Goal: Information Seeking & Learning: Learn about a topic

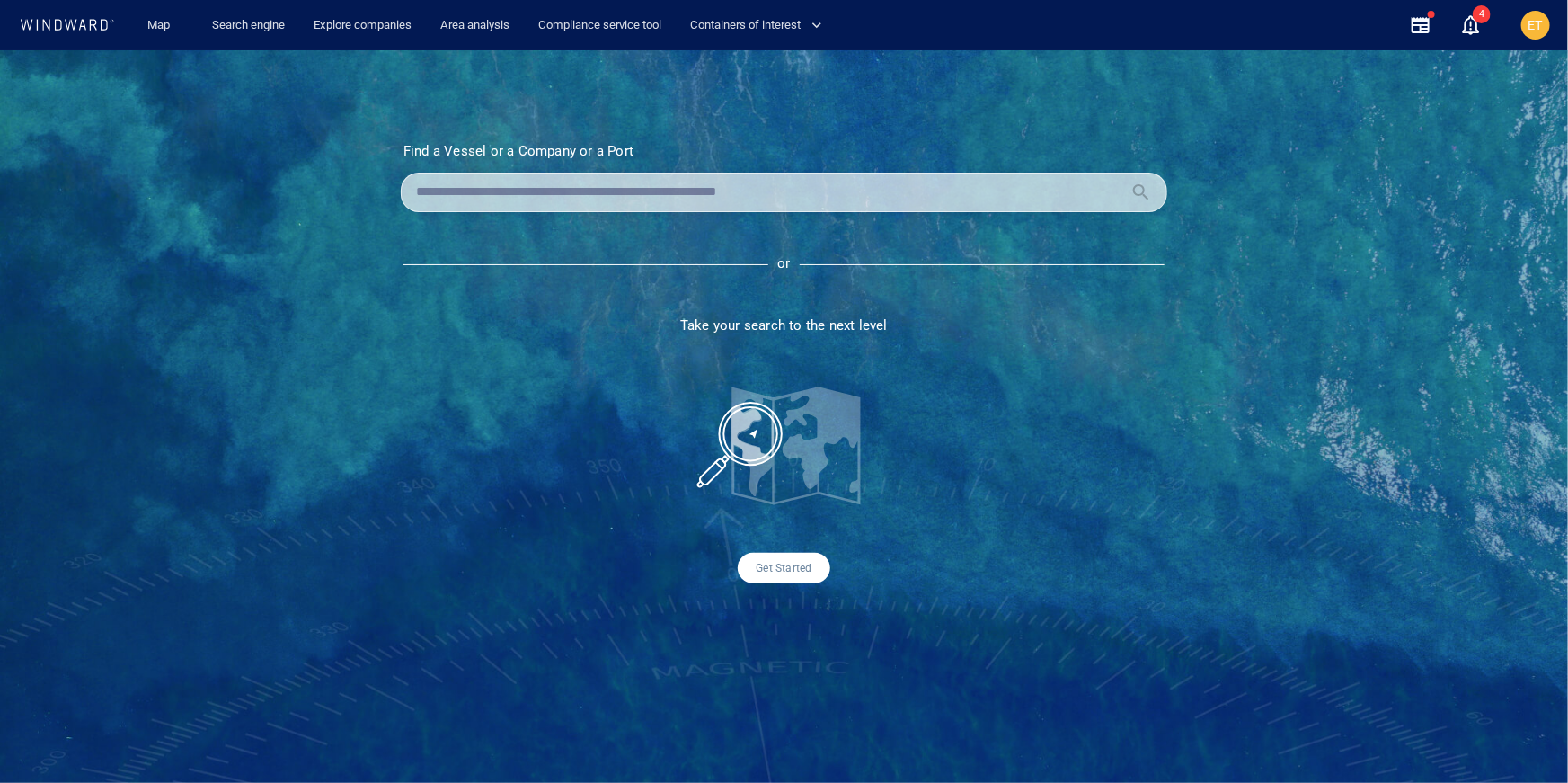
click at [558, 195] on input "text" at bounding box center [770, 192] width 707 height 27
paste input "*******"
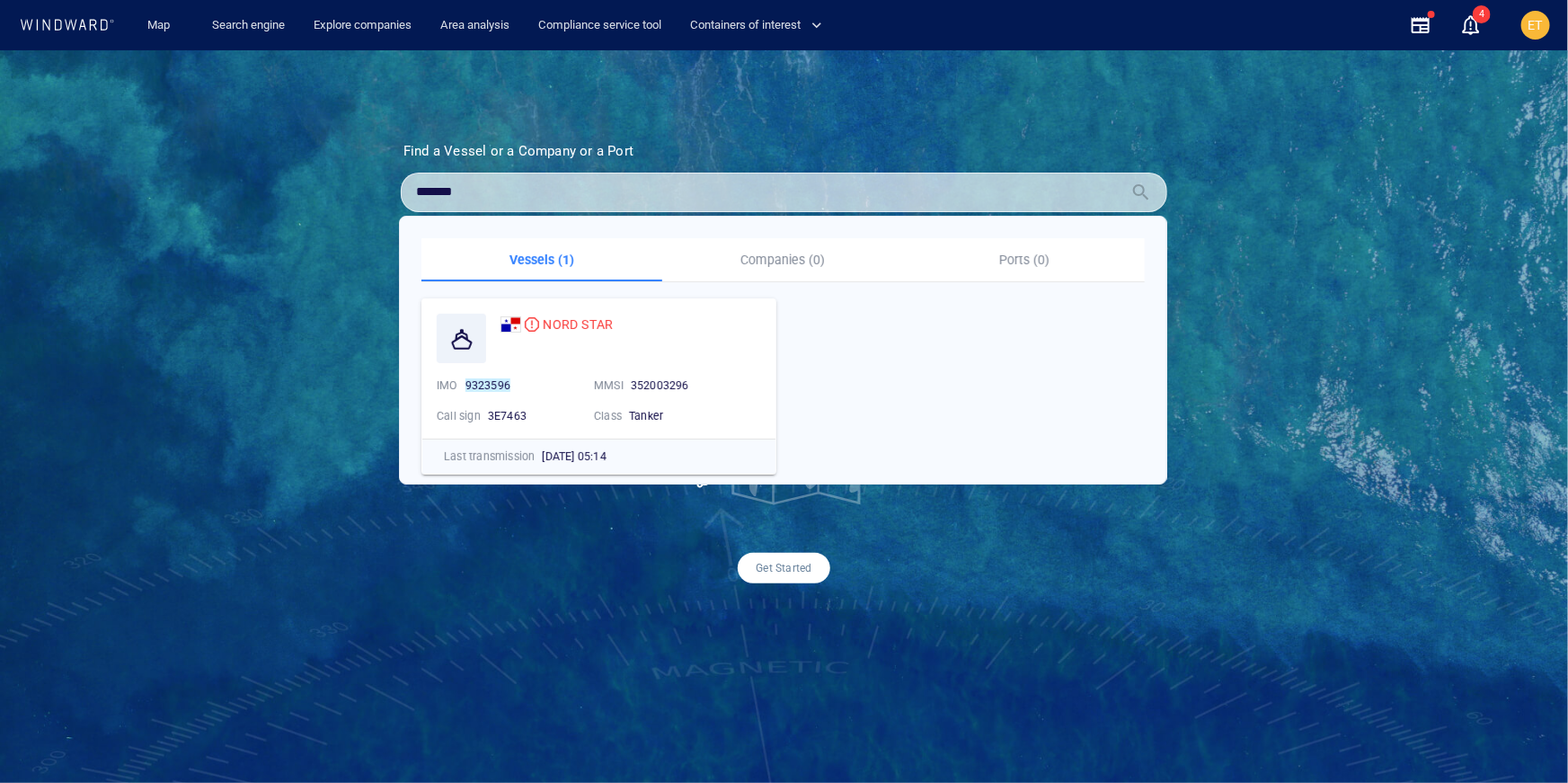
drag, startPoint x: 484, startPoint y: 195, endPoint x: 391, endPoint y: 196, distance: 93.0
click at [391, 196] on section "Find a Vessel or a Company or a Port Name N/A IMO MMSI Call sign N/A Class N/A …" at bounding box center [784, 363] width 856 height 441
type input "*"
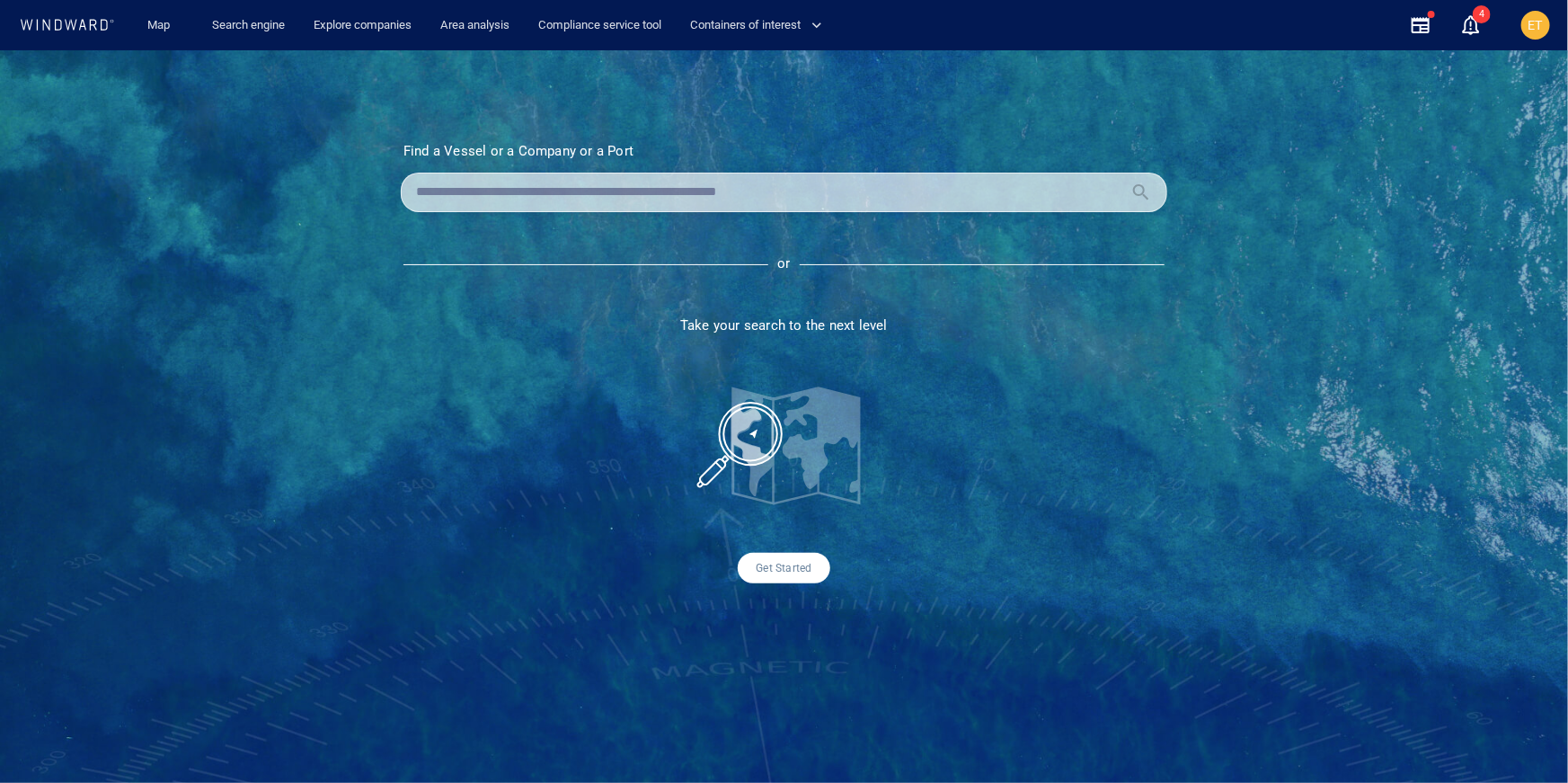
paste input "*******"
type input "*"
click at [733, 335] on section "Find a Vessel or a Company or a Port Name N/A IMO MMSI Call sign N/A Class N/A …" at bounding box center [784, 363] width 856 height 441
click at [631, 194] on input "text" at bounding box center [770, 192] width 707 height 27
paste input "*******"
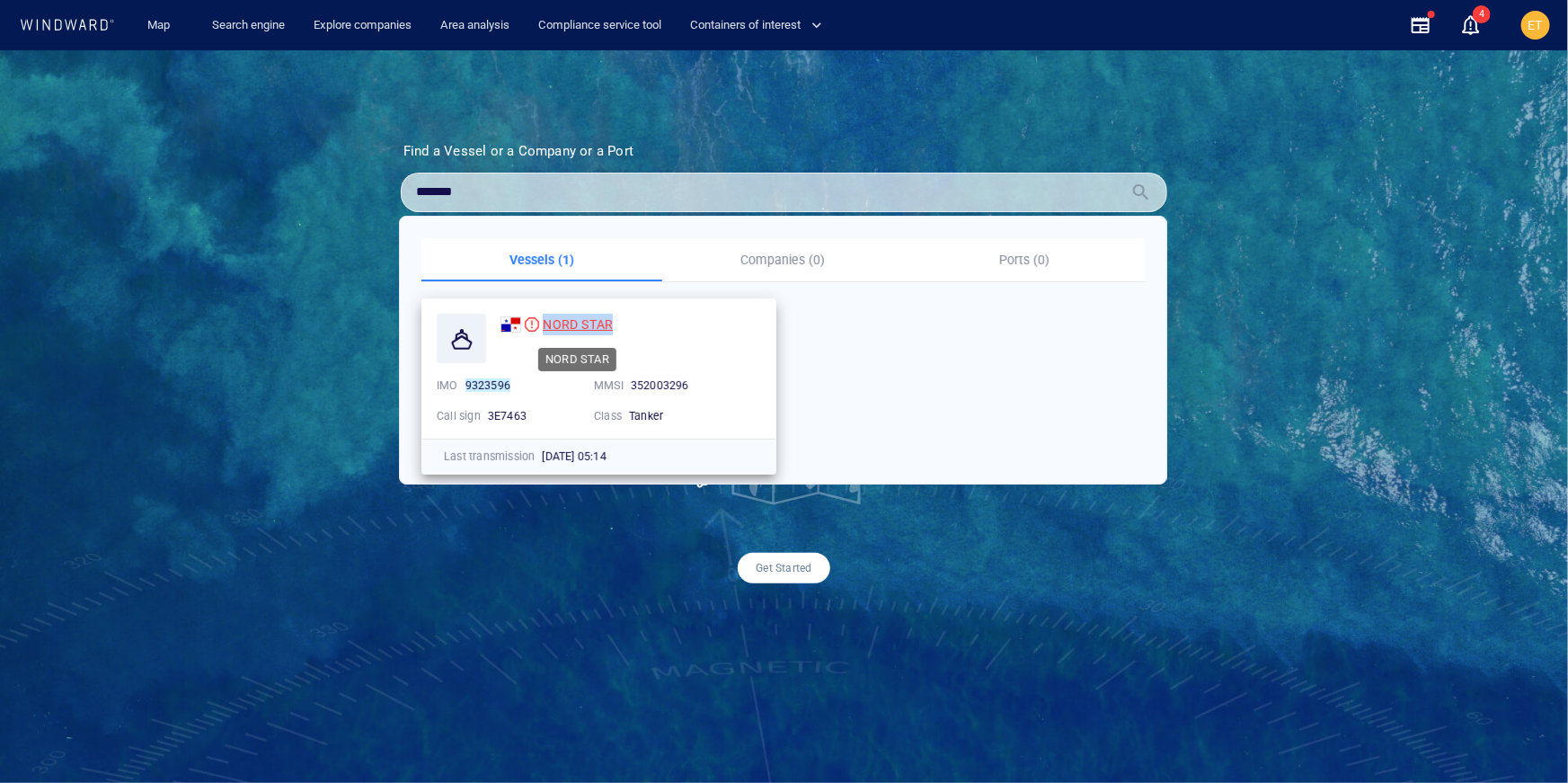
drag, startPoint x: 627, startPoint y: 322, endPoint x: 544, endPoint y: 325, distance: 83.1
click at [544, 325] on div "NORD STAR" at bounding box center [630, 324] width 261 height 22
copy span "NORD STAR"
drag, startPoint x: 483, startPoint y: 198, endPoint x: 389, endPoint y: 198, distance: 94.0
click at [389, 198] on section "Find a Vessel or a Company or a Port Name N/A IMO MMSI Call sign N/A Class N/A …" at bounding box center [784, 363] width 856 height 441
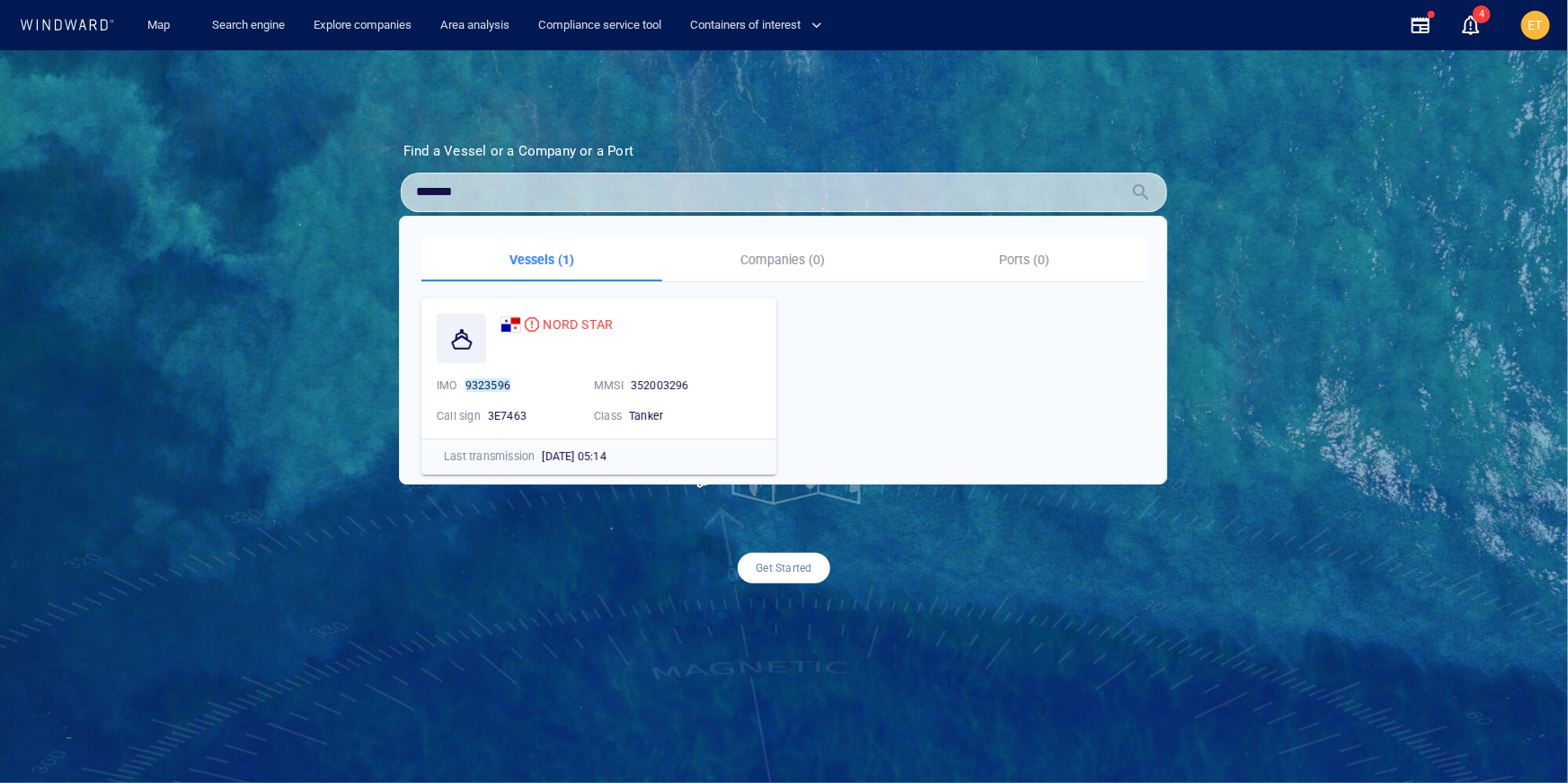
drag, startPoint x: 497, startPoint y: 189, endPoint x: 408, endPoint y: 183, distance: 89.2
click at [408, 183] on div "*******" at bounding box center [784, 193] width 767 height 39
paste input "**"
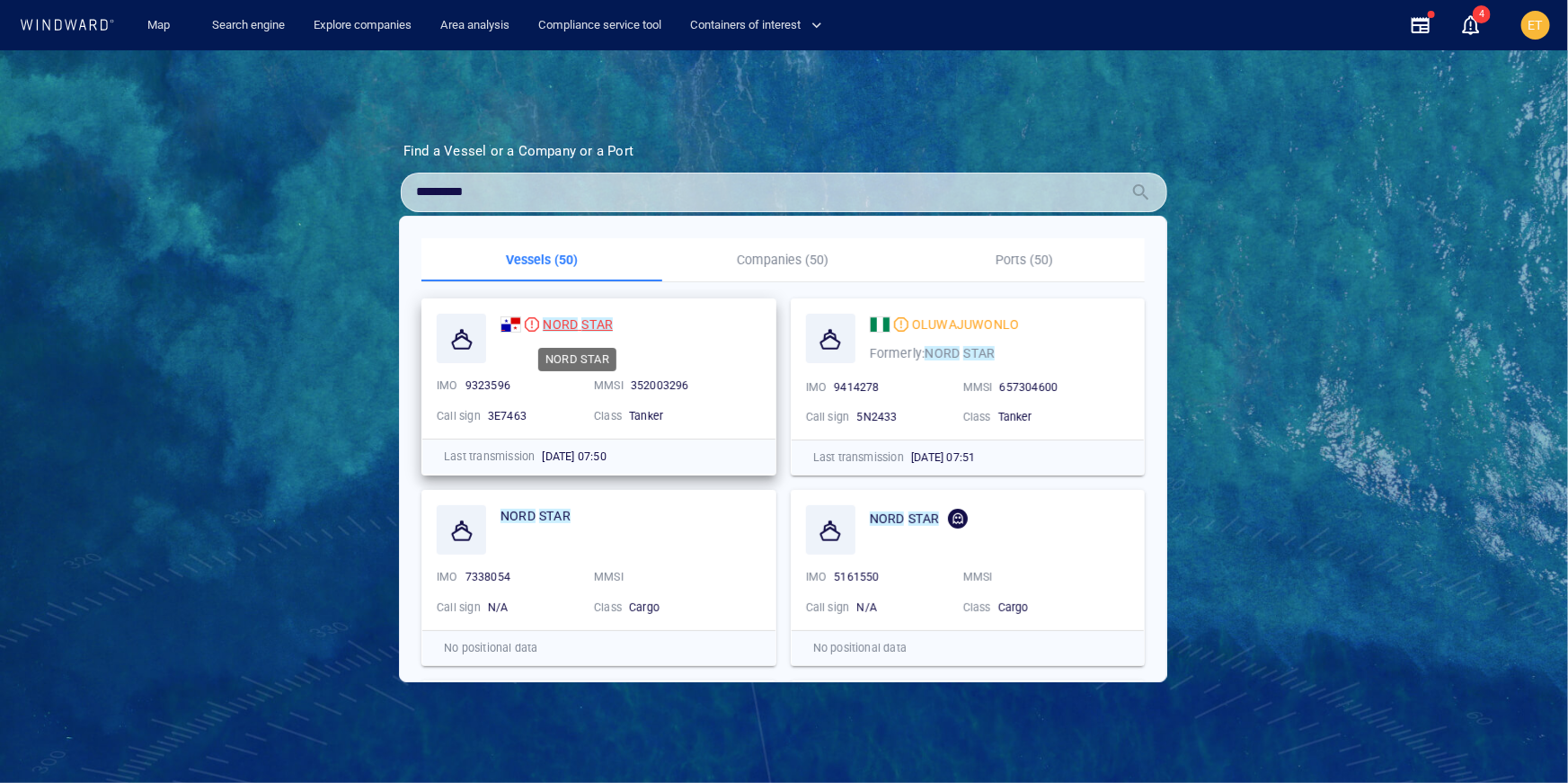
type input "*********"
click at [548, 325] on mark "NORD" at bounding box center [560, 324] width 35 height 14
drag, startPoint x: 532, startPoint y: 194, endPoint x: 348, endPoint y: 194, distance: 184.0
click at [348, 194] on div "Find a Vessel or a Company or a Port Name N/A IMO MMSI Call sign N/A Class N/A …" at bounding box center [784, 416] width 1568 height 732
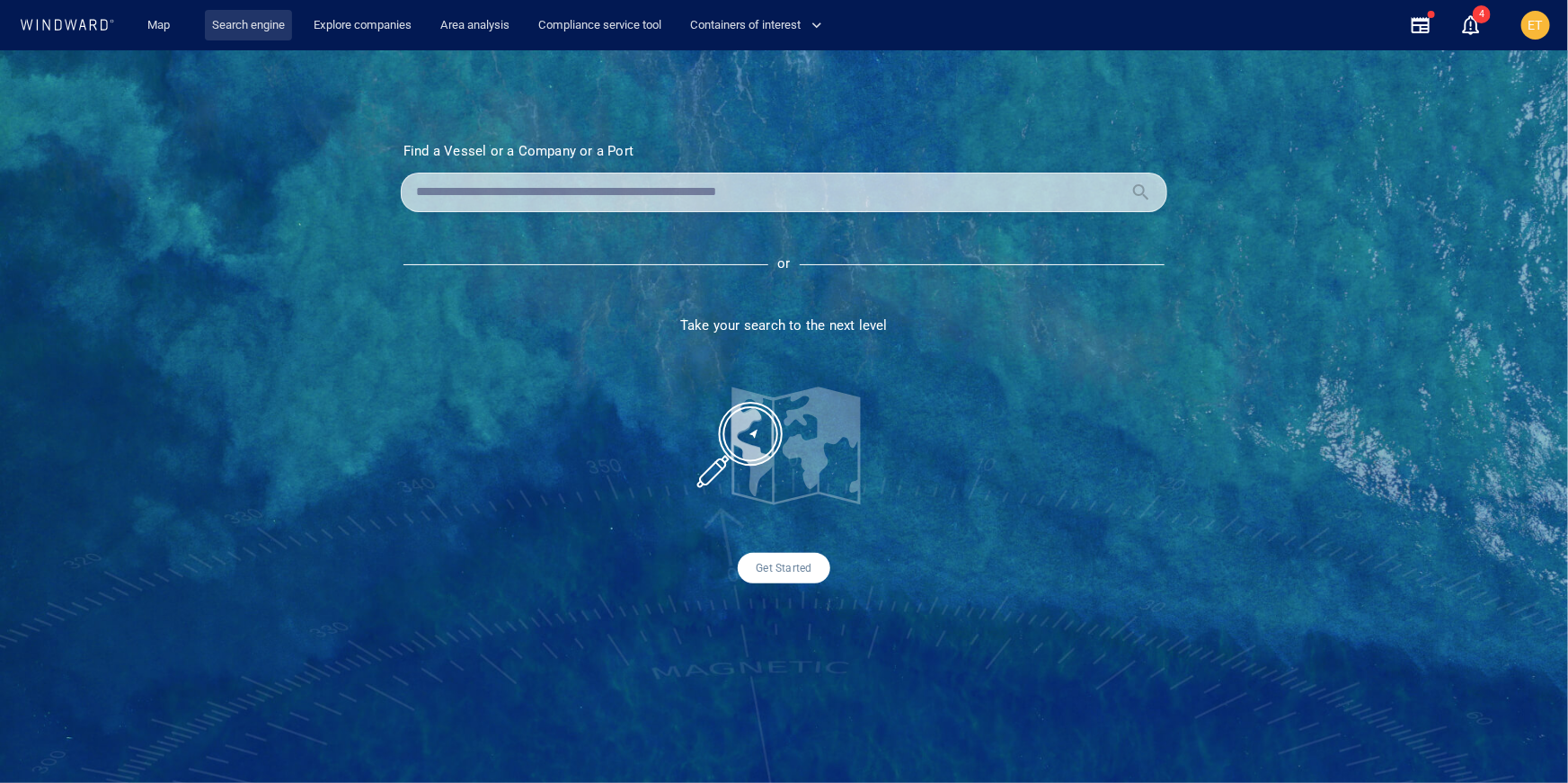
click at [241, 27] on link "Search engine" at bounding box center [248, 26] width 87 height 32
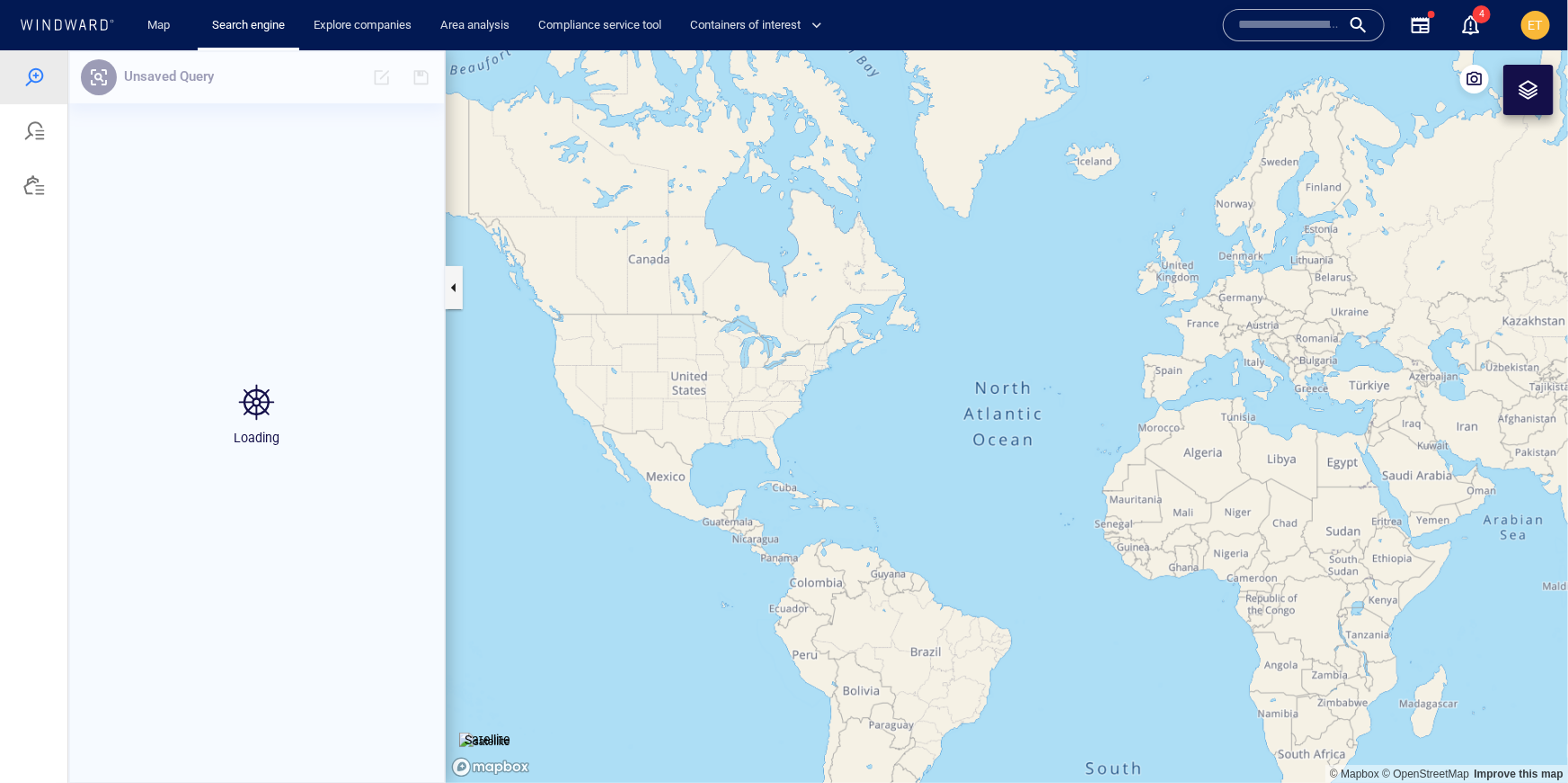
drag, startPoint x: 1144, startPoint y: 515, endPoint x: 1032, endPoint y: 474, distance: 119.3
click at [1032, 474] on canvas "Map" at bounding box center [1007, 415] width 1123 height 732
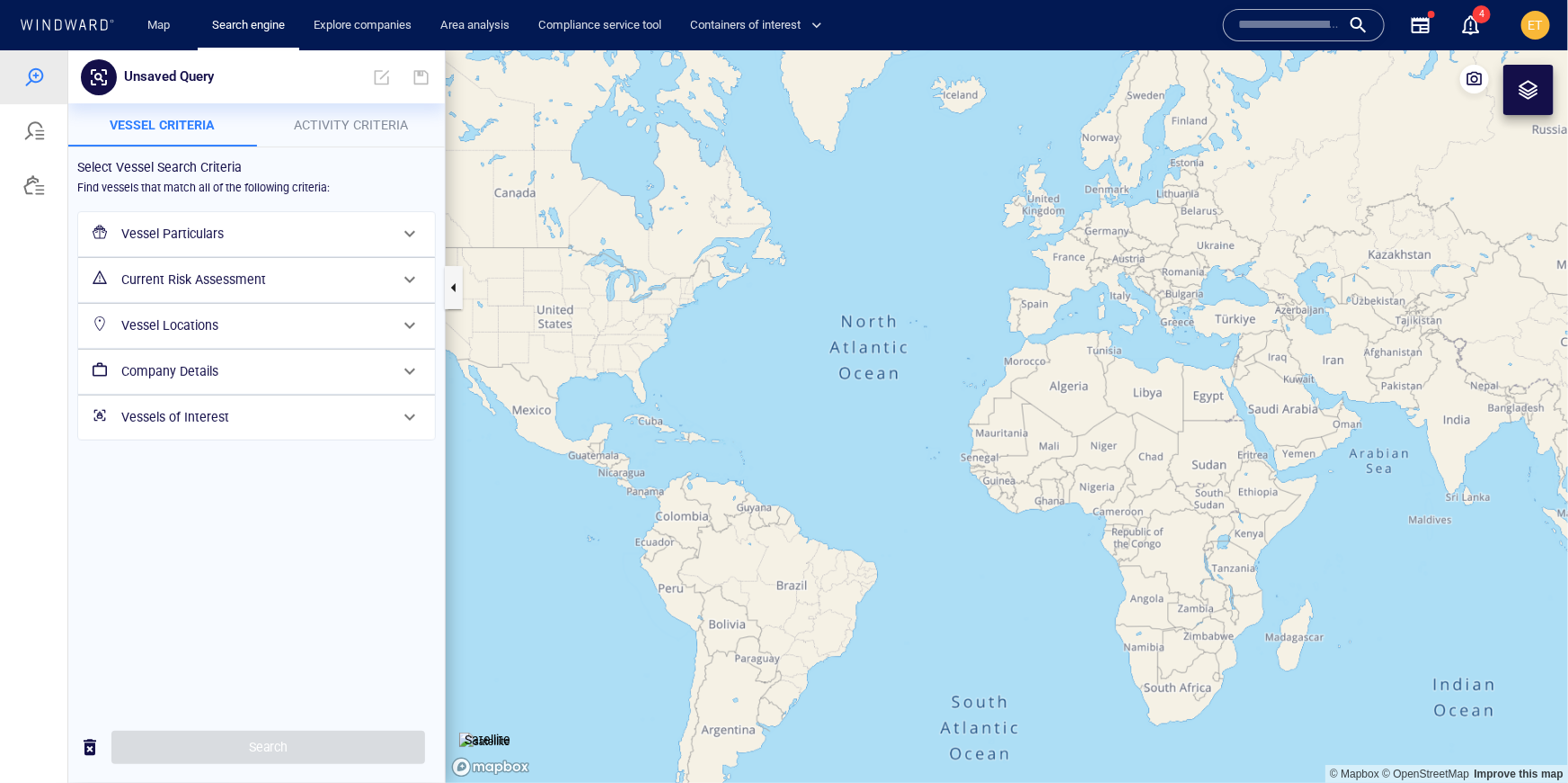
click at [1532, 96] on div at bounding box center [1528, 89] width 22 height 22
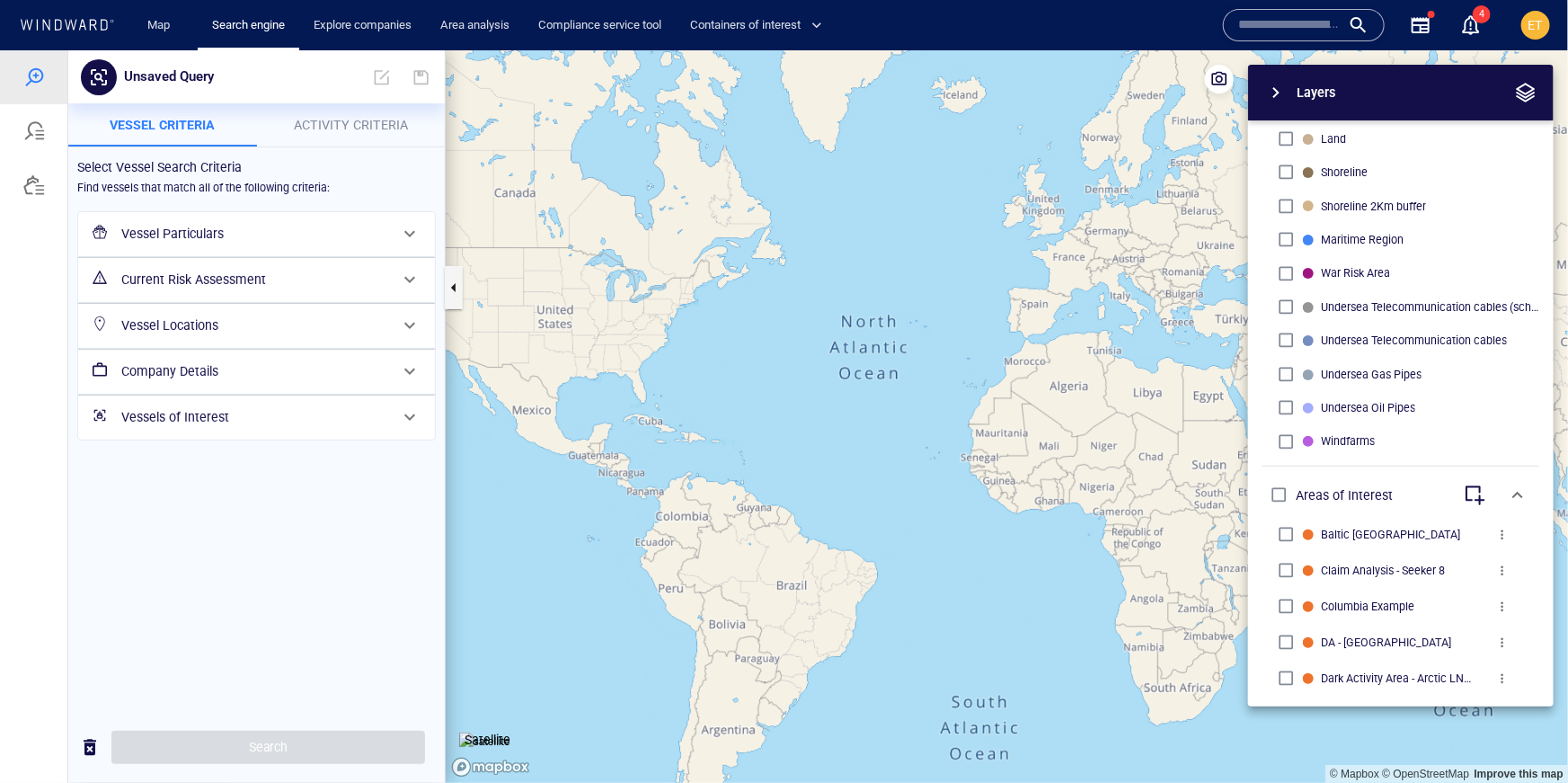
scroll to position [558, 0]
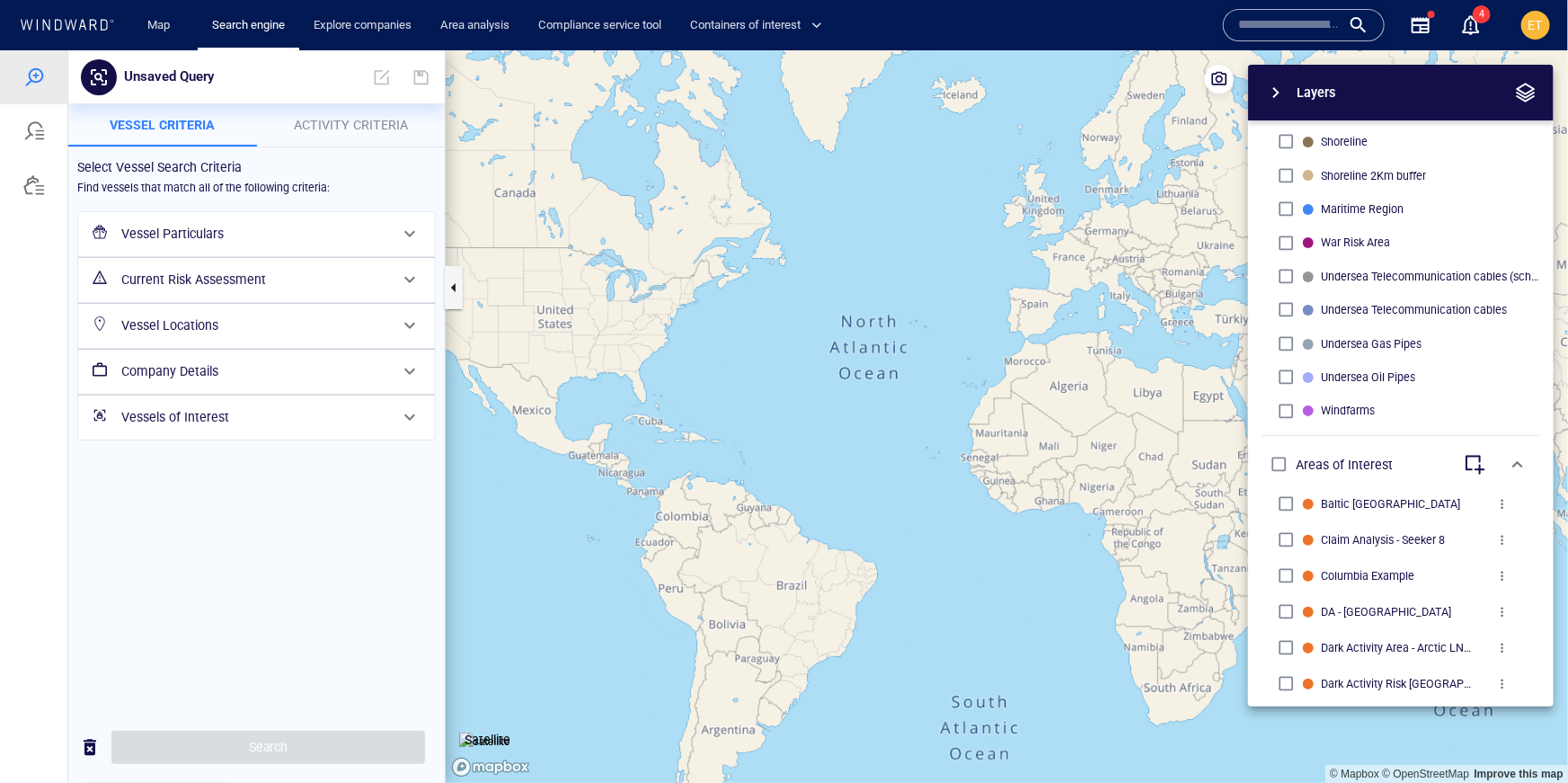
click at [259, 233] on h6 "Vessel Particulars" at bounding box center [254, 233] width 266 height 22
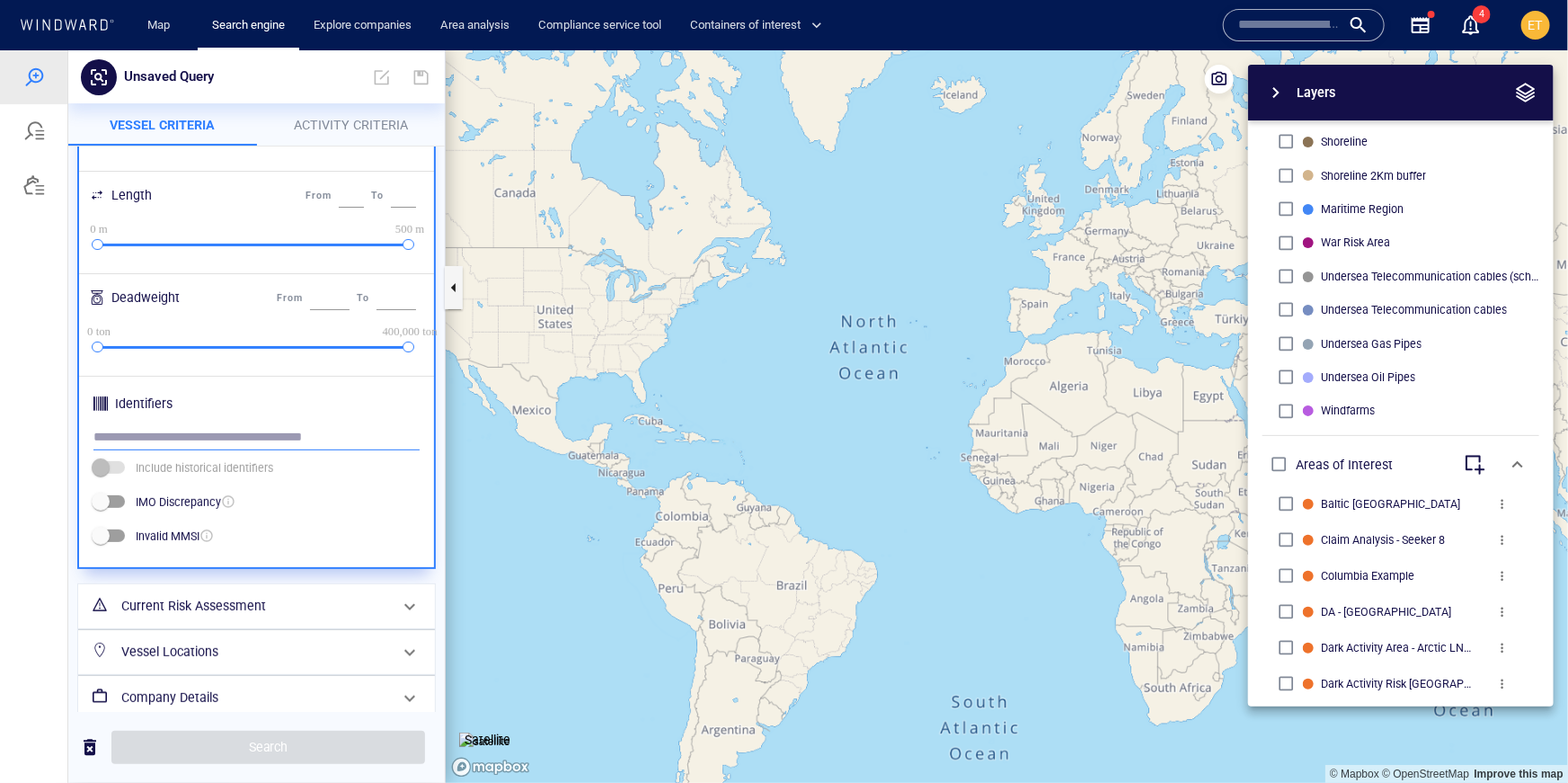
scroll to position [488, 0]
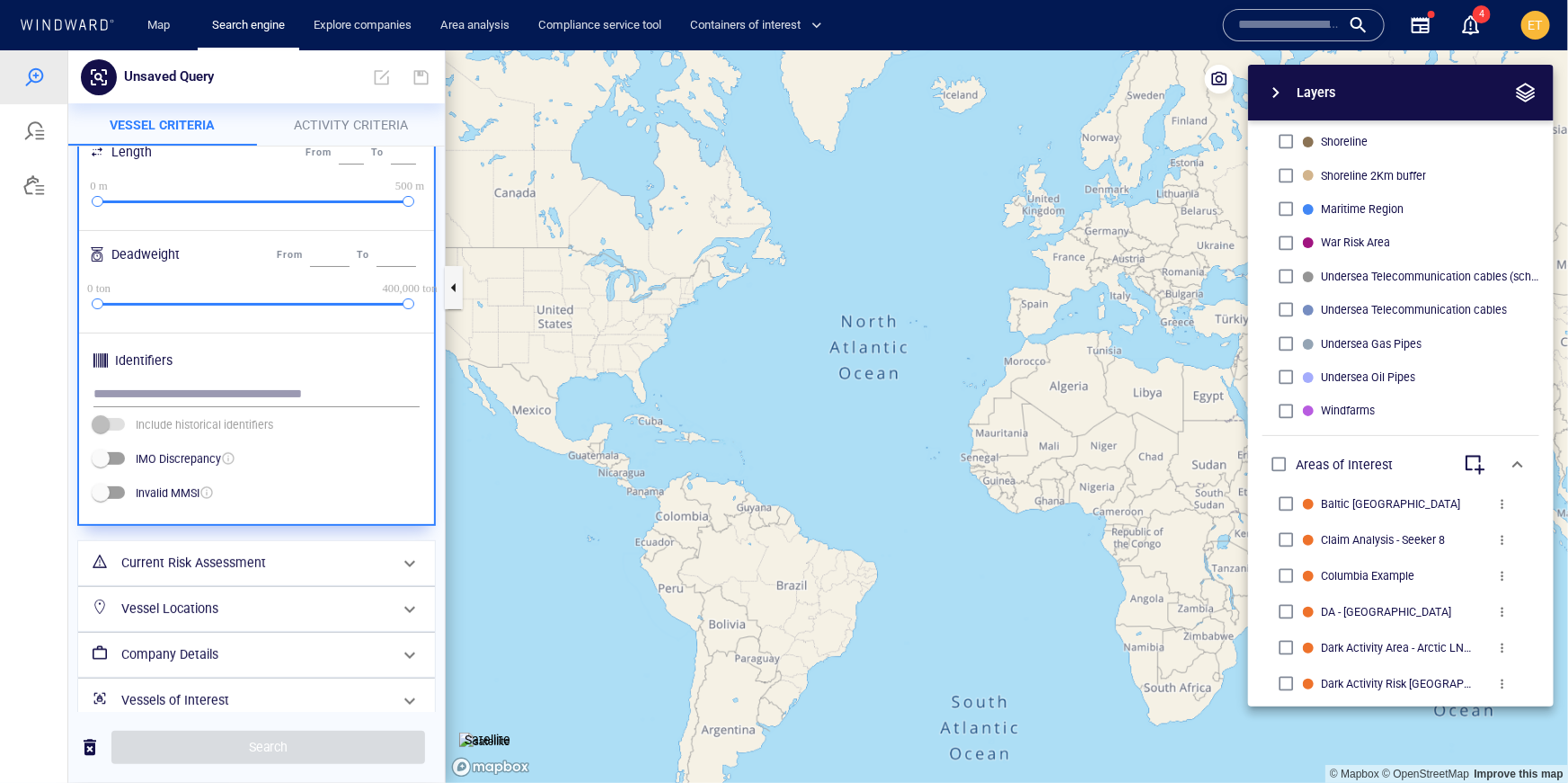
click at [293, 609] on h6 "Vessel Locations" at bounding box center [254, 608] width 266 height 22
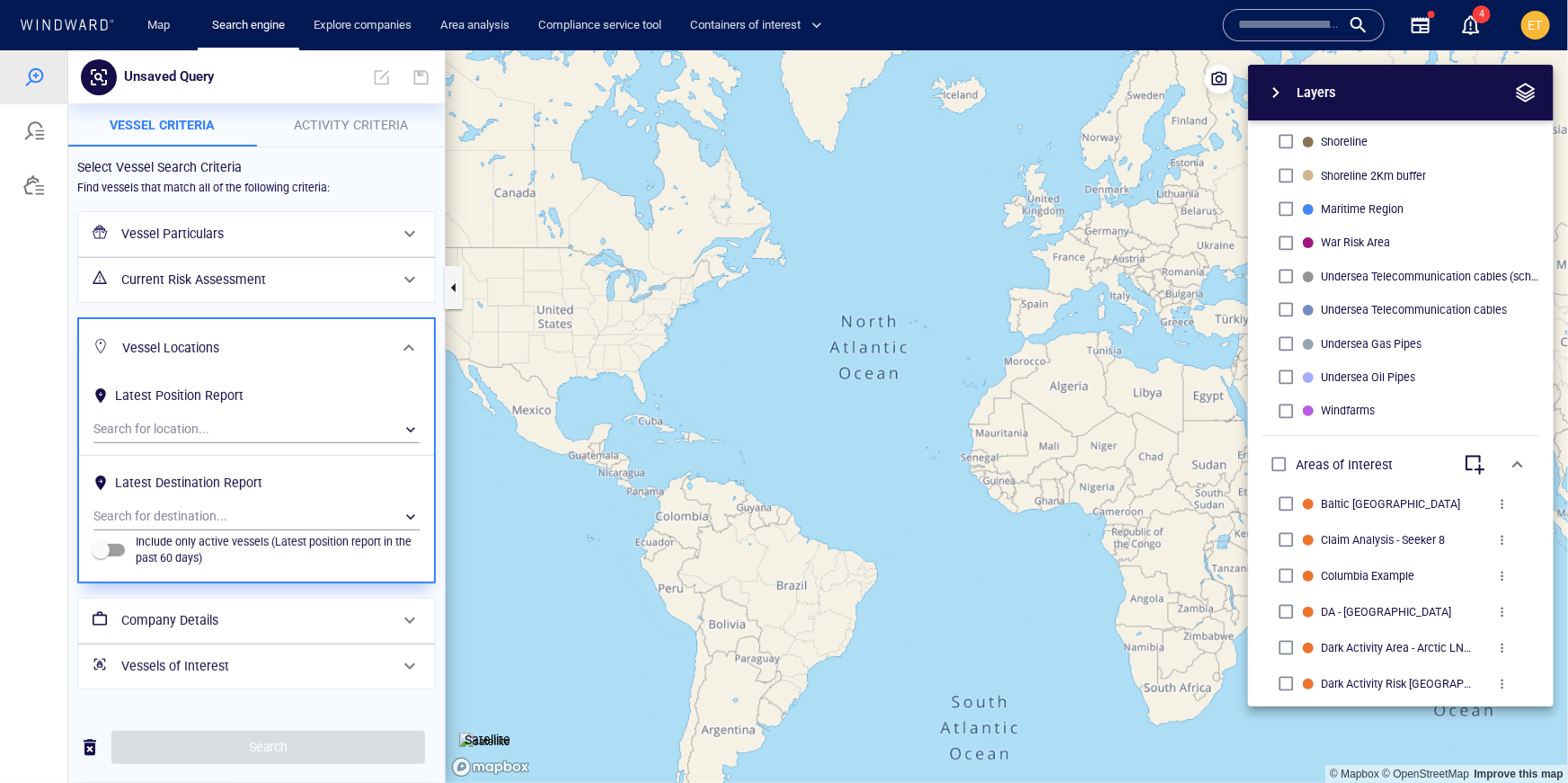
click at [240, 627] on h6 "Company Details" at bounding box center [254, 620] width 266 height 22
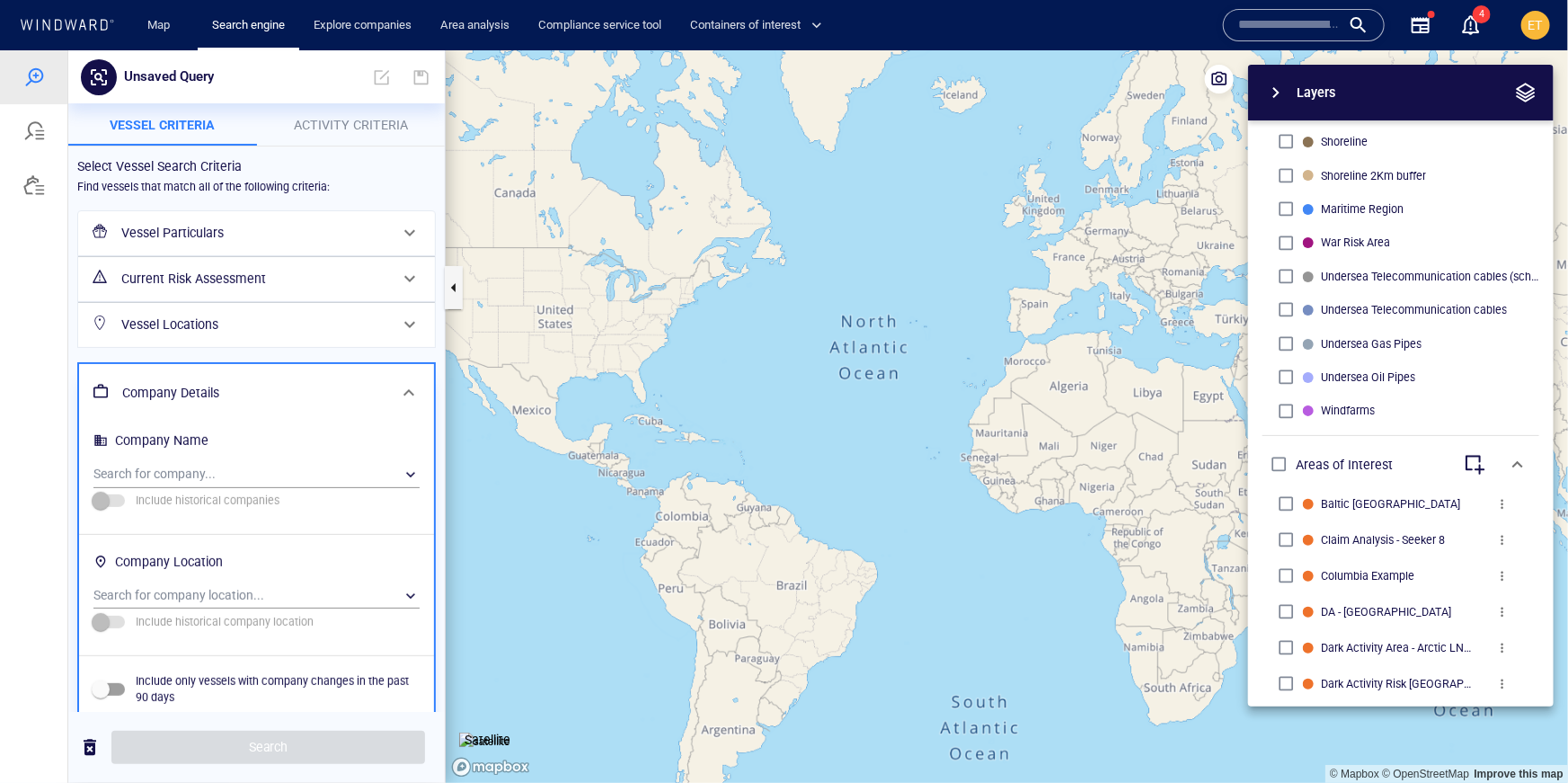
scroll to position [80, 0]
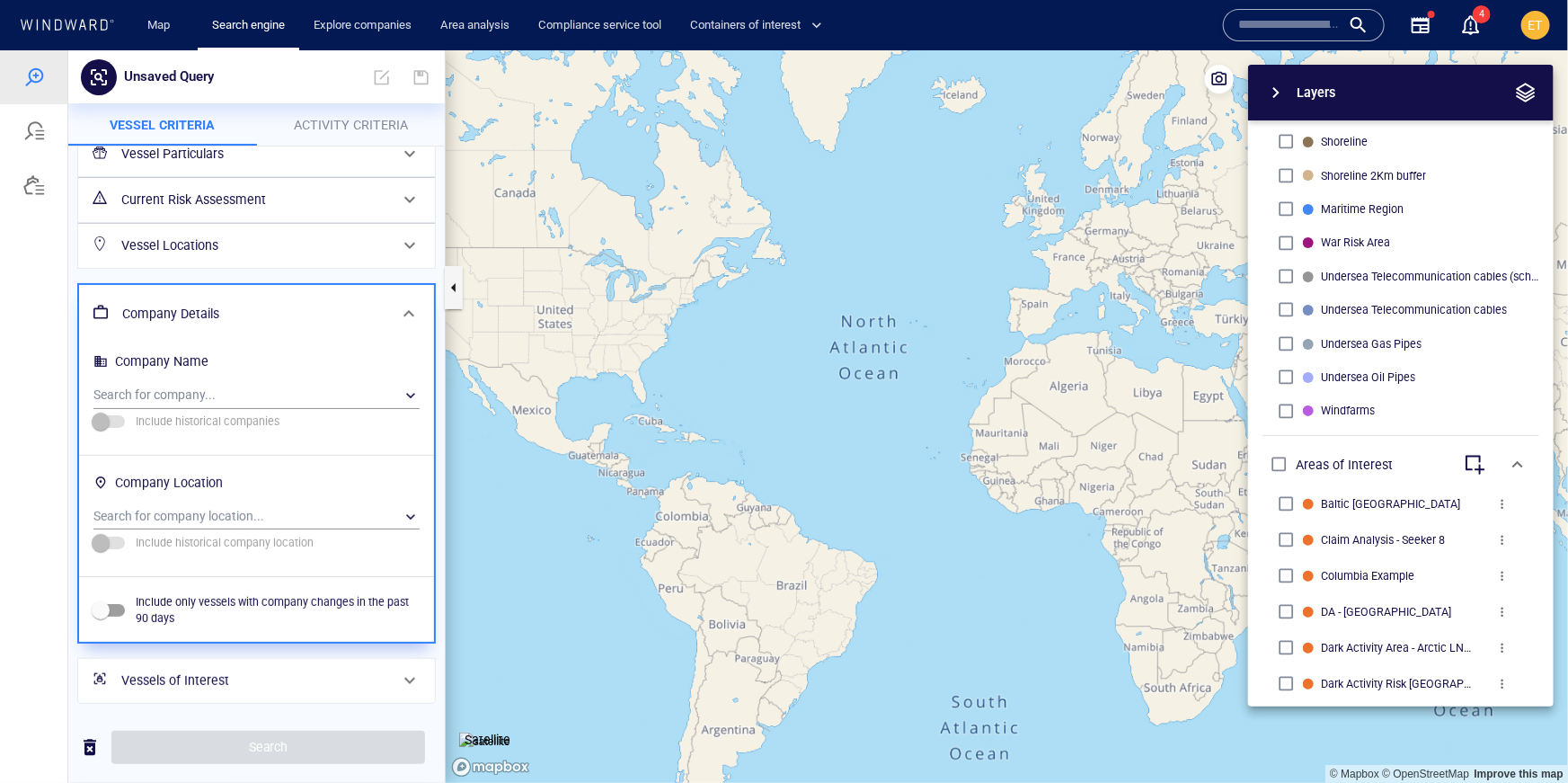
click at [231, 674] on h6 "Vessels of Interest" at bounding box center [254, 680] width 266 height 22
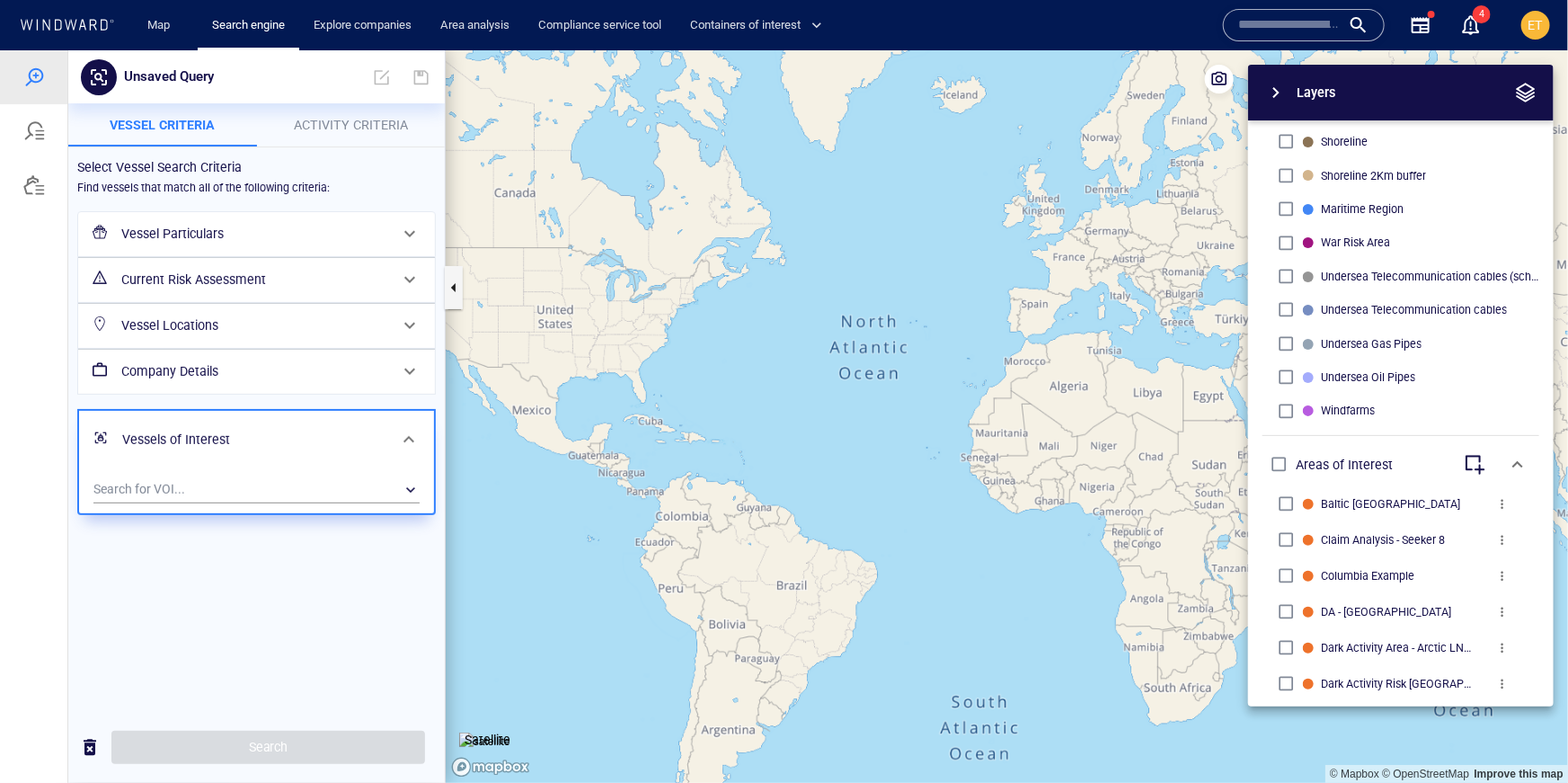
scroll to position [0, 0]
click at [339, 124] on span "Activity Criteria" at bounding box center [351, 123] width 114 height 14
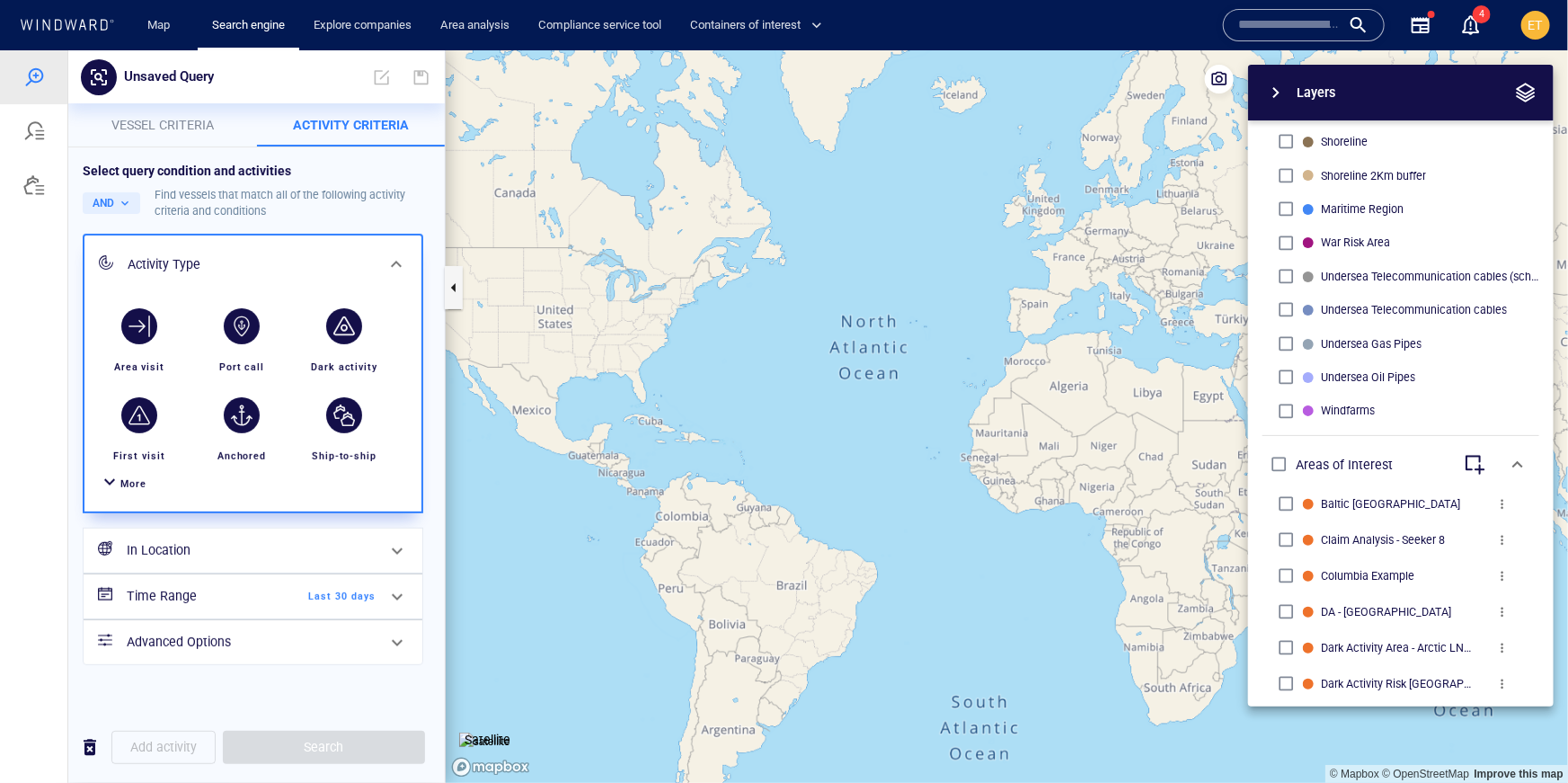
click at [132, 482] on span "More" at bounding box center [134, 483] width 26 height 11
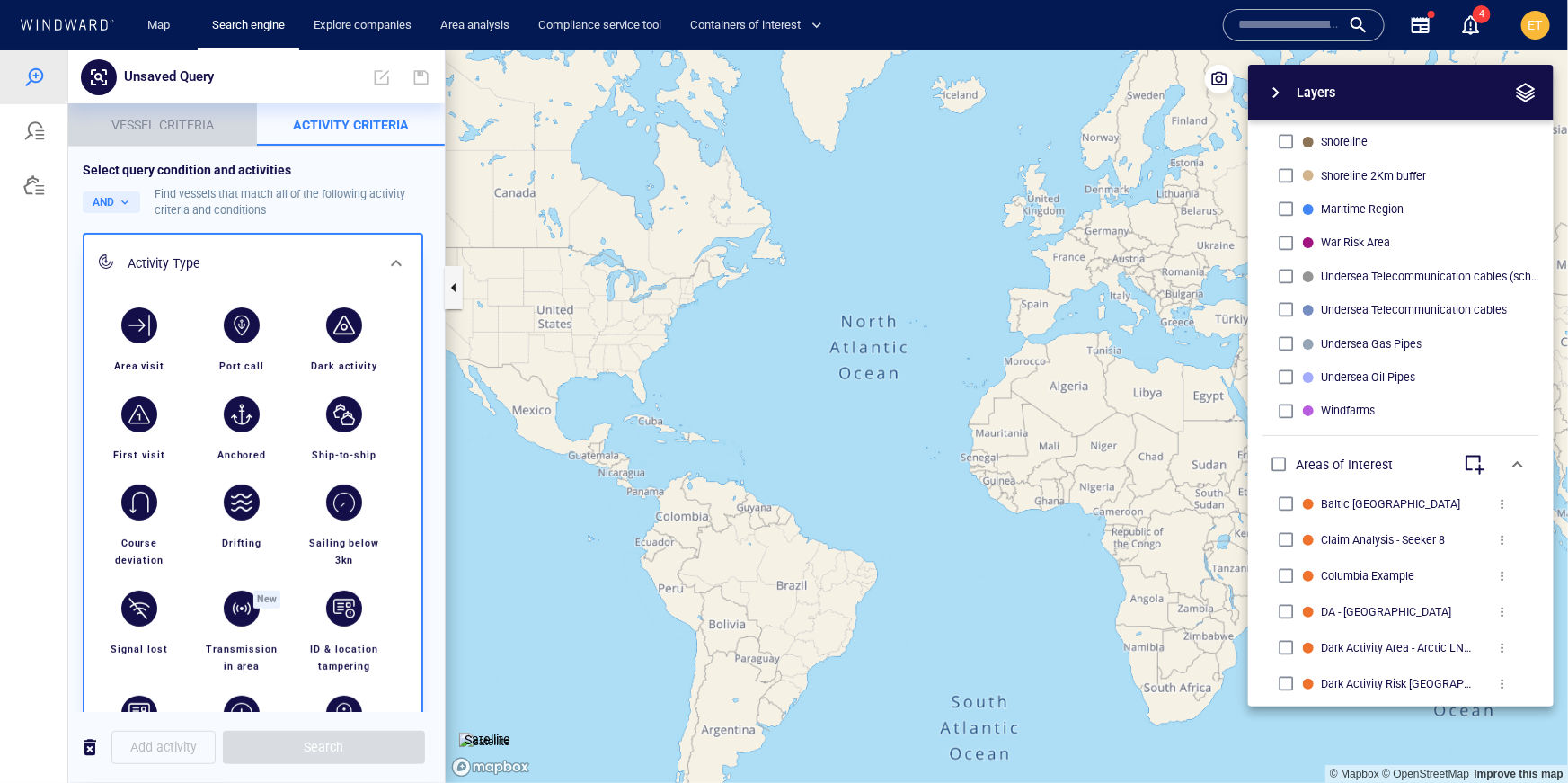
click at [158, 122] on span "Vessel criteria" at bounding box center [163, 123] width 103 height 14
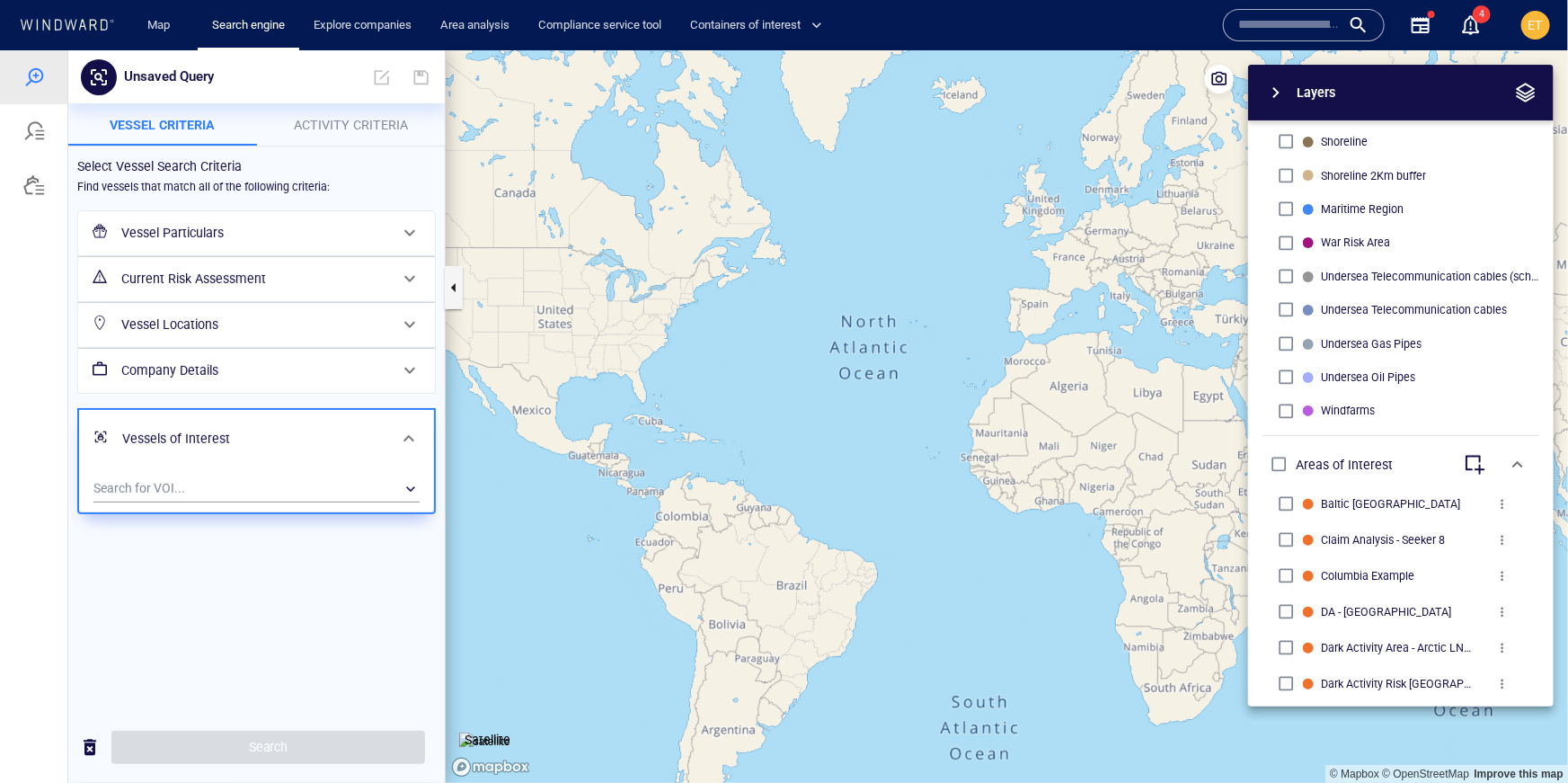
click at [295, 228] on h6 "Vessel Particulars" at bounding box center [254, 232] width 266 height 22
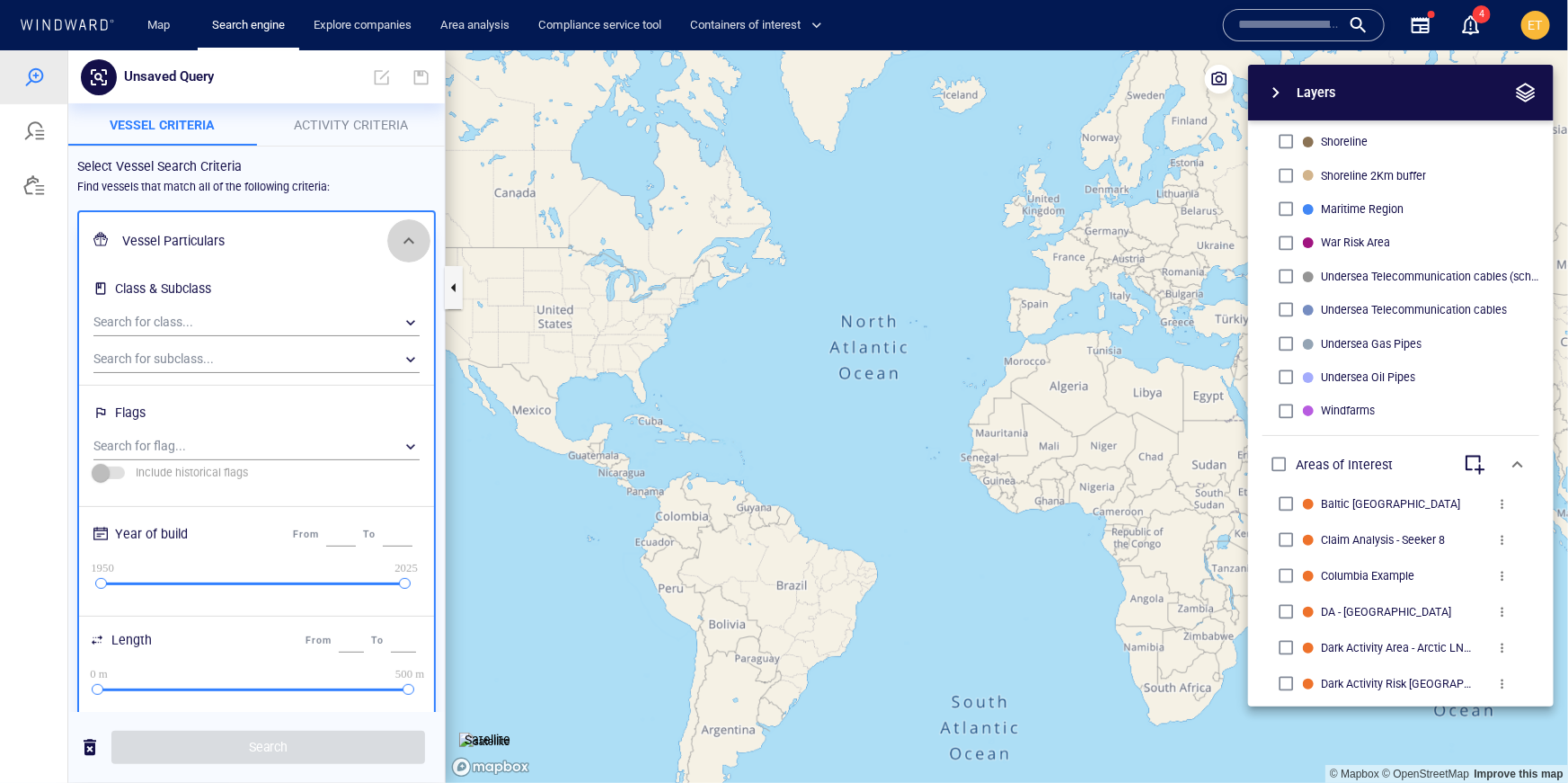
click at [404, 242] on span at bounding box center [409, 239] width 22 height 22
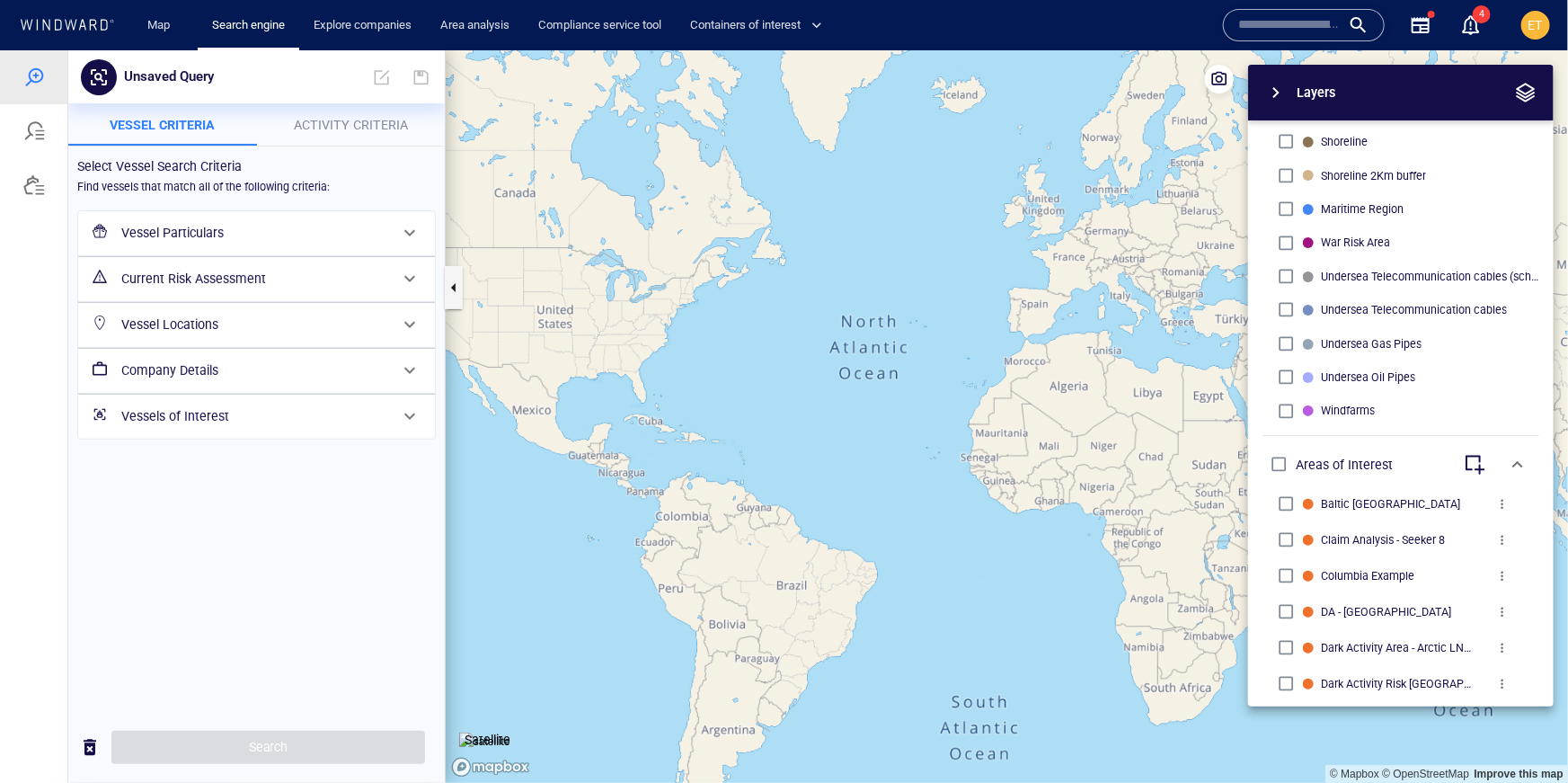
click at [238, 376] on h6 "Company Details" at bounding box center [254, 370] width 266 height 22
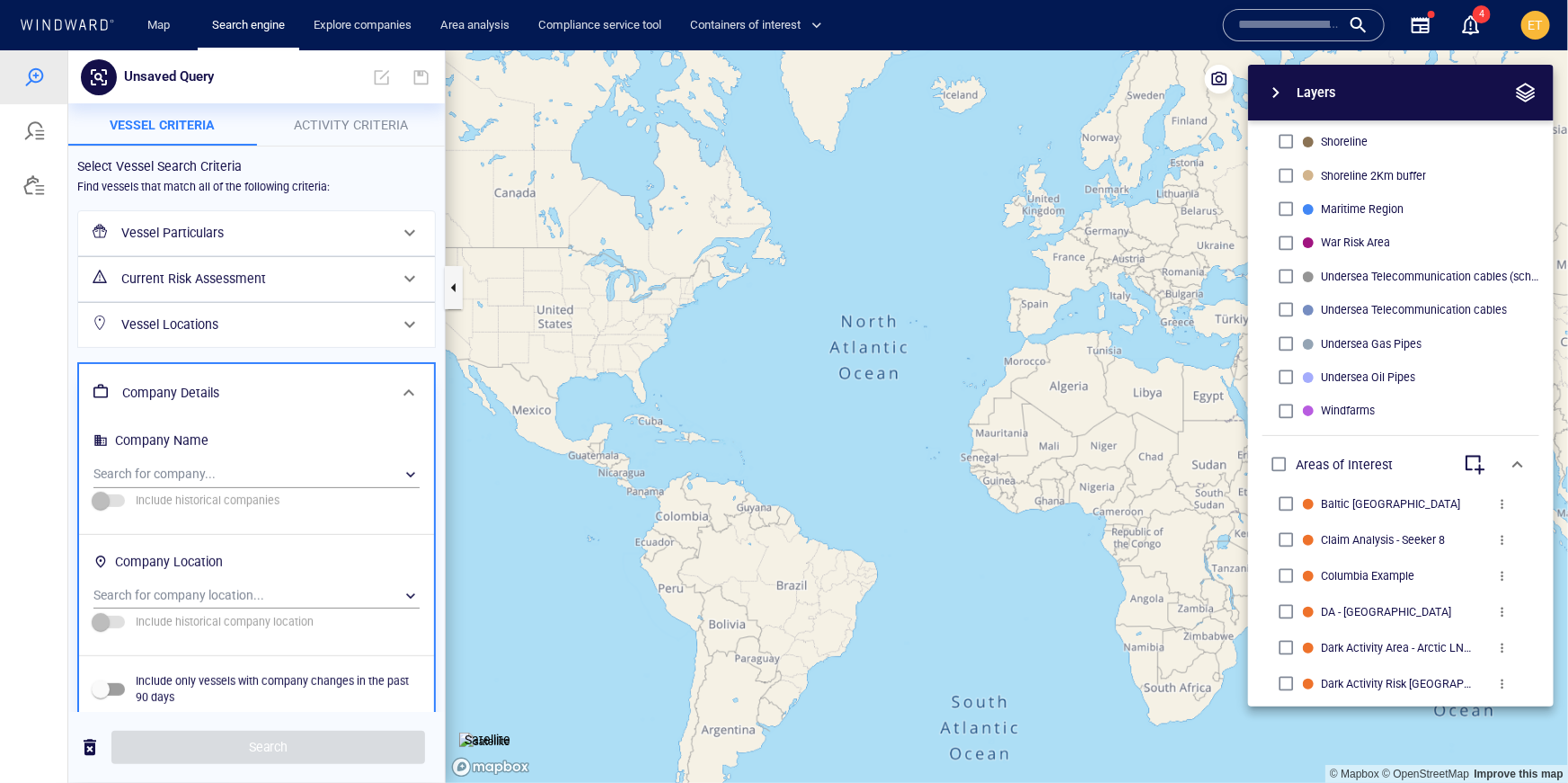
click at [252, 225] on h6 "Vessel Particulars" at bounding box center [254, 232] width 266 height 22
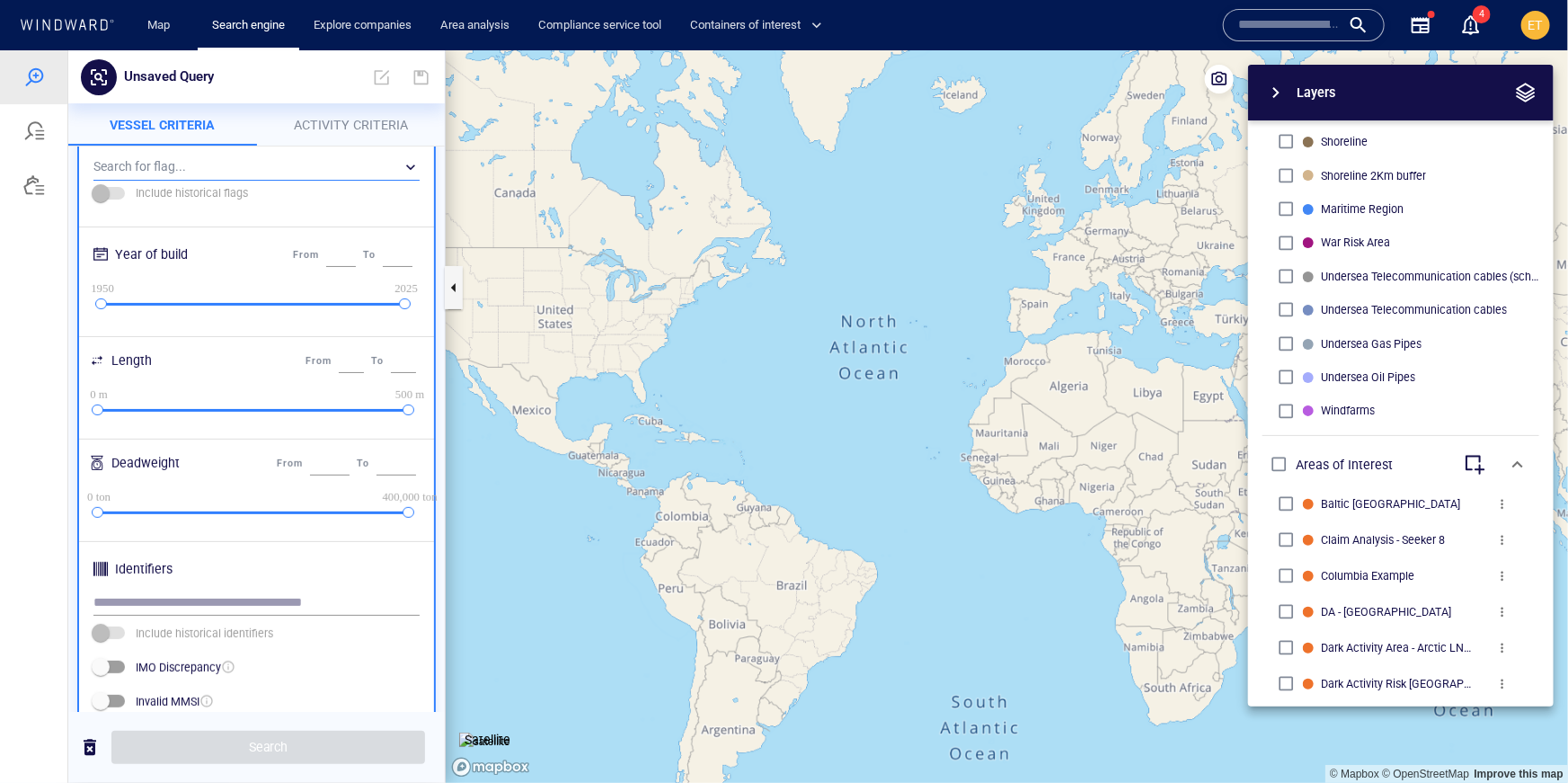
scroll to position [283, 0]
click at [176, 589] on input "text" at bounding box center [256, 600] width 326 height 27
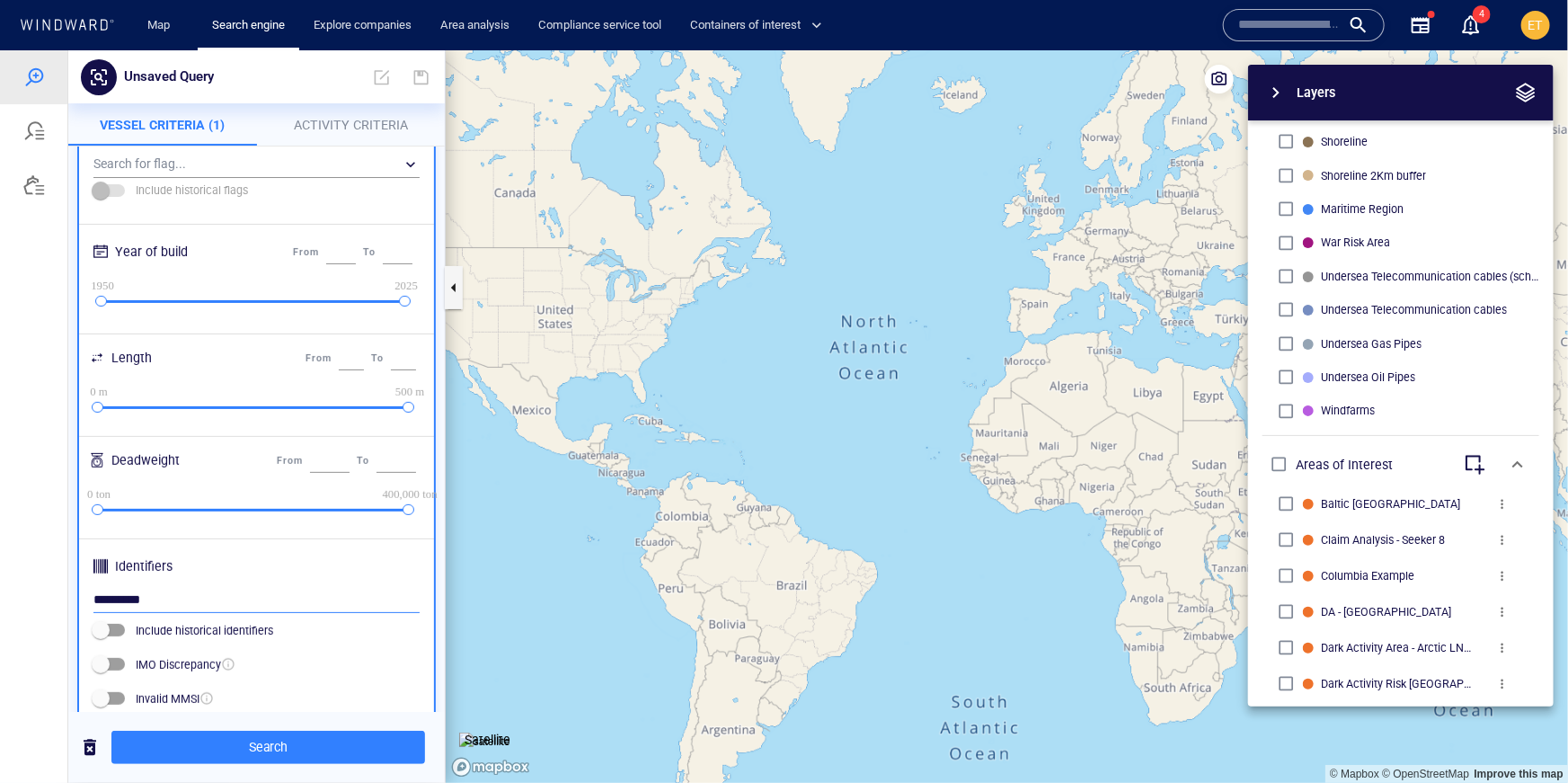
scroll to position [290, 0]
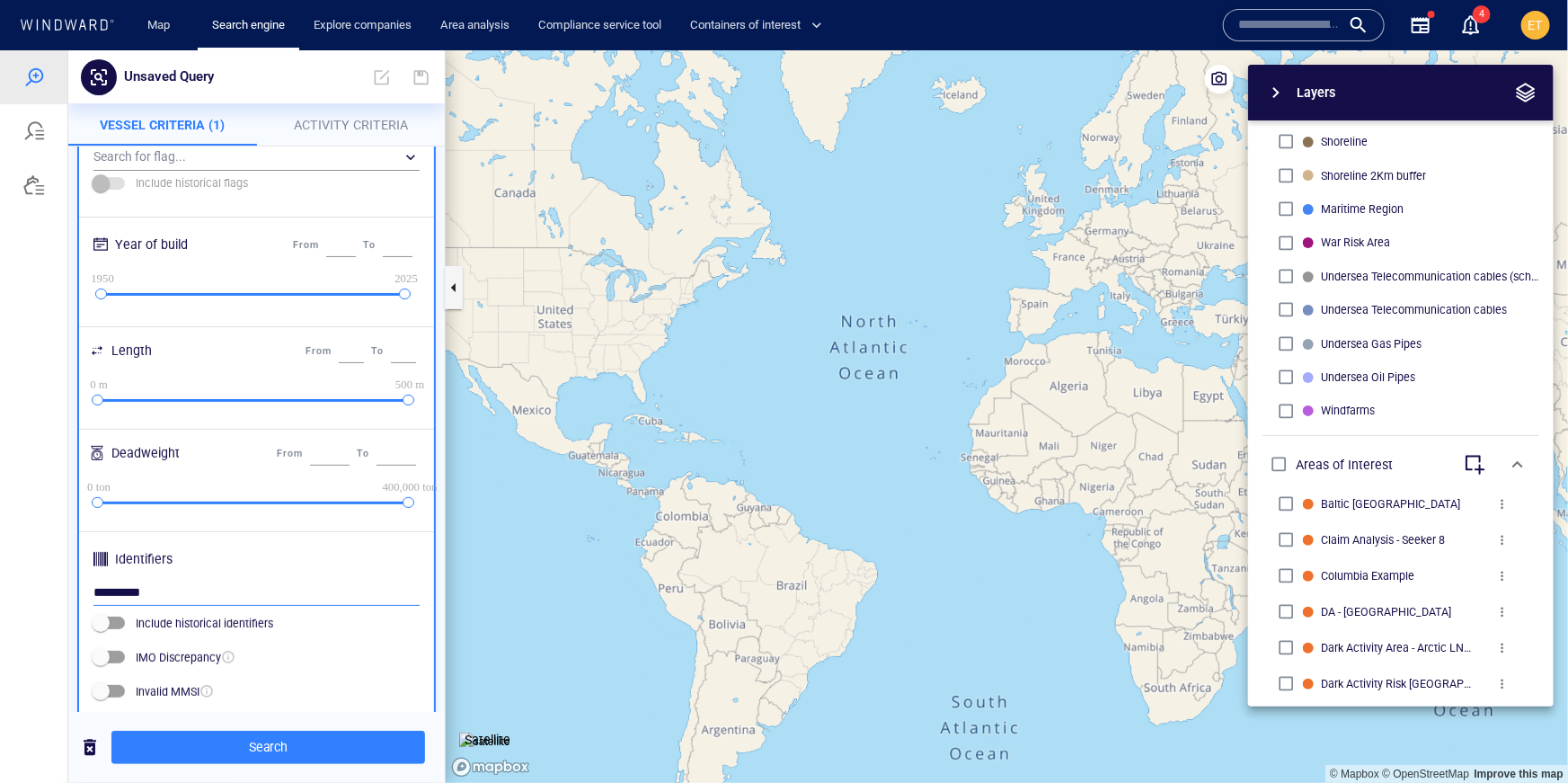
type input "*********"
click at [1277, 33] on input "text" at bounding box center [1290, 24] width 103 height 27
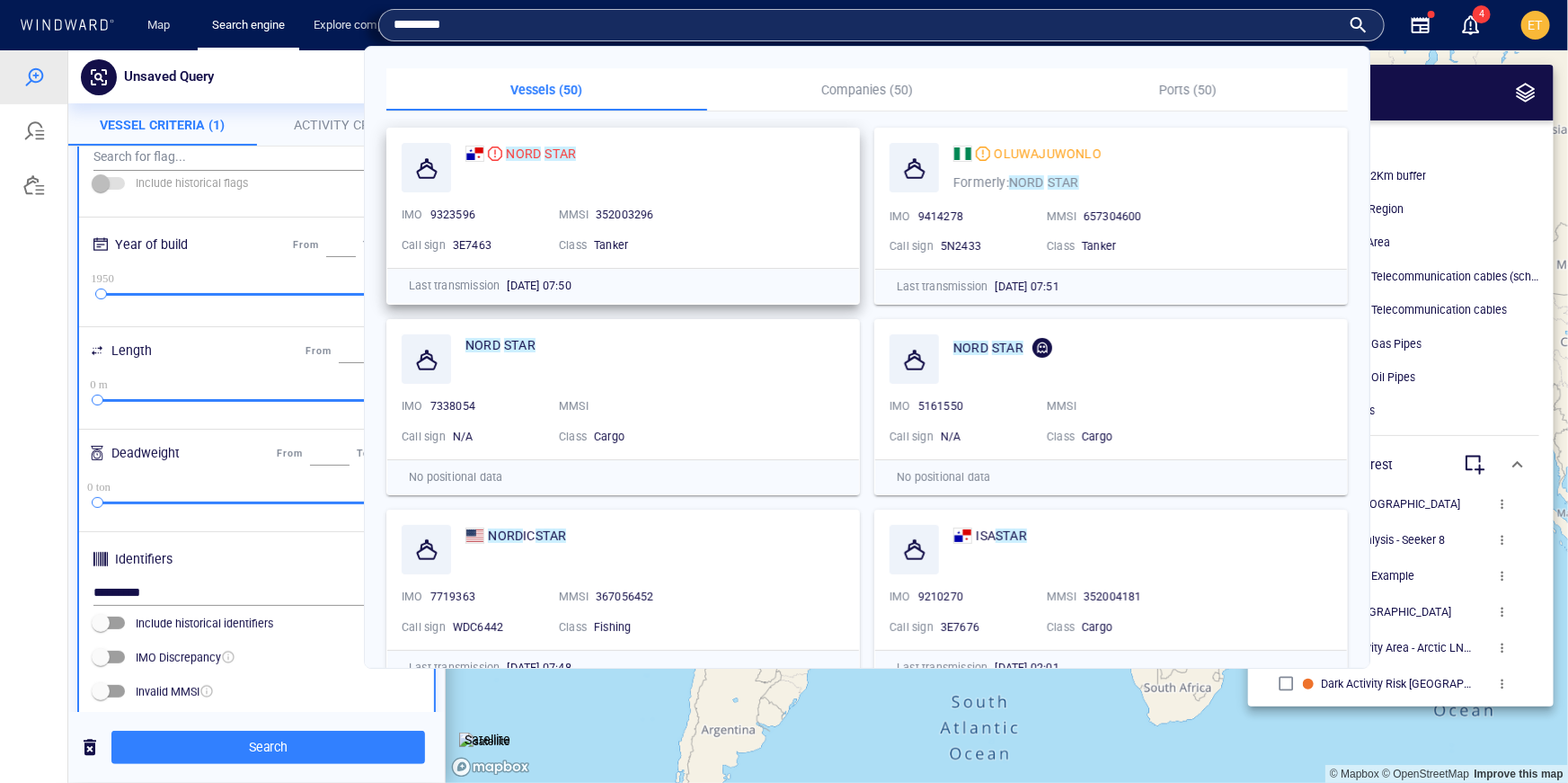
type input "*********"
drag, startPoint x: 488, startPoint y: 207, endPoint x: 418, endPoint y: 217, distance: 70.7
click at [417, 217] on div "IMO 9323596" at bounding box center [473, 214] width 151 height 23
click at [496, 211] on div "9323596" at bounding box center [487, 214] width 114 height 16
drag, startPoint x: 482, startPoint y: 217, endPoint x: 431, endPoint y: 217, distance: 51.0
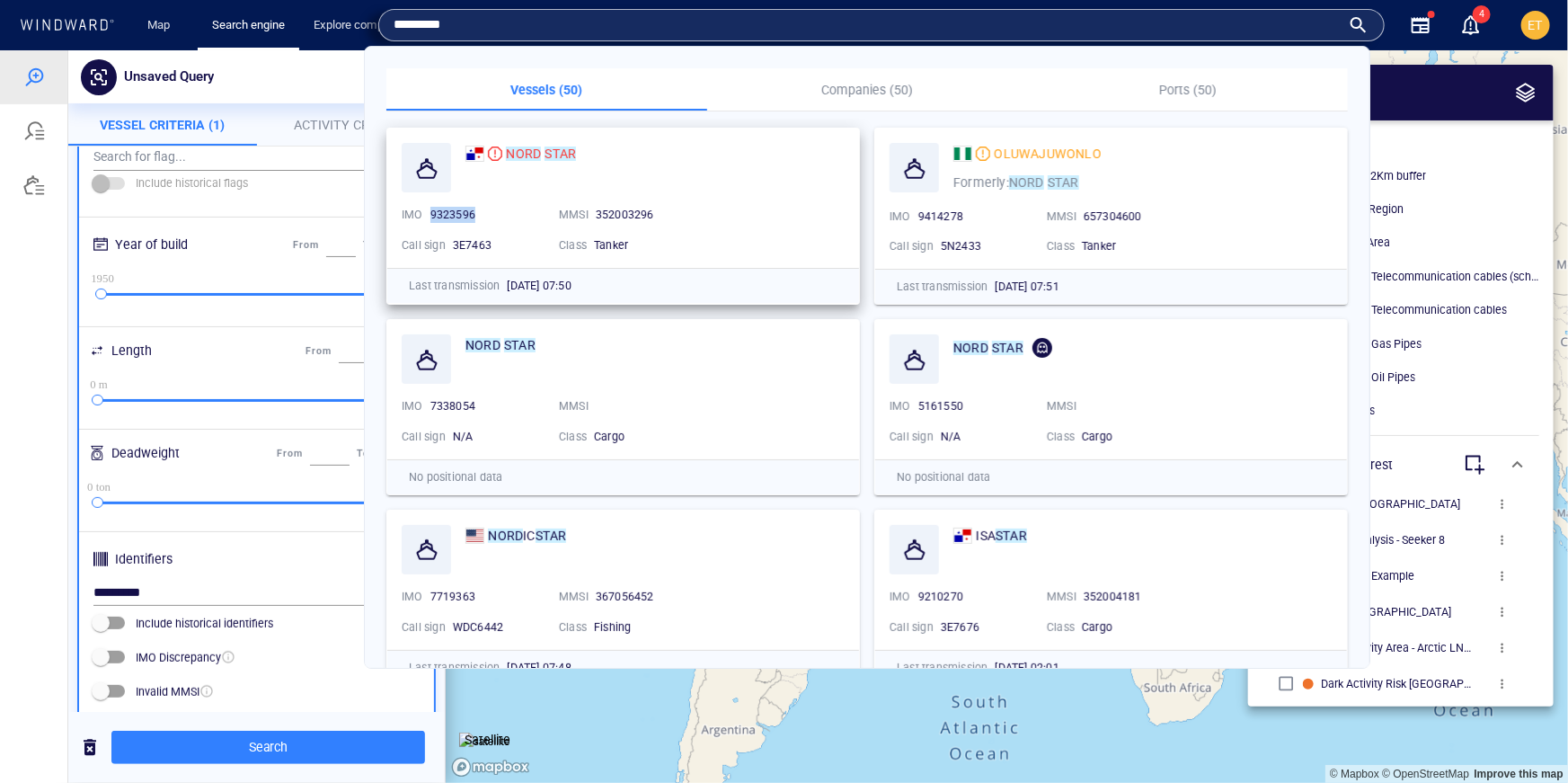
click at [431, 217] on div "9323596" at bounding box center [487, 214] width 114 height 16
copy span "9323596"
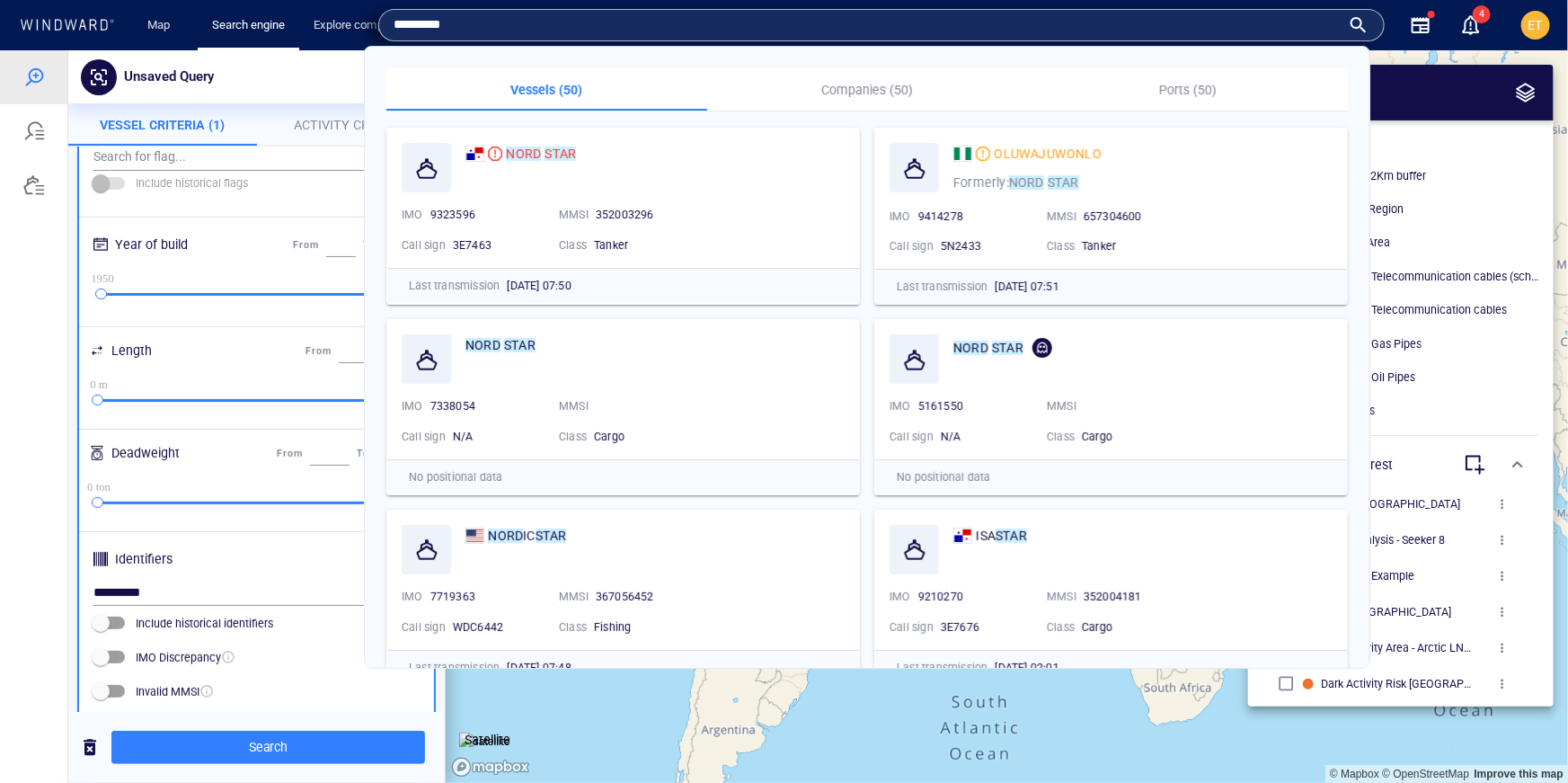
click at [1261, 17] on input "*********" at bounding box center [867, 24] width 947 height 27
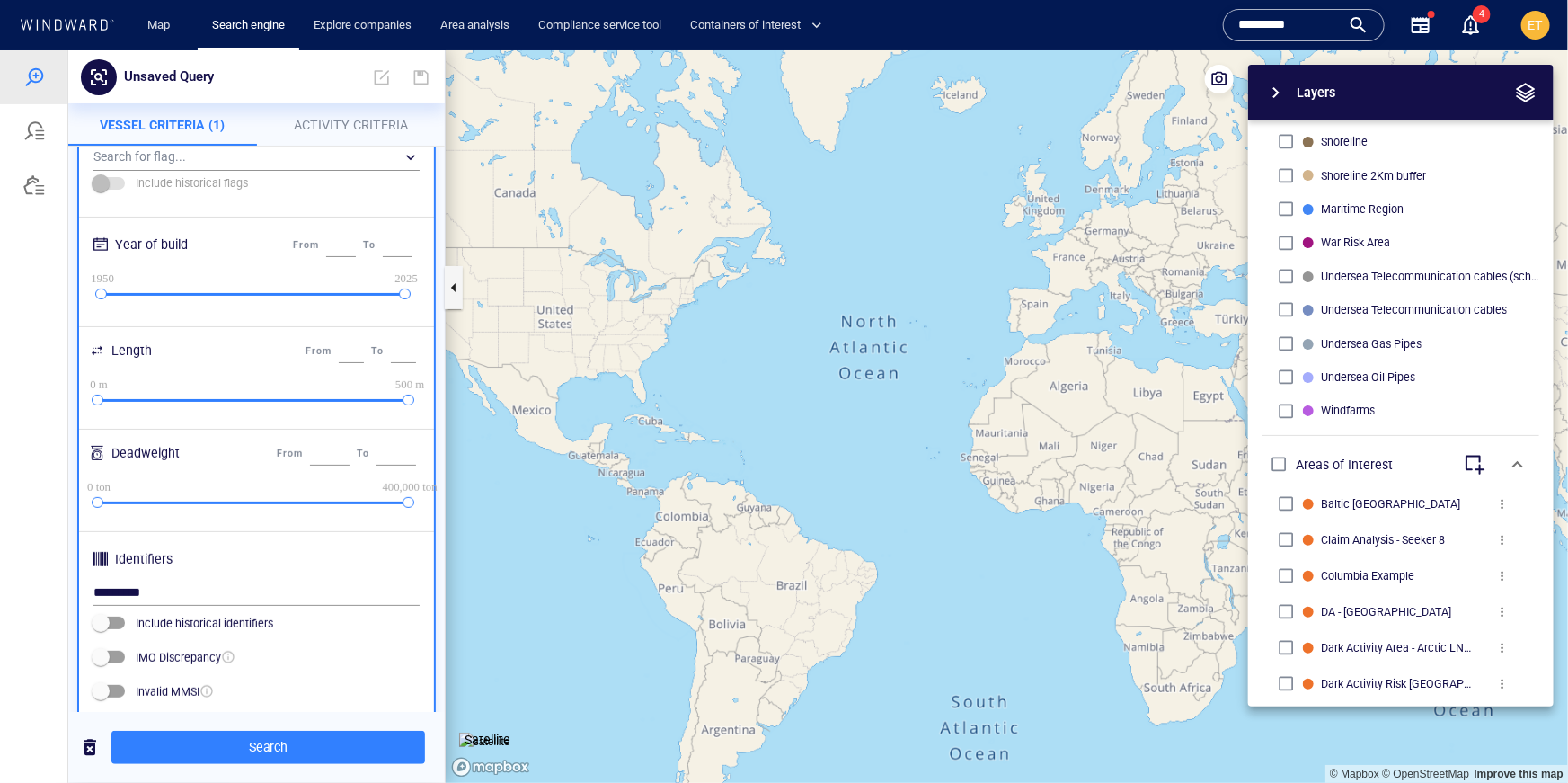
click at [279, 110] on button "Activity Criteria" at bounding box center [352, 124] width 189 height 43
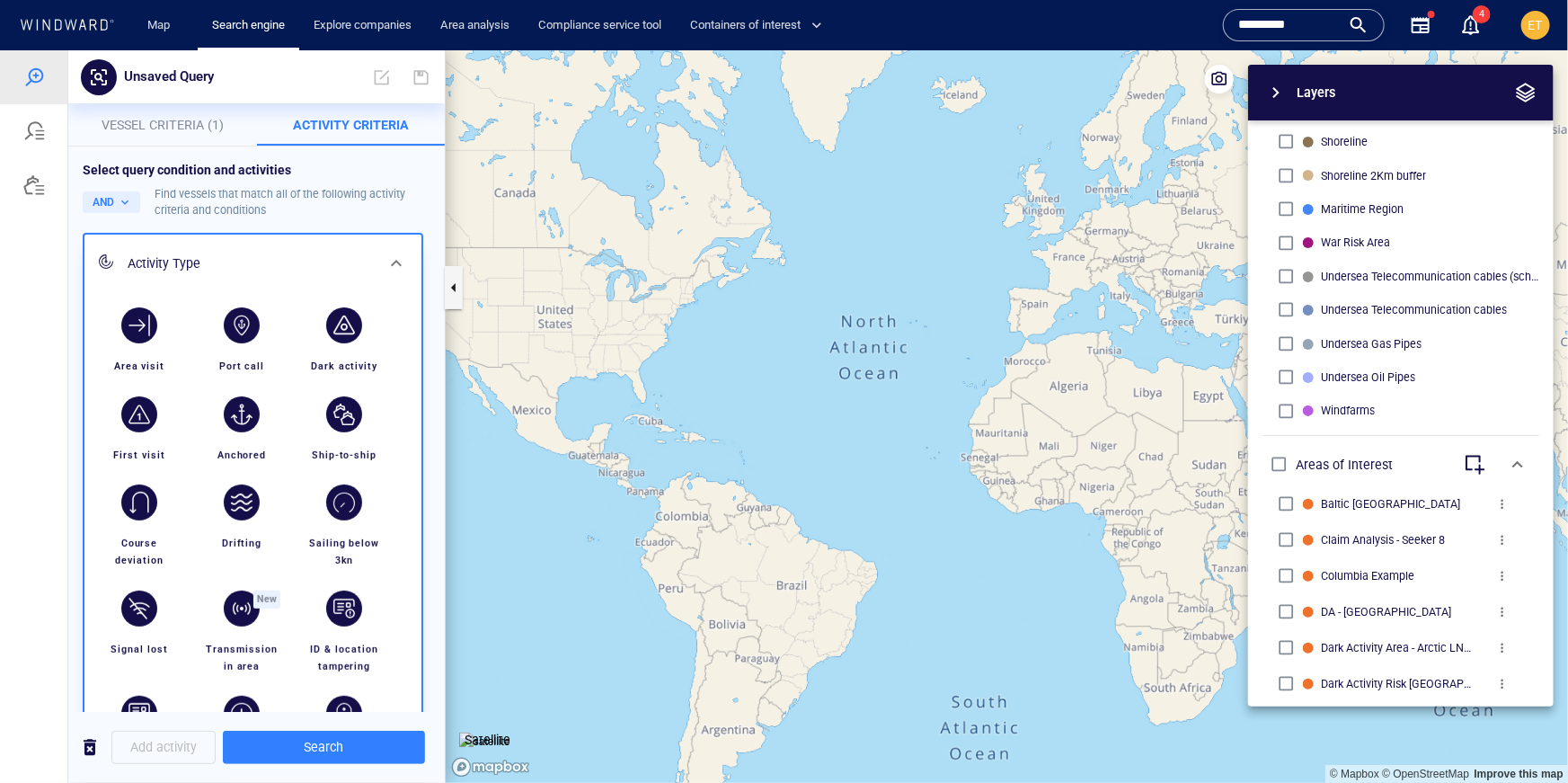
click at [162, 114] on p "Vessel Criteria (1)" at bounding box center [163, 123] width 167 height 22
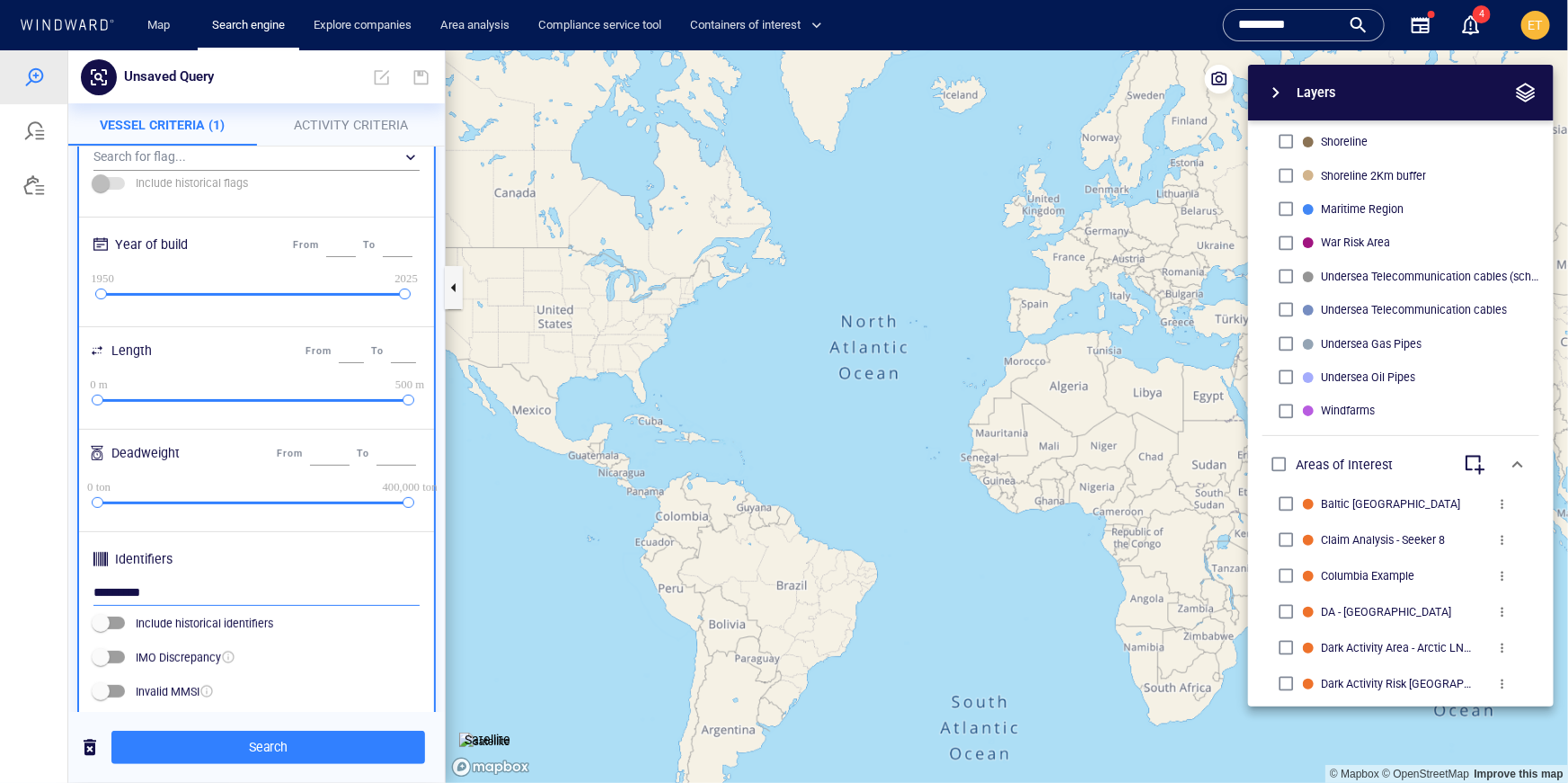
drag, startPoint x: 165, startPoint y: 593, endPoint x: 88, endPoint y: 588, distance: 77.2
click at [88, 588] on div "Class & Subclass Search for class... ​ Search for subclass... ​ Flags Search fo…" at bounding box center [257, 352] width 355 height 743
type input "*******"
click at [333, 127] on span "Activity Criteria" at bounding box center [351, 123] width 114 height 14
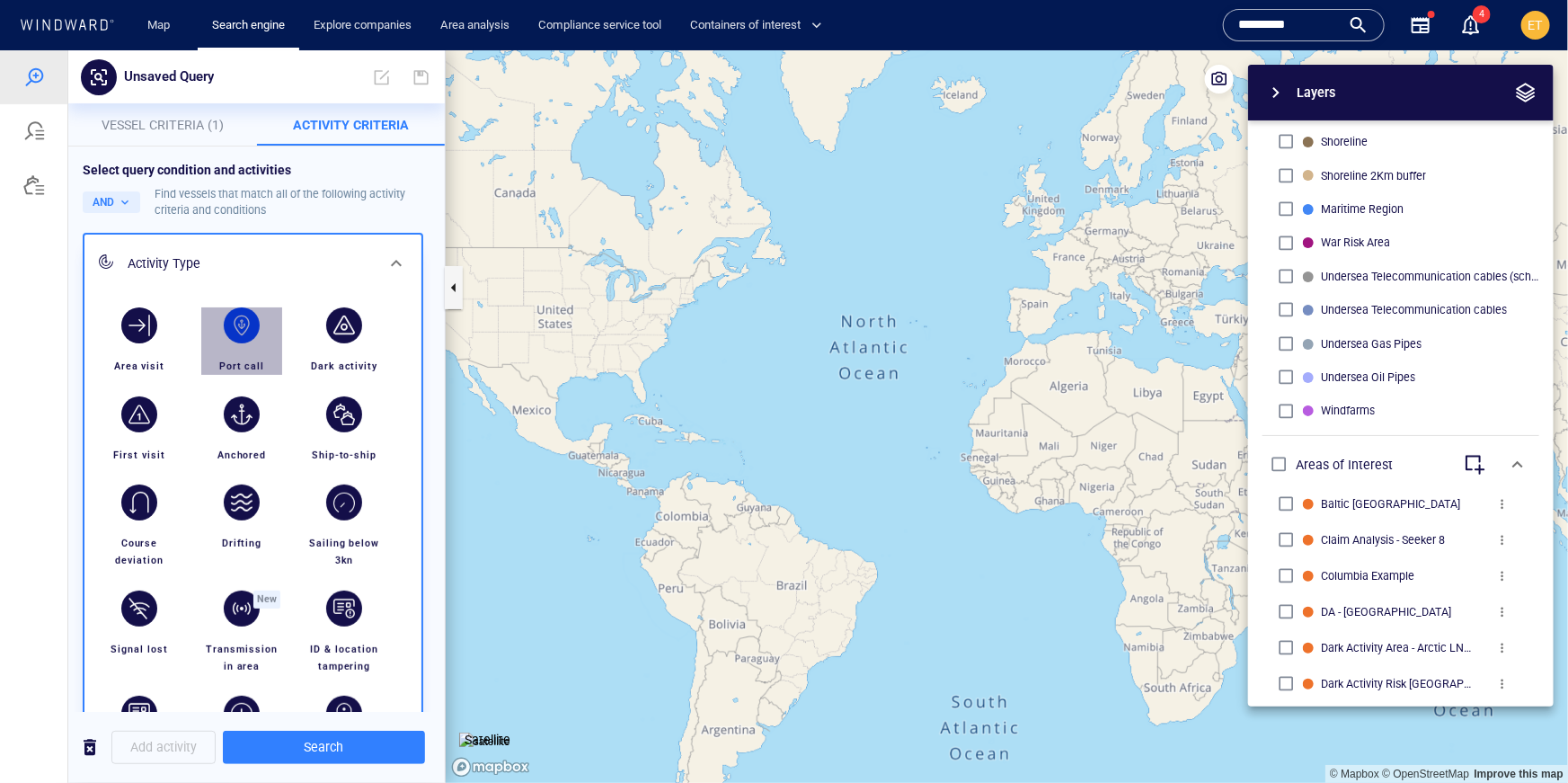
click at [223, 344] on div "button" at bounding box center [242, 325] width 50 height 51
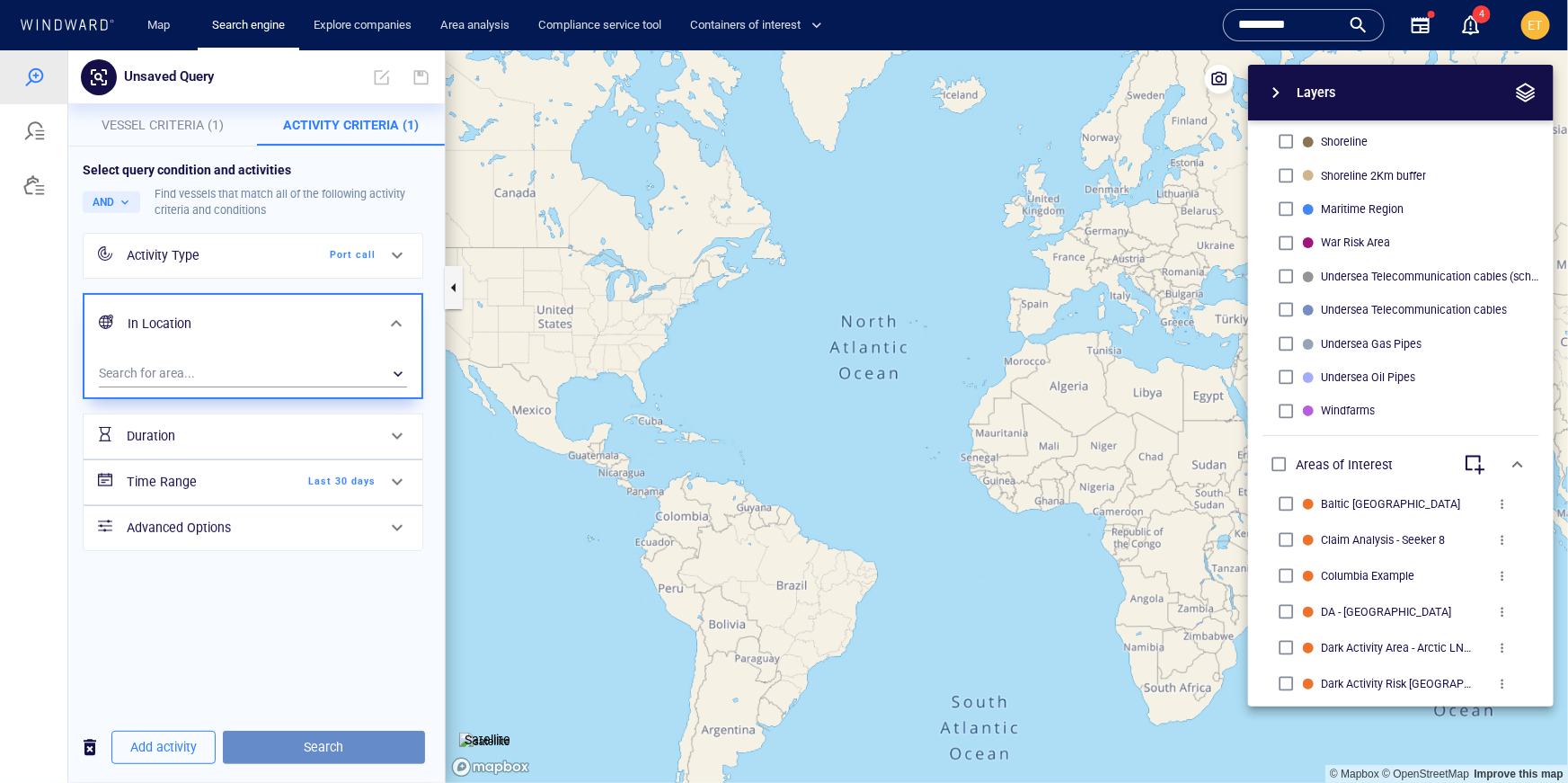
click at [315, 744] on span "Search" at bounding box center [324, 747] width 174 height 22
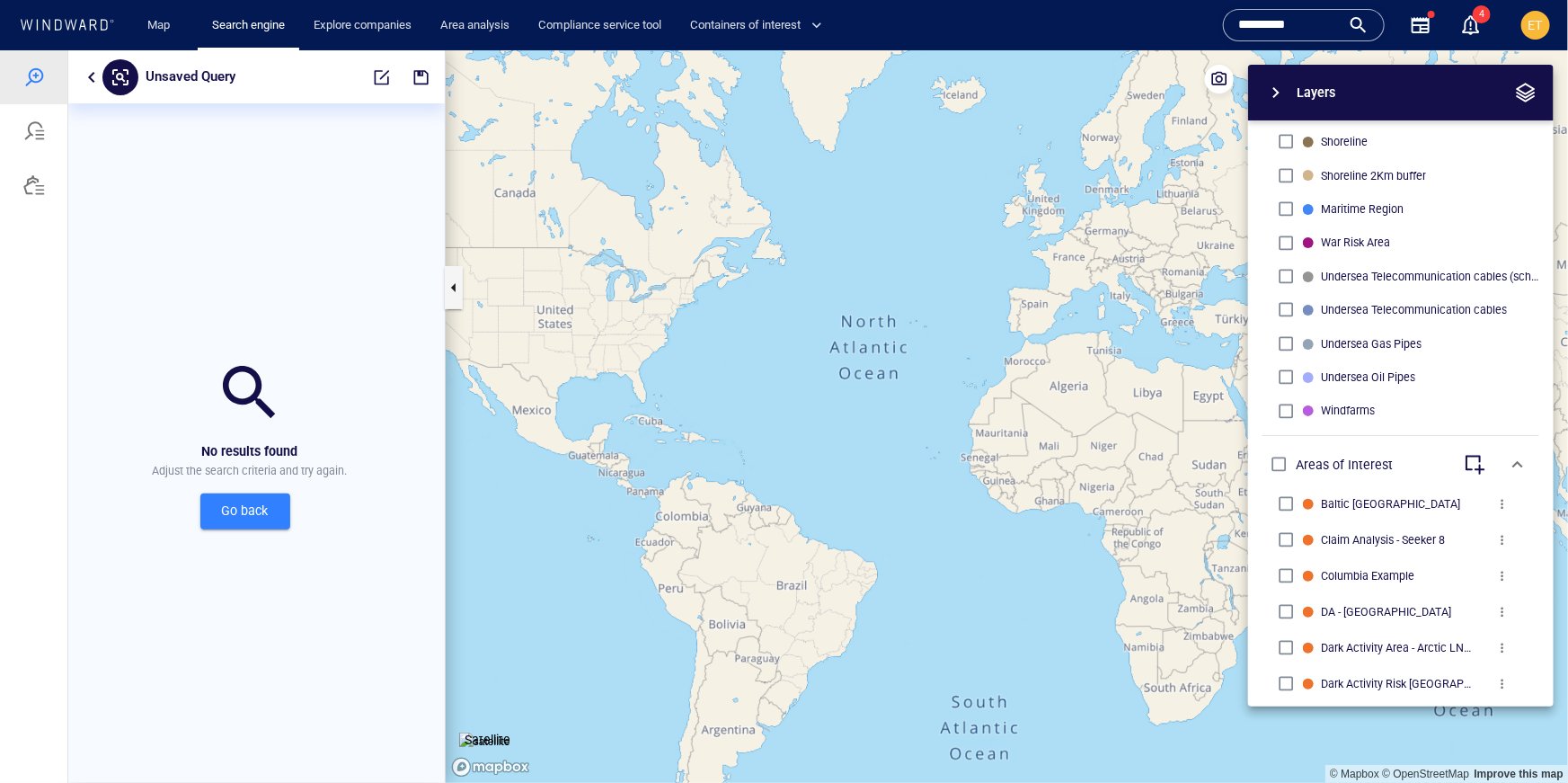
click at [90, 81] on button "button" at bounding box center [92, 76] width 22 height 22
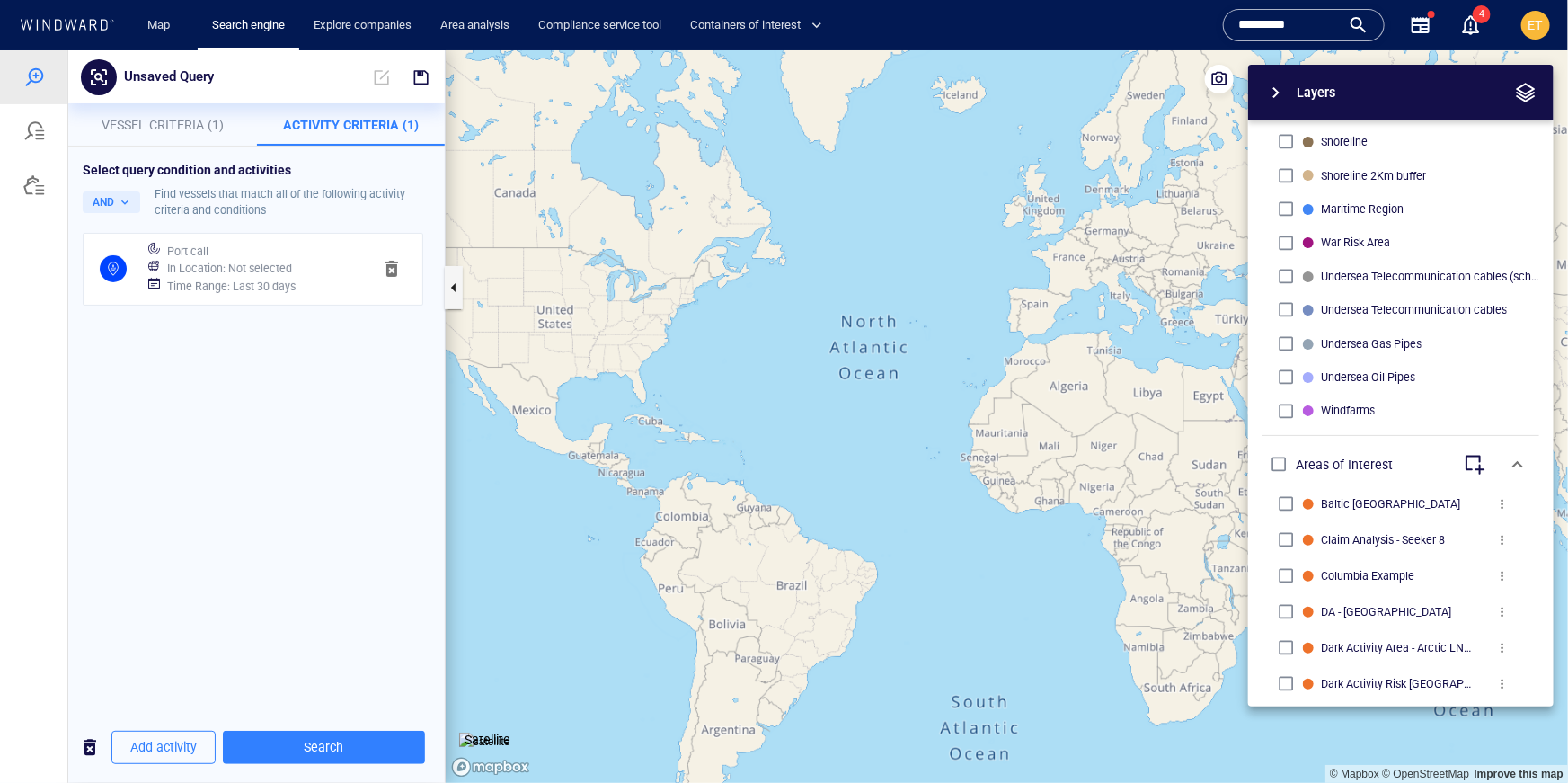
click at [277, 260] on h6 "In Location : Not selected" at bounding box center [230, 268] width 125 height 18
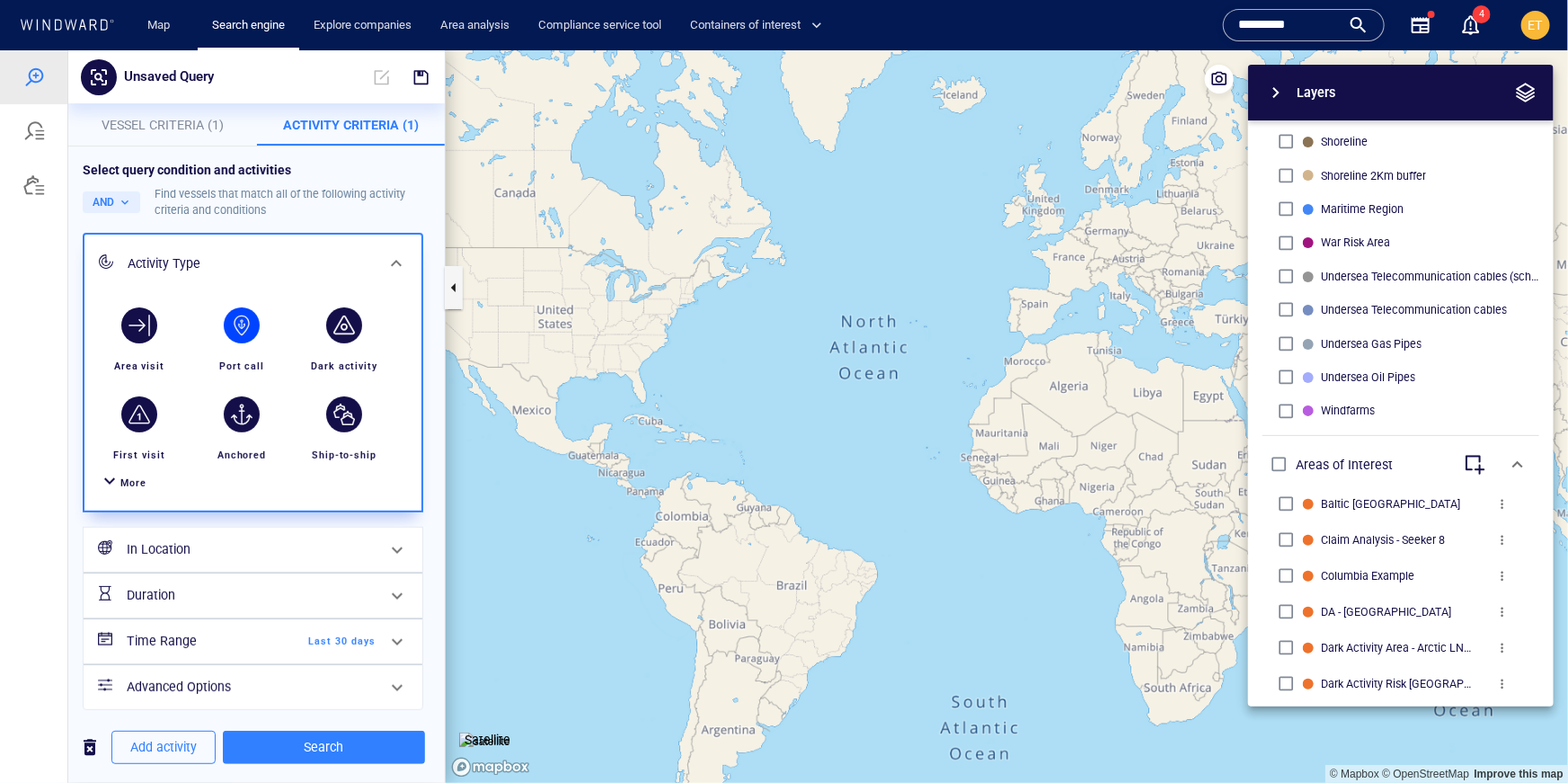
click at [367, 656] on div "Time Range Last 30 days" at bounding box center [252, 640] width 264 height 36
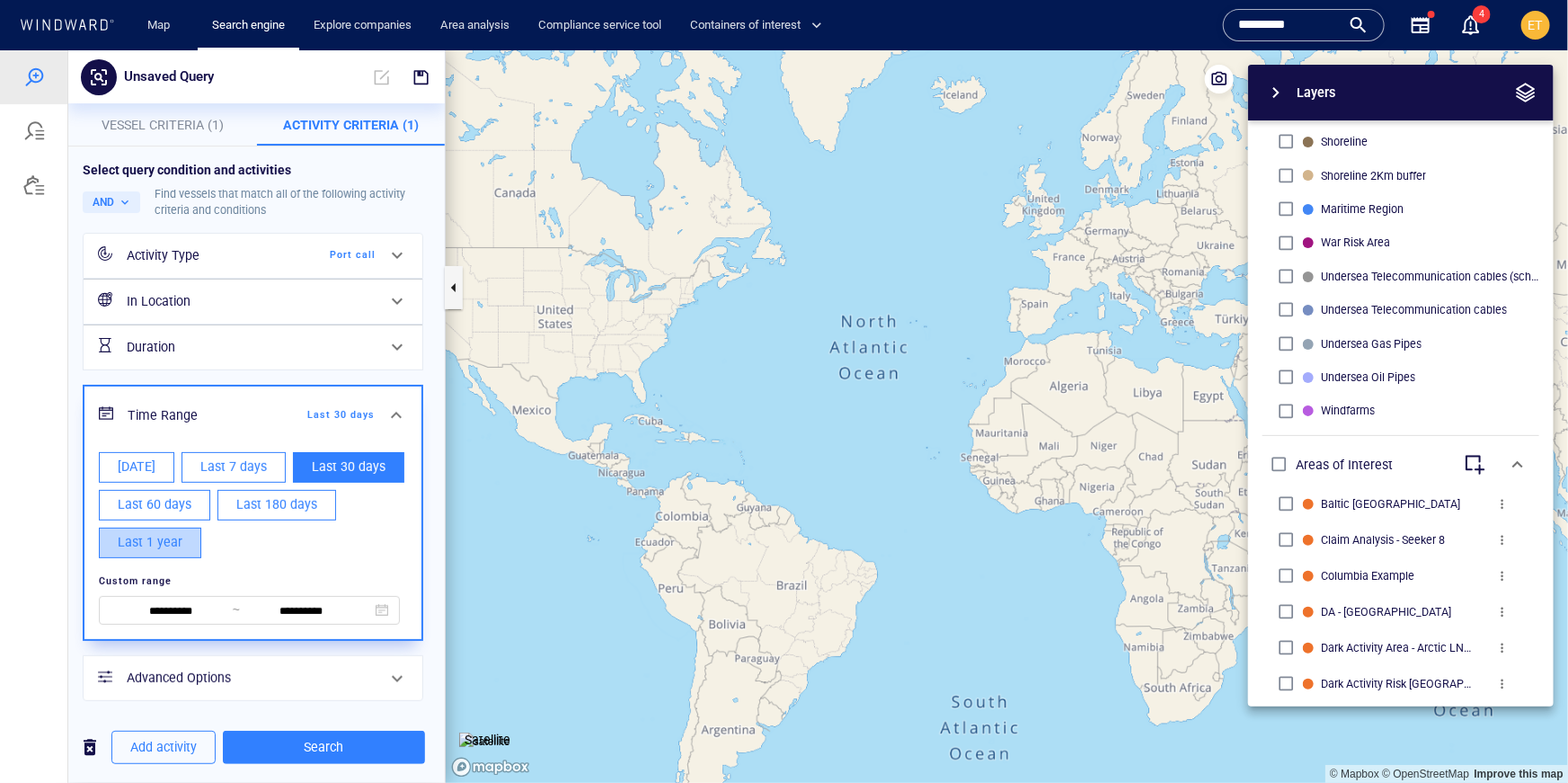
click at [157, 547] on span "Last 1 year" at bounding box center [150, 542] width 65 height 22
type input "**********"
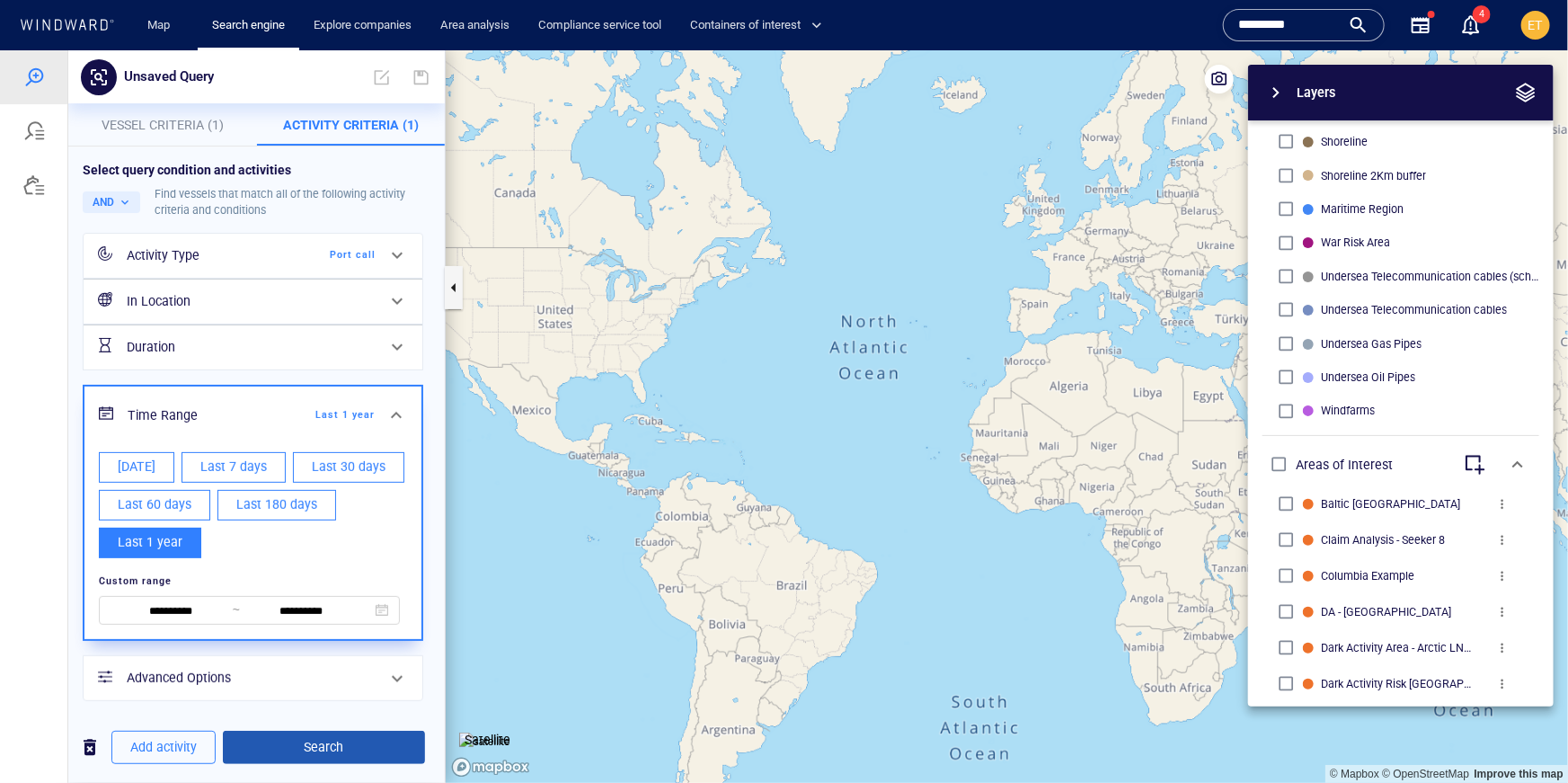
click at [316, 742] on span "Search" at bounding box center [324, 747] width 174 height 22
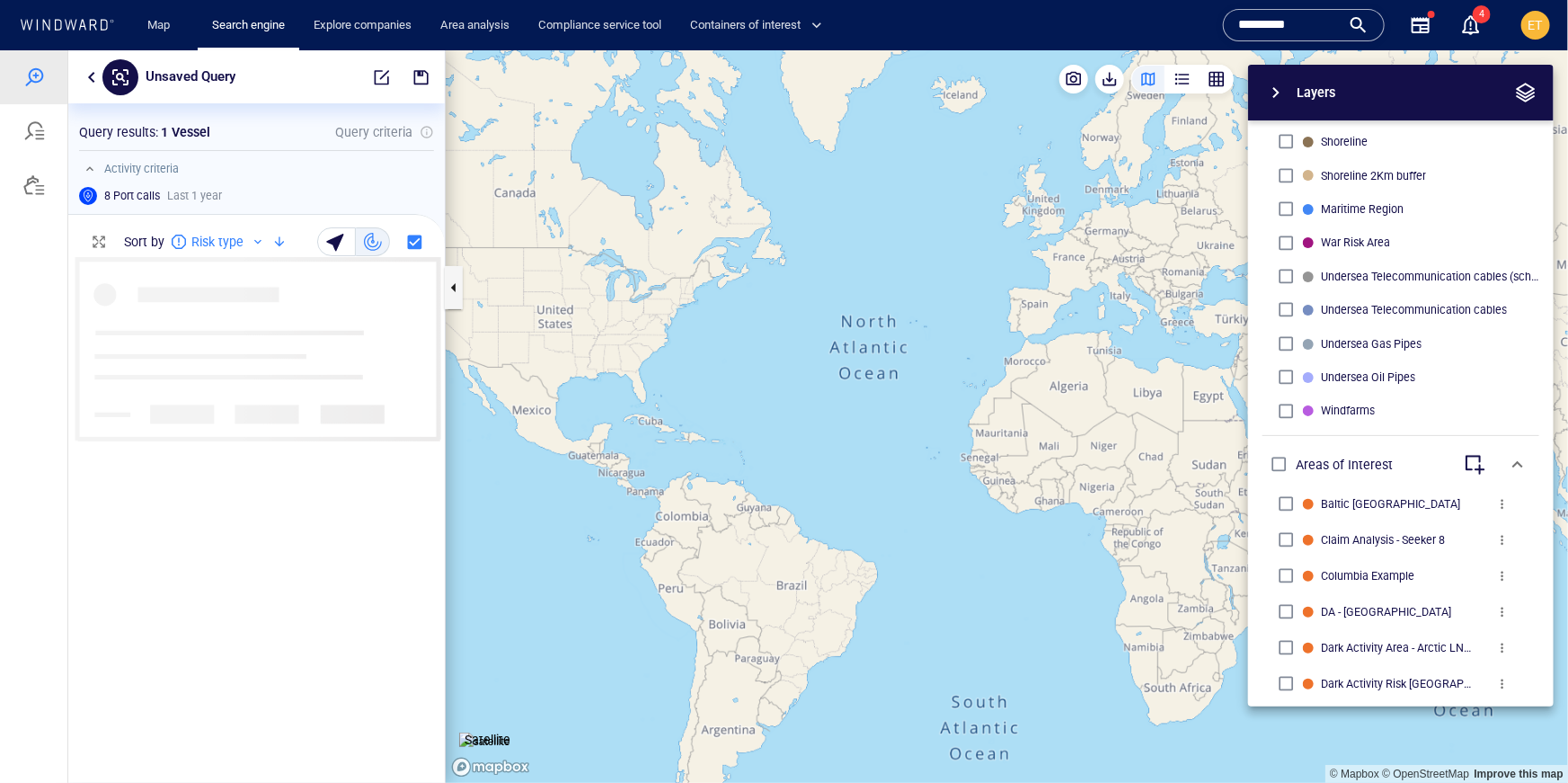
scroll to position [524, 377]
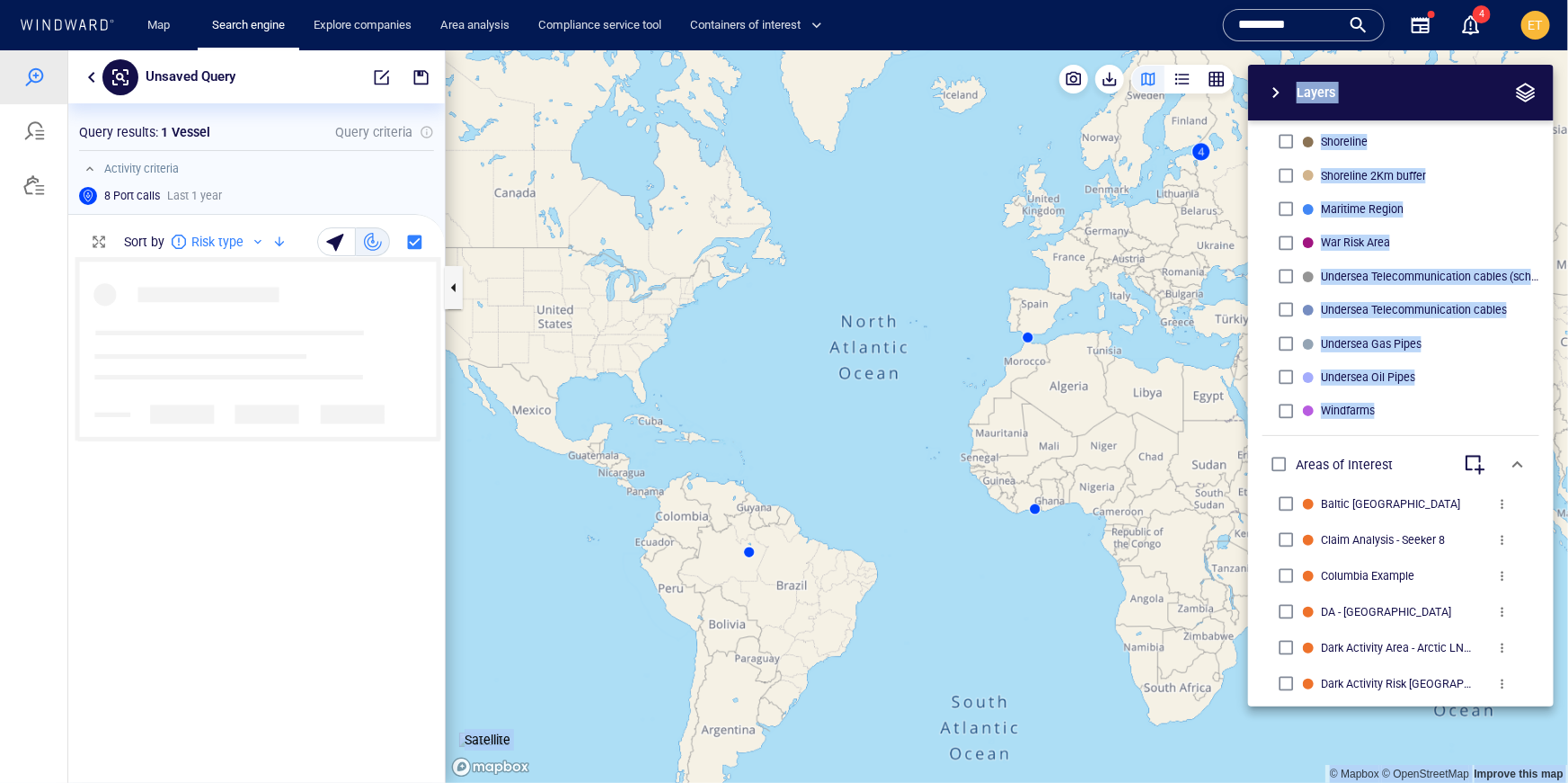
drag, startPoint x: 1093, startPoint y: 455, endPoint x: 914, endPoint y: 393, distance: 189.4
click at [914, 393] on div "© Mapbox © OpenStreetMap Improve this map Satellite Layers System Areas Interna…" at bounding box center [1007, 415] width 1123 height 732
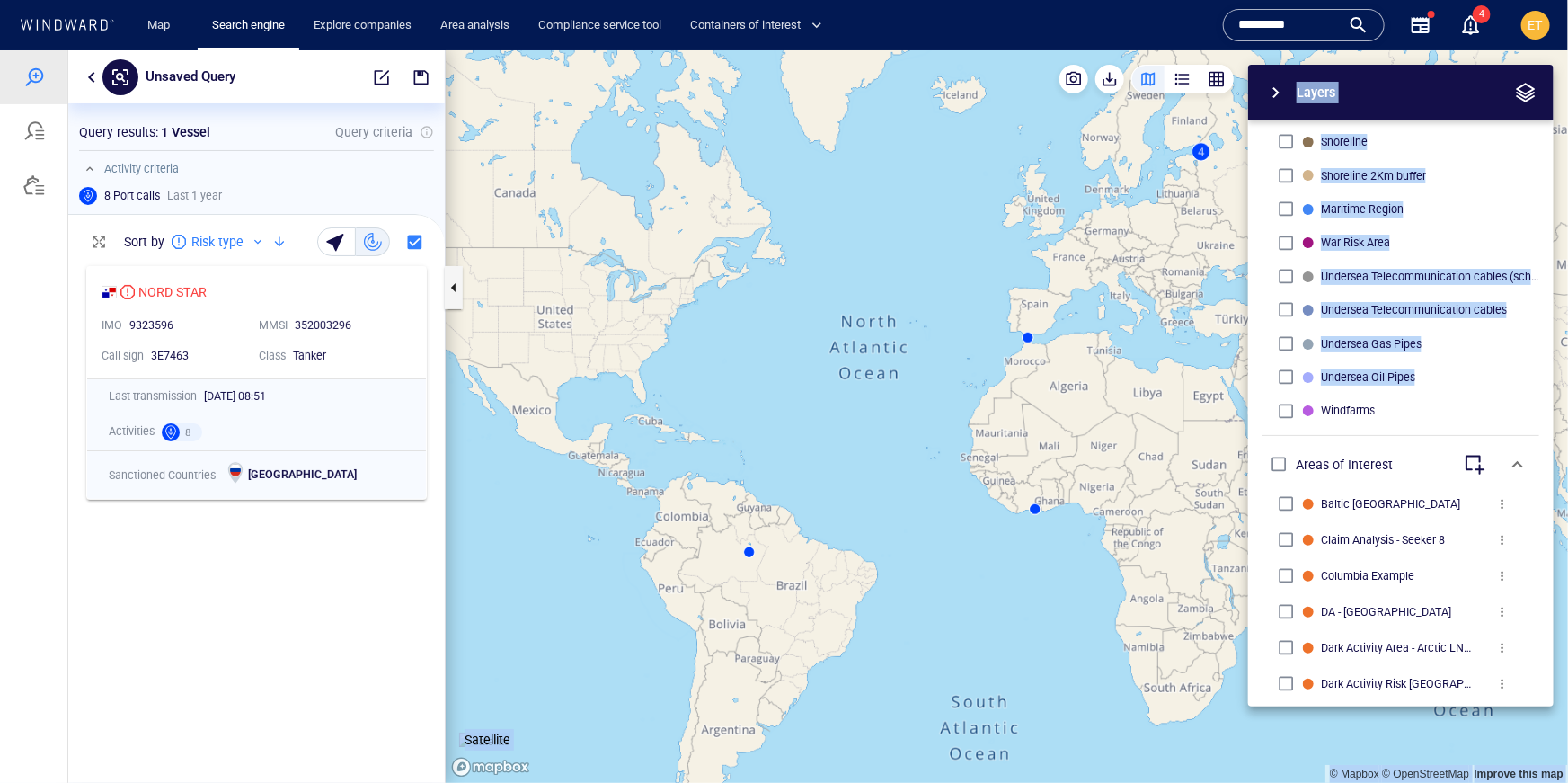
drag, startPoint x: 1023, startPoint y: 408, endPoint x: 863, endPoint y: 436, distance: 162.4
click at [863, 436] on div "© Mapbox © OpenStreetMap Improve this map Satellite Layers System Areas Interna…" at bounding box center [1007, 415] width 1123 height 732
click at [918, 436] on canvas "Map" at bounding box center [1007, 415] width 1123 height 732
click at [1273, 90] on span "button" at bounding box center [1275, 92] width 22 height 22
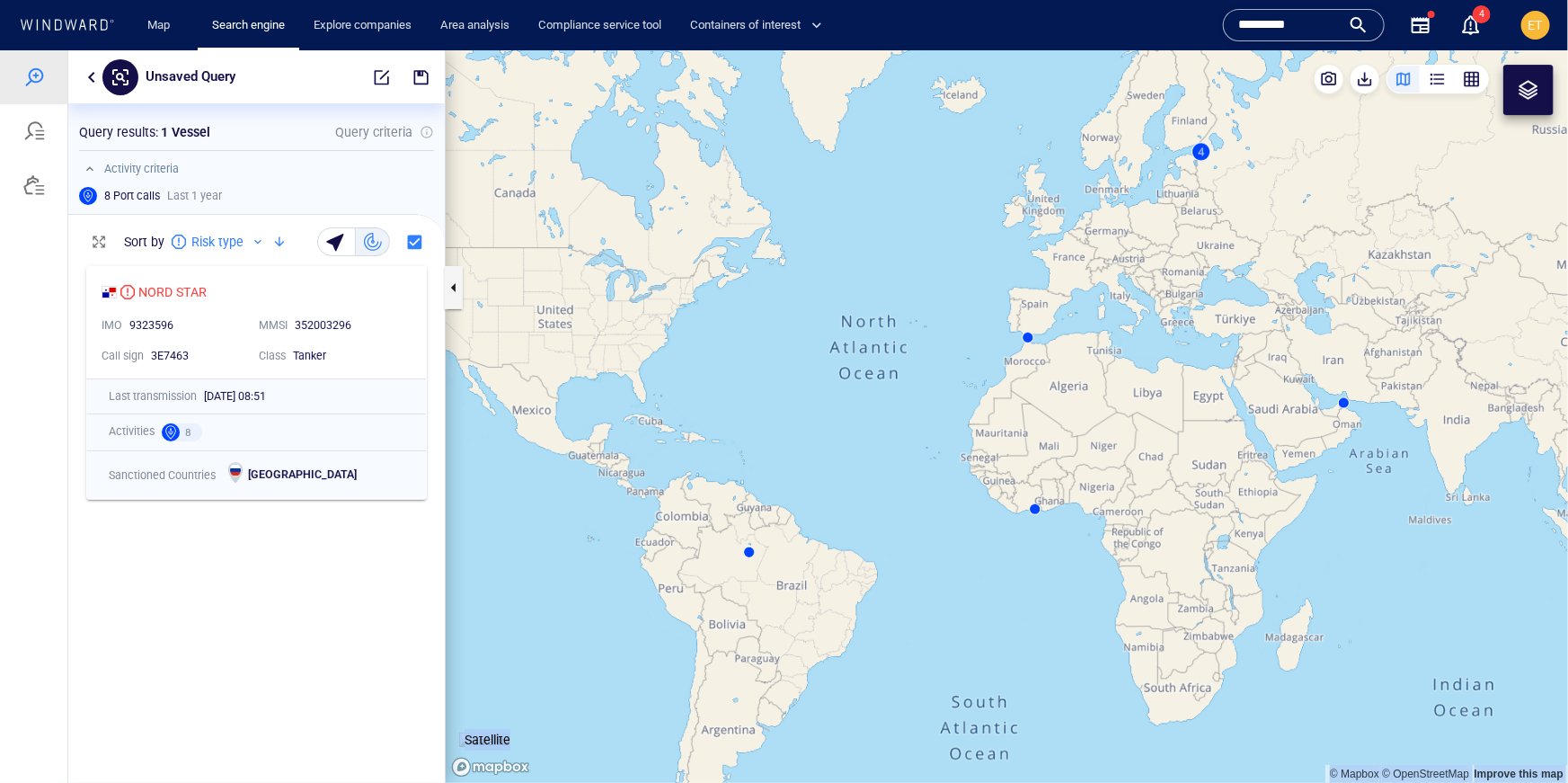
drag, startPoint x: 1285, startPoint y: 299, endPoint x: 1155, endPoint y: 392, distance: 159.8
click at [1155, 392] on canvas "Map" at bounding box center [1007, 415] width 1123 height 732
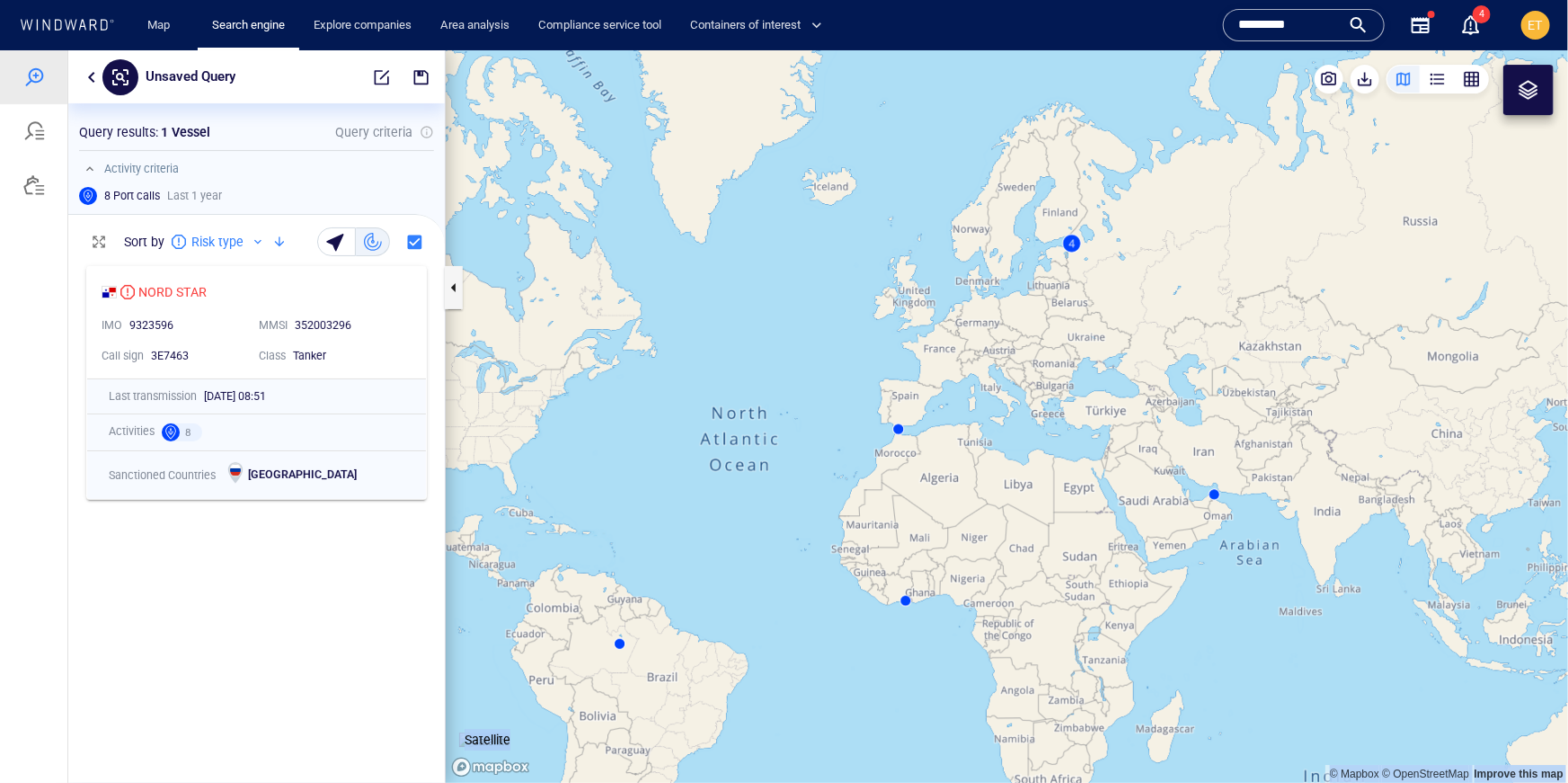
click at [1151, 310] on canvas "Map" at bounding box center [1007, 415] width 1123 height 732
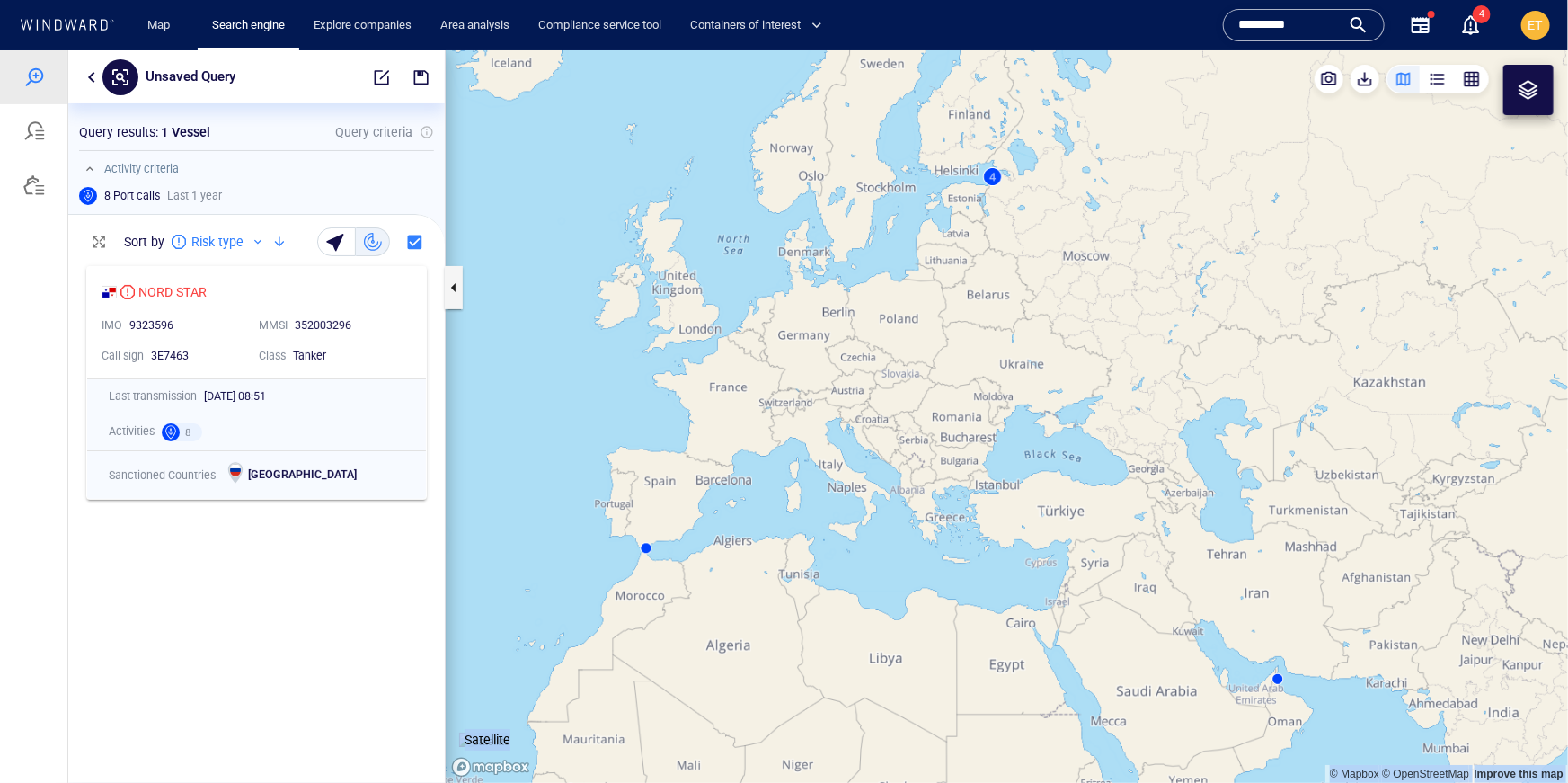
click at [995, 177] on canvas "Map" at bounding box center [1007, 415] width 1123 height 732
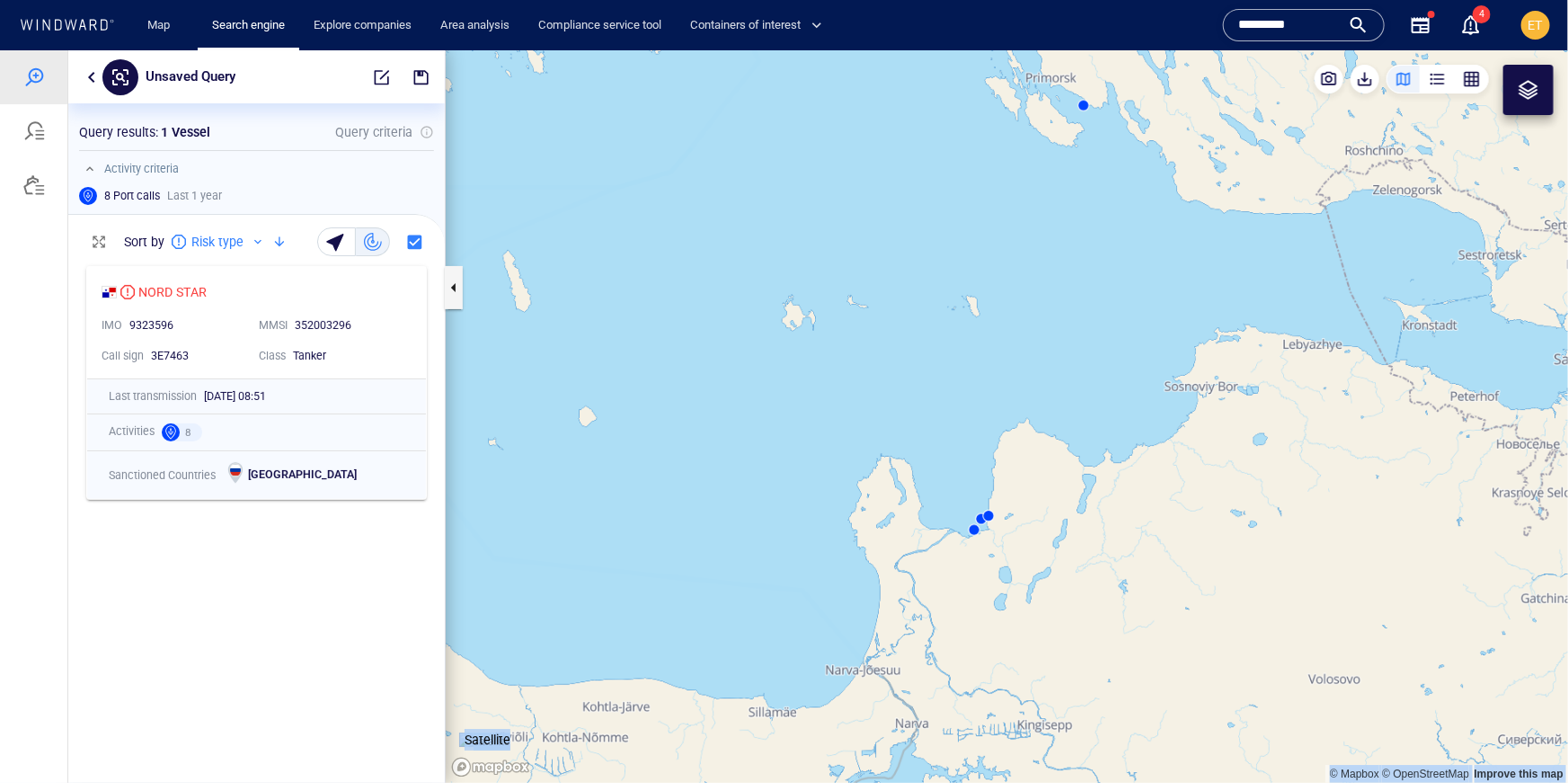
click at [975, 530] on canvas "Map" at bounding box center [1007, 415] width 1123 height 732
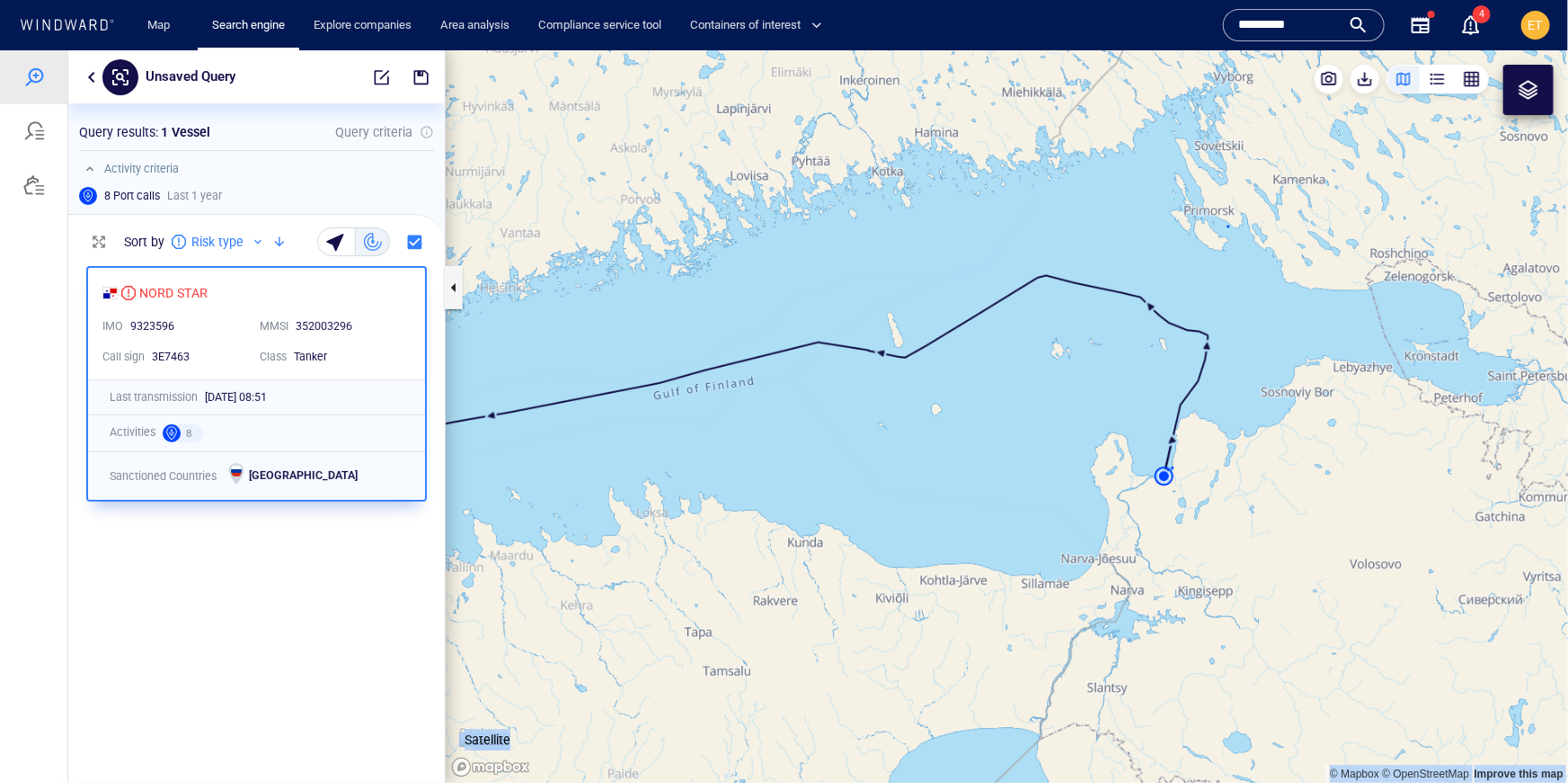
drag, startPoint x: 979, startPoint y: 560, endPoint x: 952, endPoint y: 561, distance: 27.0
click at [952, 561] on canvas "Map" at bounding box center [1007, 415] width 1123 height 732
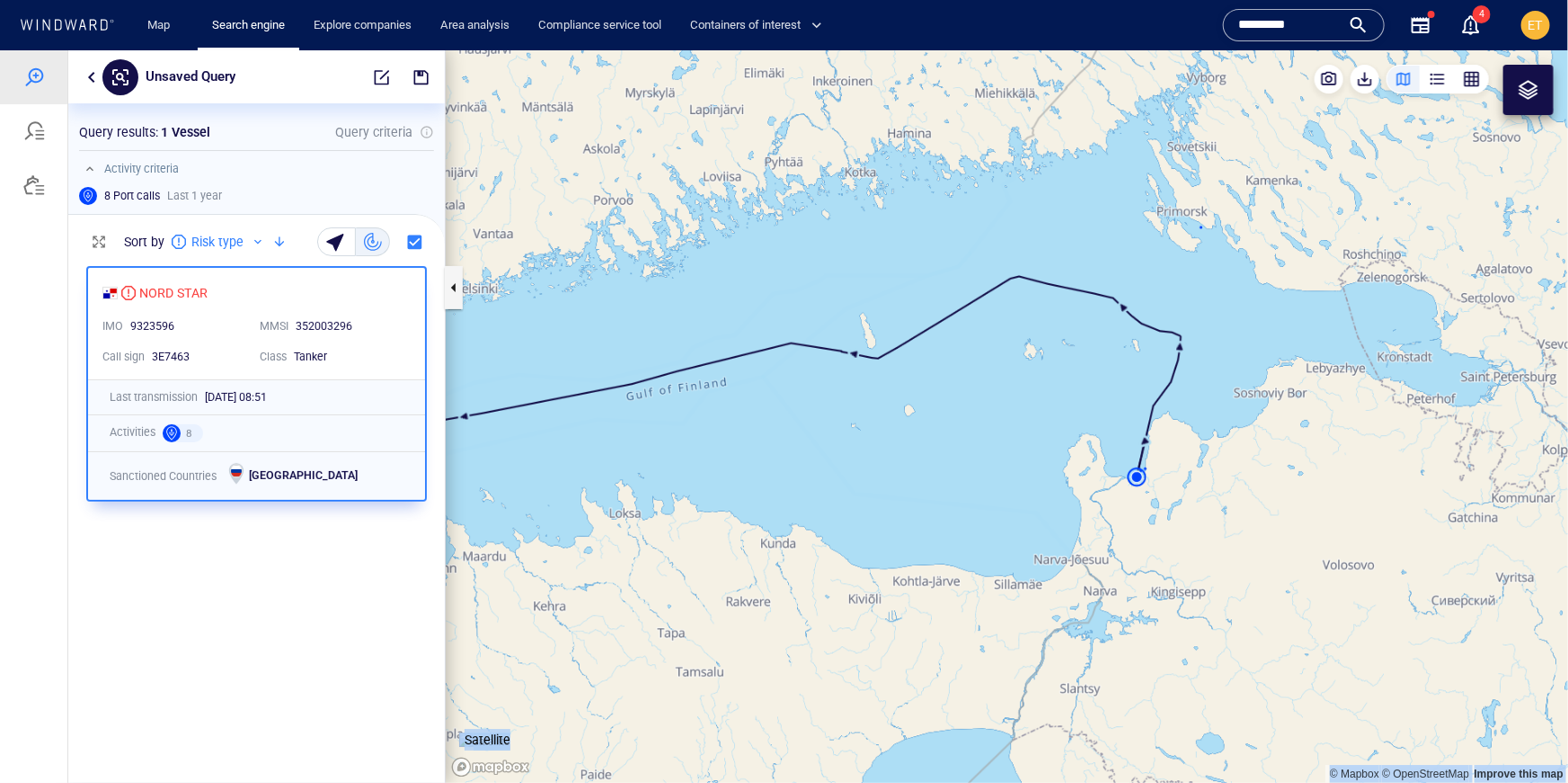
click at [1137, 479] on canvas "Map" at bounding box center [1007, 415] width 1123 height 732
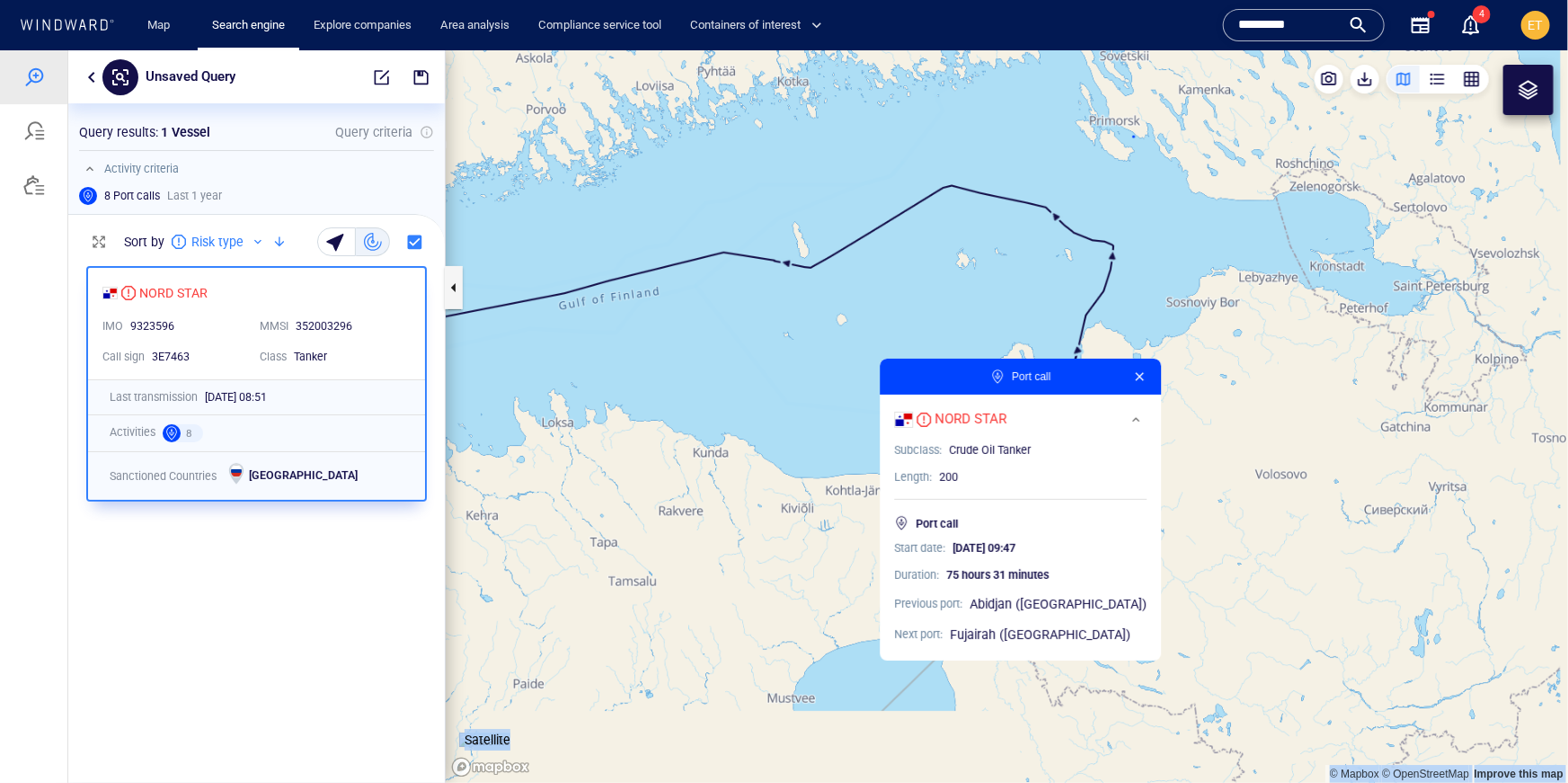
drag, startPoint x: 1338, startPoint y: 500, endPoint x: 1219, endPoint y: 373, distance: 174.0
click at [1219, 373] on canvas "Map" at bounding box center [1007, 415] width 1123 height 732
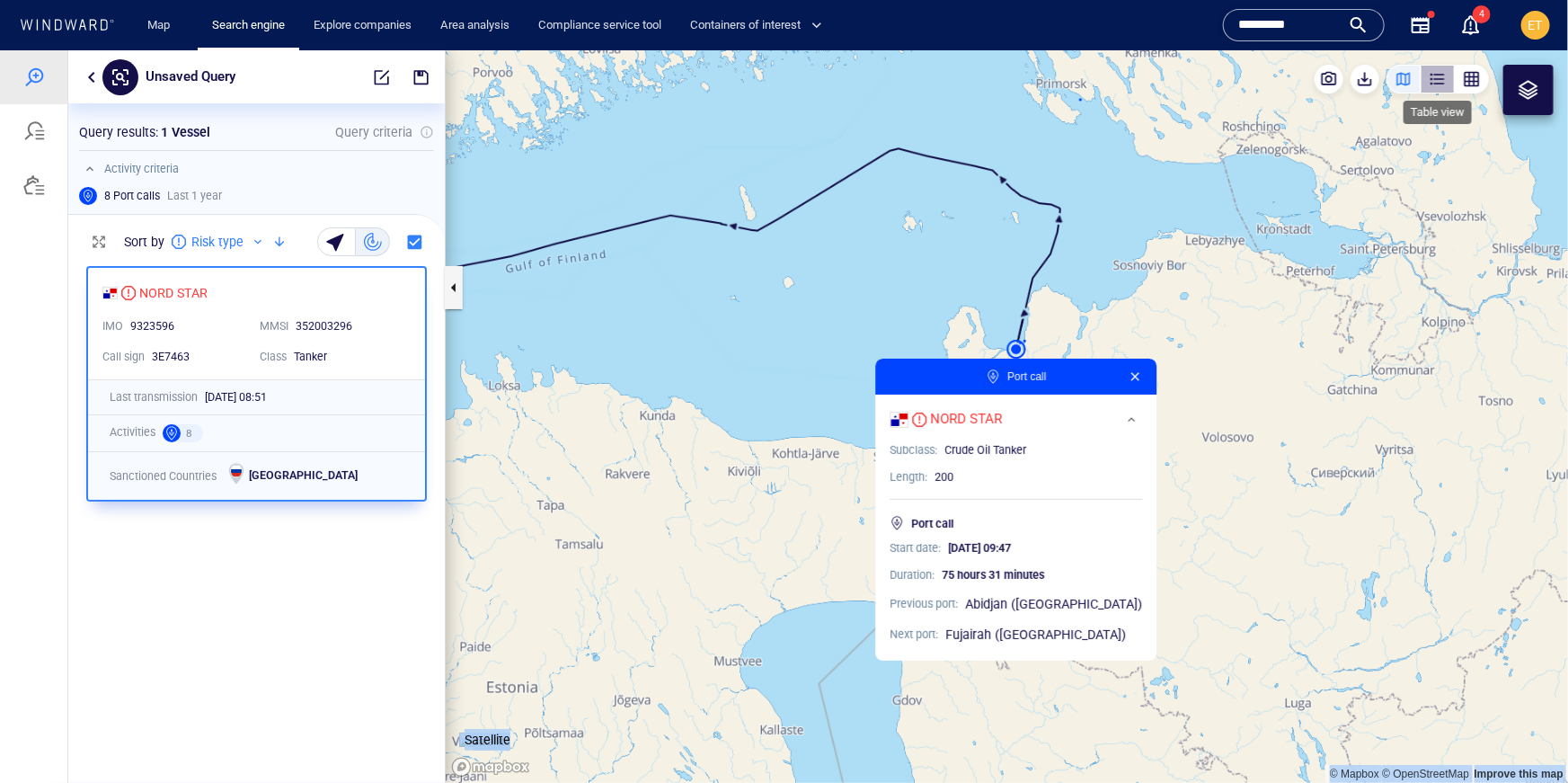
click at [1437, 80] on div "button" at bounding box center [1437, 78] width 18 height 18
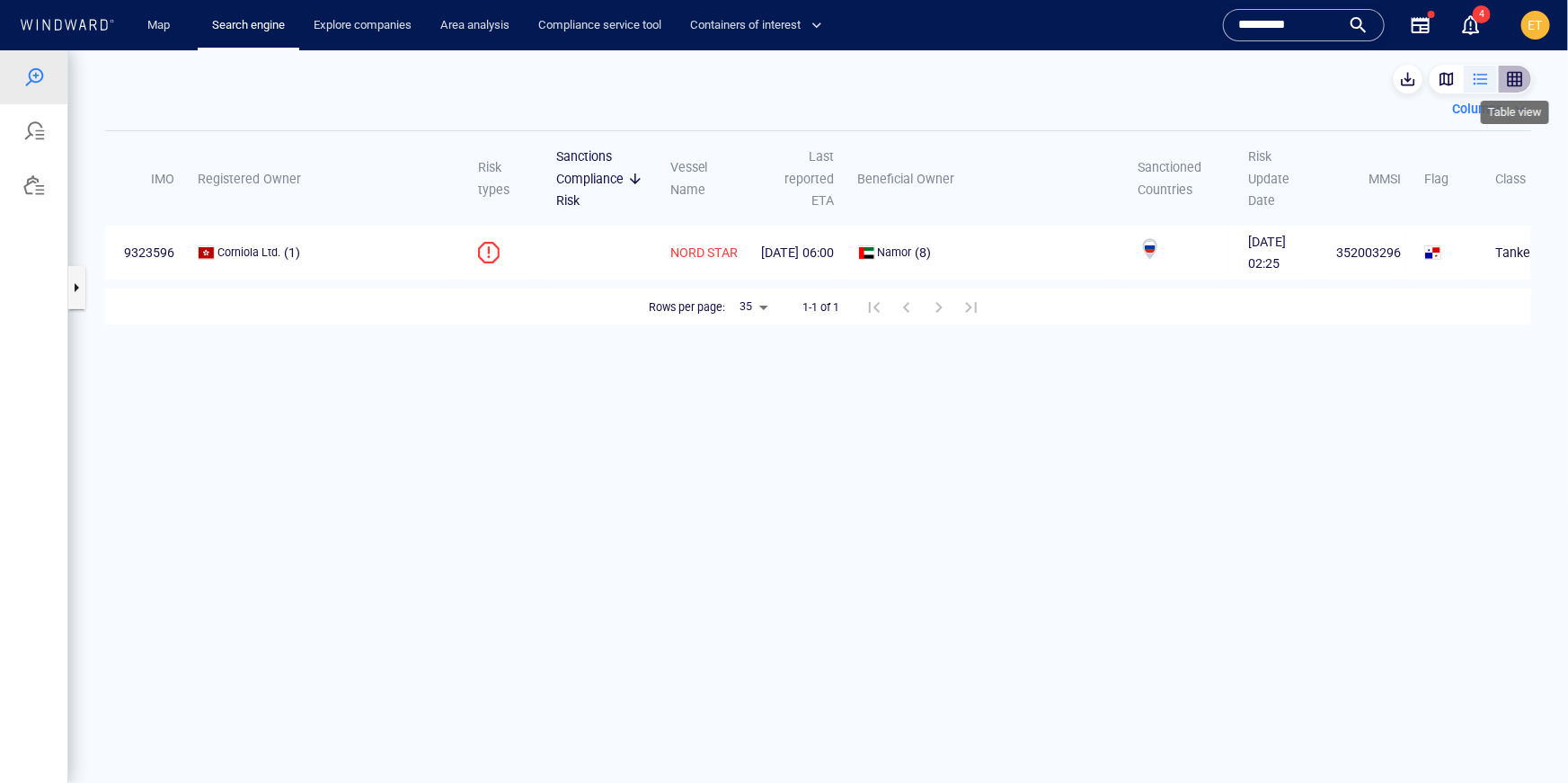
click at [1517, 80] on div "button" at bounding box center [1515, 78] width 18 height 18
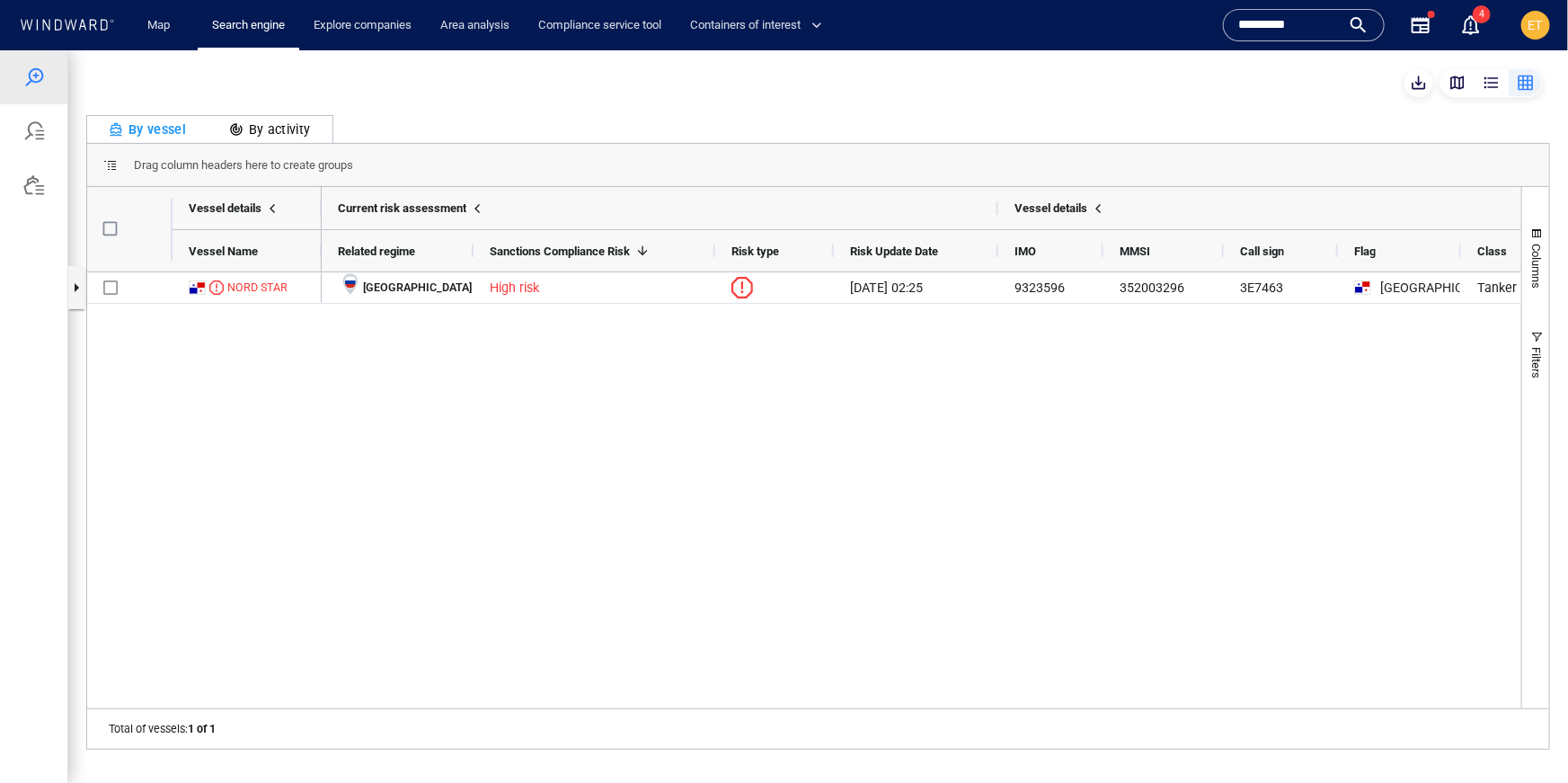
click at [277, 126] on div "By activity" at bounding box center [269, 128] width 81 height 22
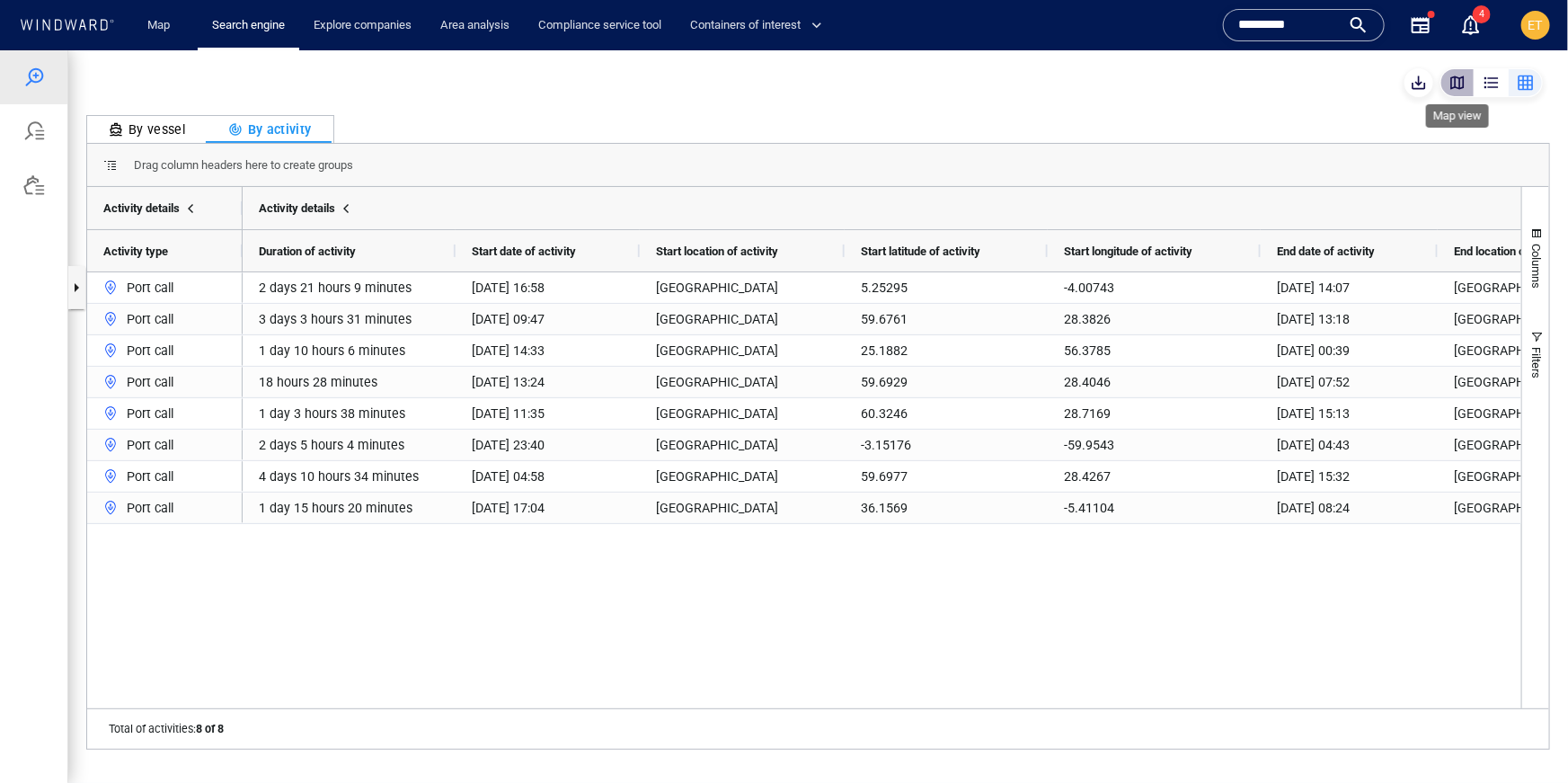
click at [1456, 83] on div "button" at bounding box center [1457, 81] width 18 height 18
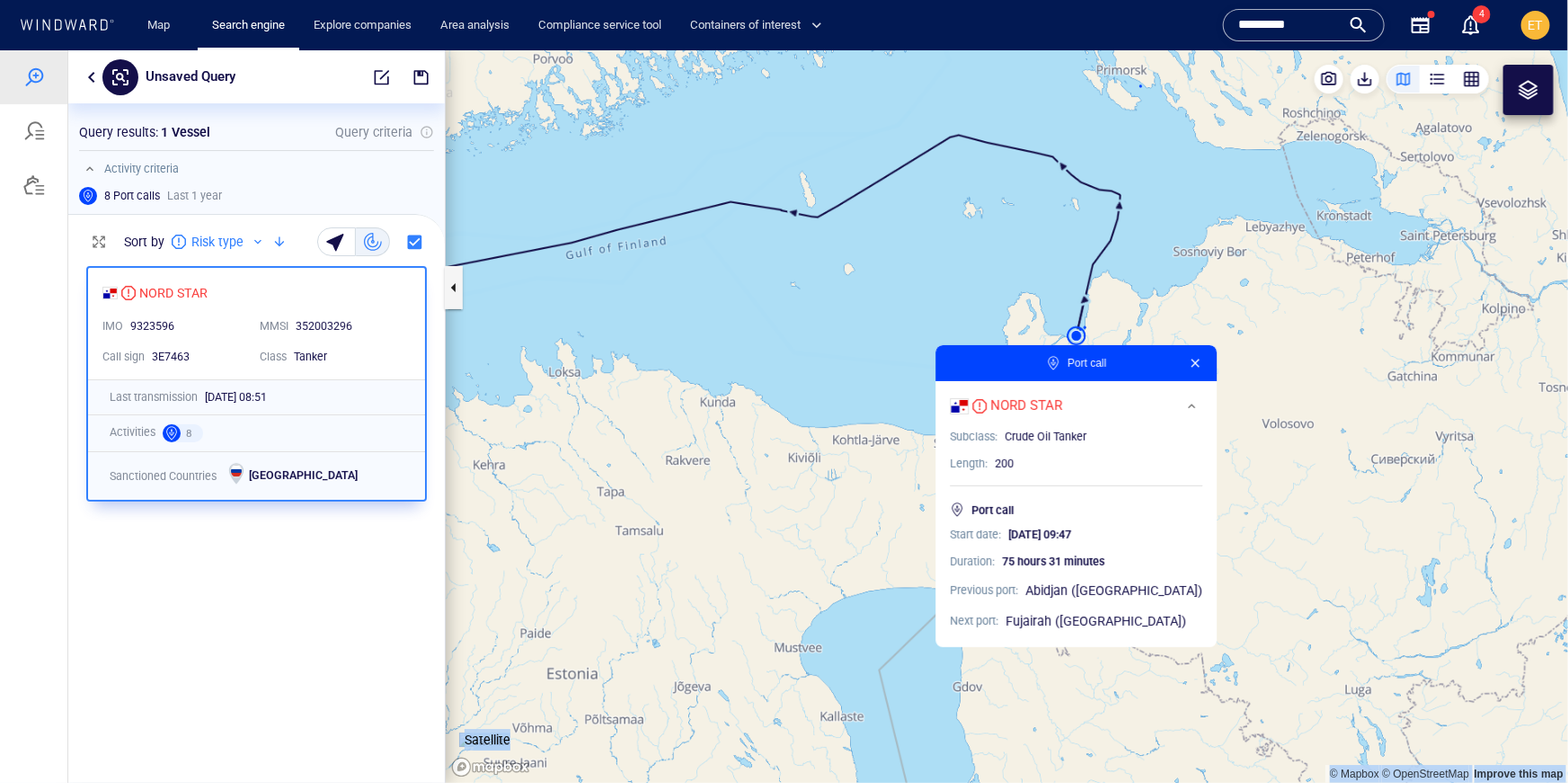
drag, startPoint x: 1296, startPoint y: 376, endPoint x: 1356, endPoint y: 362, distance: 61.6
click at [1356, 362] on canvas "Map" at bounding box center [1007, 415] width 1123 height 732
click at [1189, 364] on button "button" at bounding box center [1195, 362] width 22 height 22
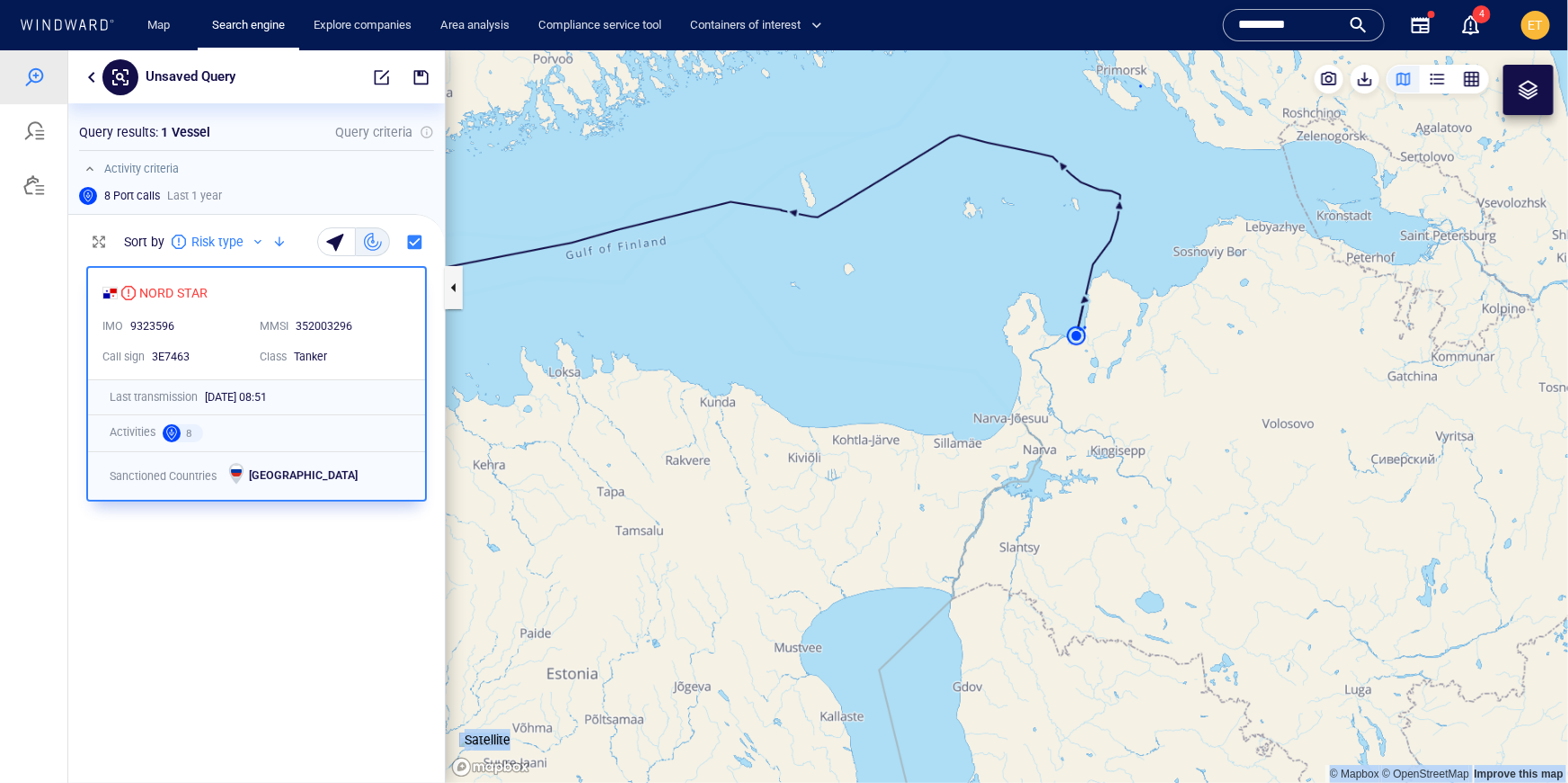
drag, startPoint x: 1152, startPoint y: 391, endPoint x: 1148, endPoint y: 423, distance: 32.2
click at [1148, 423] on canvas "Map" at bounding box center [1007, 415] width 1123 height 732
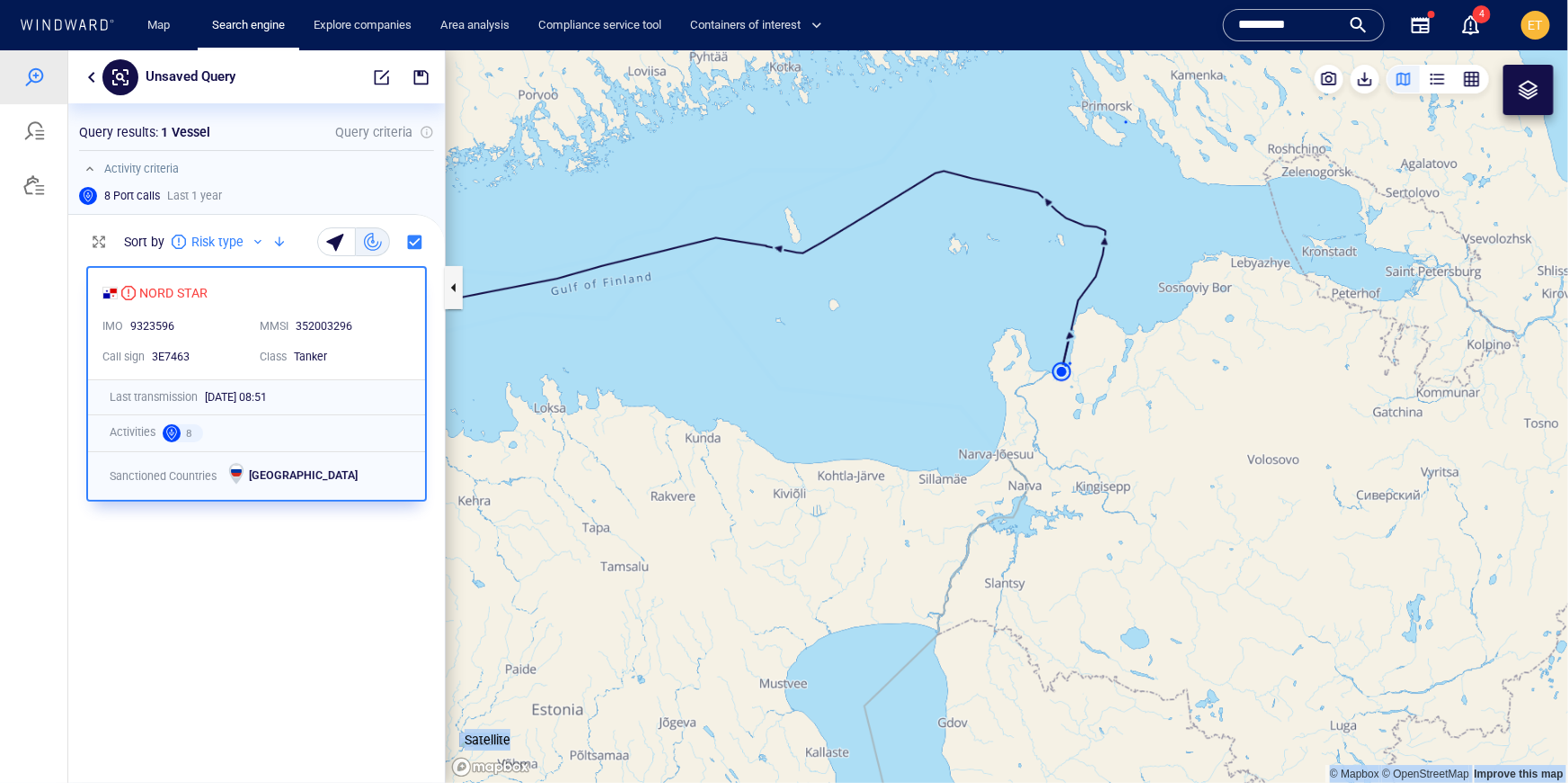
drag, startPoint x: 1148, startPoint y: 423, endPoint x: 1129, endPoint y: 431, distance: 20.6
click at [1129, 431] on canvas "Map" at bounding box center [1007, 415] width 1123 height 732
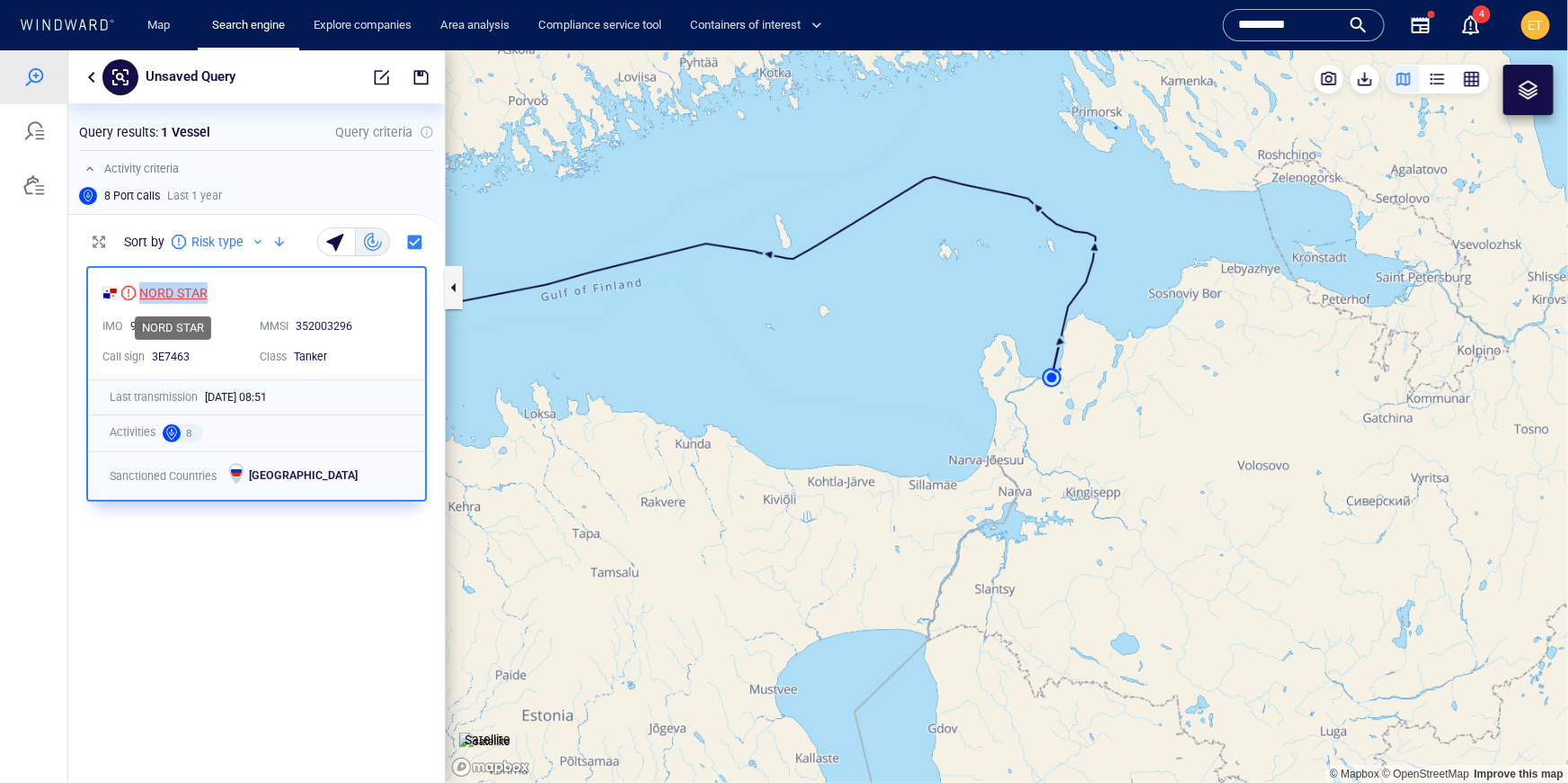
drag, startPoint x: 220, startPoint y: 294, endPoint x: 138, endPoint y: 299, distance: 82.2
click at [138, 299] on div "NORD STAR" at bounding box center [250, 292] width 294 height 22
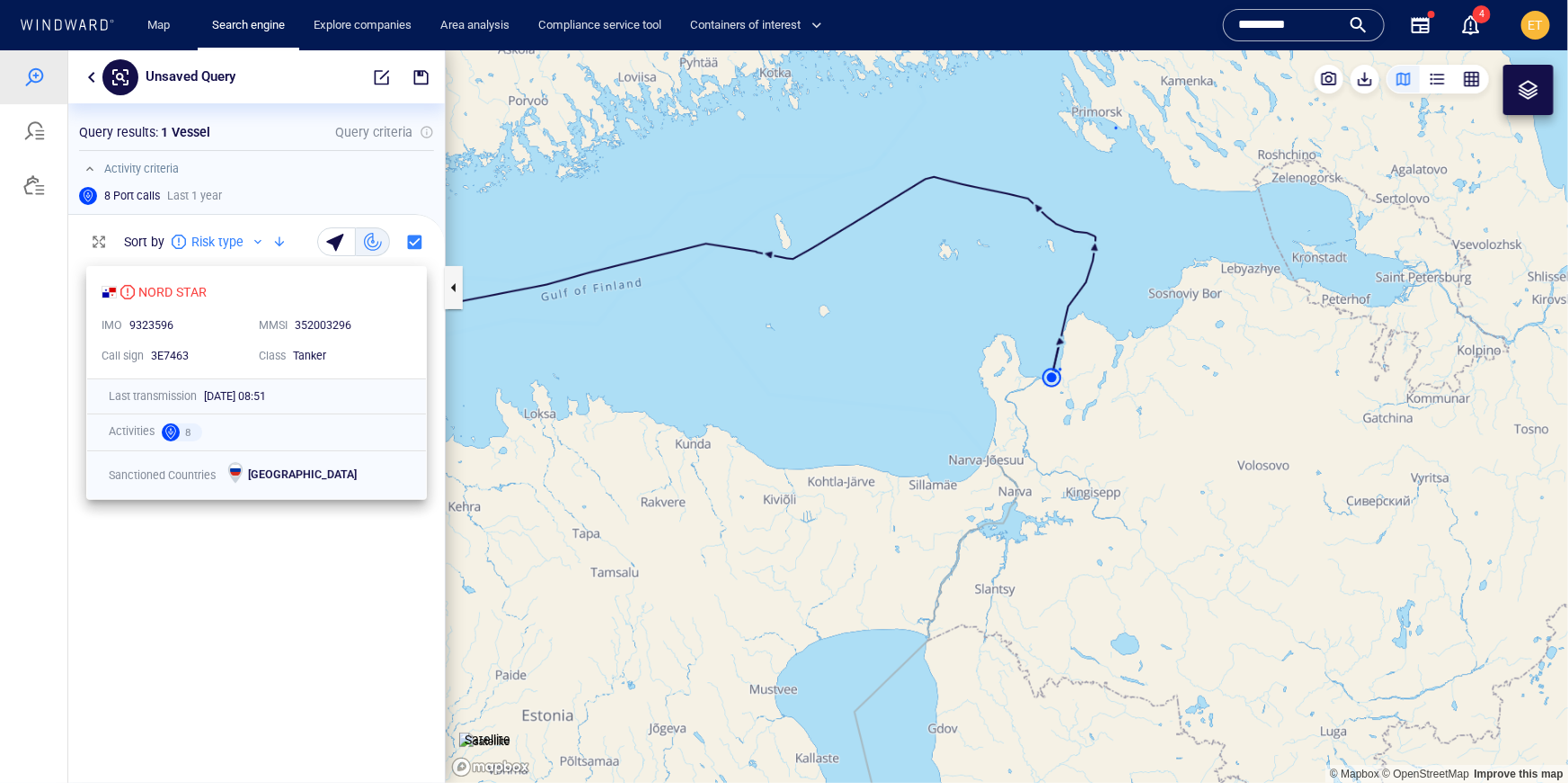
click at [215, 329] on div "9323596" at bounding box center [186, 325] width 115 height 16
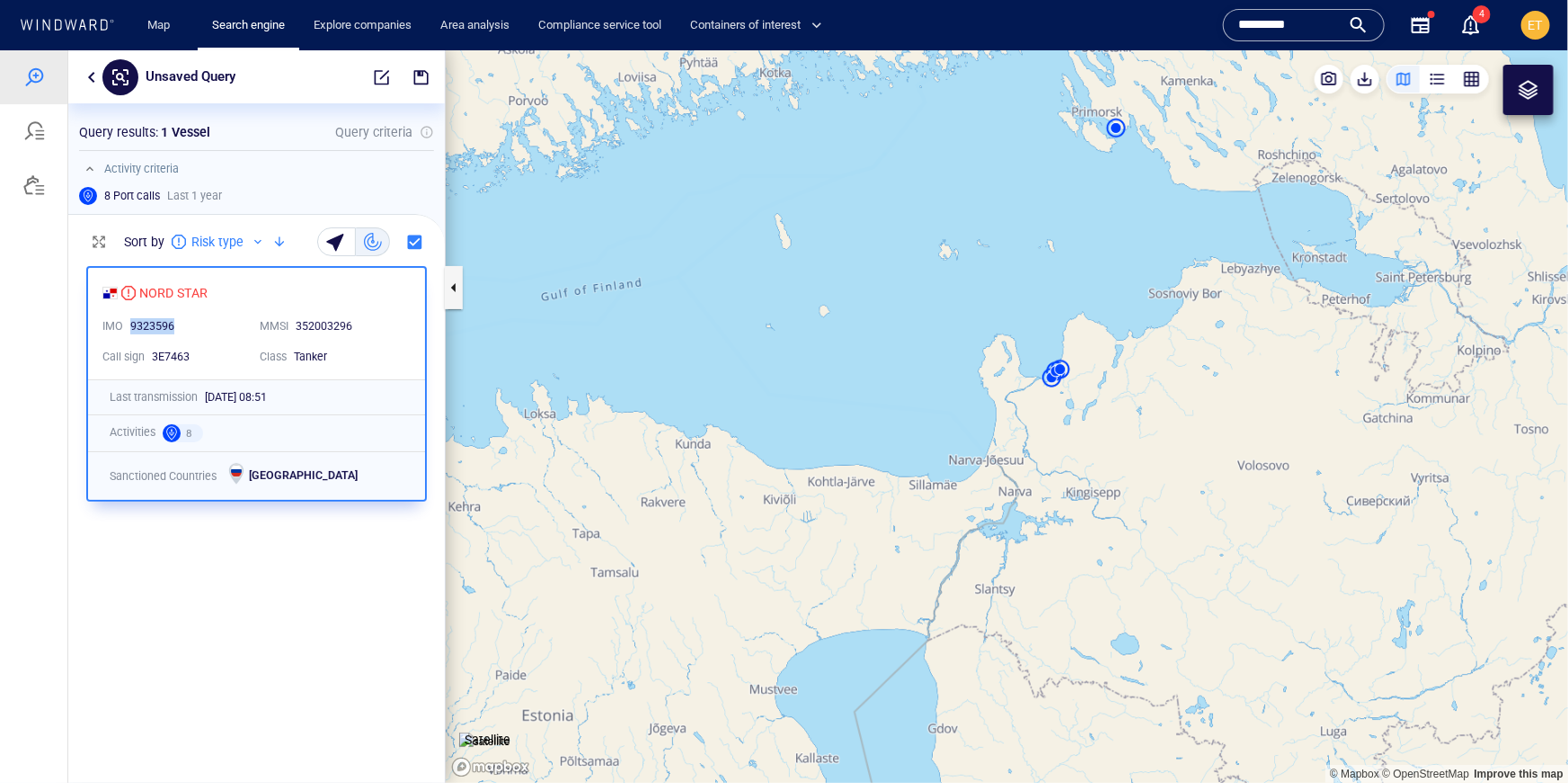
drag, startPoint x: 179, startPoint y: 326, endPoint x: 131, endPoint y: 329, distance: 48.1
click at [131, 329] on div "9323596" at bounding box center [187, 326] width 115 height 16
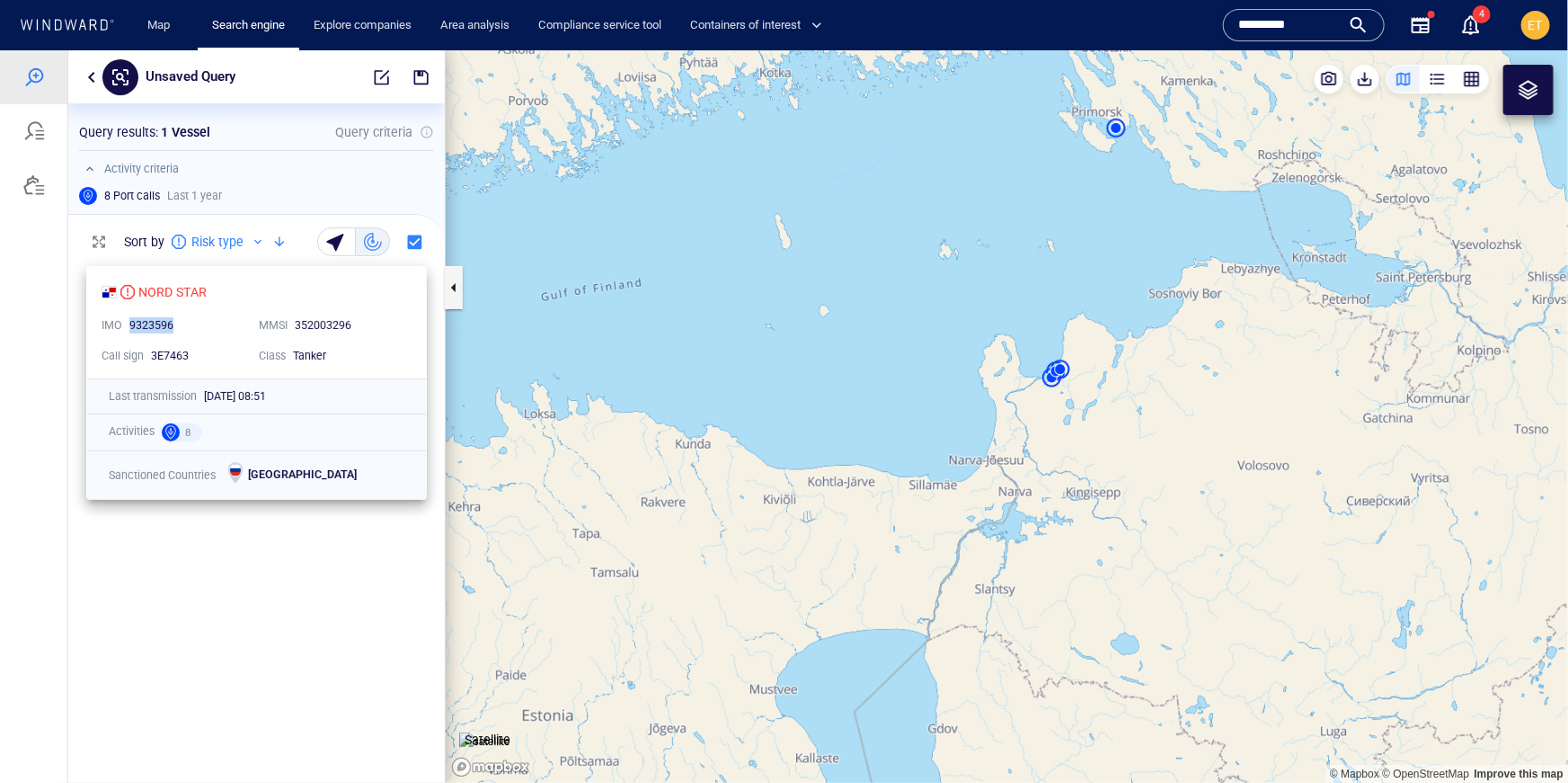
copy div "9323596"
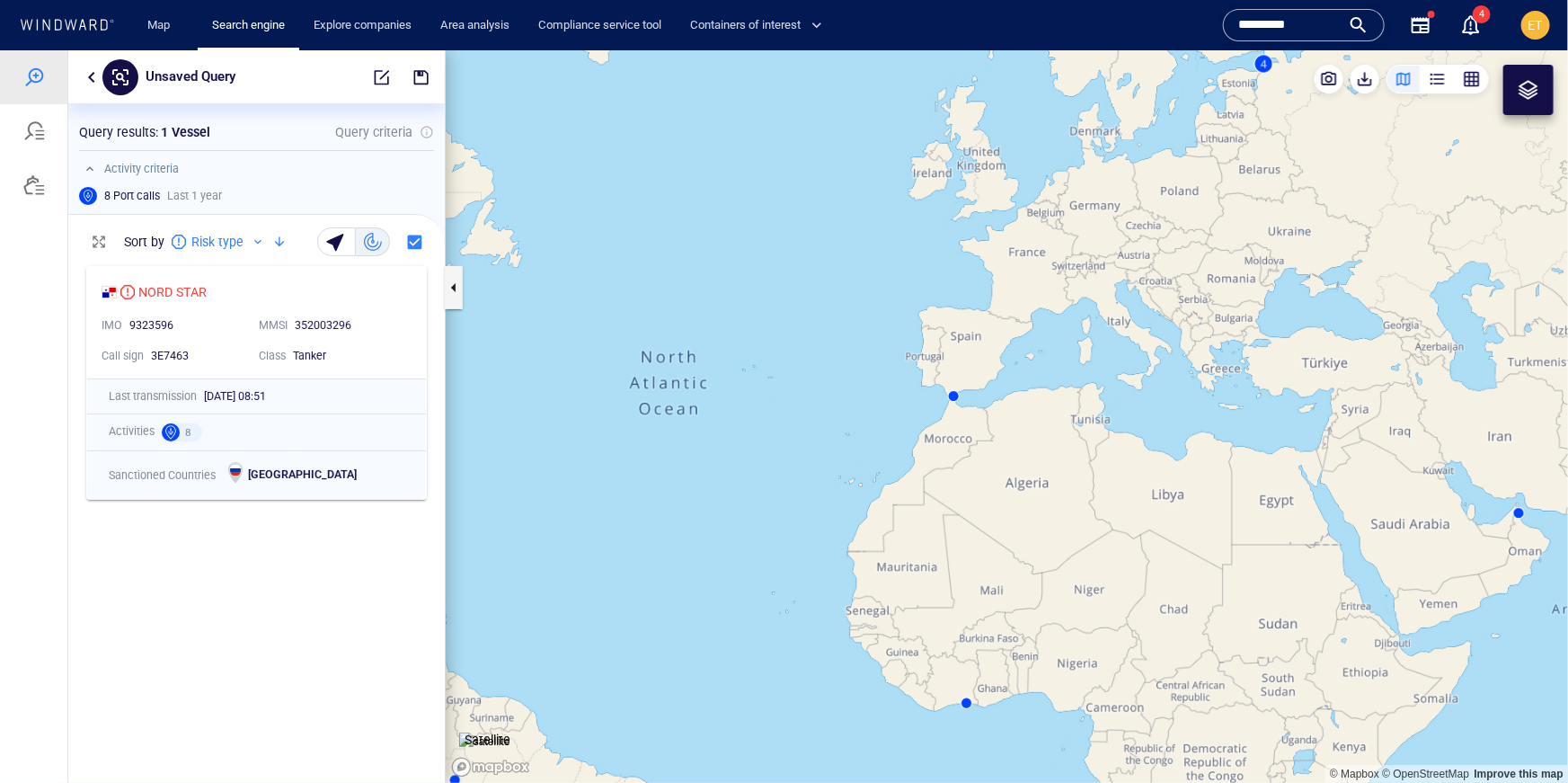
click at [316, 157] on div "Activity criteria" at bounding box center [257, 167] width 355 height 22
click at [88, 75] on button "button" at bounding box center [92, 76] width 22 height 22
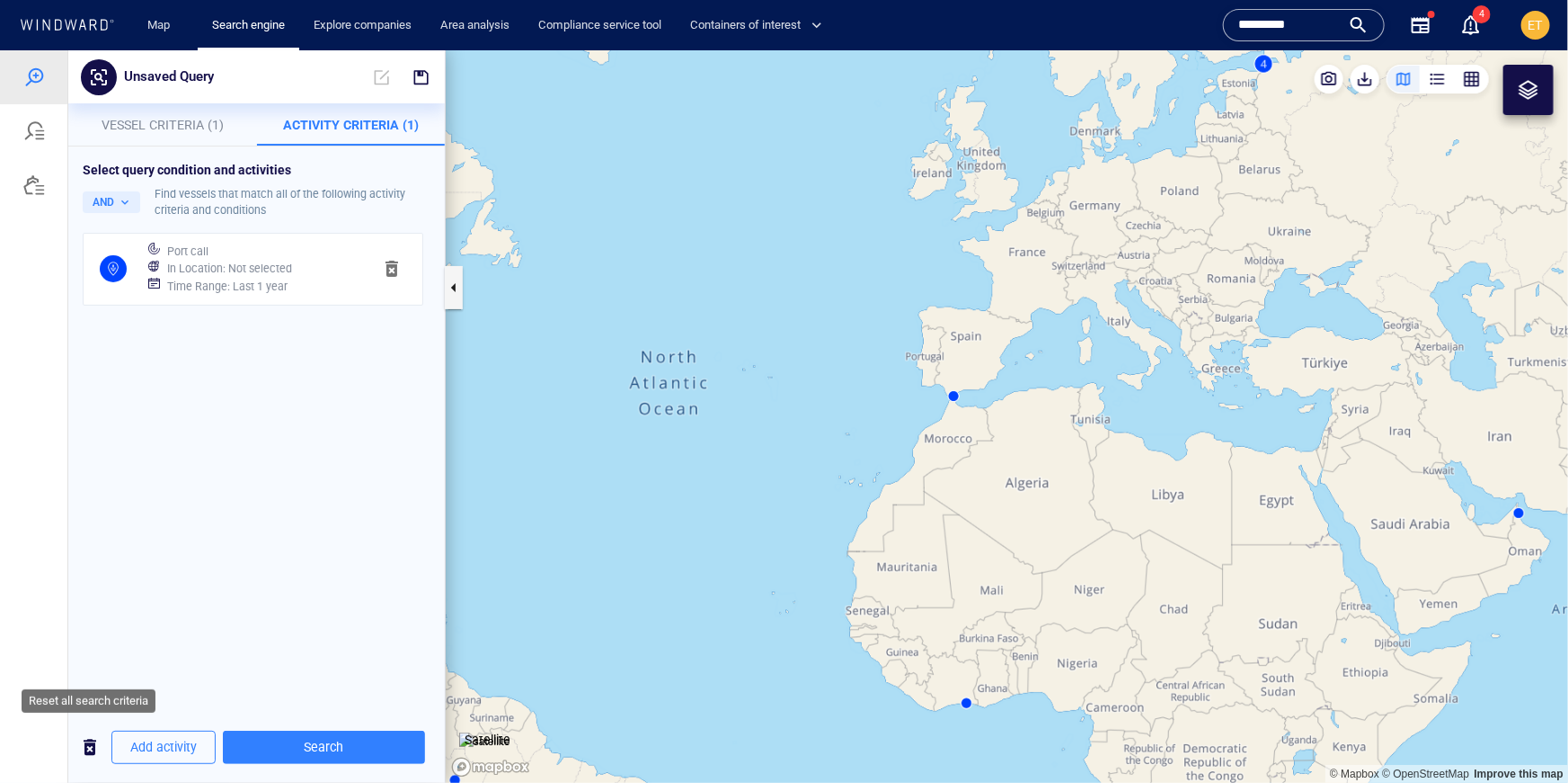
click at [90, 745] on span "button" at bounding box center [90, 747] width 22 height 22
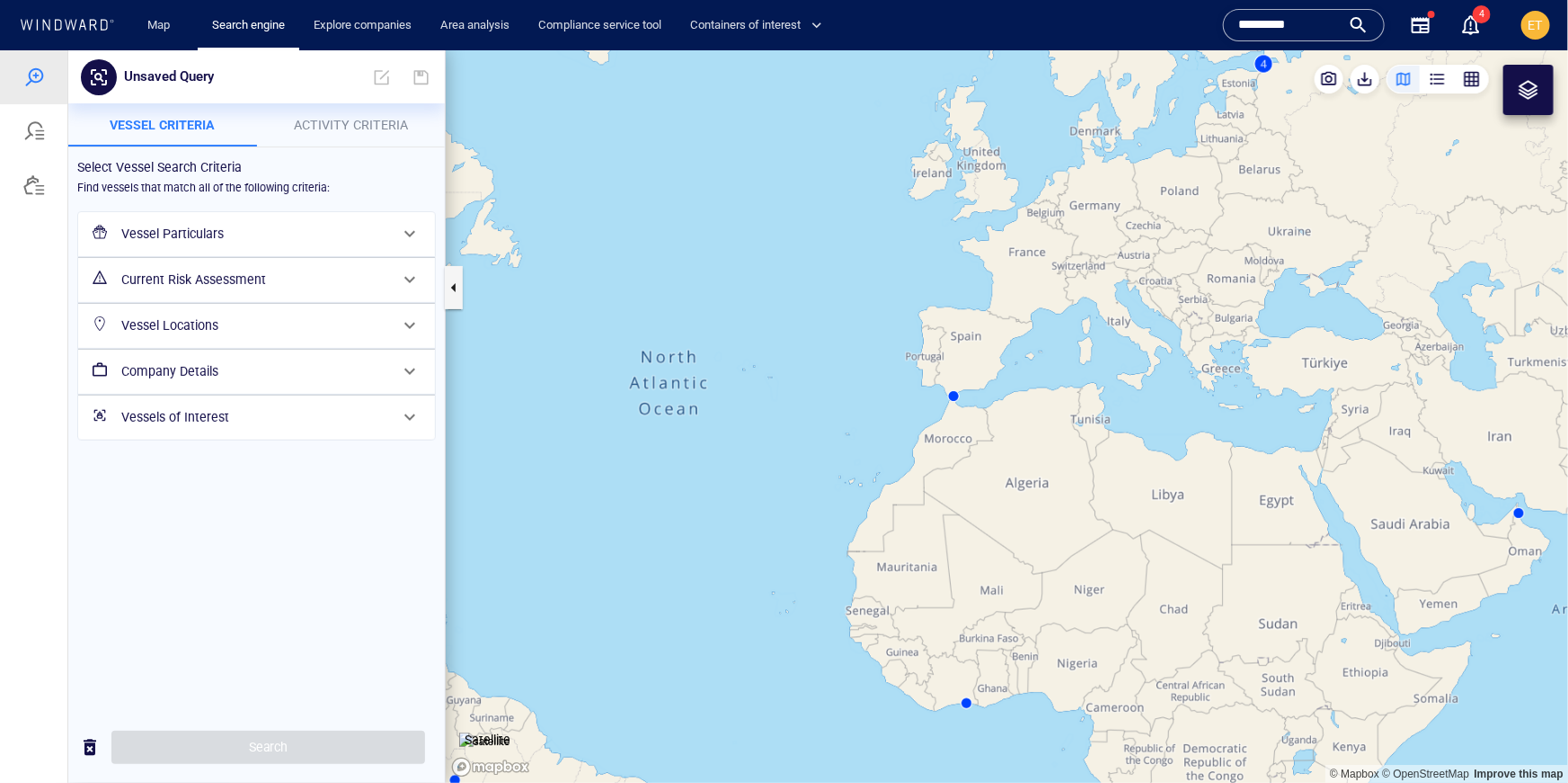
click at [248, 223] on h6 "Vessel Particulars" at bounding box center [254, 233] width 266 height 22
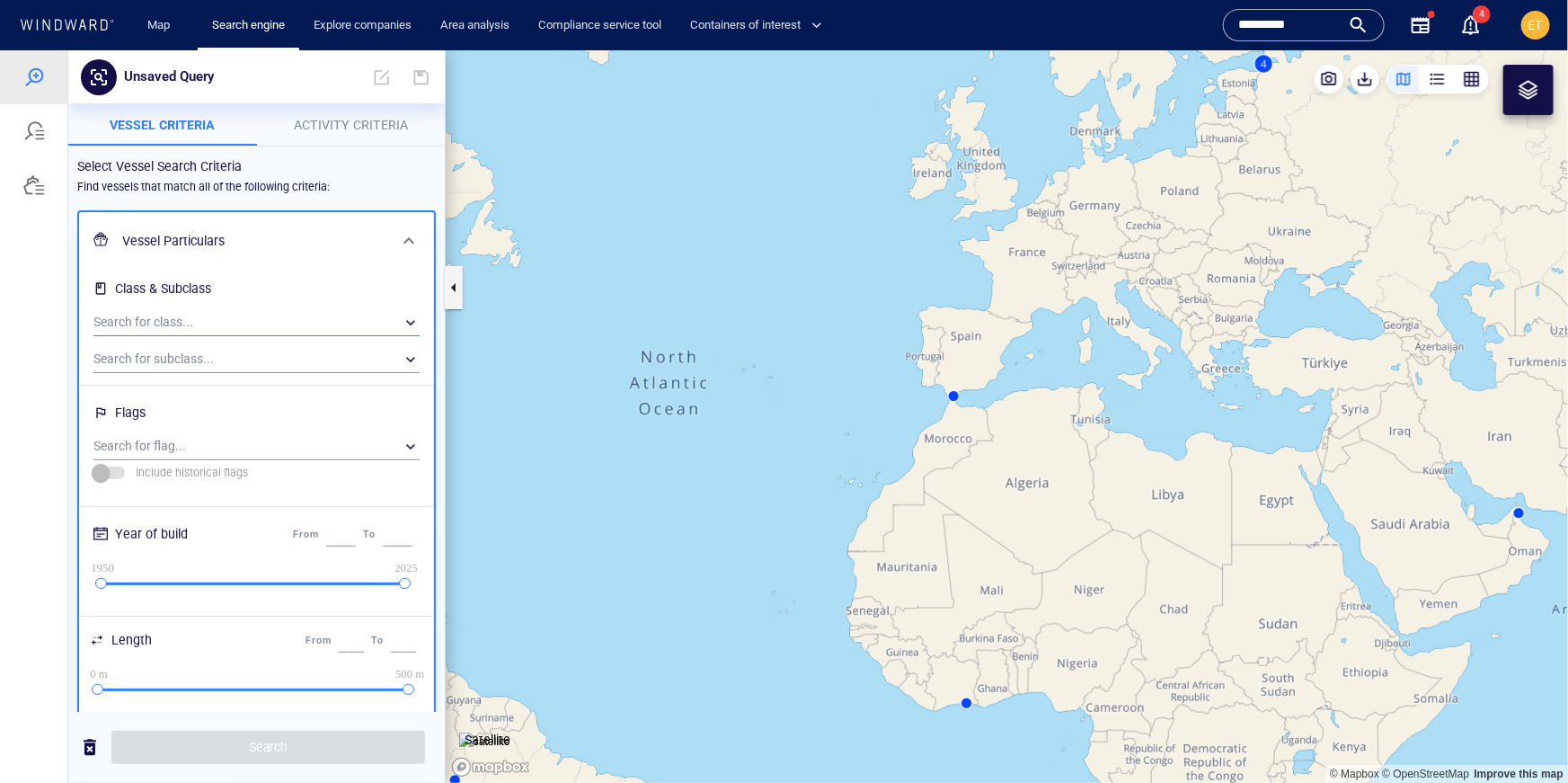
click at [209, 318] on div "​" at bounding box center [256, 322] width 326 height 27
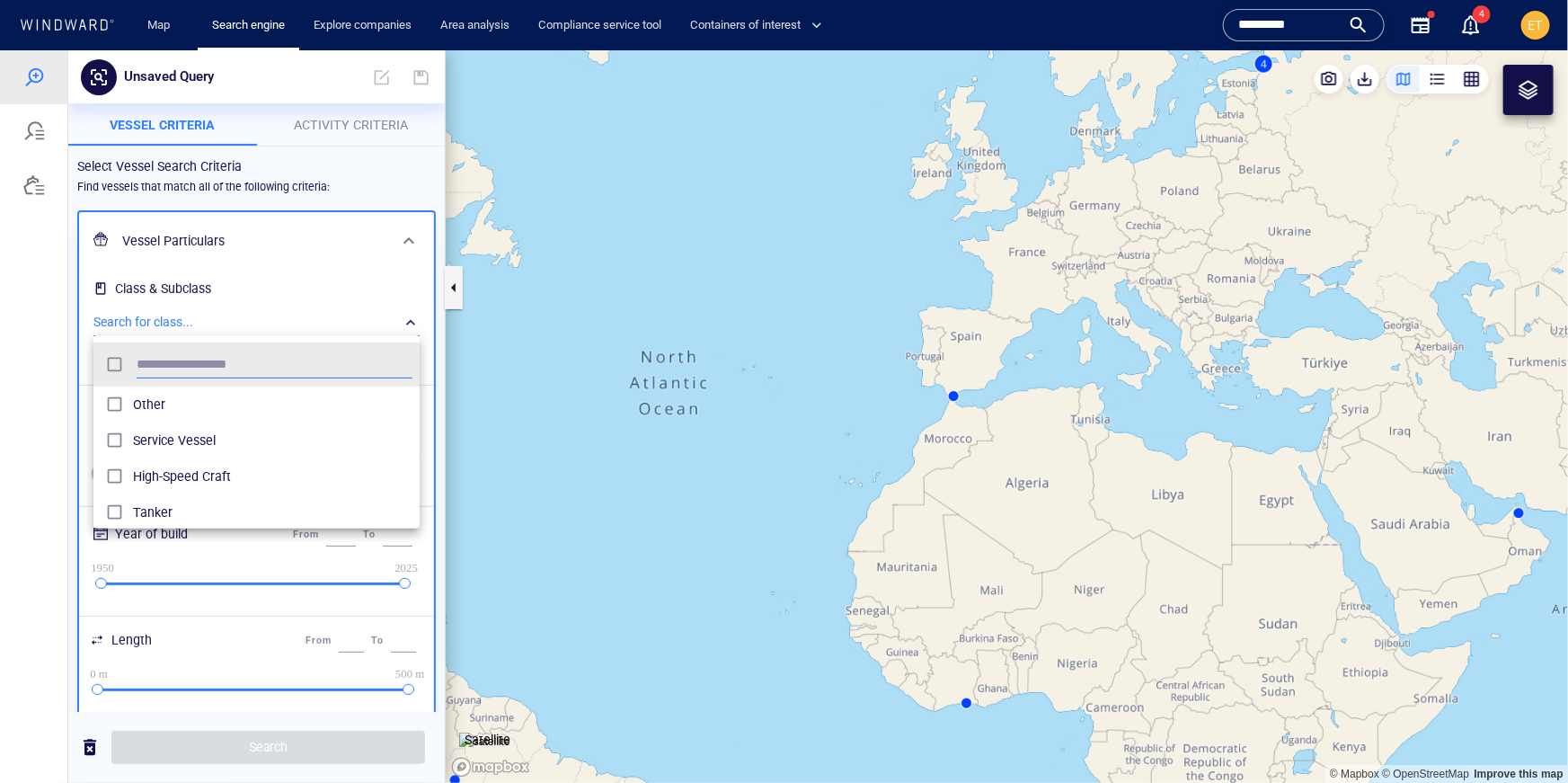
scroll to position [180, 326]
type input "******"
click at [157, 395] on span "Tanker" at bounding box center [272, 403] width 280 height 22
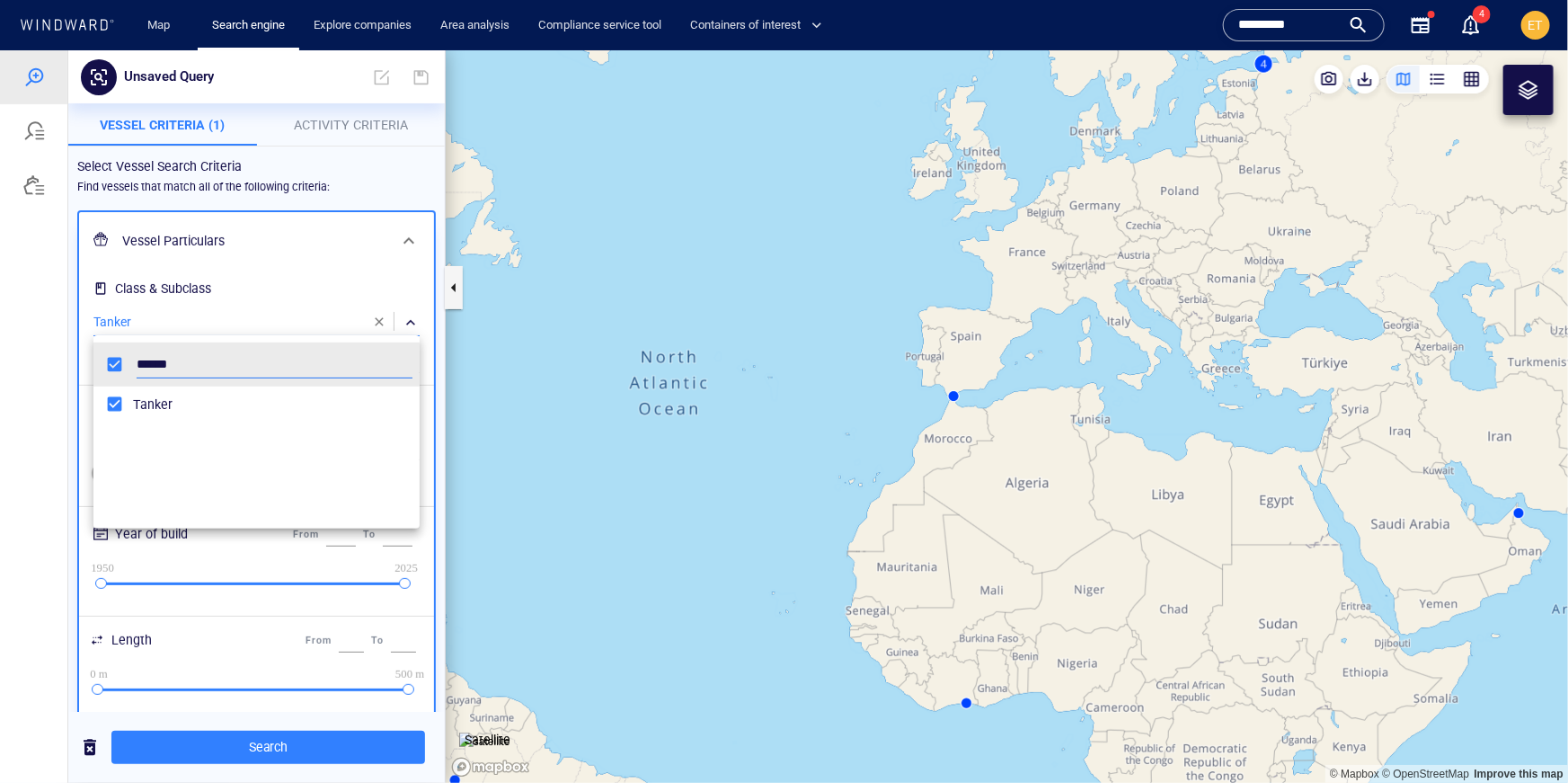
click at [60, 397] on div at bounding box center [784, 415] width 1568 height 732
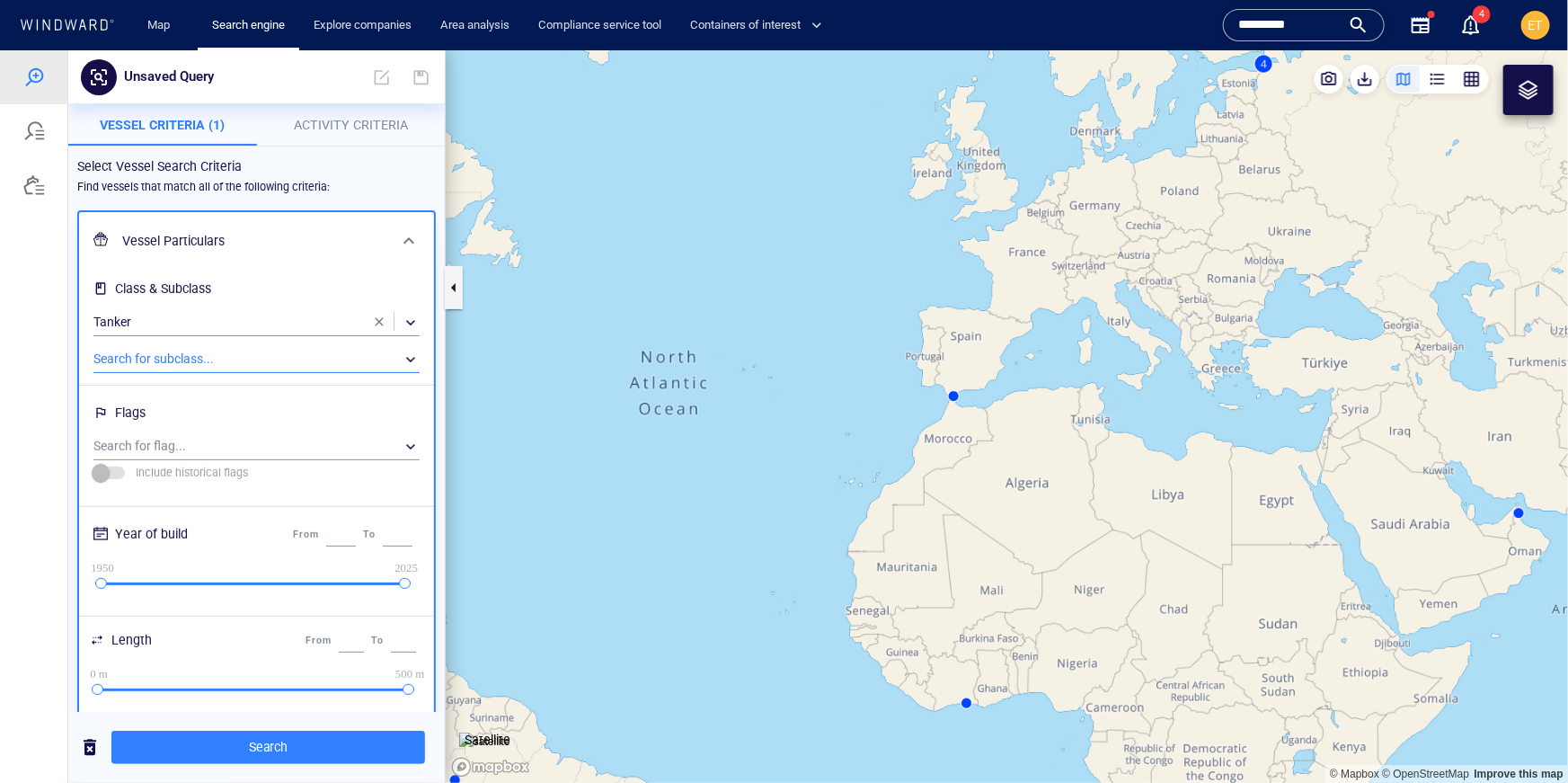
click at [143, 357] on div "​" at bounding box center [256, 358] width 326 height 27
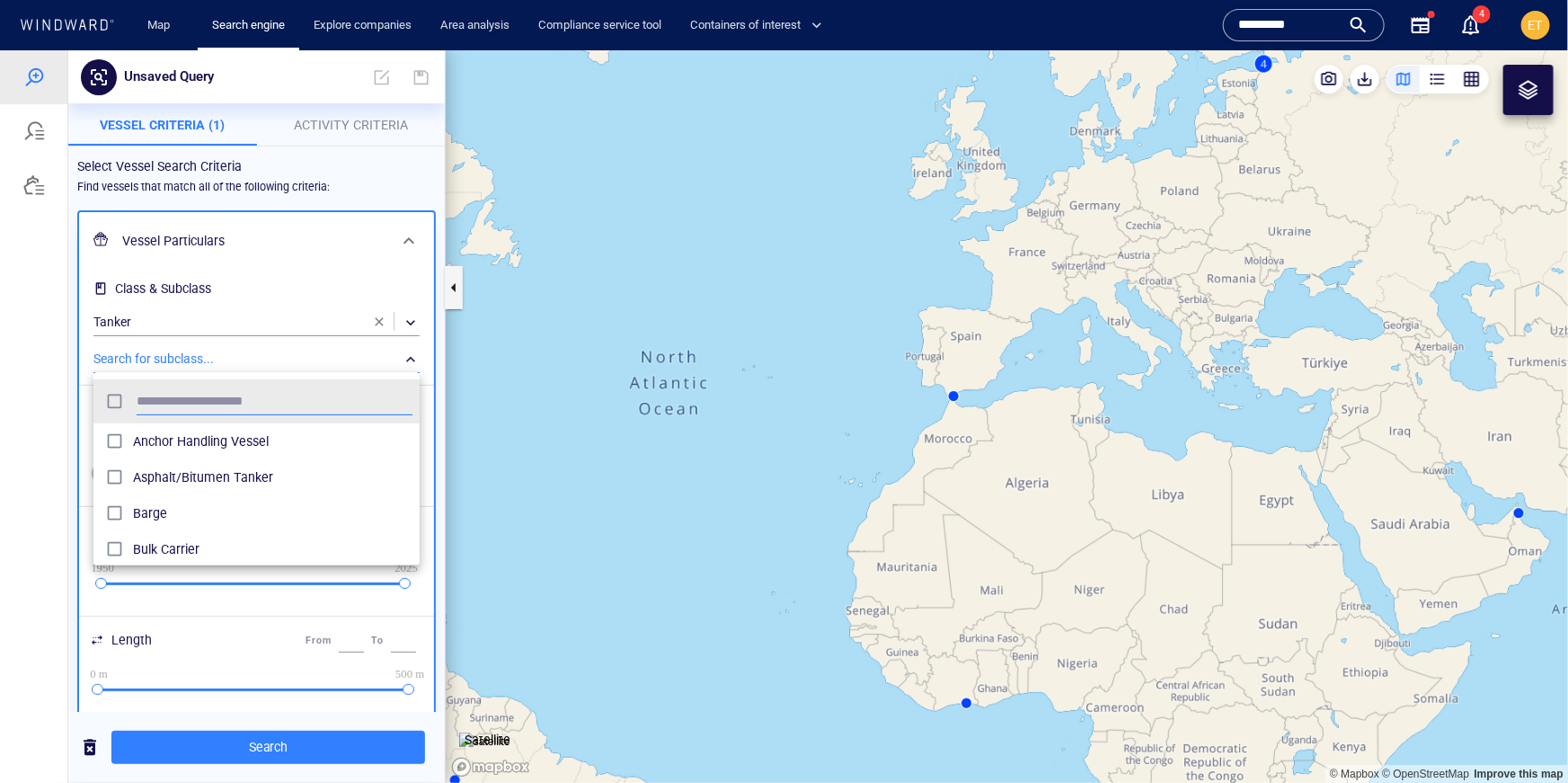
scroll to position [180, 326]
type input "****"
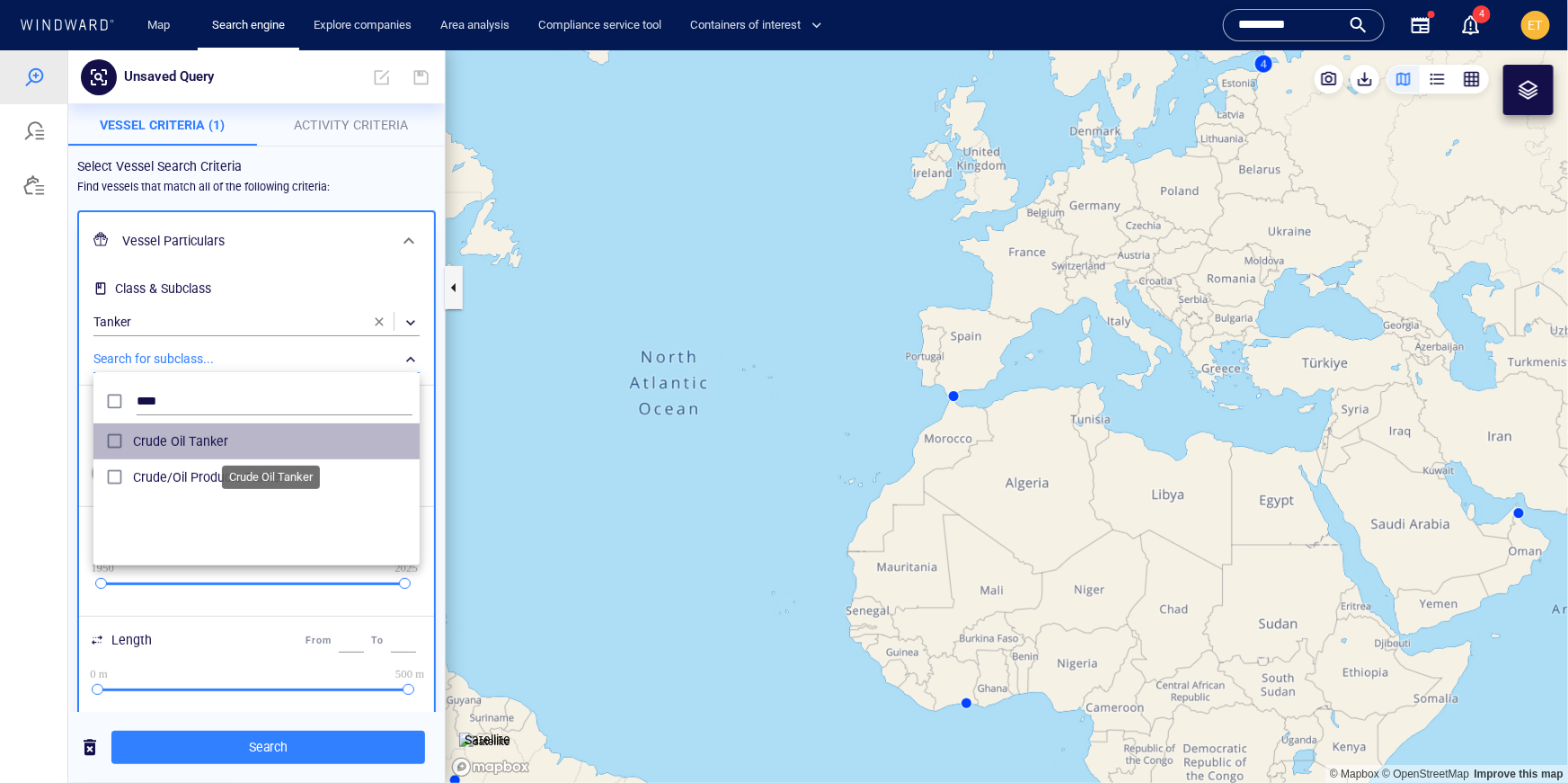
click at [152, 440] on span "Crude Oil Tanker" at bounding box center [272, 440] width 280 height 22
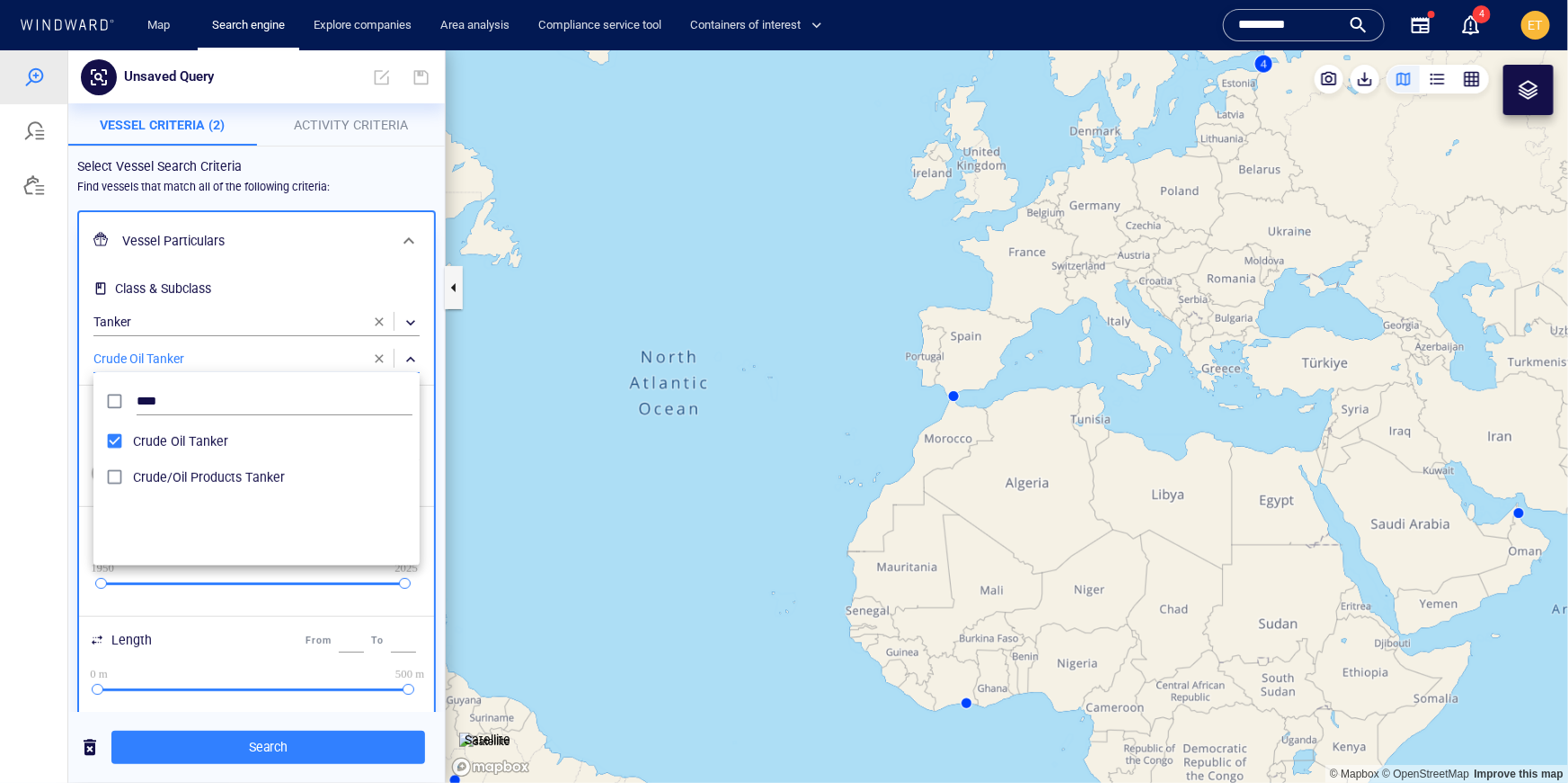
click at [60, 441] on div at bounding box center [784, 415] width 1568 height 732
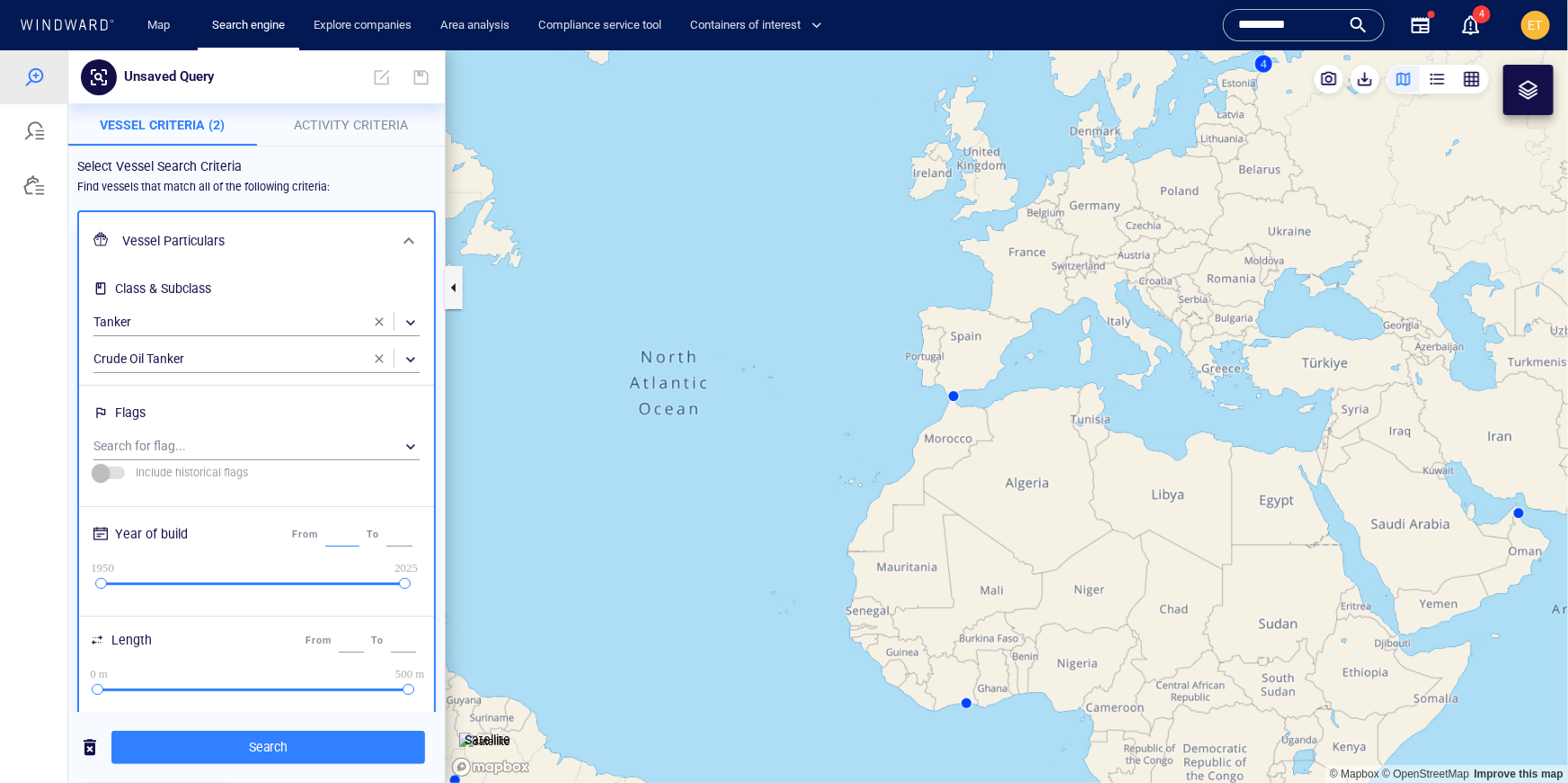
drag, startPoint x: 318, startPoint y: 534, endPoint x: 343, endPoint y: 535, distance: 25.0
click at [343, 535] on input "****" at bounding box center [342, 533] width 35 height 23
click at [359, 34] on link "Explore companies" at bounding box center [363, 26] width 112 height 32
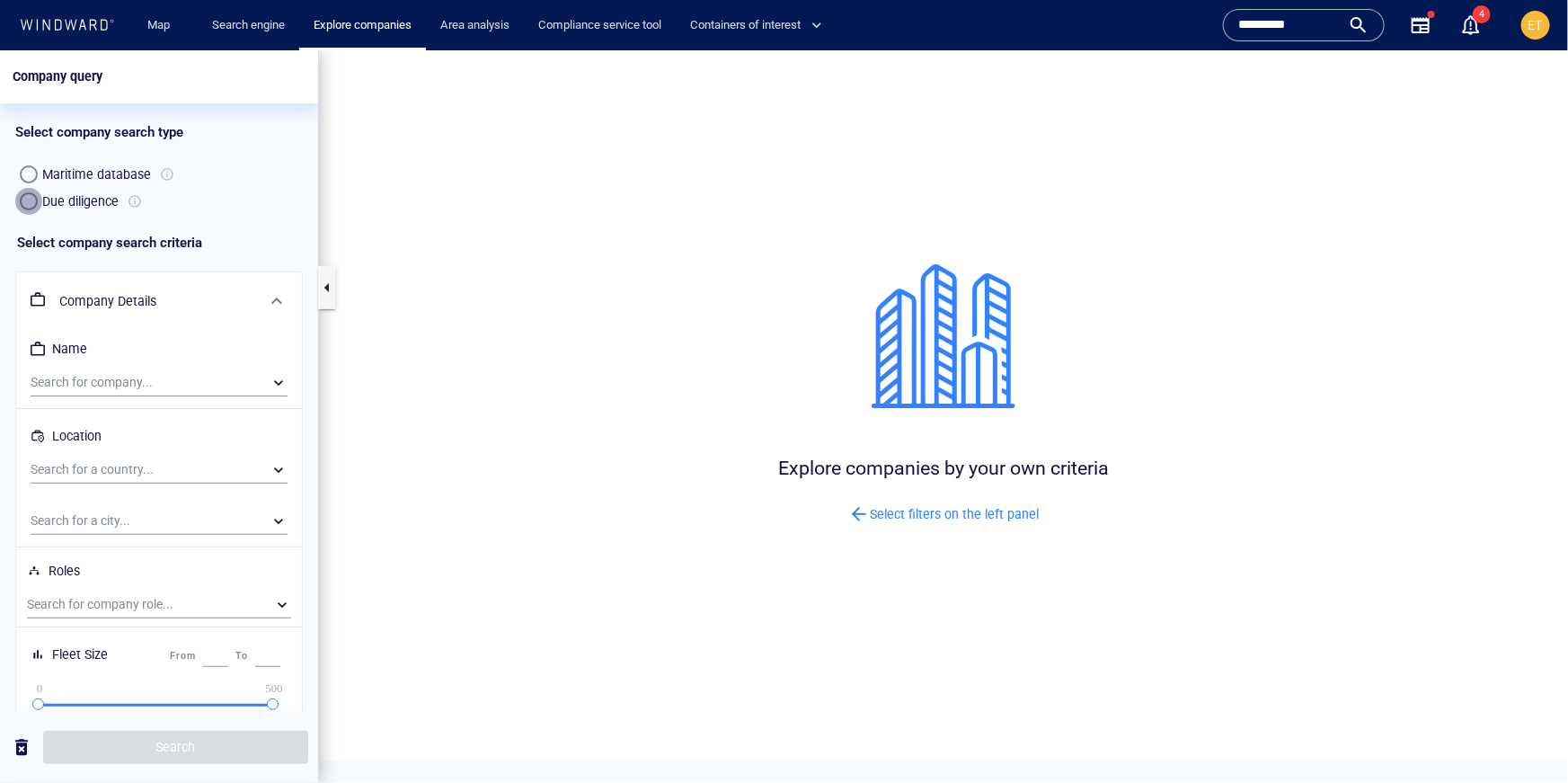
click at [32, 199] on div "button" at bounding box center [28, 200] width 18 height 18
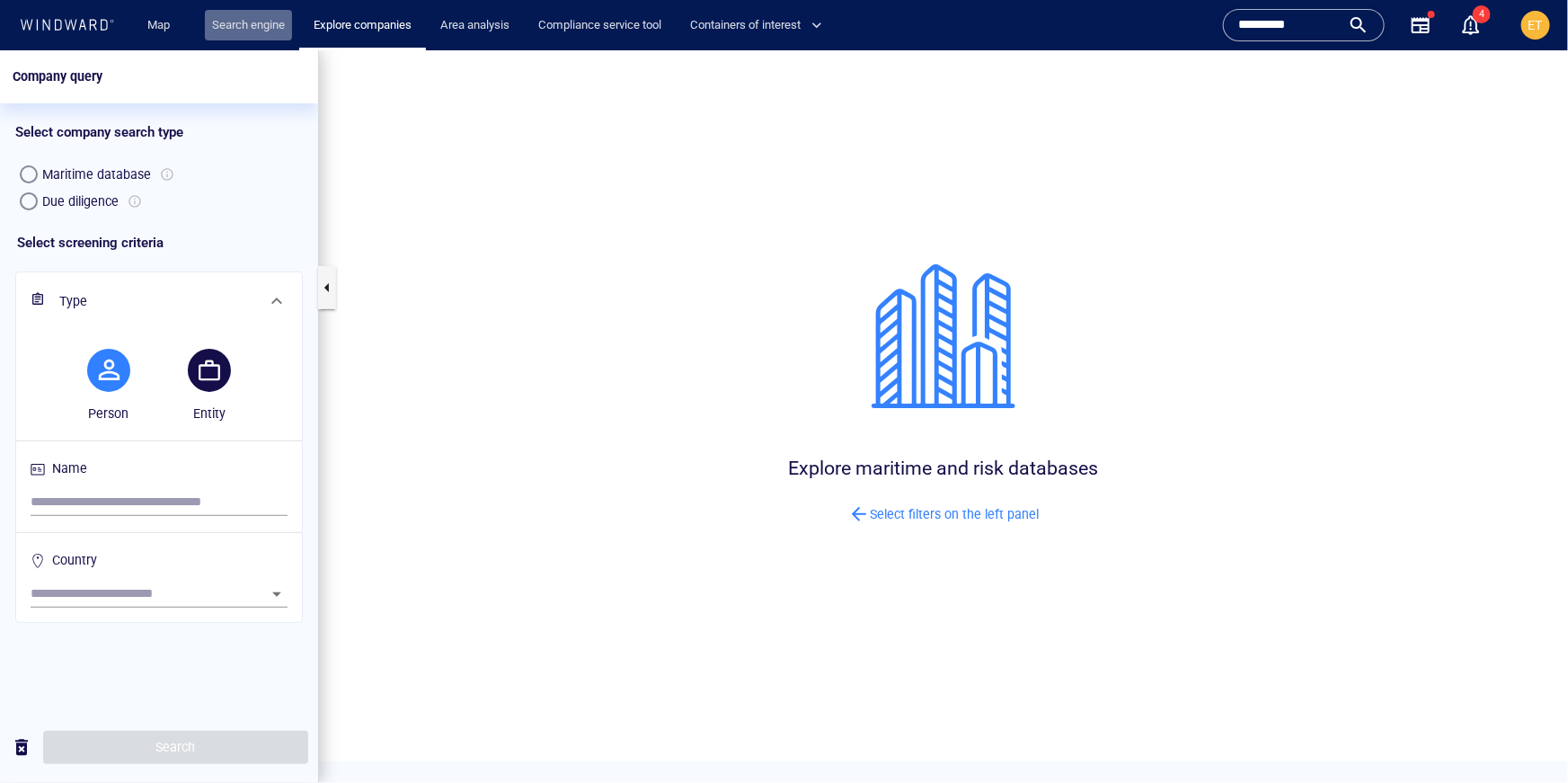
click at [255, 29] on link "Search engine" at bounding box center [248, 26] width 87 height 32
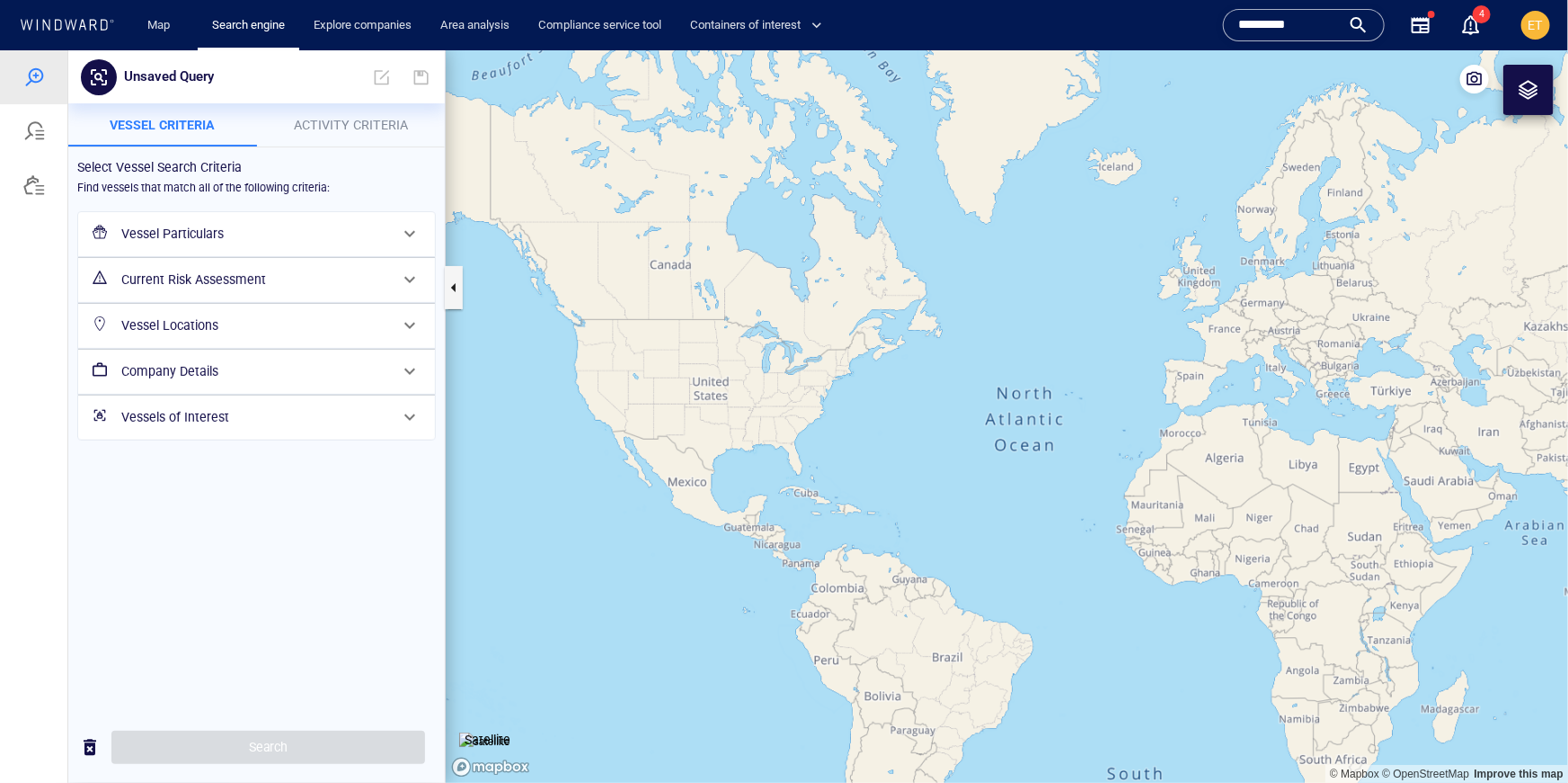
click at [280, 239] on h6 "Vessel Particulars" at bounding box center [254, 233] width 266 height 22
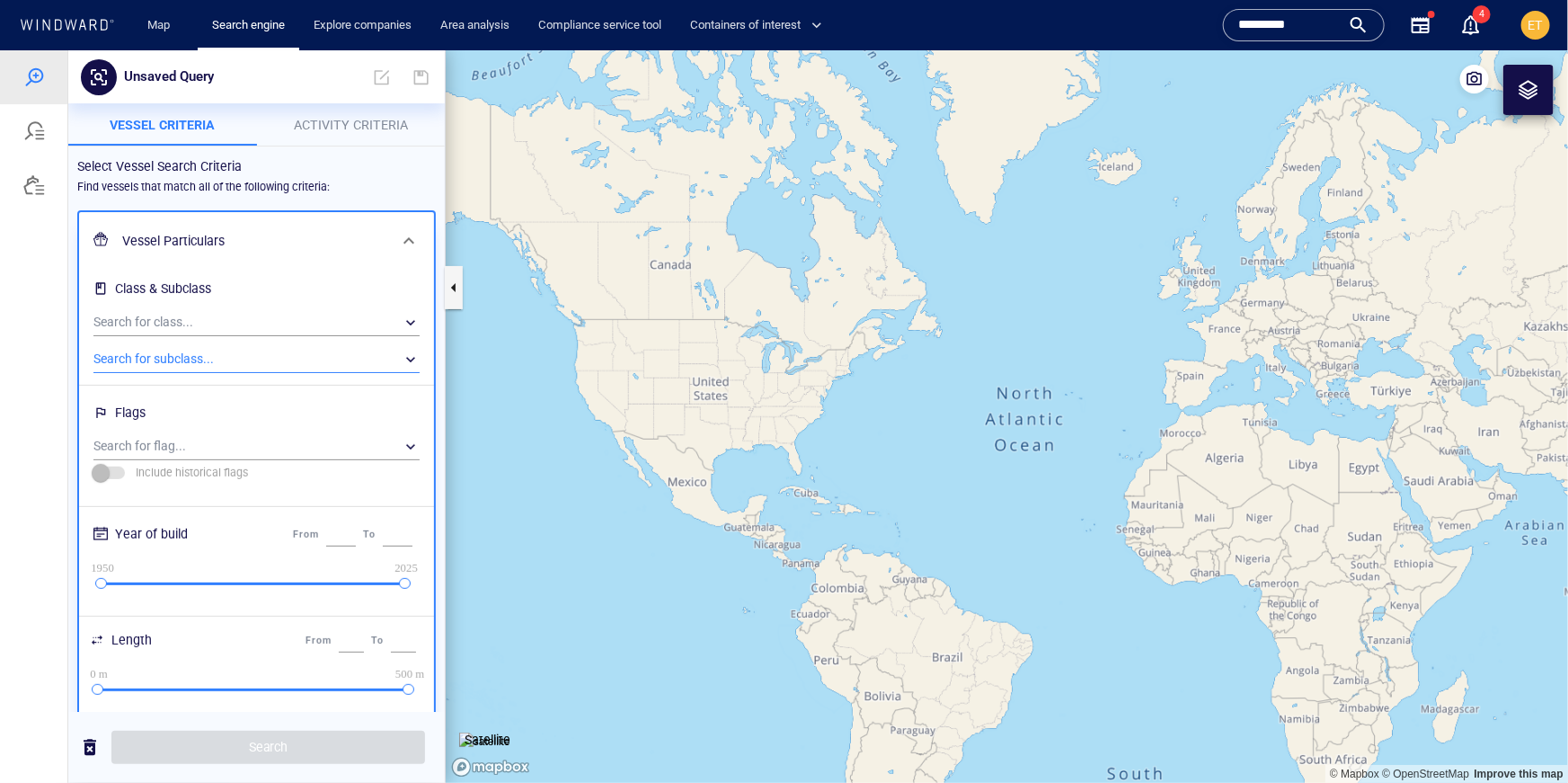
click at [174, 352] on div "​" at bounding box center [256, 358] width 326 height 27
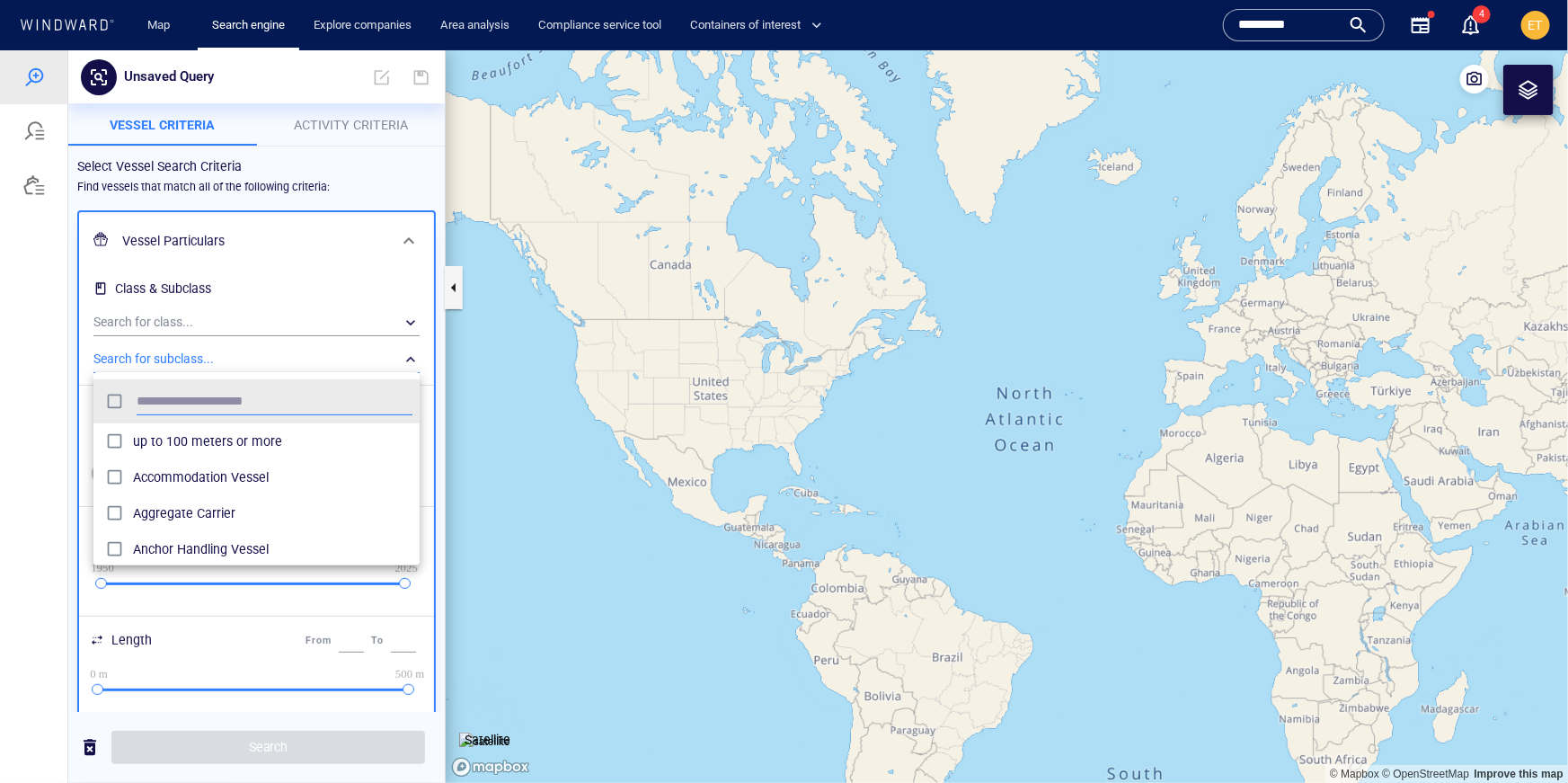
scroll to position [180, 326]
click at [171, 317] on div at bounding box center [784, 415] width 1568 height 732
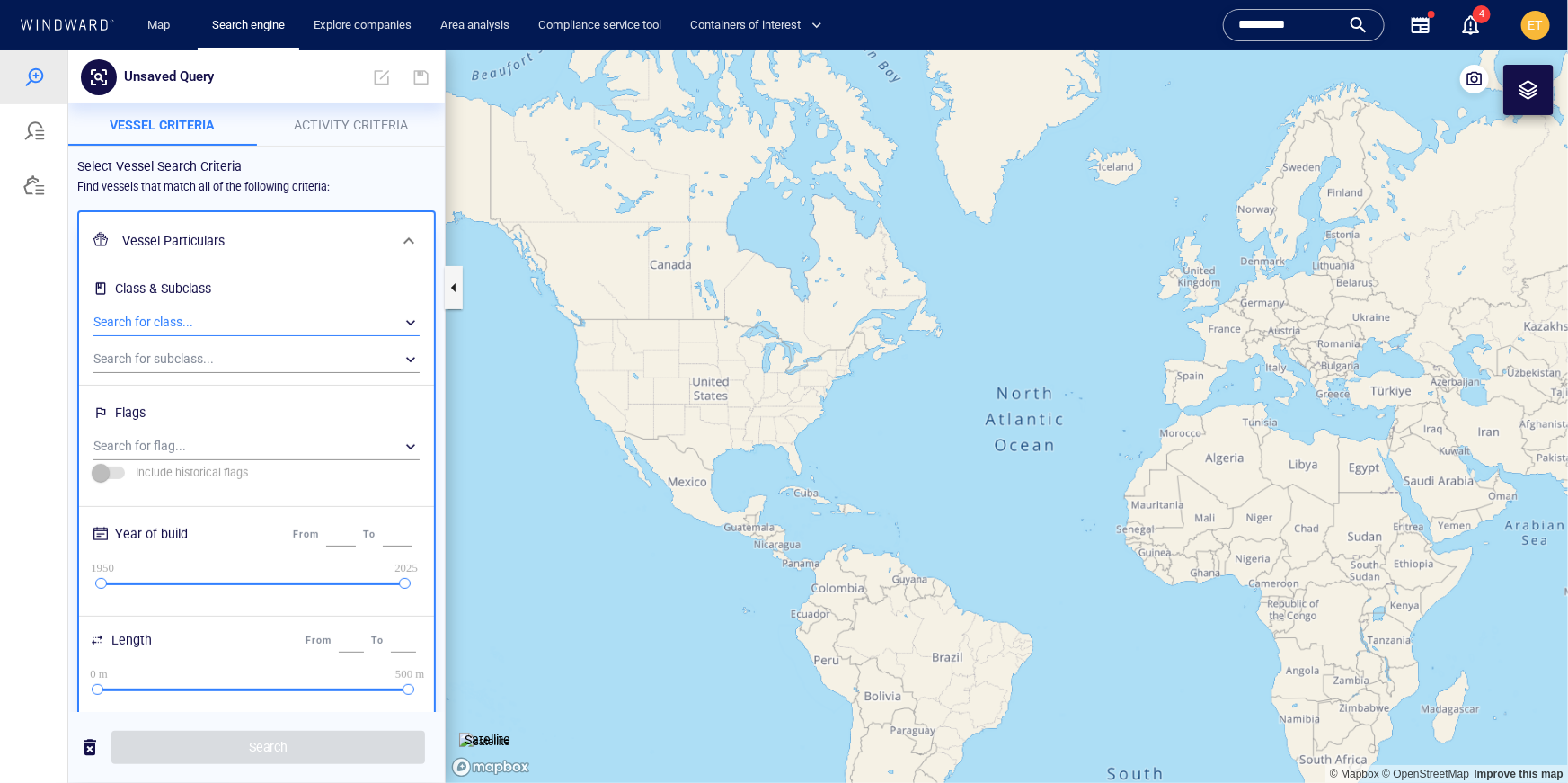
click at [152, 323] on div "​" at bounding box center [256, 322] width 326 height 27
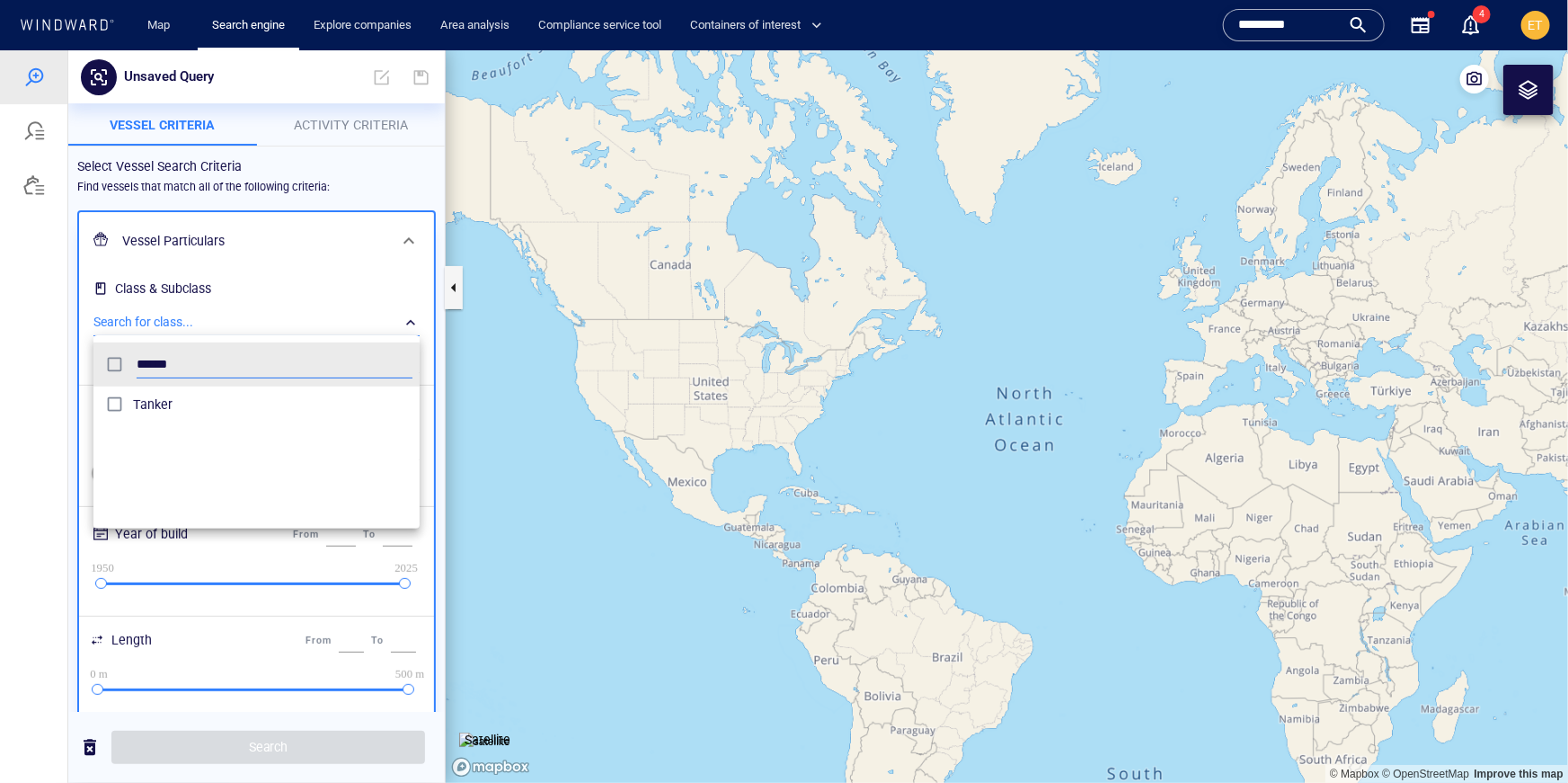
type input "******"
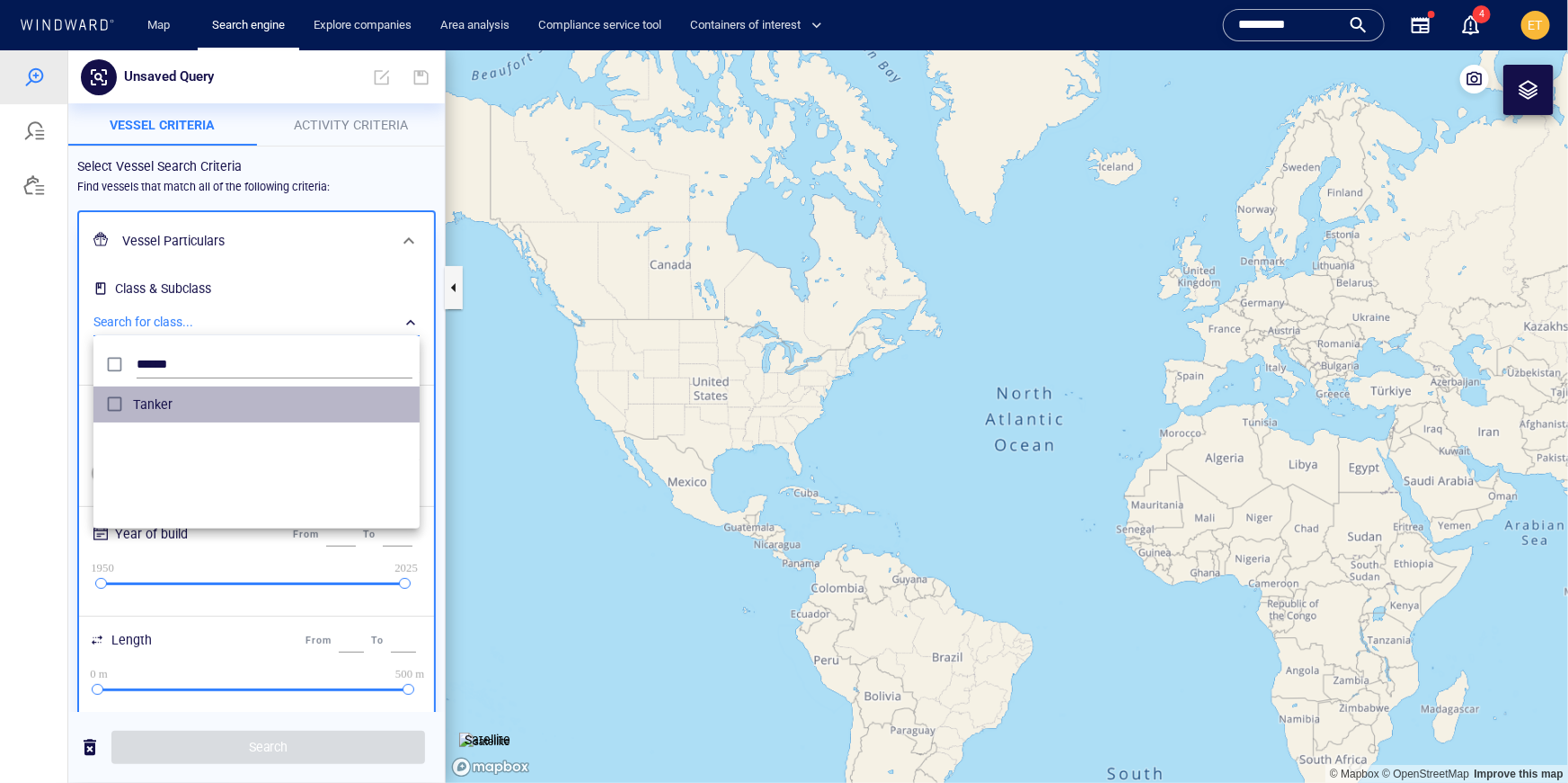
click at [165, 399] on span "Tanker" at bounding box center [272, 403] width 280 height 22
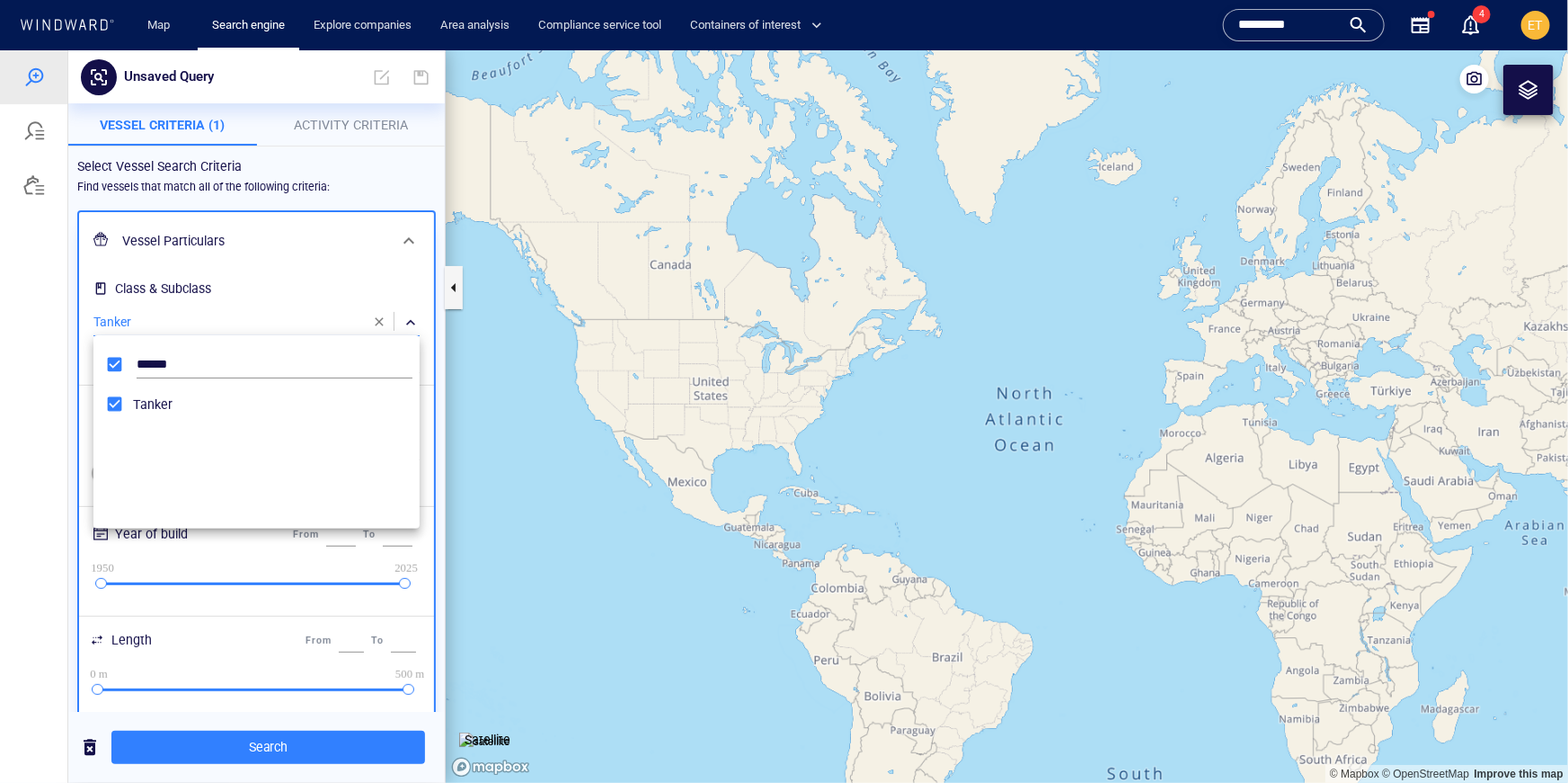
click at [279, 257] on div at bounding box center [784, 415] width 1568 height 732
drag, startPoint x: 319, startPoint y: 532, endPoint x: 350, endPoint y: 534, distance: 31.1
click at [350, 534] on input "****" at bounding box center [342, 533] width 35 height 23
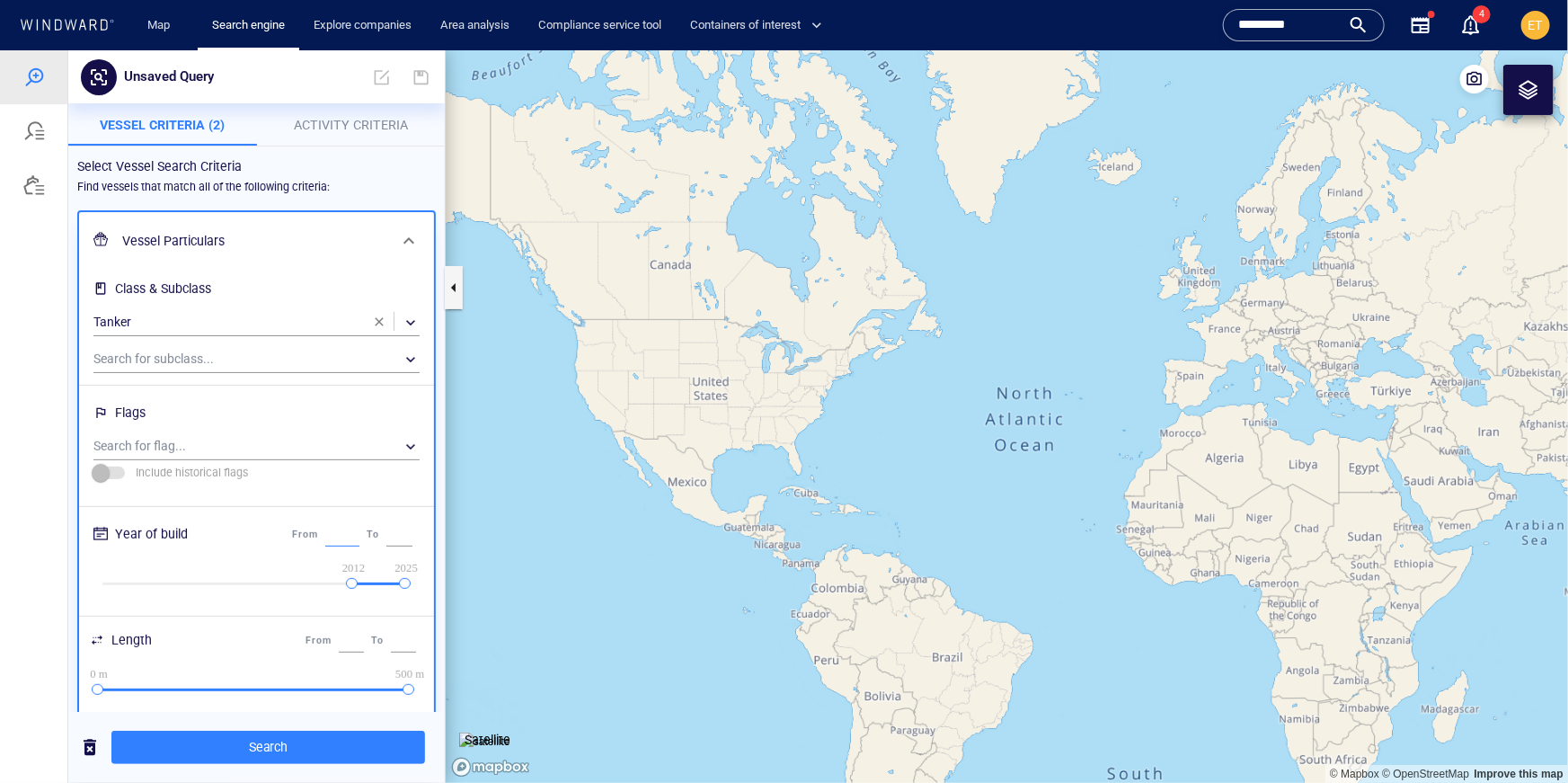
type input "****"
click at [362, 490] on div "Flags Search for flag... ​ Include historical flags" at bounding box center [256, 445] width 334 height 95
click at [356, 136] on button "Activity Criteria" at bounding box center [352, 124] width 189 height 43
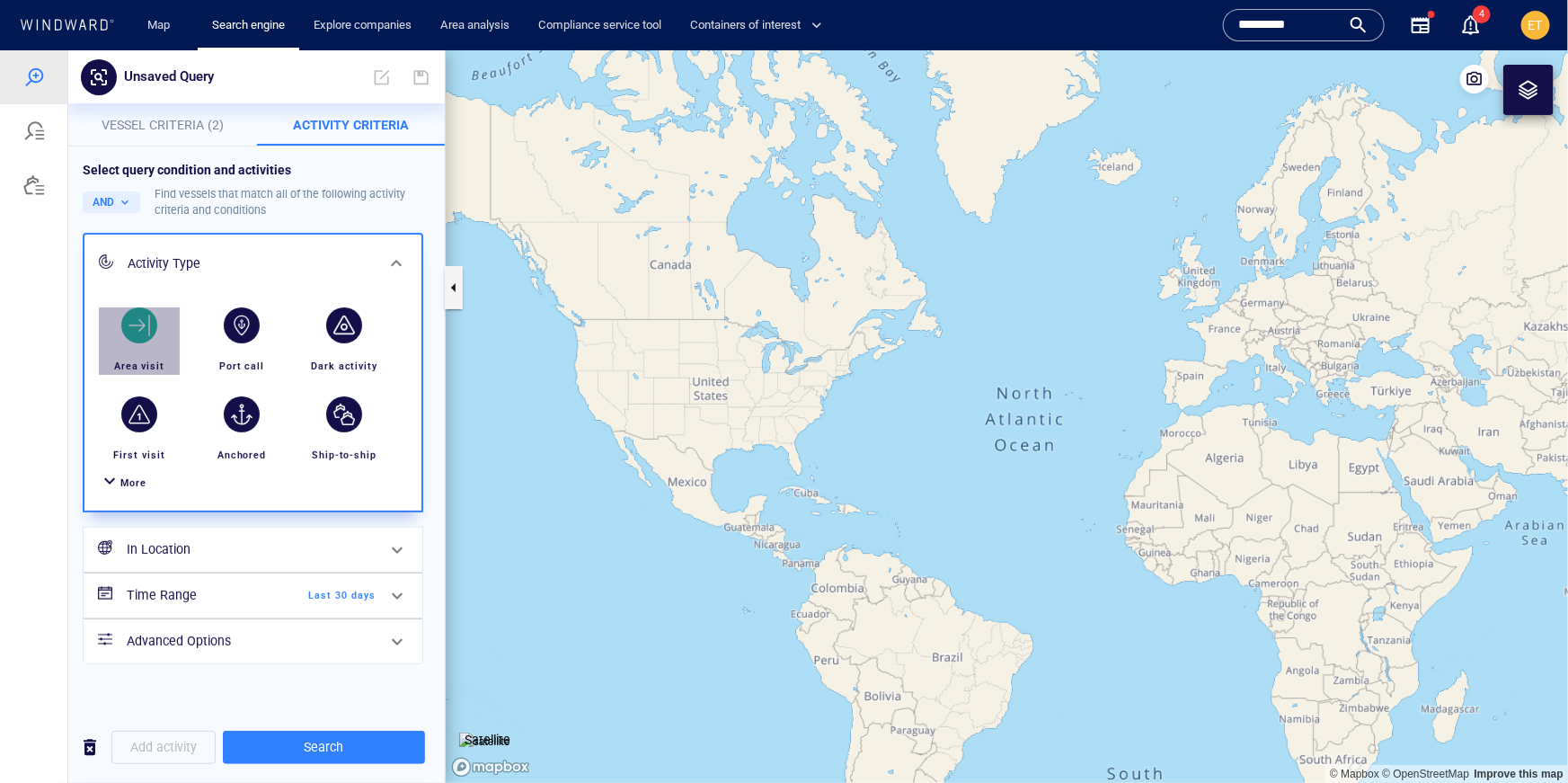
click at [142, 330] on div "button" at bounding box center [139, 325] width 36 height 36
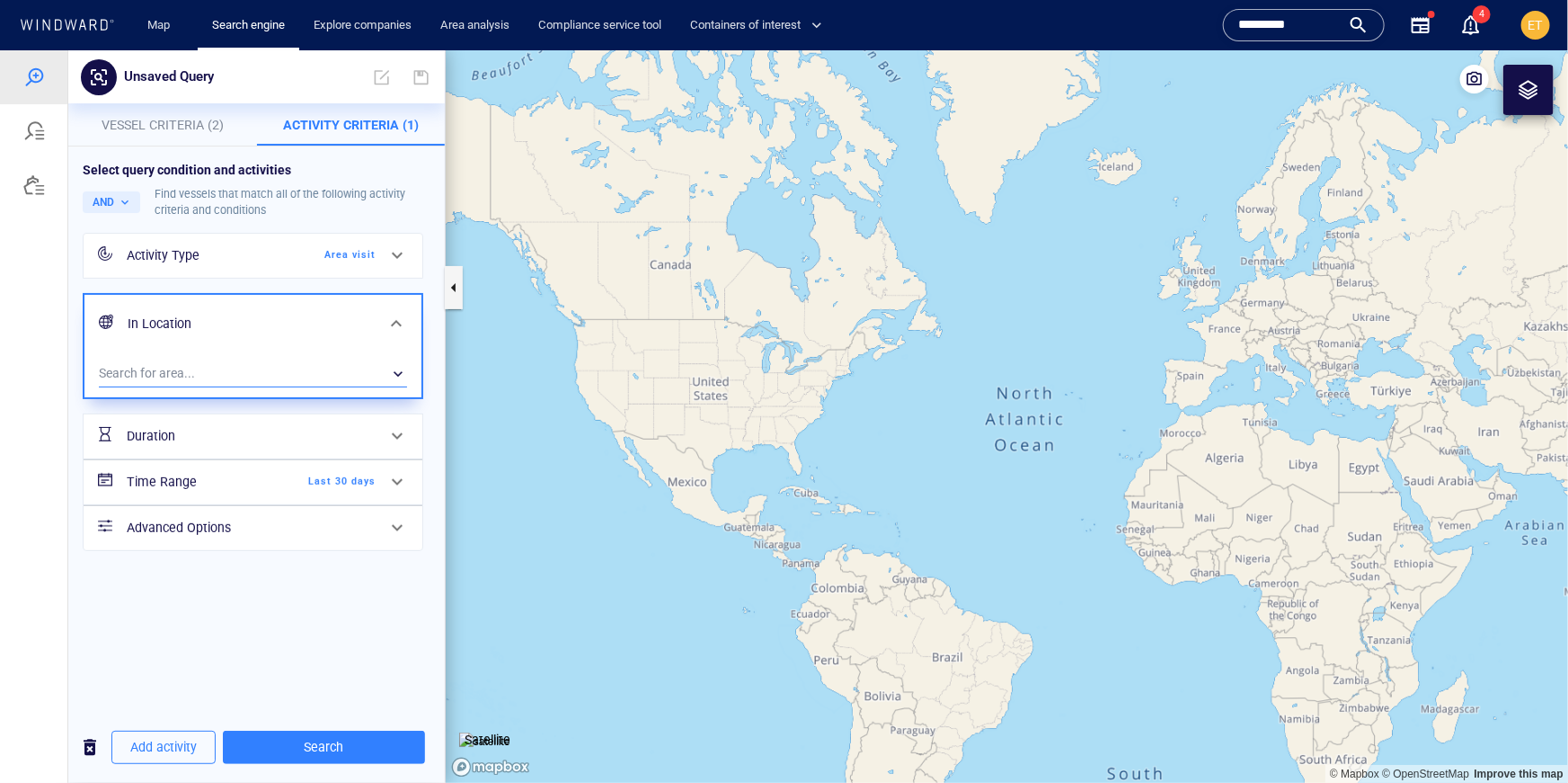
click at [219, 364] on div "​" at bounding box center [253, 372] width 309 height 27
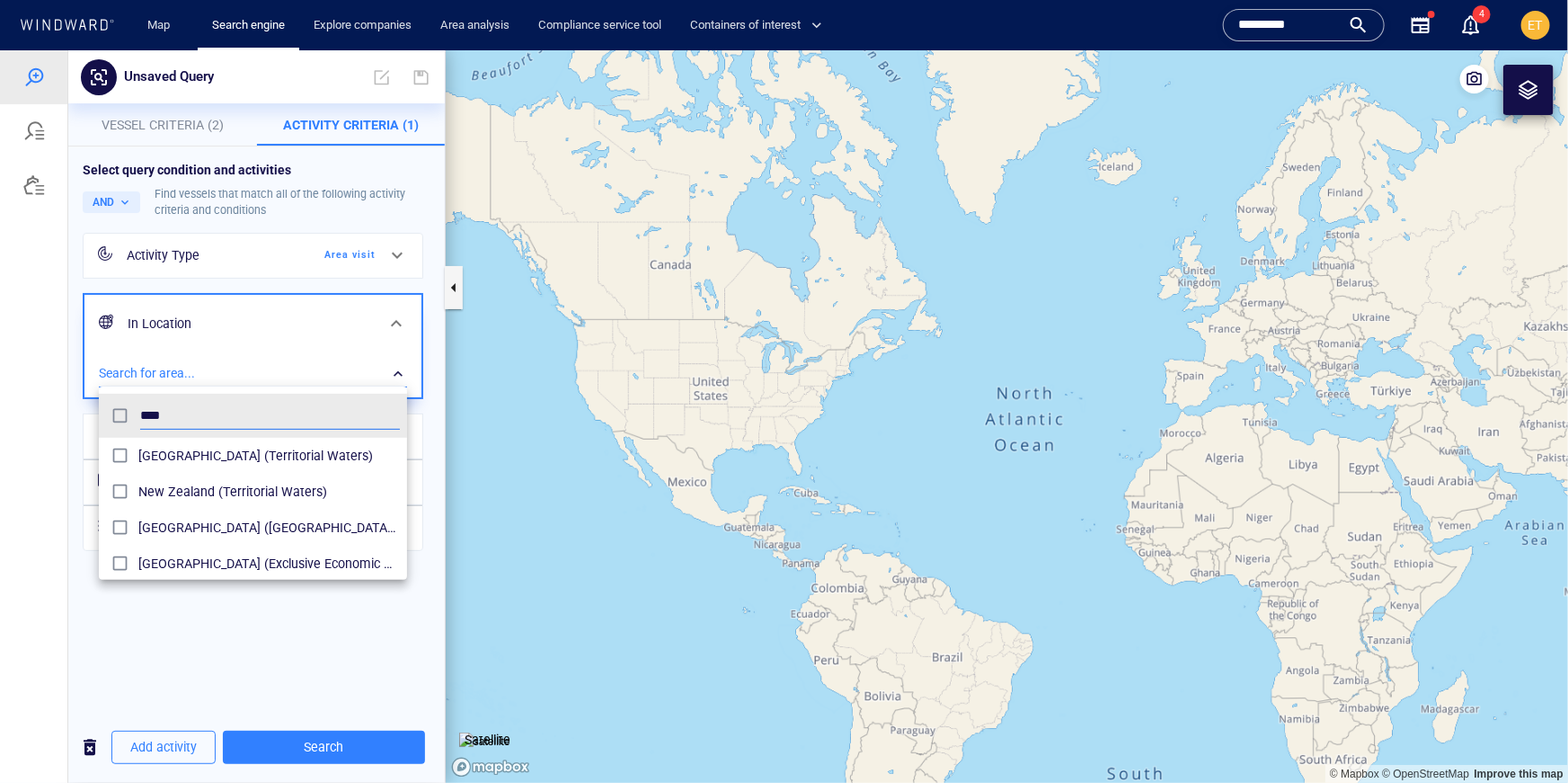
scroll to position [180, 309]
type input "*"
type input "*********"
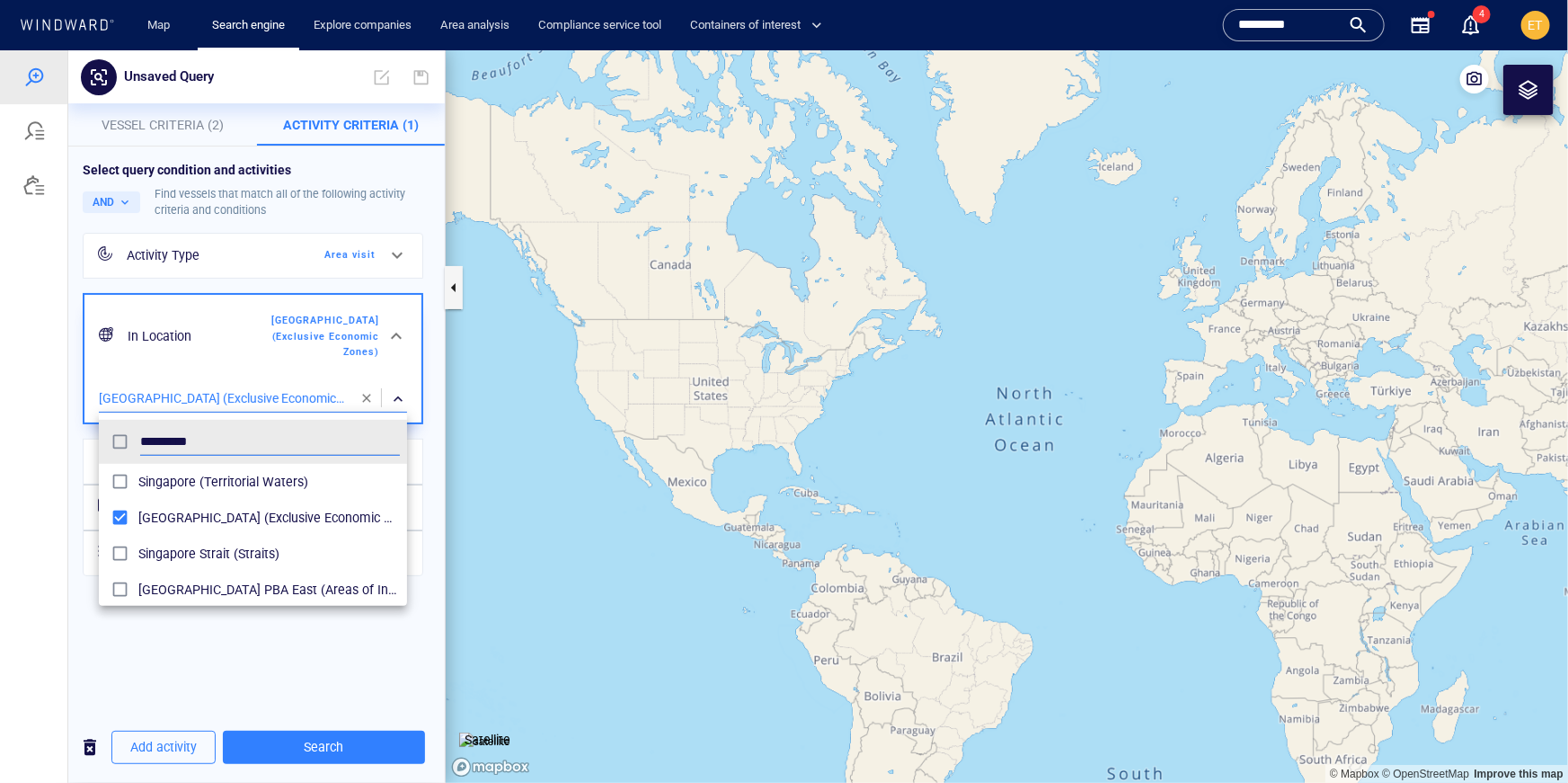
click at [241, 644] on div at bounding box center [784, 415] width 1568 height 732
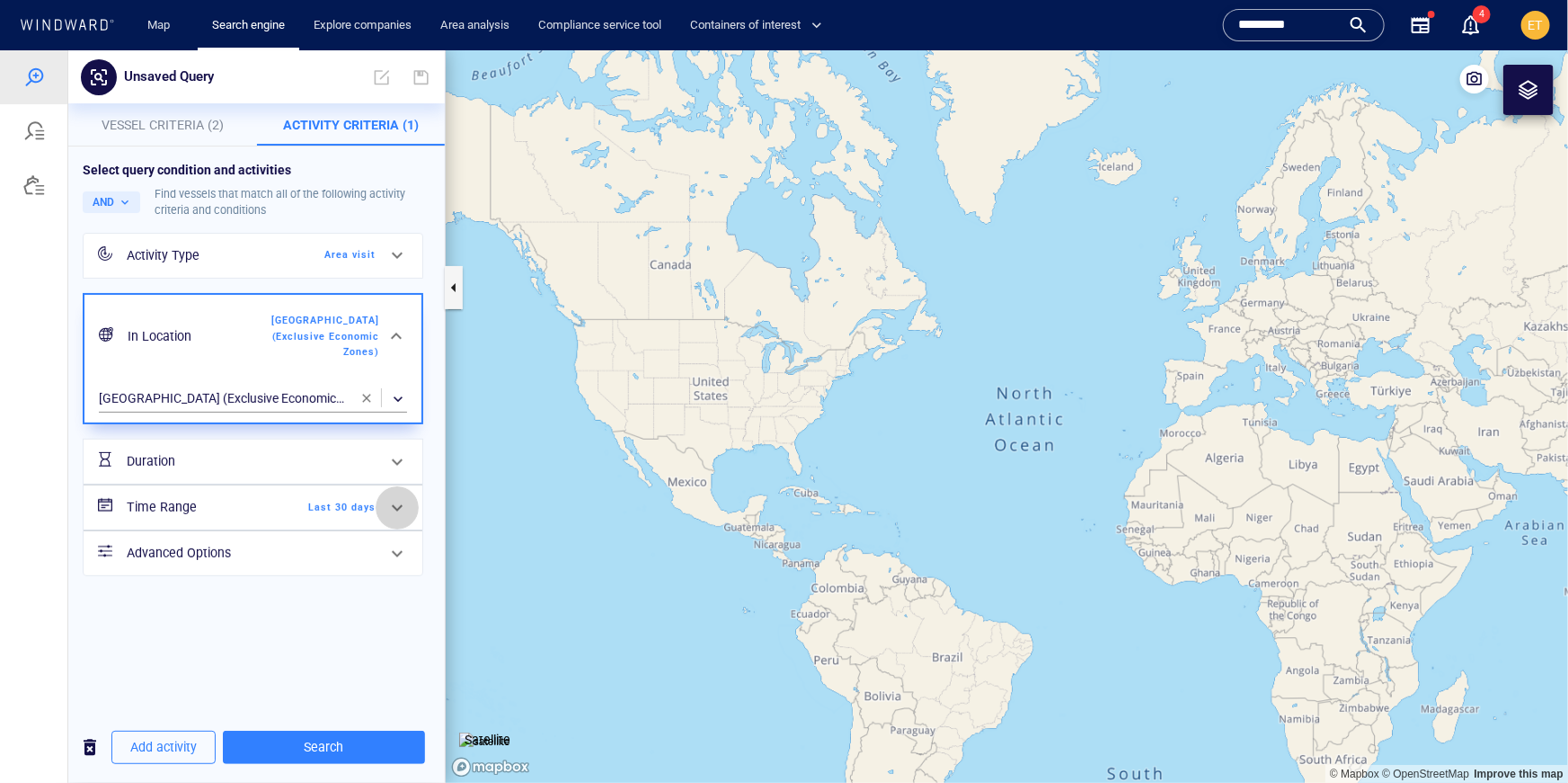
click at [382, 505] on div at bounding box center [397, 507] width 43 height 43
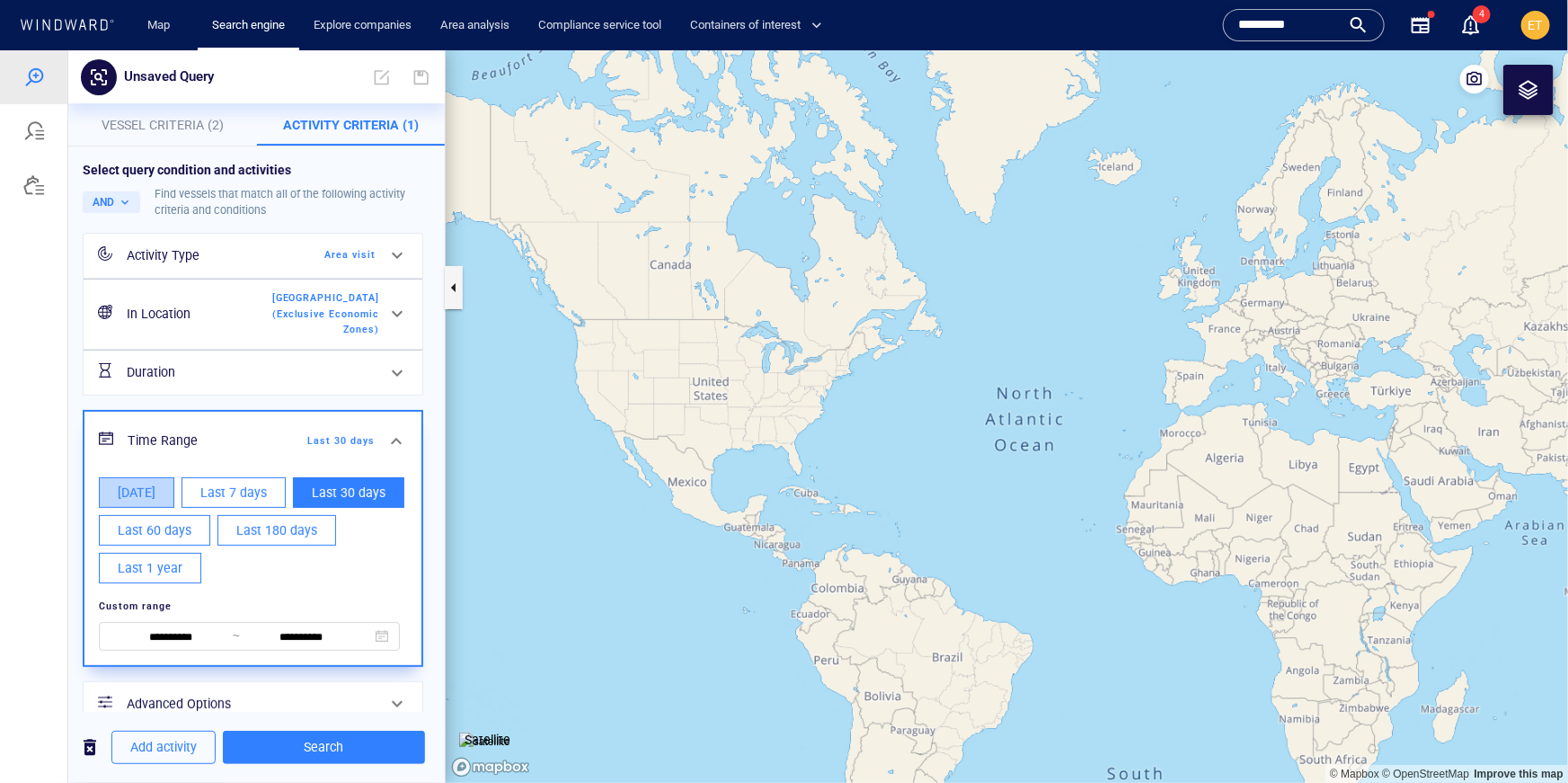
click at [157, 491] on button "[DATE]" at bounding box center [137, 491] width 76 height 31
type input "**********"
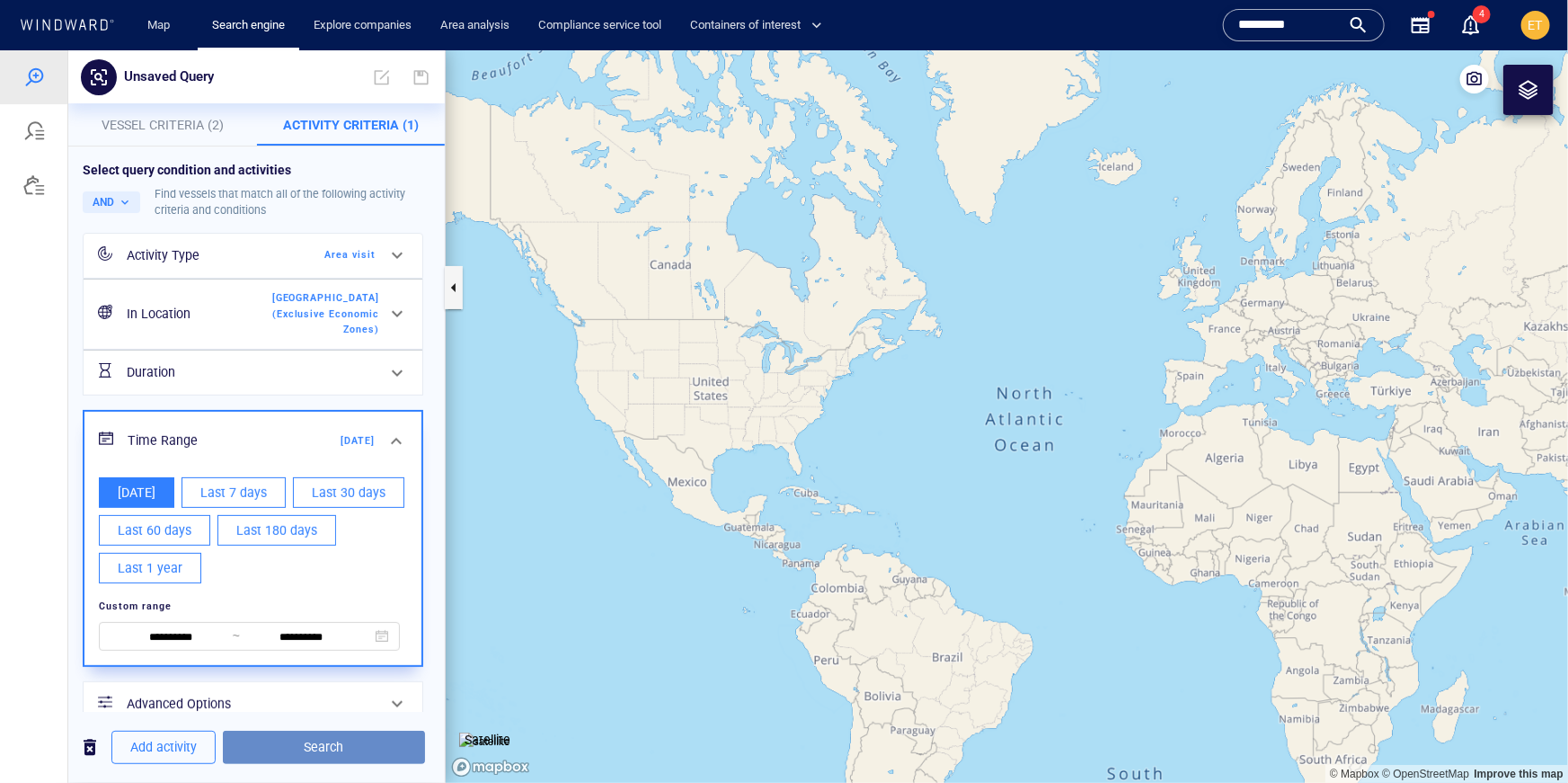
click at [336, 752] on span "Search" at bounding box center [324, 747] width 174 height 22
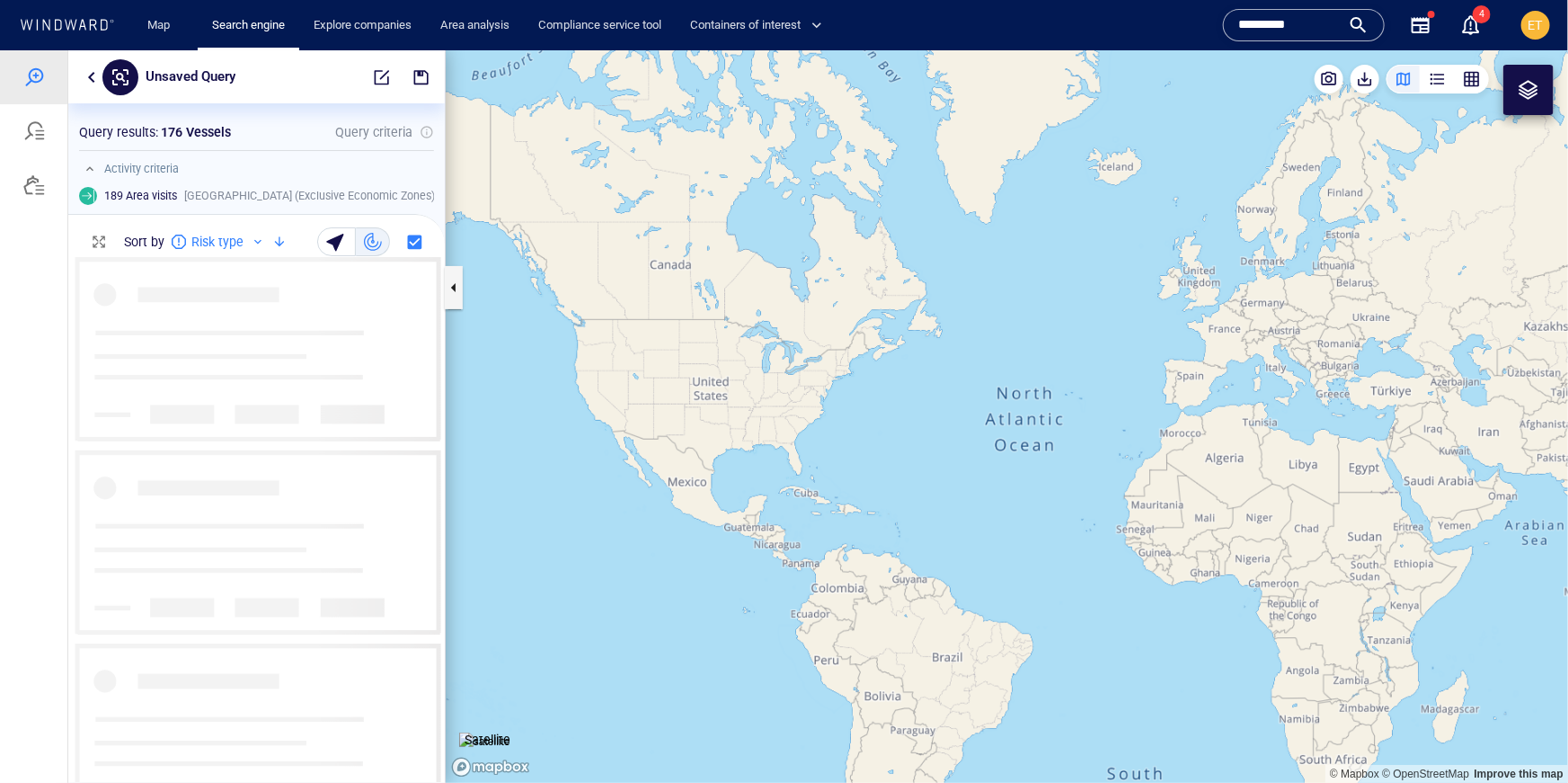
scroll to position [524, 377]
drag, startPoint x: 803, startPoint y: 438, endPoint x: 582, endPoint y: 416, distance: 222.1
click at [582, 416] on canvas "Map" at bounding box center [1007, 415] width 1123 height 732
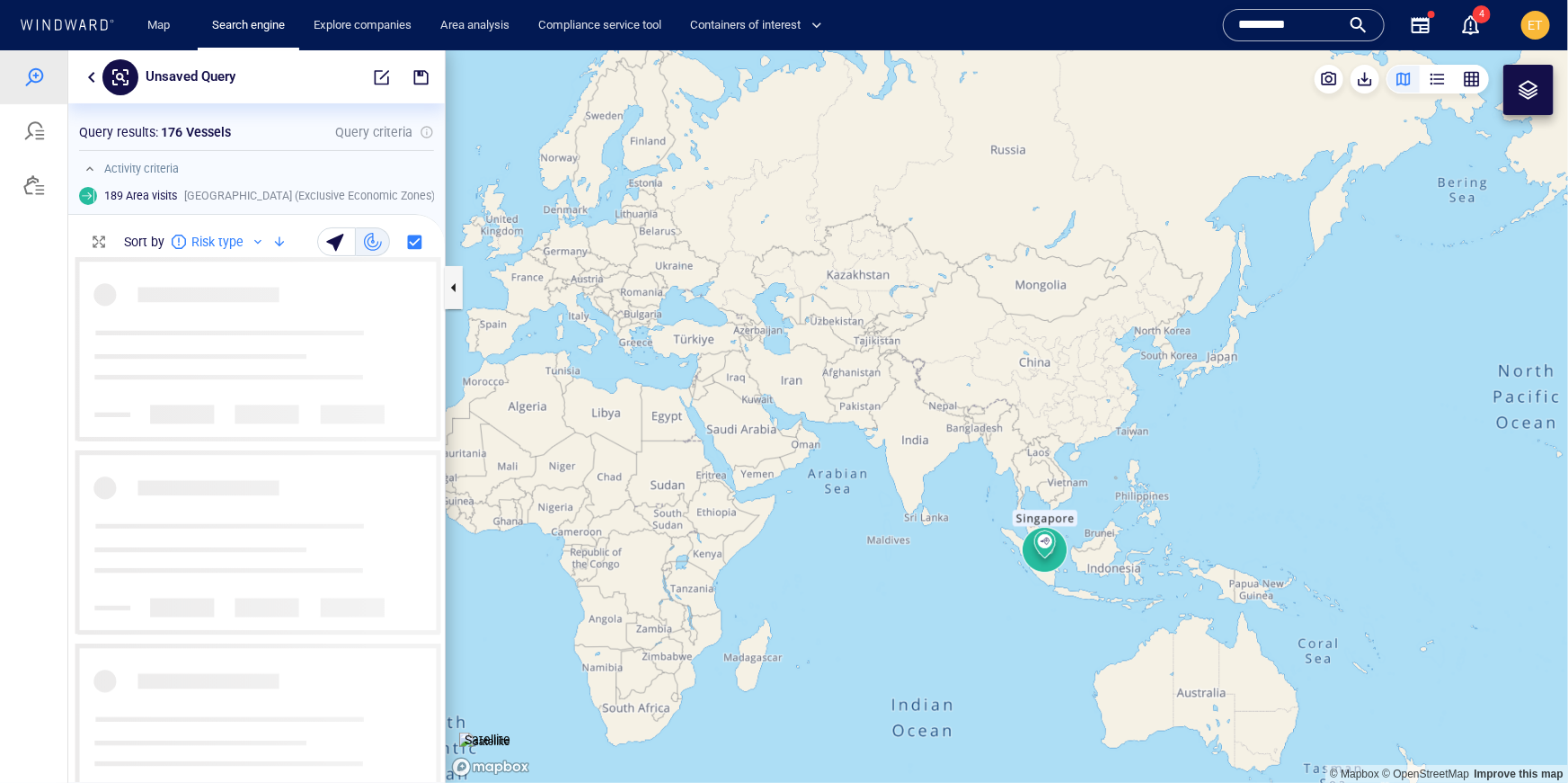
drag, startPoint x: 957, startPoint y: 521, endPoint x: 893, endPoint y: 521, distance: 64.0
click at [893, 521] on canvas "Map" at bounding box center [1007, 415] width 1123 height 732
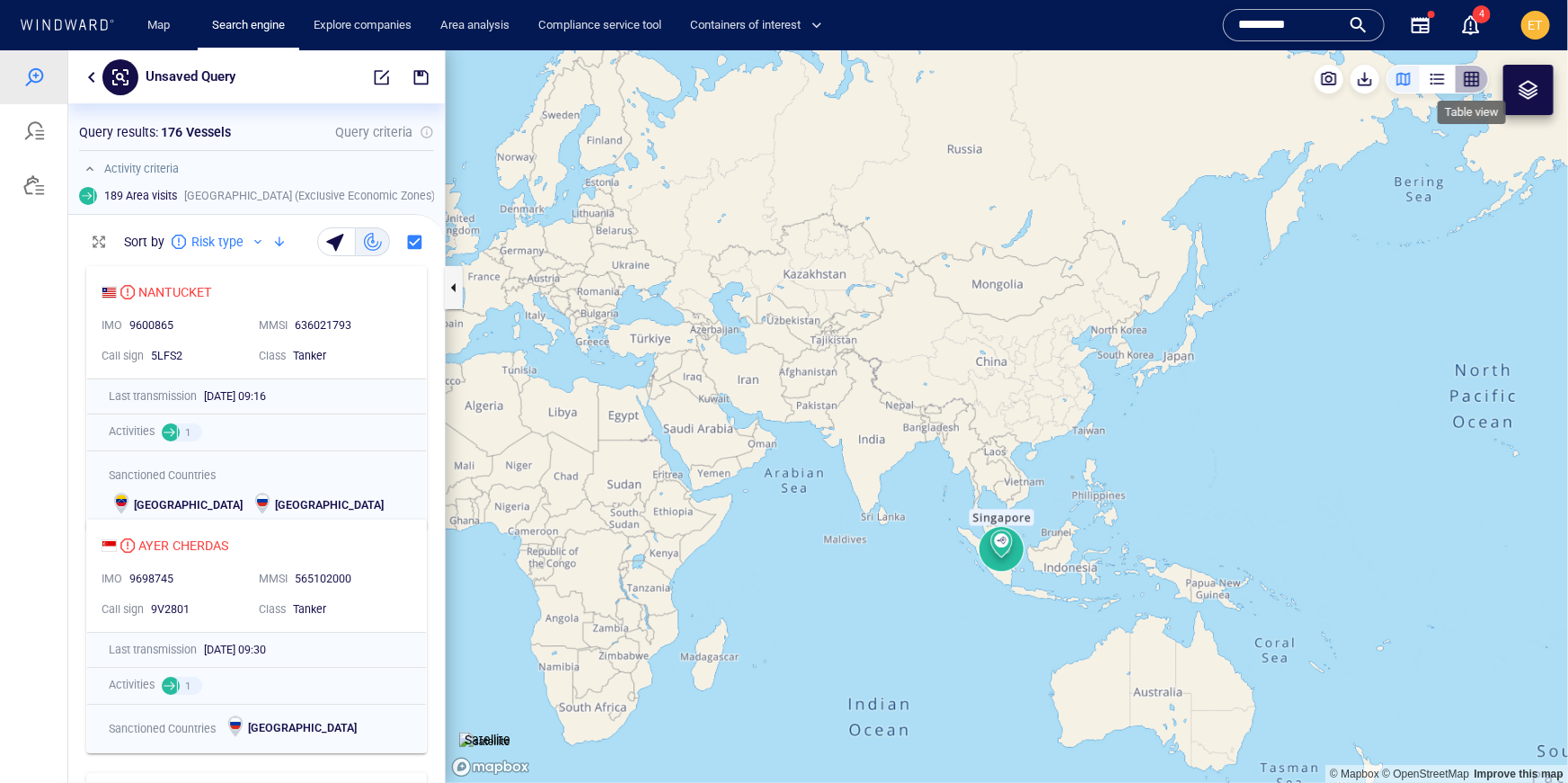
click at [1473, 81] on div "button" at bounding box center [1472, 78] width 18 height 18
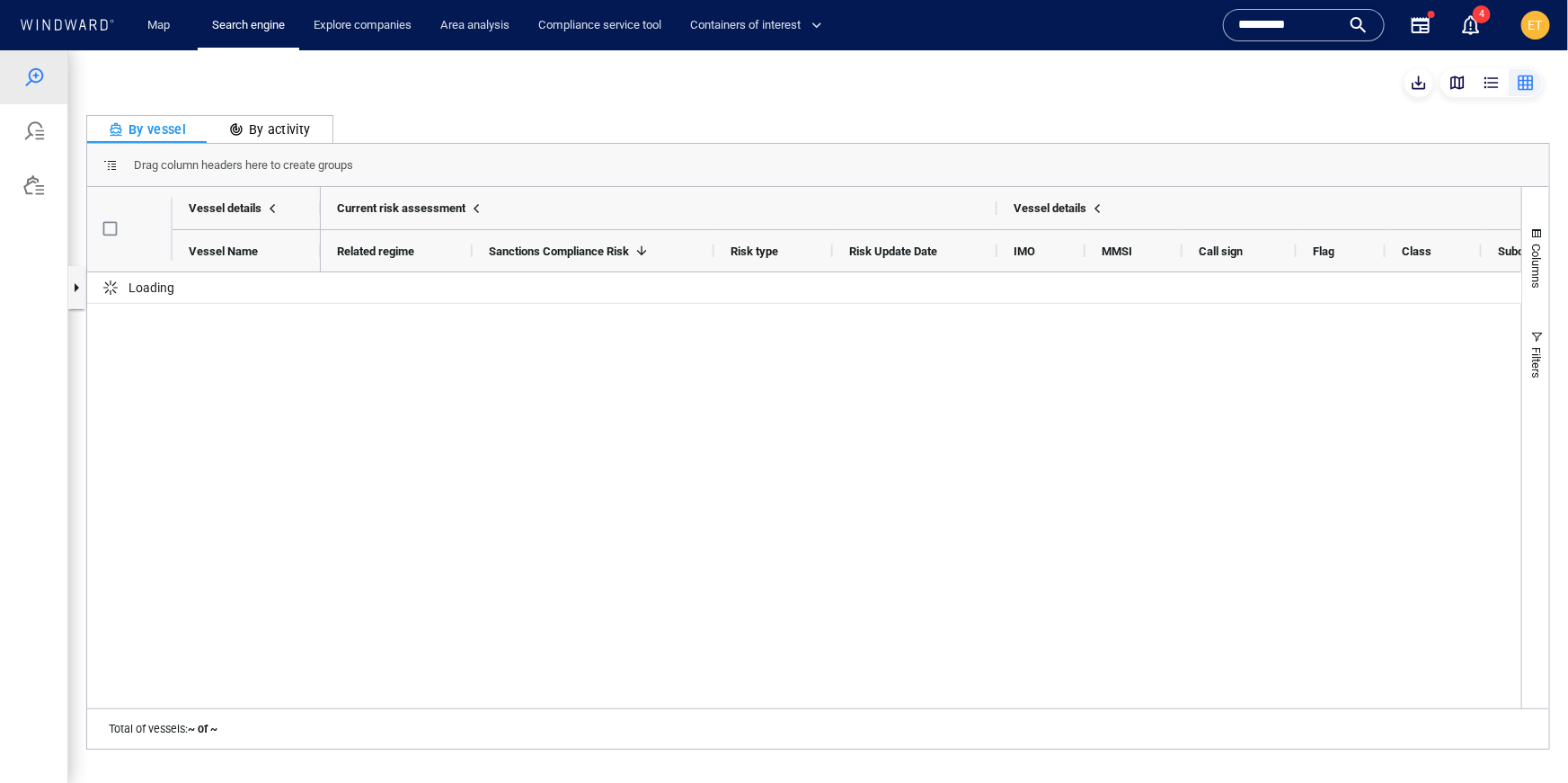
click at [281, 126] on div "By activity" at bounding box center [269, 128] width 81 height 22
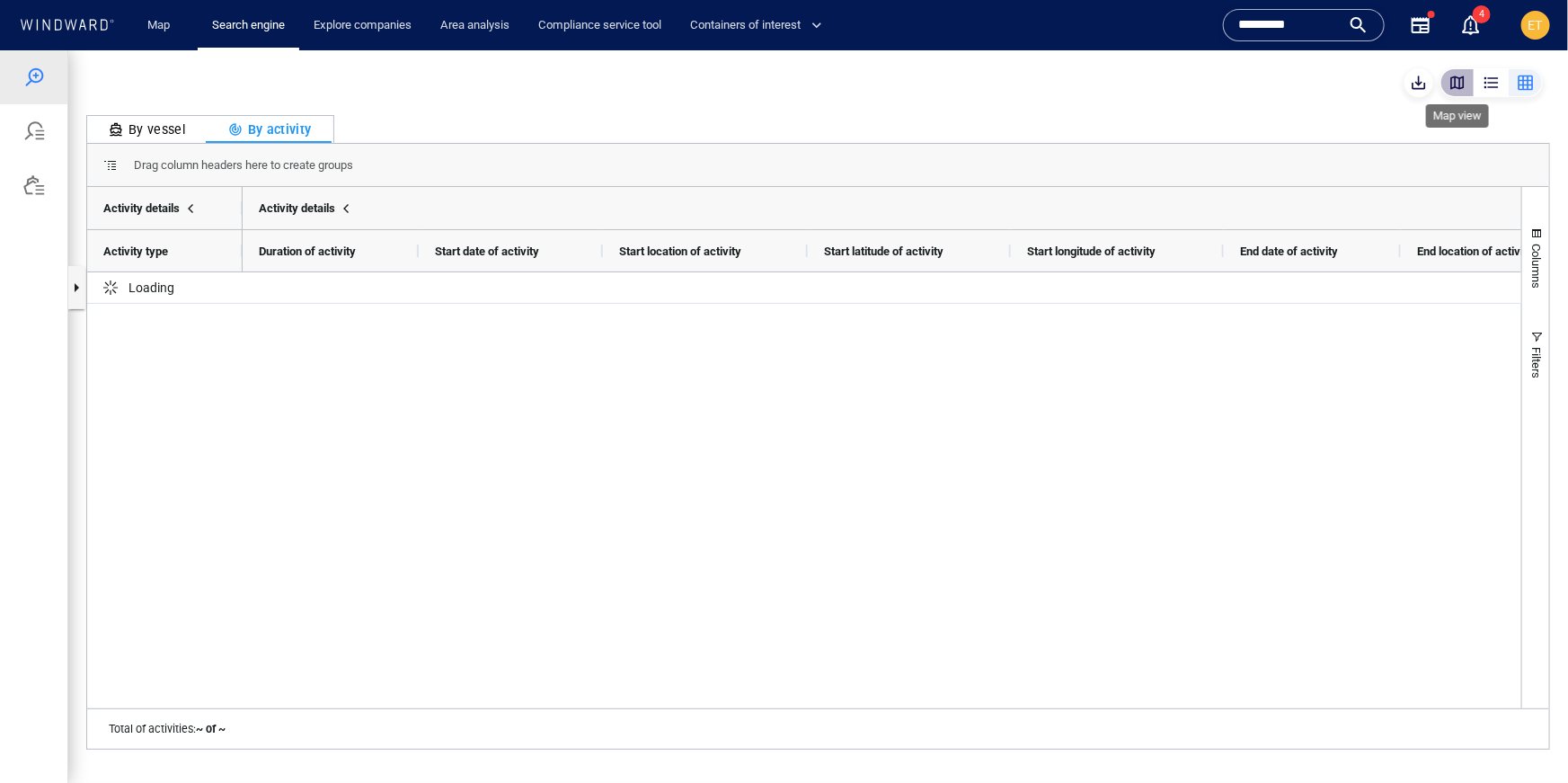
click at [1467, 81] on div "button" at bounding box center [1457, 81] width 18 height 18
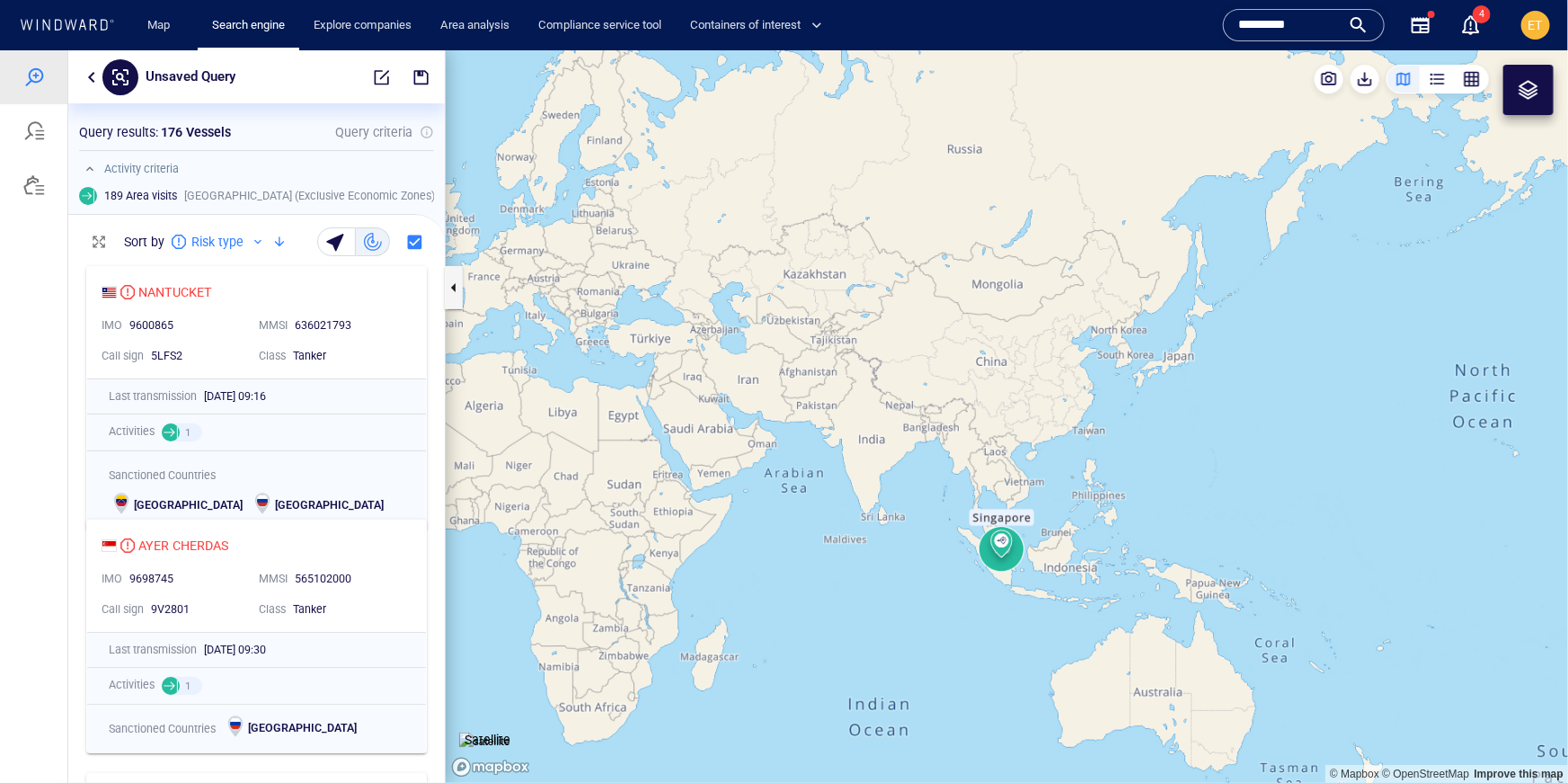
click at [1072, 534] on canvas "Map" at bounding box center [1007, 415] width 1123 height 732
click at [1029, 559] on canvas "Map" at bounding box center [1007, 415] width 1123 height 732
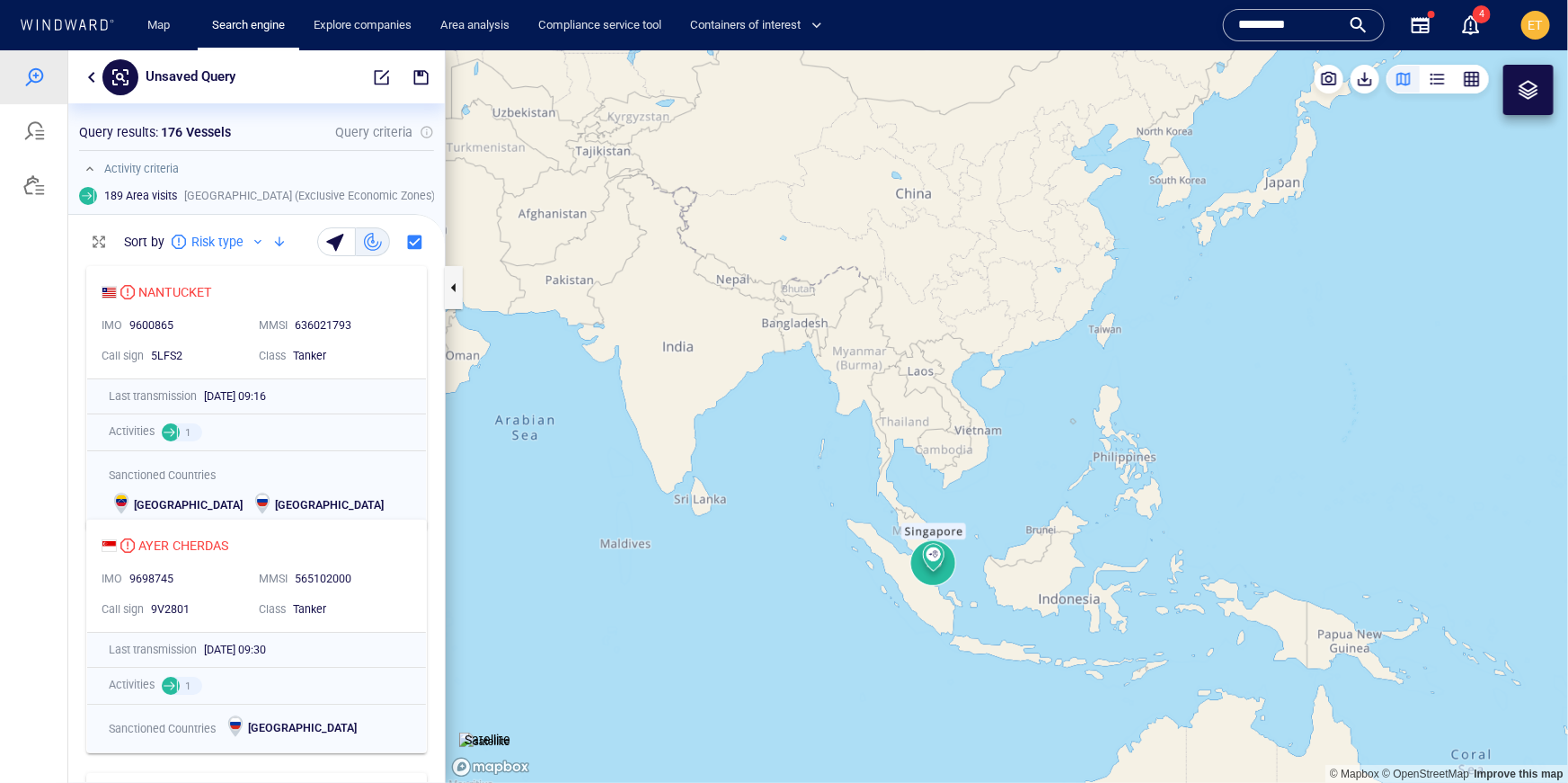
click at [1029, 559] on canvas "Map" at bounding box center [1007, 415] width 1123 height 732
click at [937, 573] on canvas "Map" at bounding box center [1007, 415] width 1123 height 732
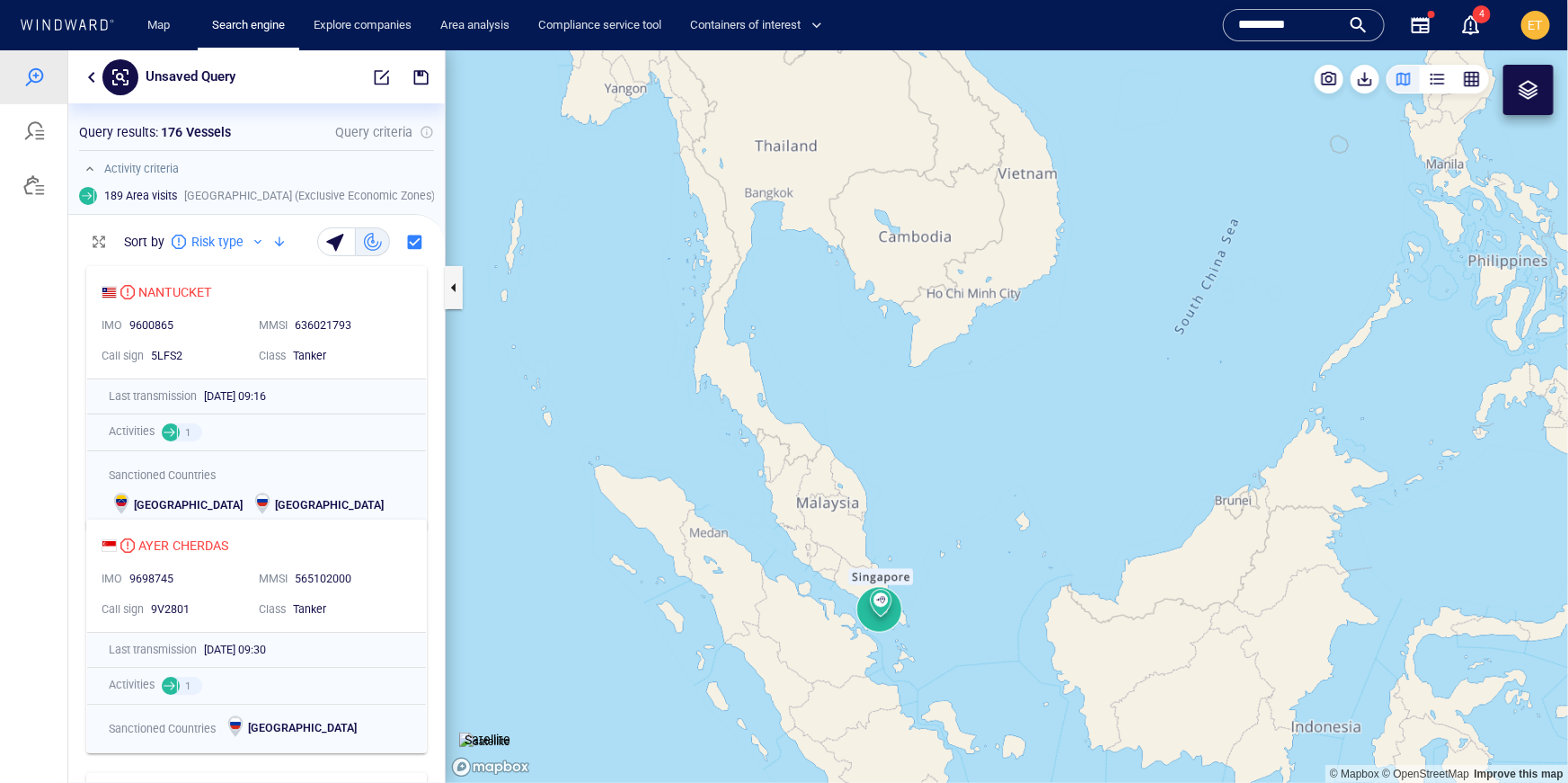
click at [866, 630] on canvas "Map" at bounding box center [1007, 415] width 1123 height 732
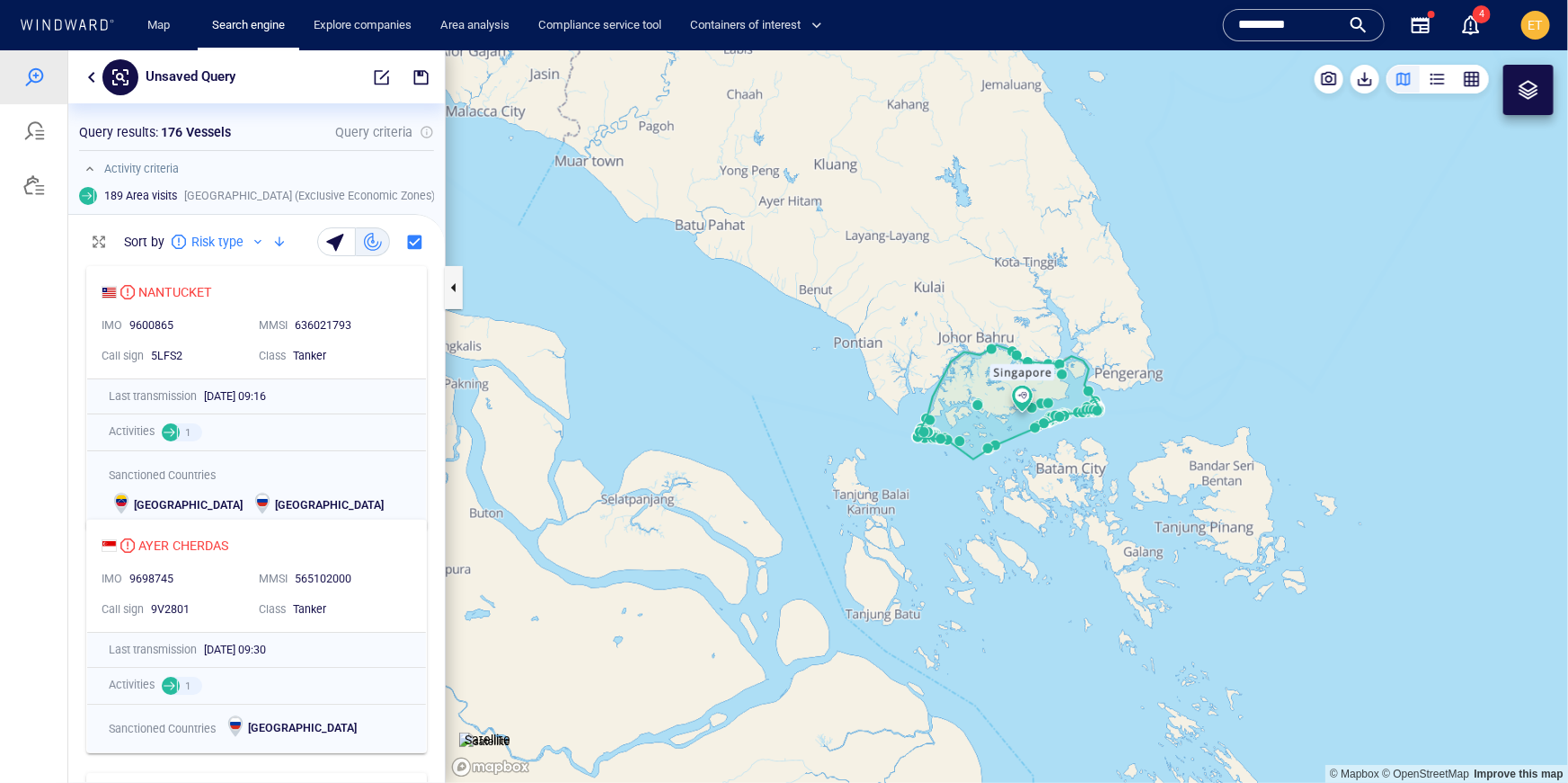
click at [961, 443] on canvas "Map" at bounding box center [1007, 415] width 1123 height 732
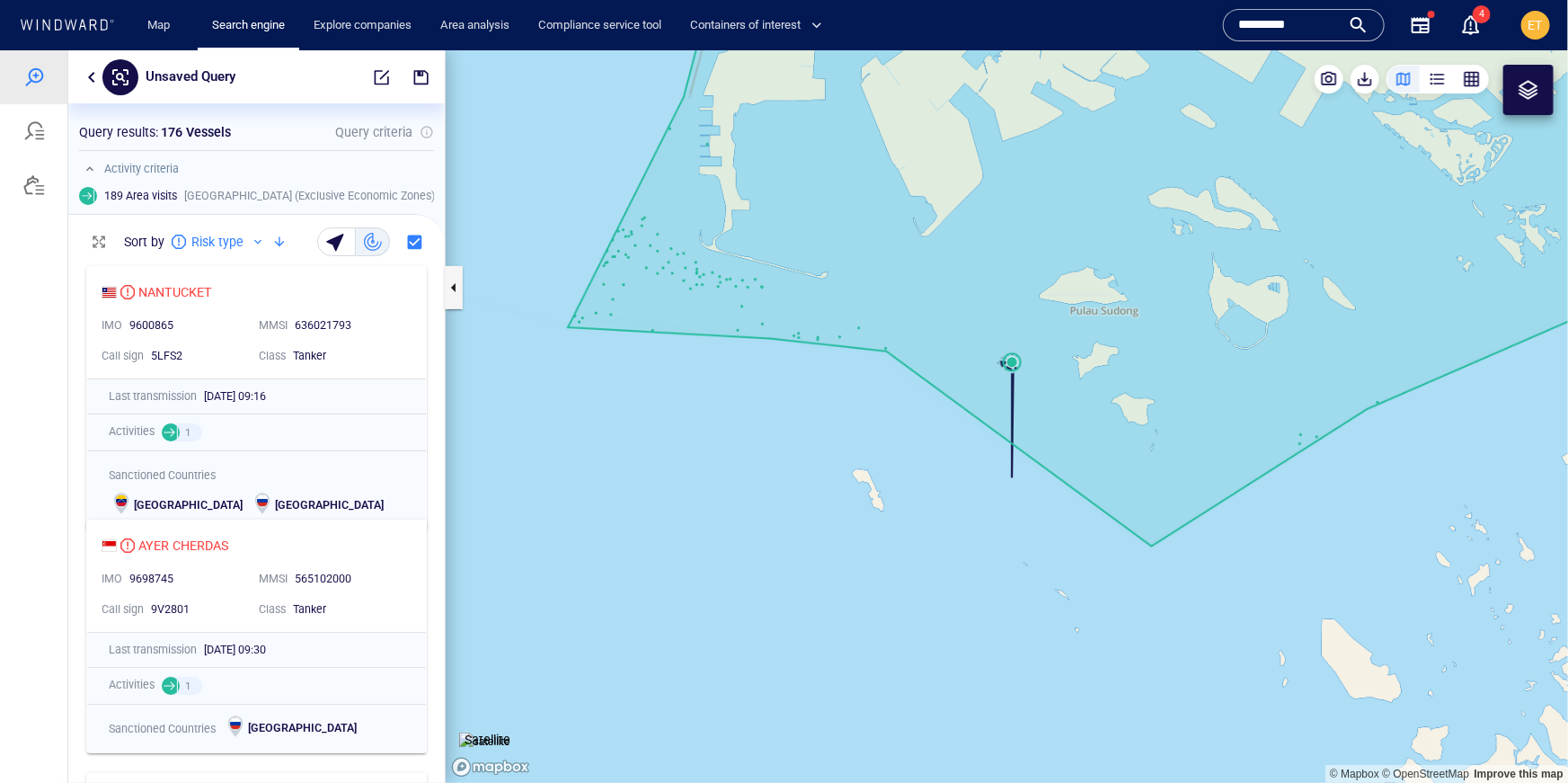
click at [1013, 361] on canvas "Map" at bounding box center [1007, 415] width 1123 height 732
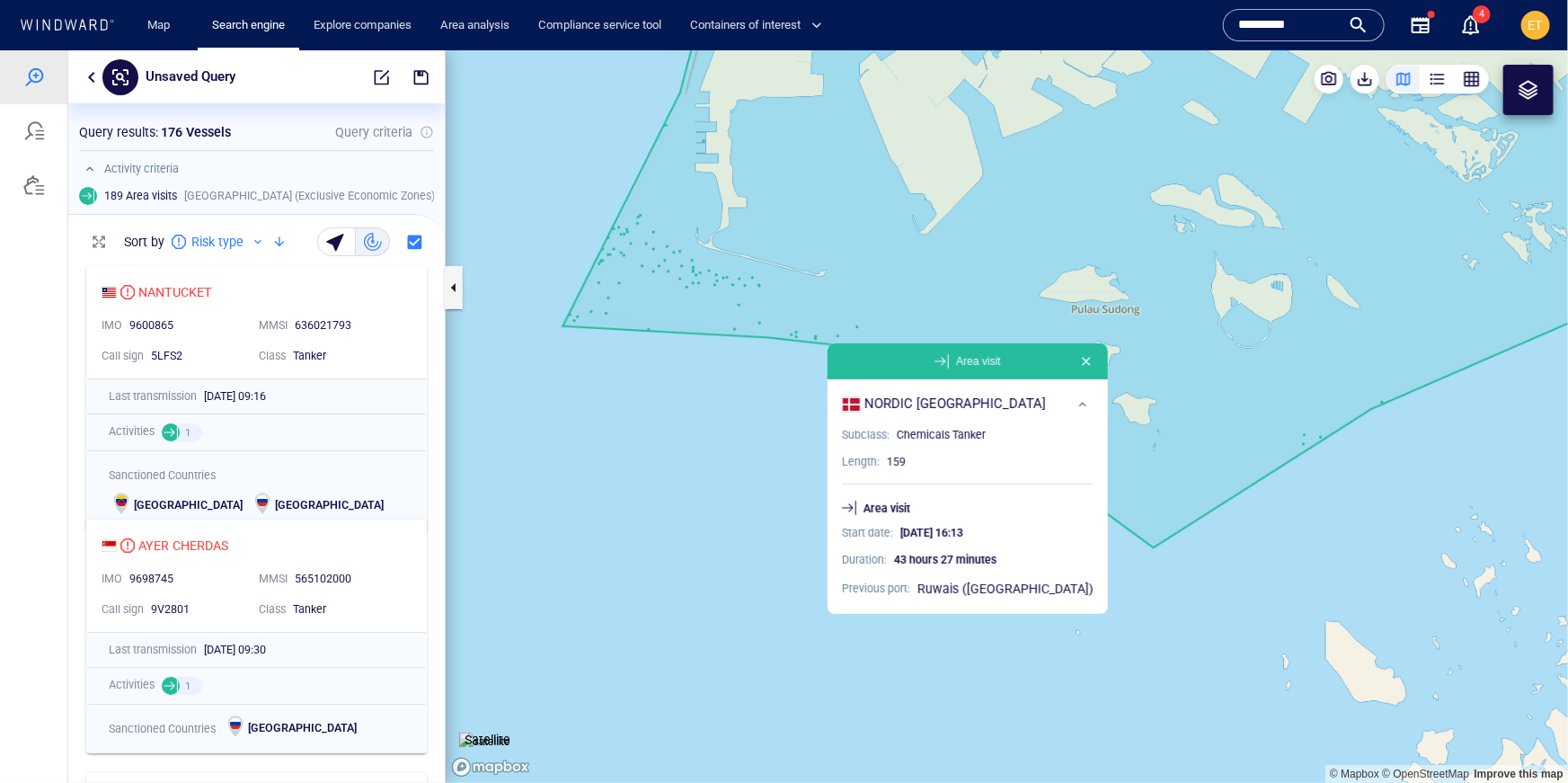
drag, startPoint x: 777, startPoint y: 531, endPoint x: 724, endPoint y: 502, distance: 60.4
click at [724, 502] on canvas "Map" at bounding box center [1007, 415] width 1123 height 732
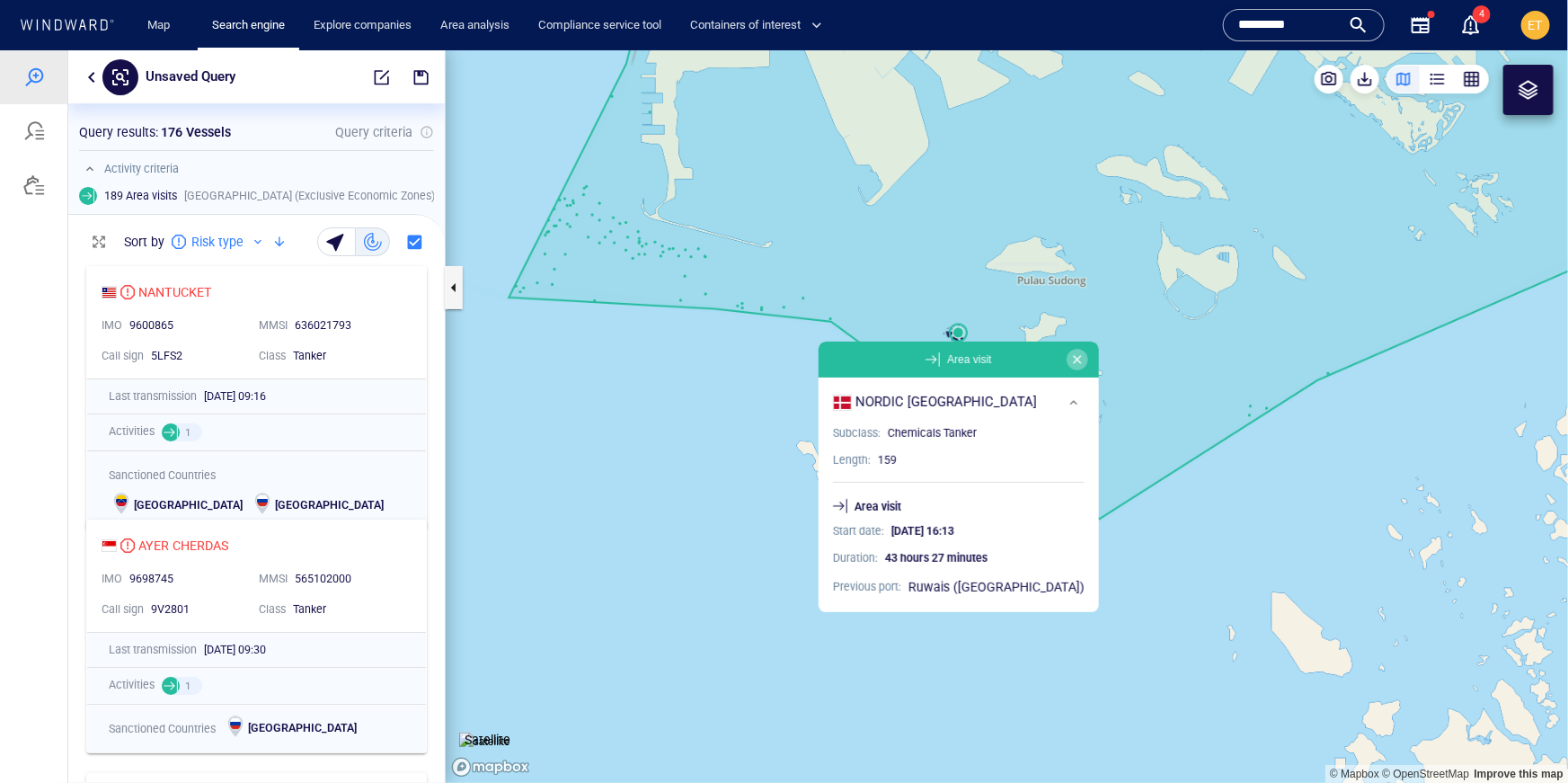
click at [1076, 359] on button "button" at bounding box center [1077, 358] width 22 height 22
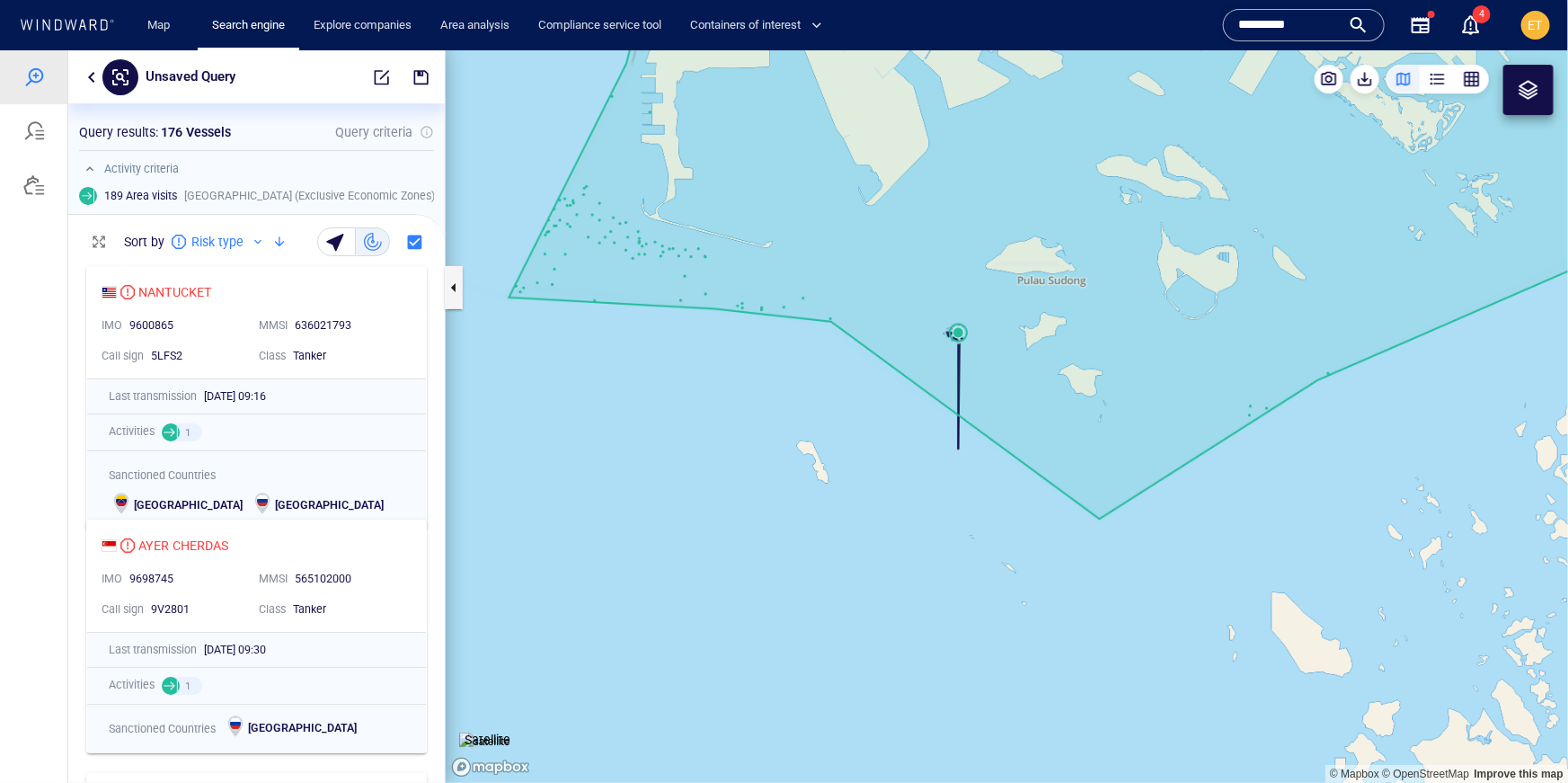
drag, startPoint x: 868, startPoint y: 464, endPoint x: 863, endPoint y: 554, distance: 90.1
click at [863, 554] on canvas "Map" at bounding box center [1007, 415] width 1123 height 732
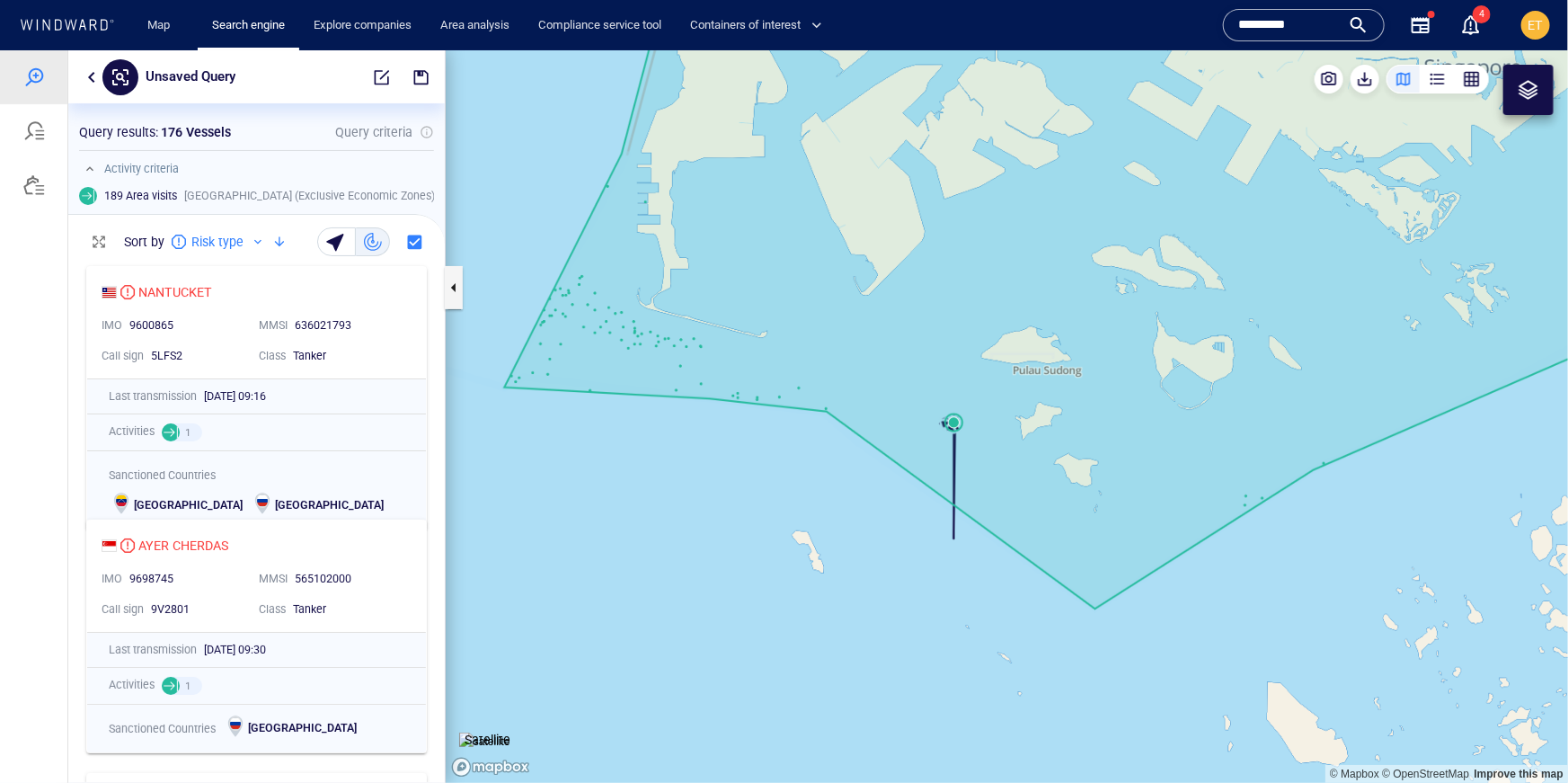
click at [1517, 88] on div at bounding box center [1529, 89] width 50 height 51
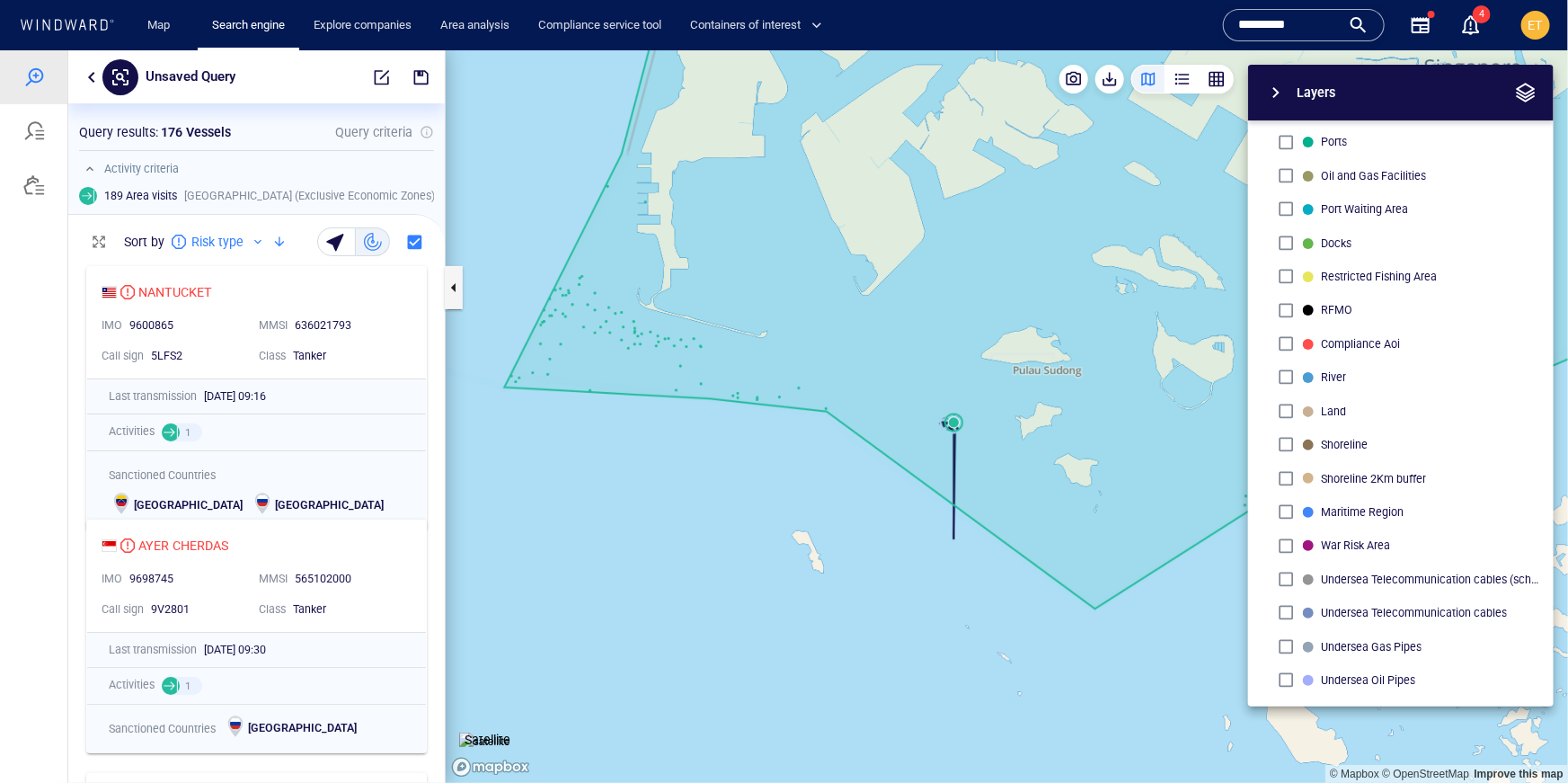
scroll to position [138, 0]
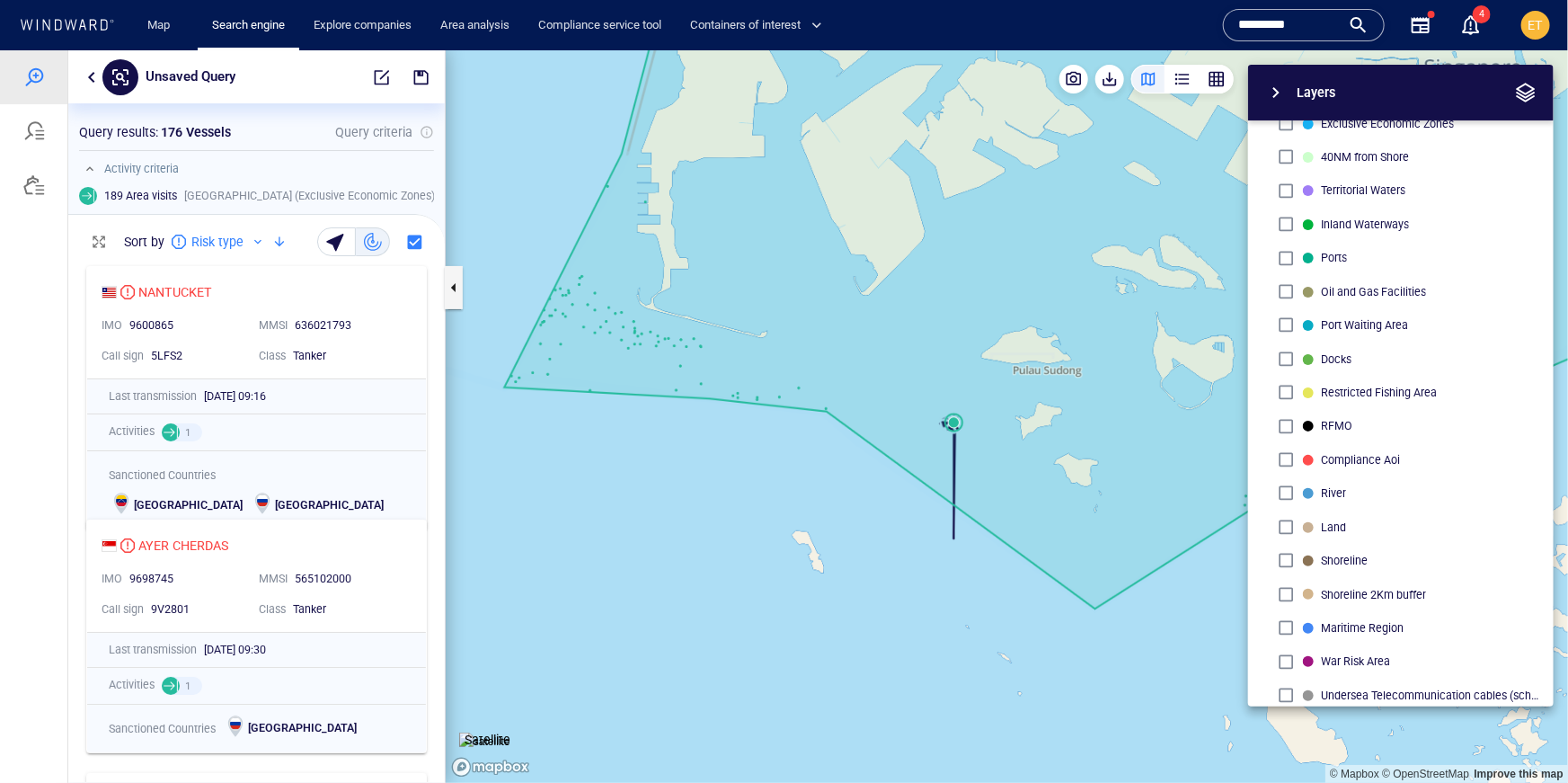
click at [1283, 85] on span "button" at bounding box center [1275, 92] width 22 height 22
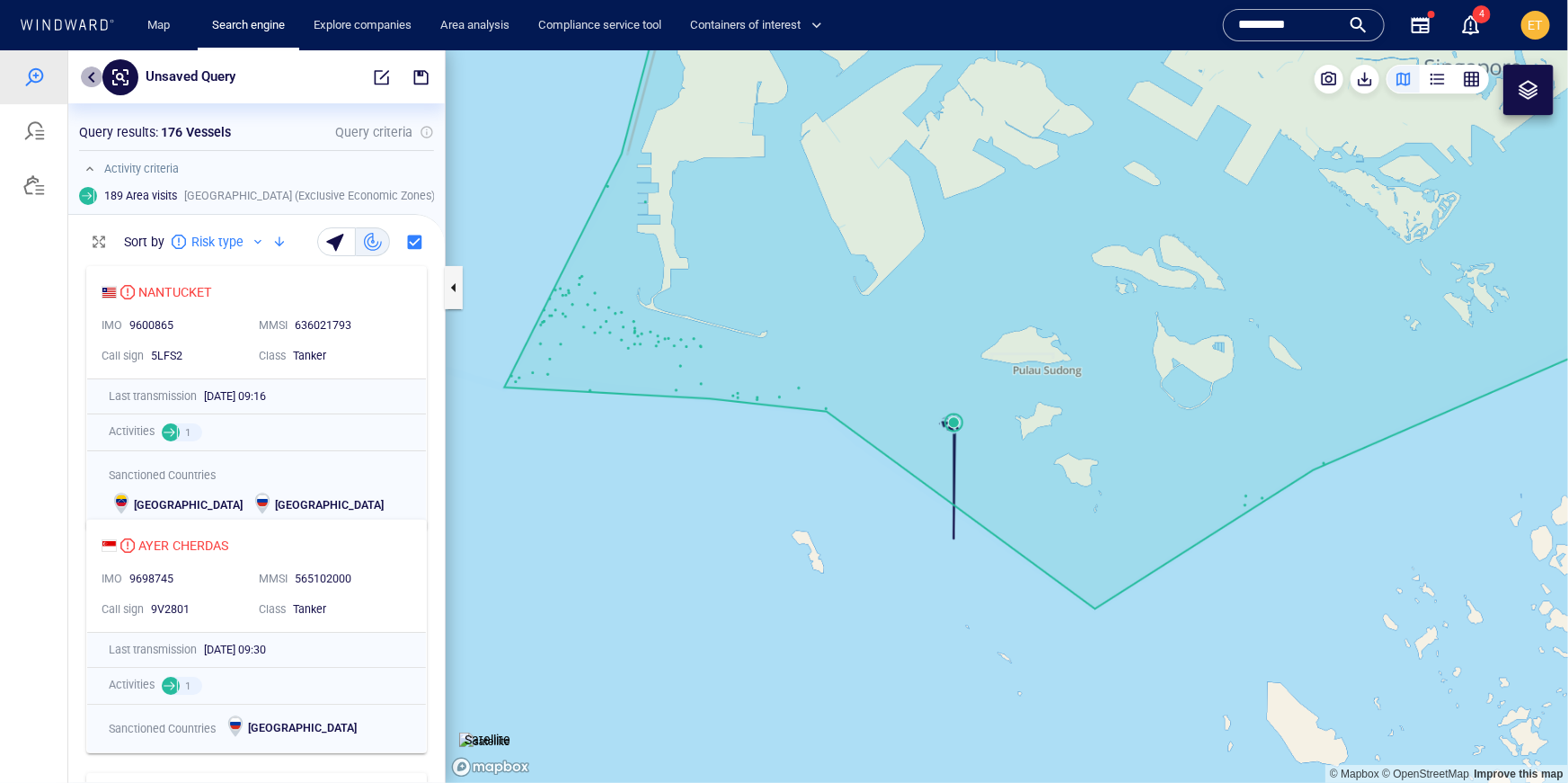
click at [91, 77] on button "button" at bounding box center [92, 76] width 22 height 22
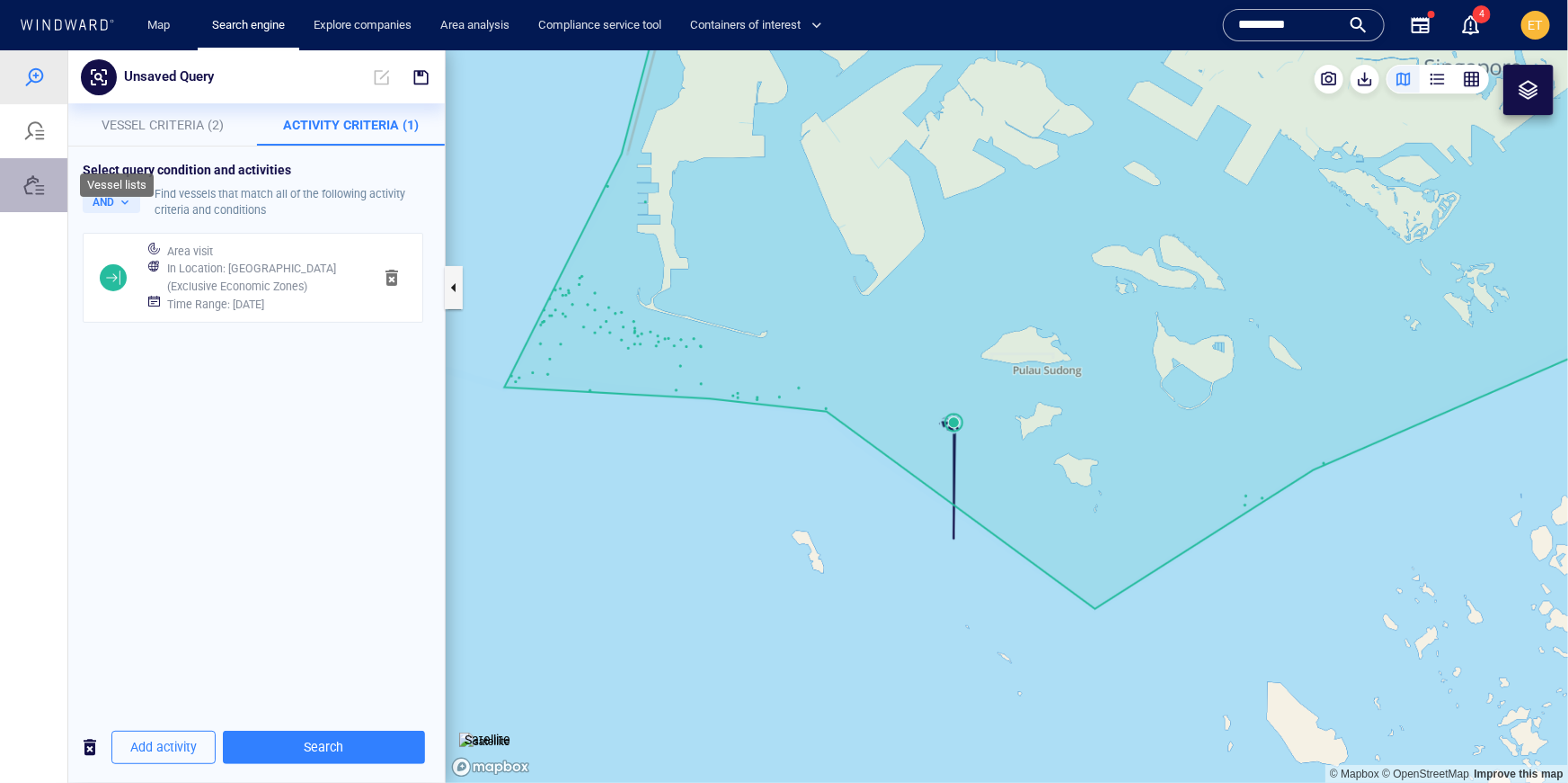
click at [30, 192] on div at bounding box center [34, 184] width 22 height 22
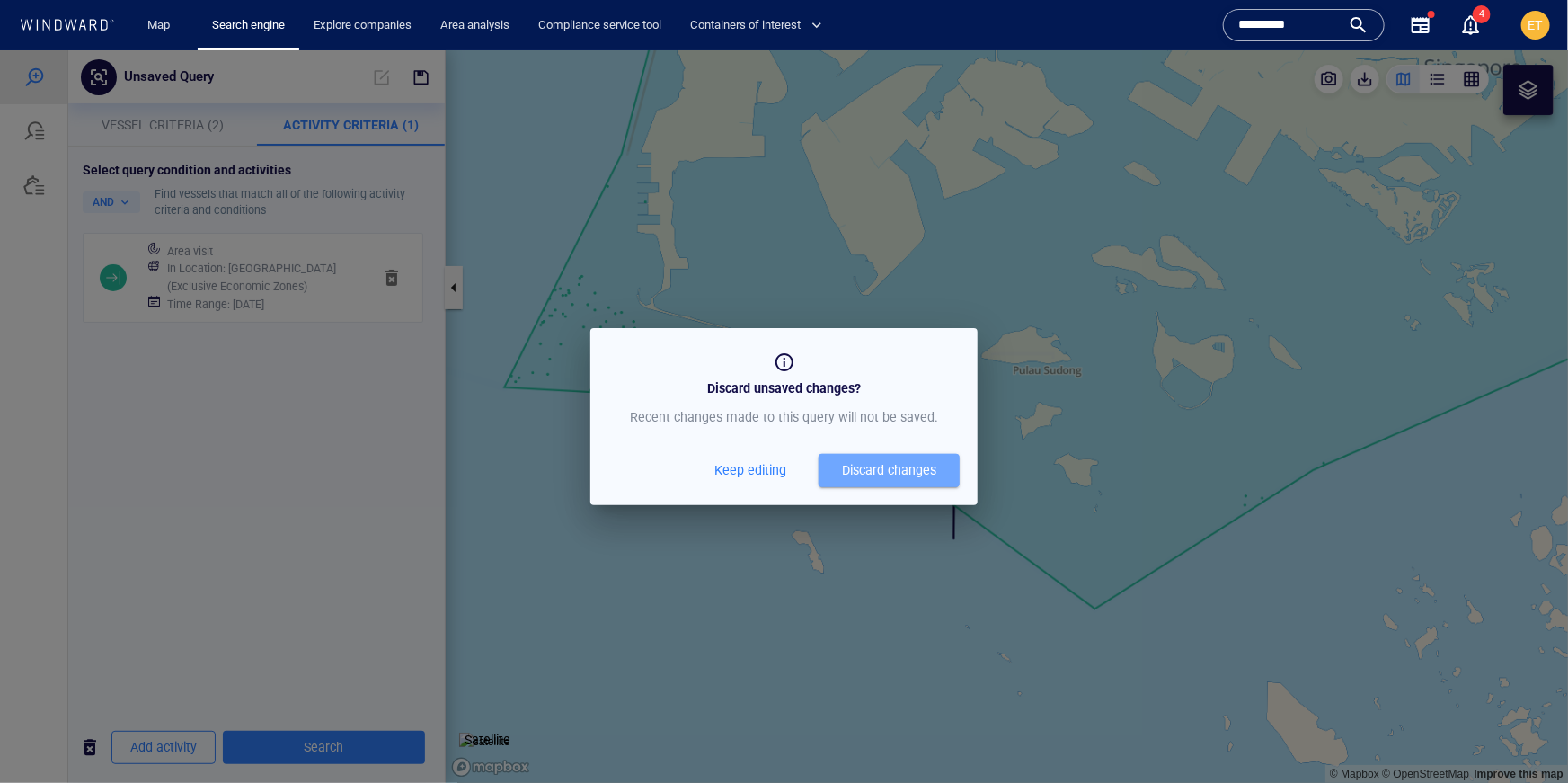
click at [864, 471] on div "Discard changes" at bounding box center [889, 470] width 94 height 22
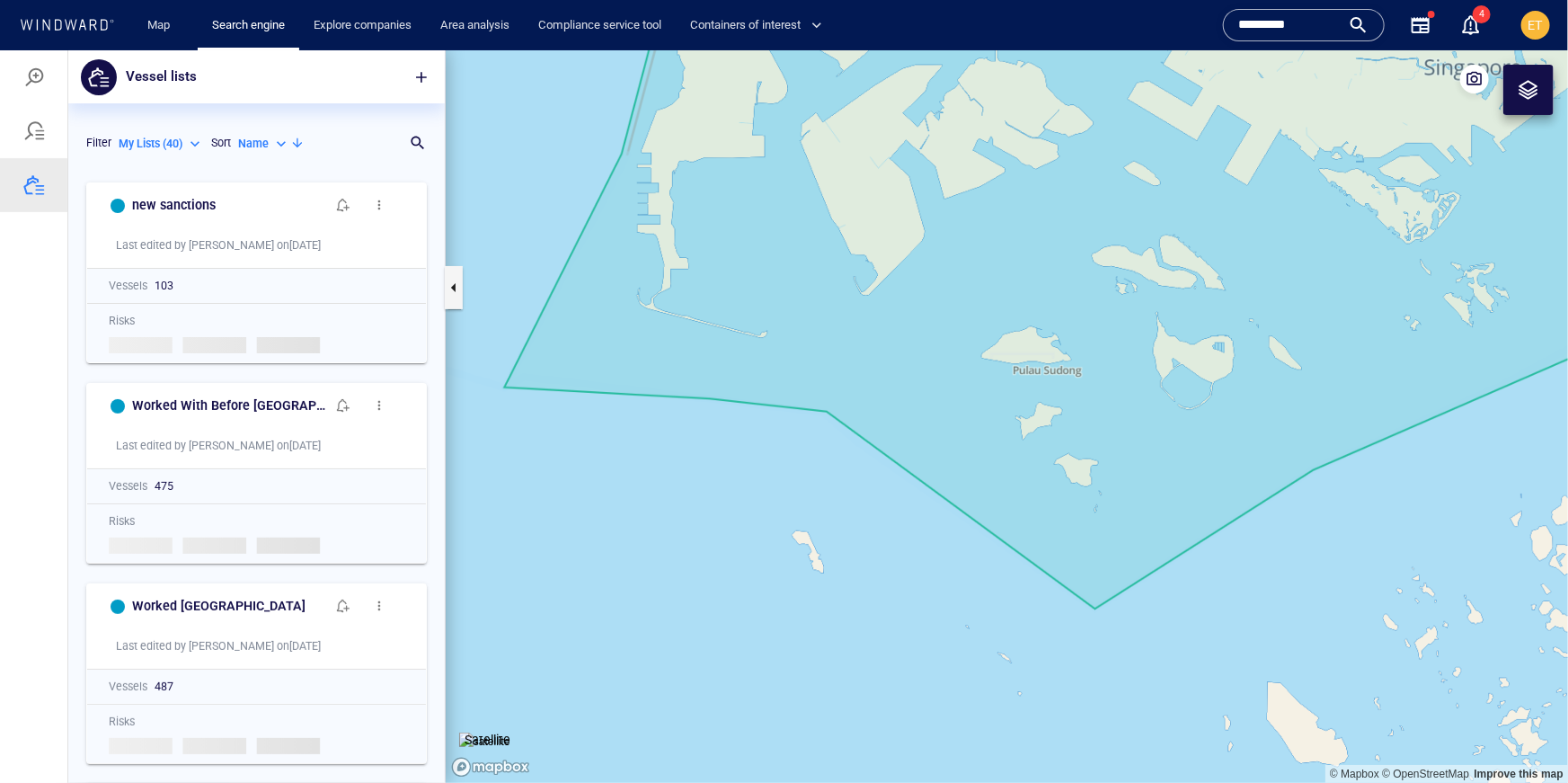
scroll to position [610, 377]
click at [424, 76] on span "button" at bounding box center [421, 76] width 18 height 18
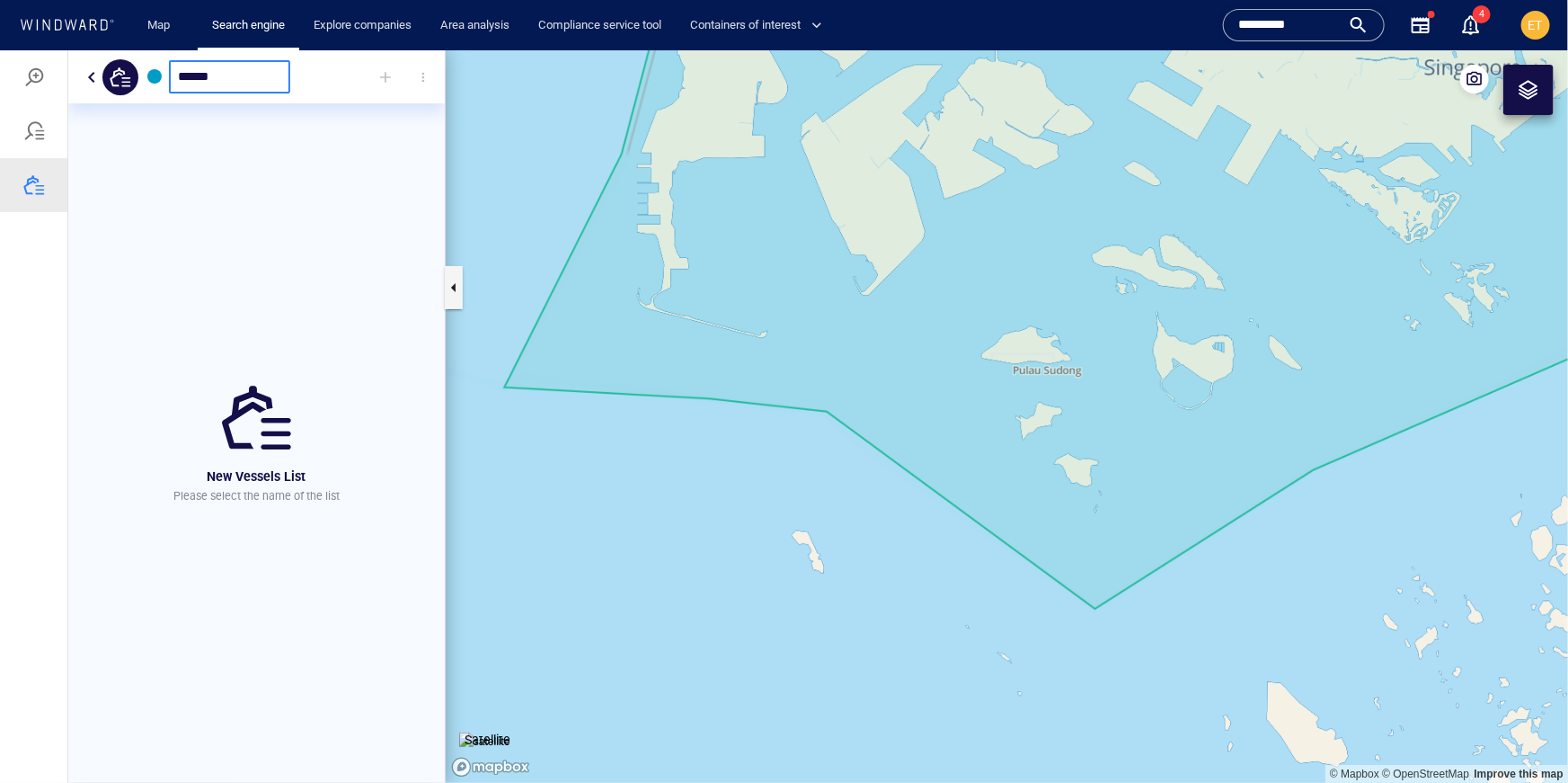
type input "******"
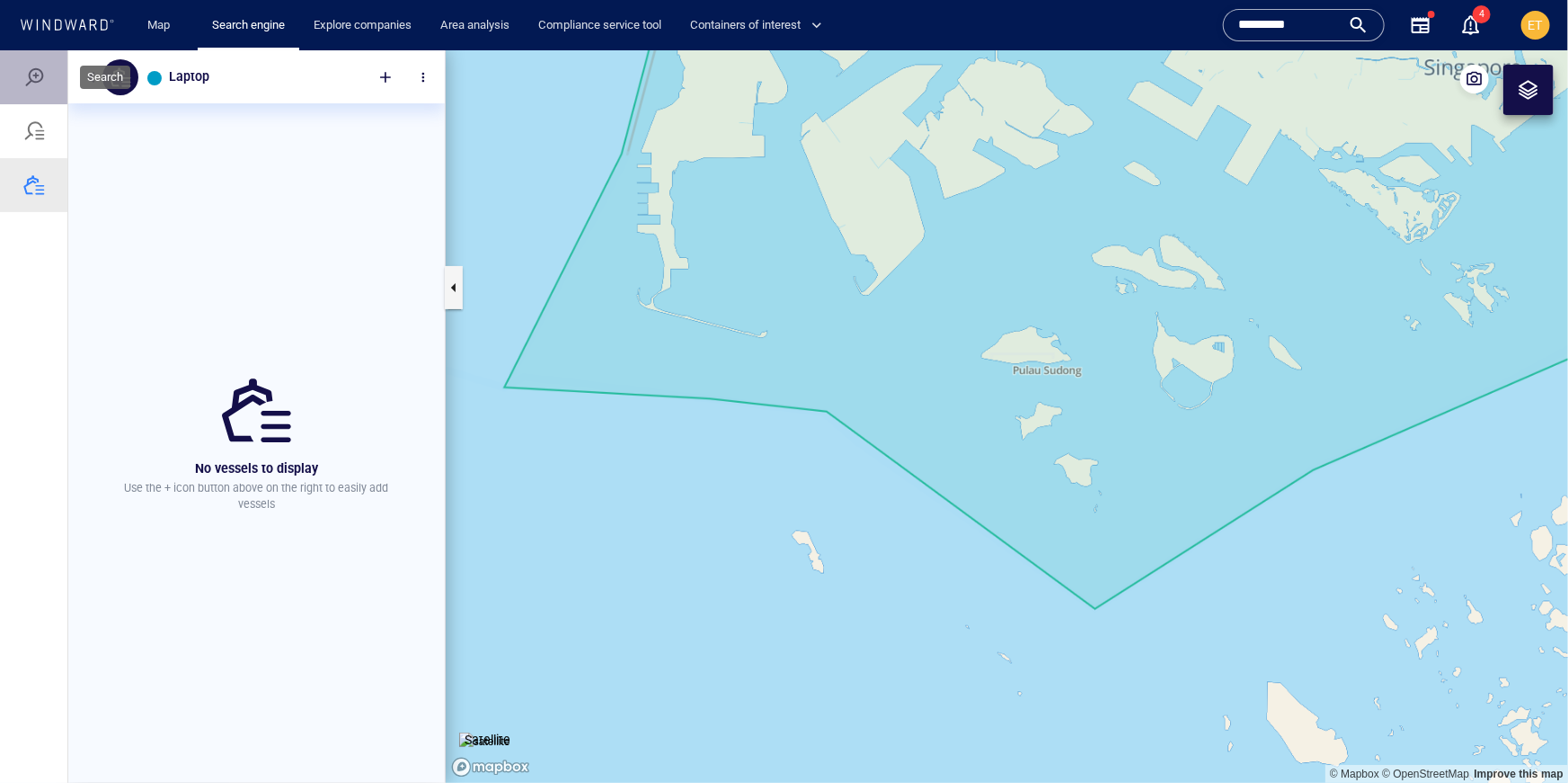
click at [34, 81] on div at bounding box center [34, 76] width 22 height 22
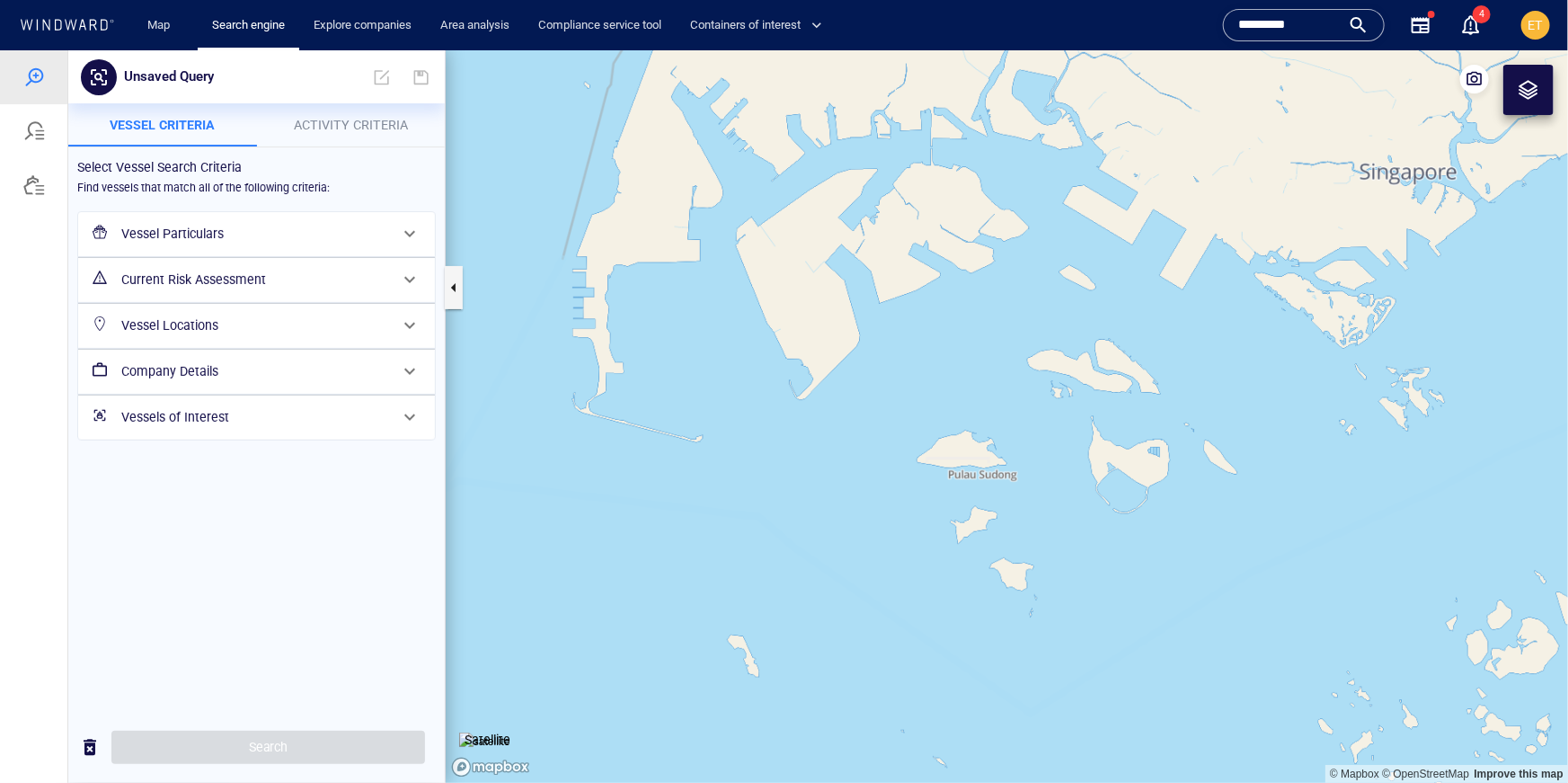
drag, startPoint x: 1136, startPoint y: 452, endPoint x: 1071, endPoint y: 557, distance: 123.5
click at [1071, 557] on canvas "Map" at bounding box center [1007, 415] width 1123 height 732
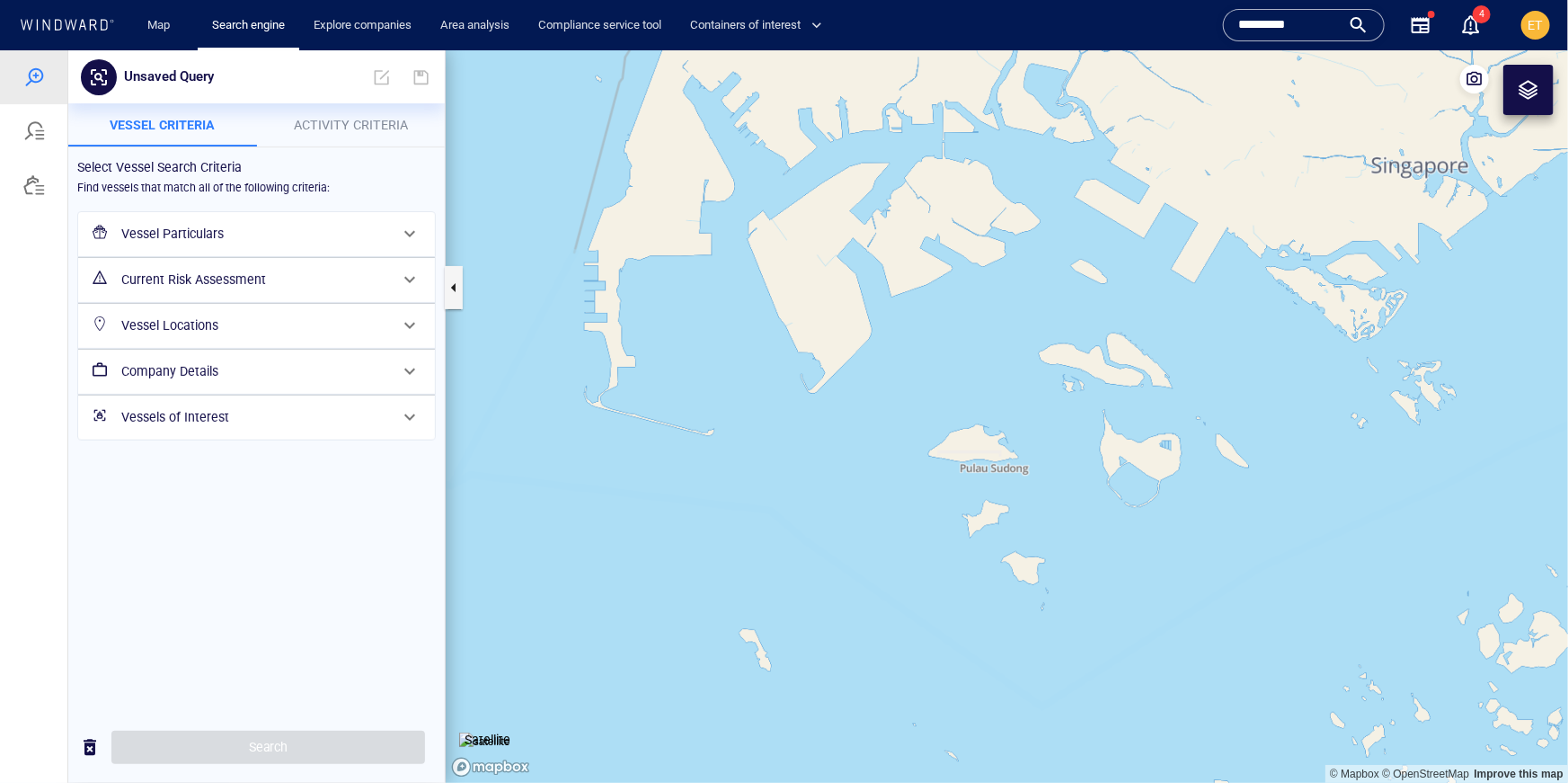
drag, startPoint x: 1062, startPoint y: 554, endPoint x: 1075, endPoint y: 546, distance: 15.3
click at [1075, 546] on canvas "Map" at bounding box center [1007, 415] width 1123 height 732
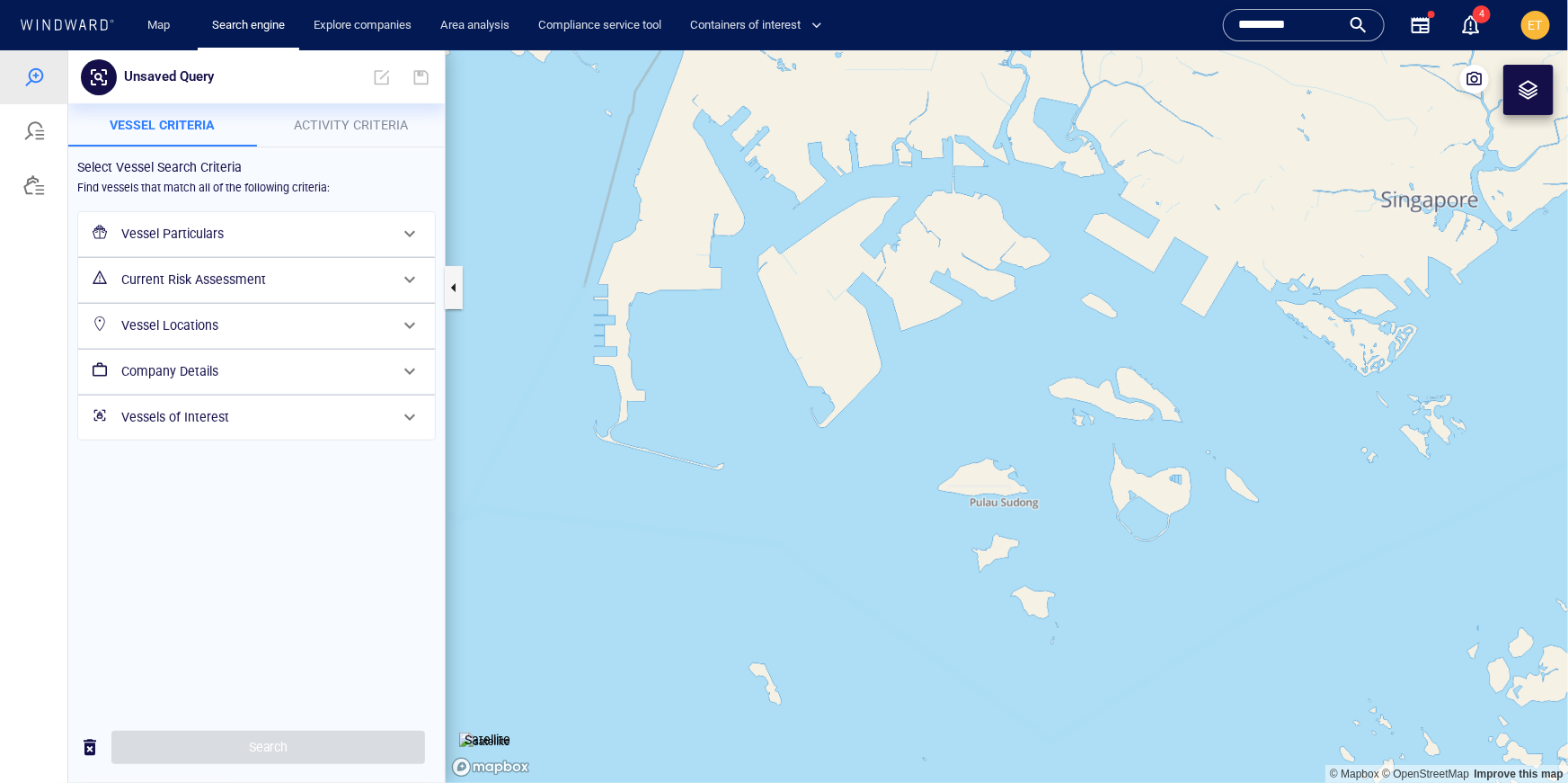
drag, startPoint x: 668, startPoint y: 235, endPoint x: 679, endPoint y: 270, distance: 36.7
click at [679, 270] on canvas "Map" at bounding box center [1007, 415] width 1123 height 732
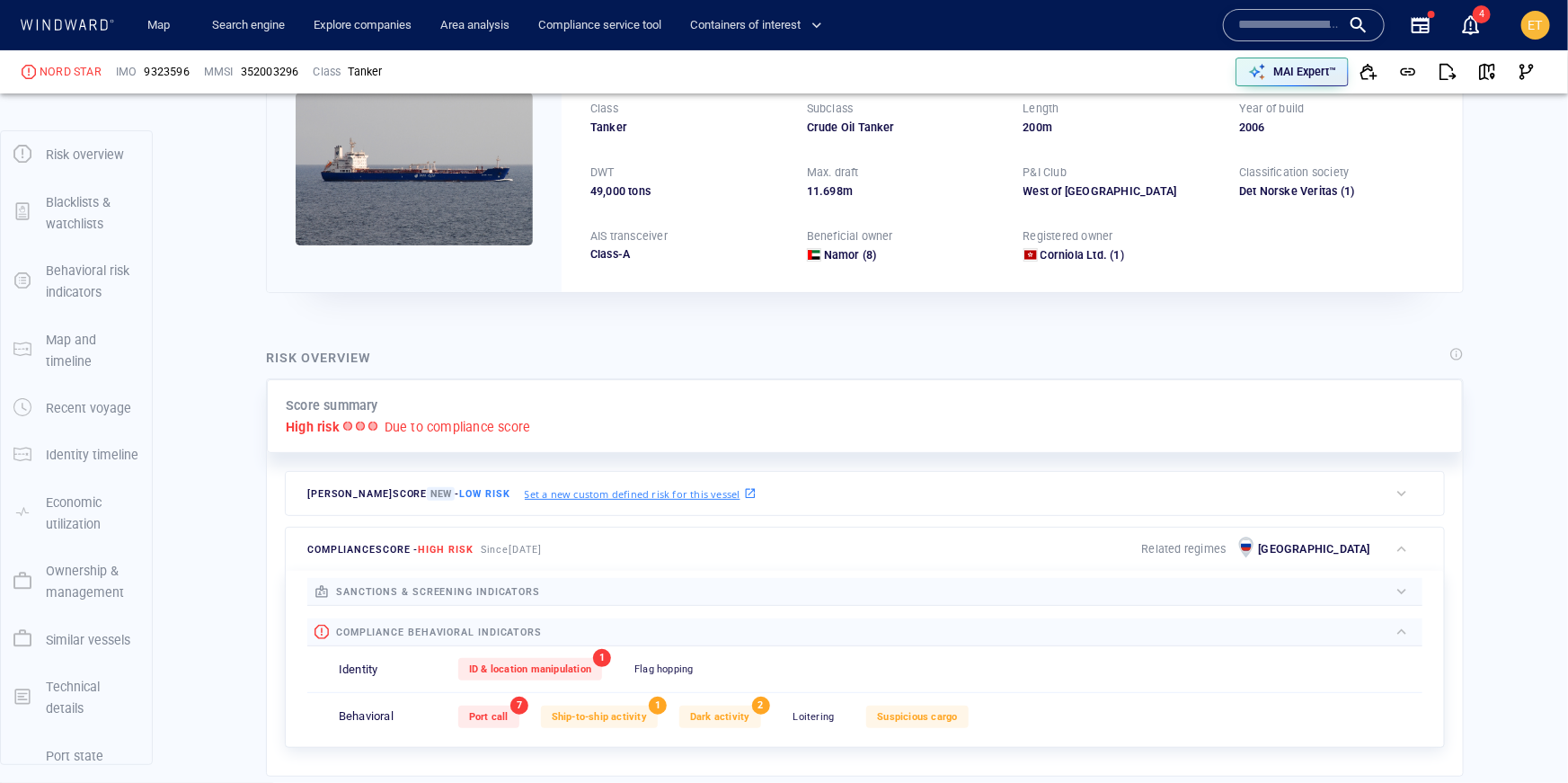
scroll to position [159, 0]
click at [496, 578] on div "sanctions & screening indicators" at bounding box center [439, 589] width 211 height 27
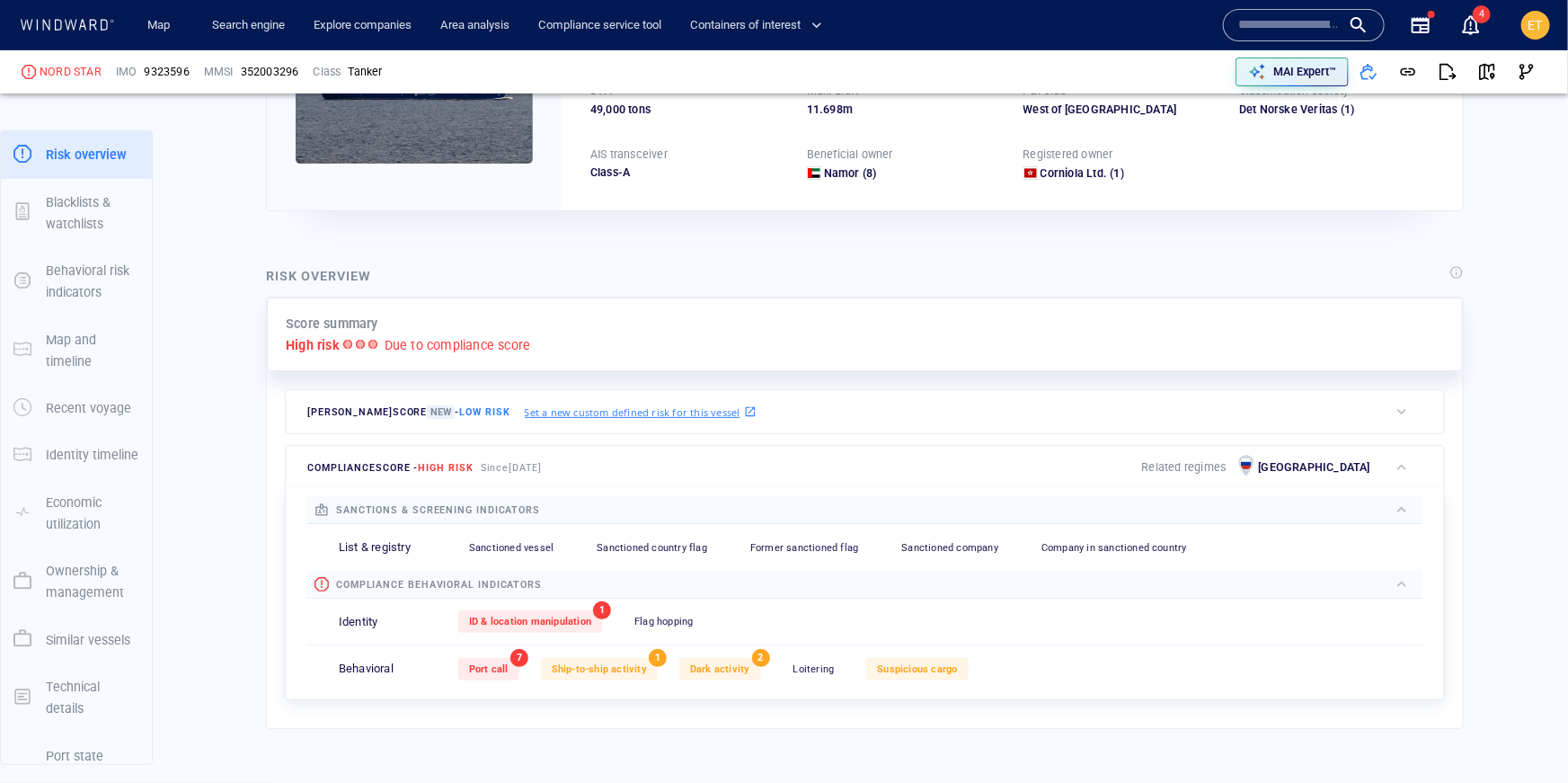
scroll to position [243, 0]
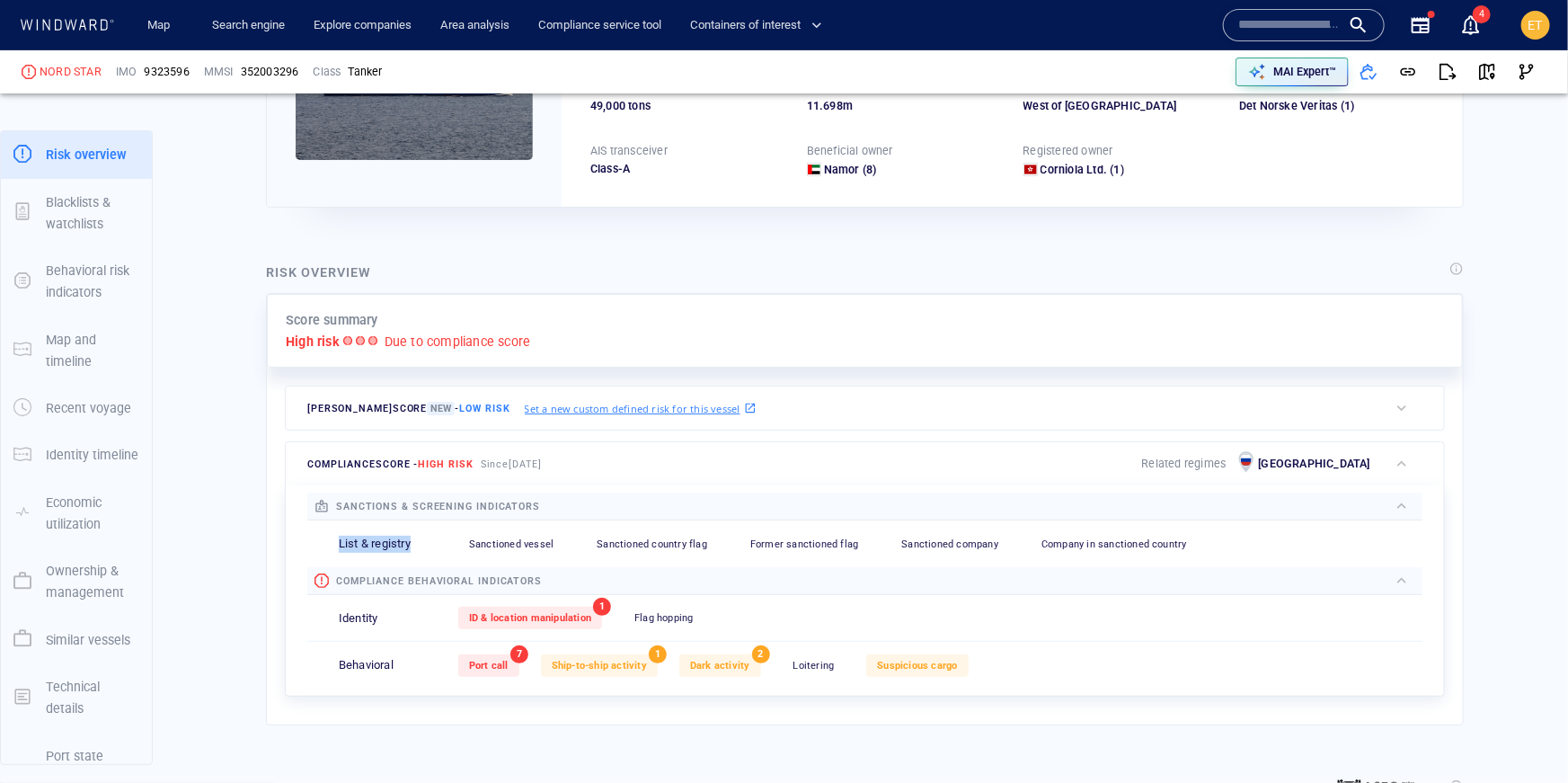
drag, startPoint x: 331, startPoint y: 538, endPoint x: 442, endPoint y: 548, distance: 111.4
click at [442, 548] on div "List & registry Sanctioned vessel 0 Sanctioned country flag 0 Former sanctioned…" at bounding box center [865, 544] width 1115 height 47
click at [65, 581] on p "Ownership & management" at bounding box center [93, 582] width 94 height 44
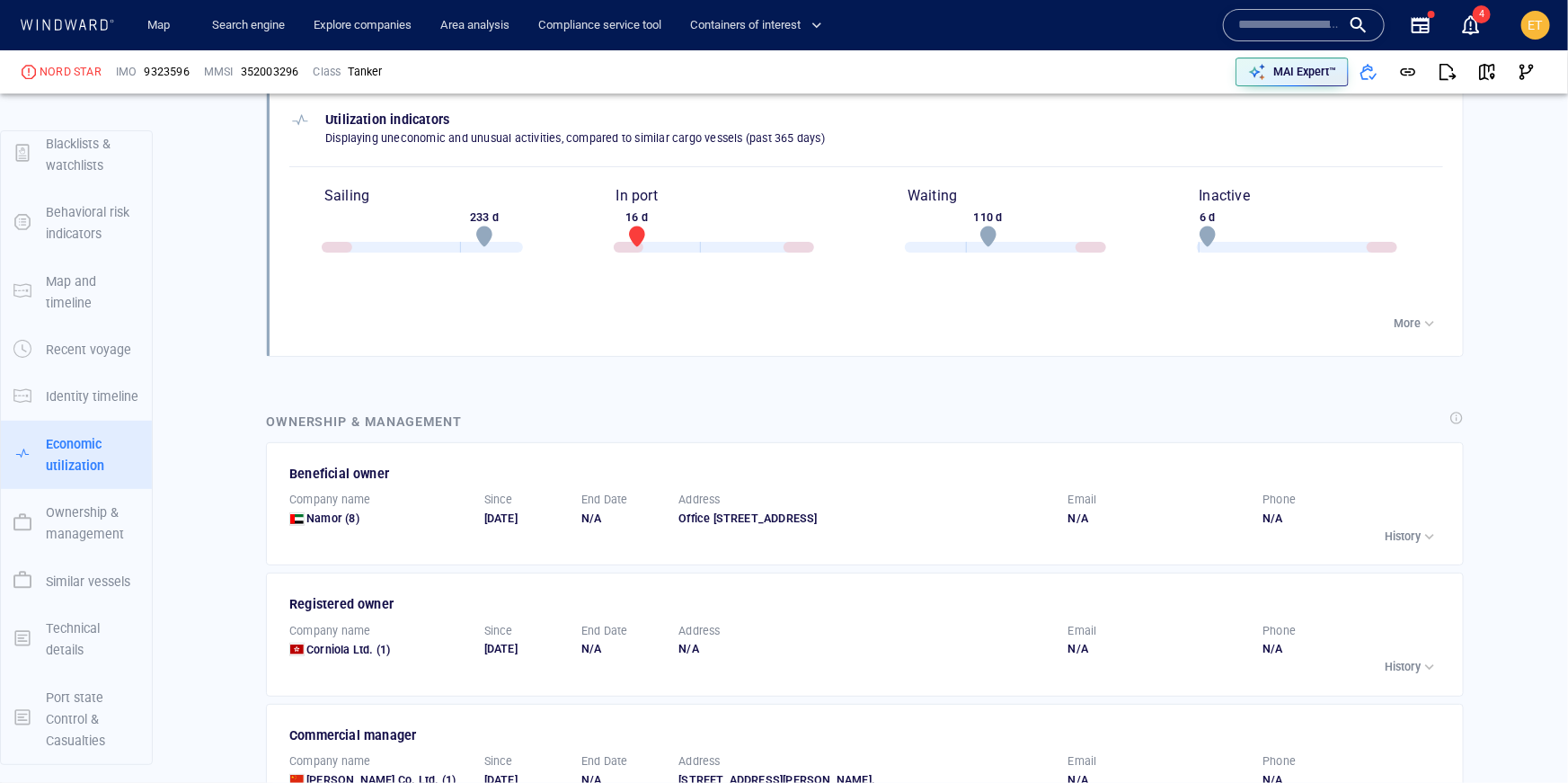
scroll to position [3097, 0]
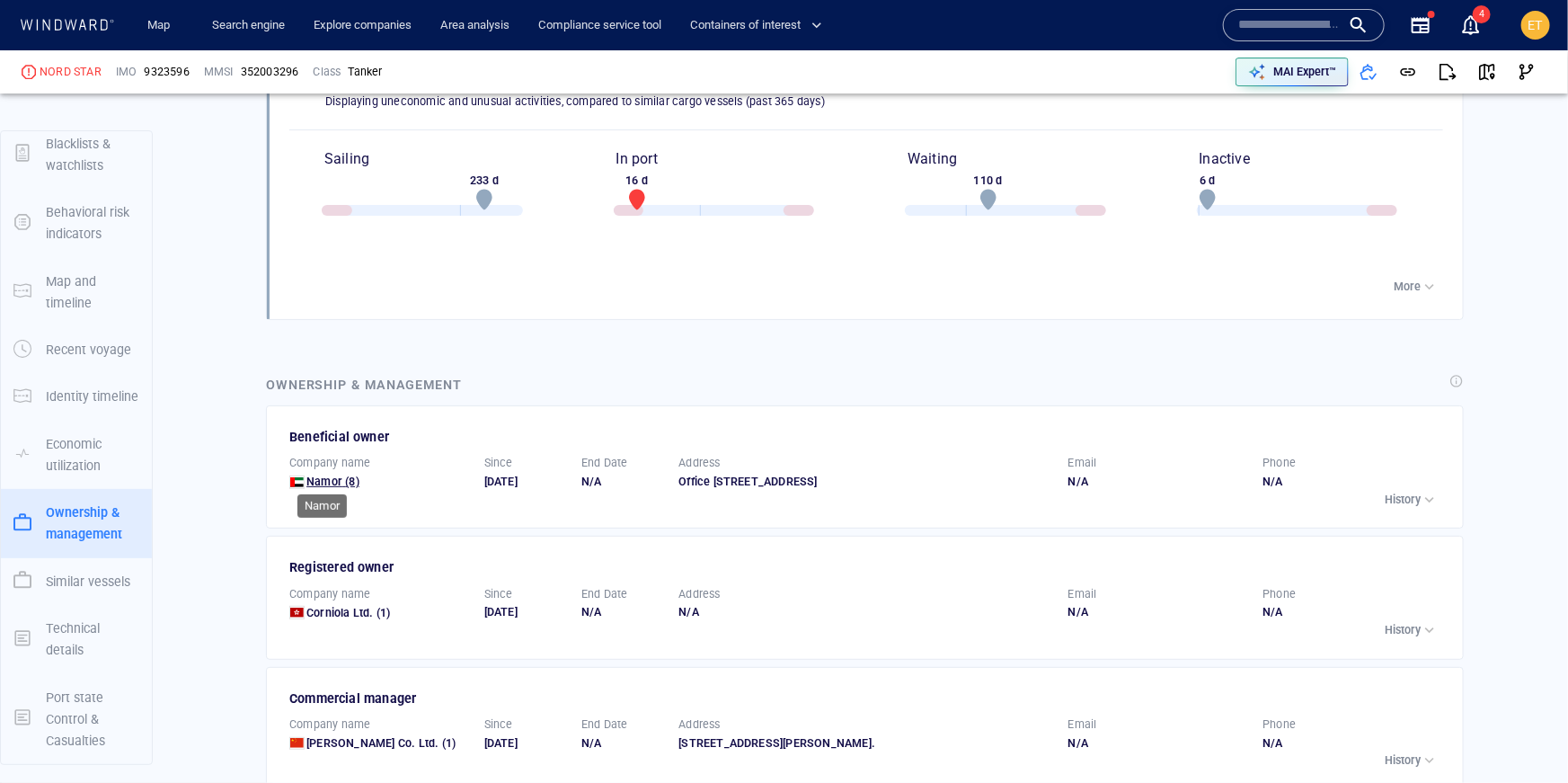
click at [328, 479] on span "Namor" at bounding box center [324, 482] width 36 height 13
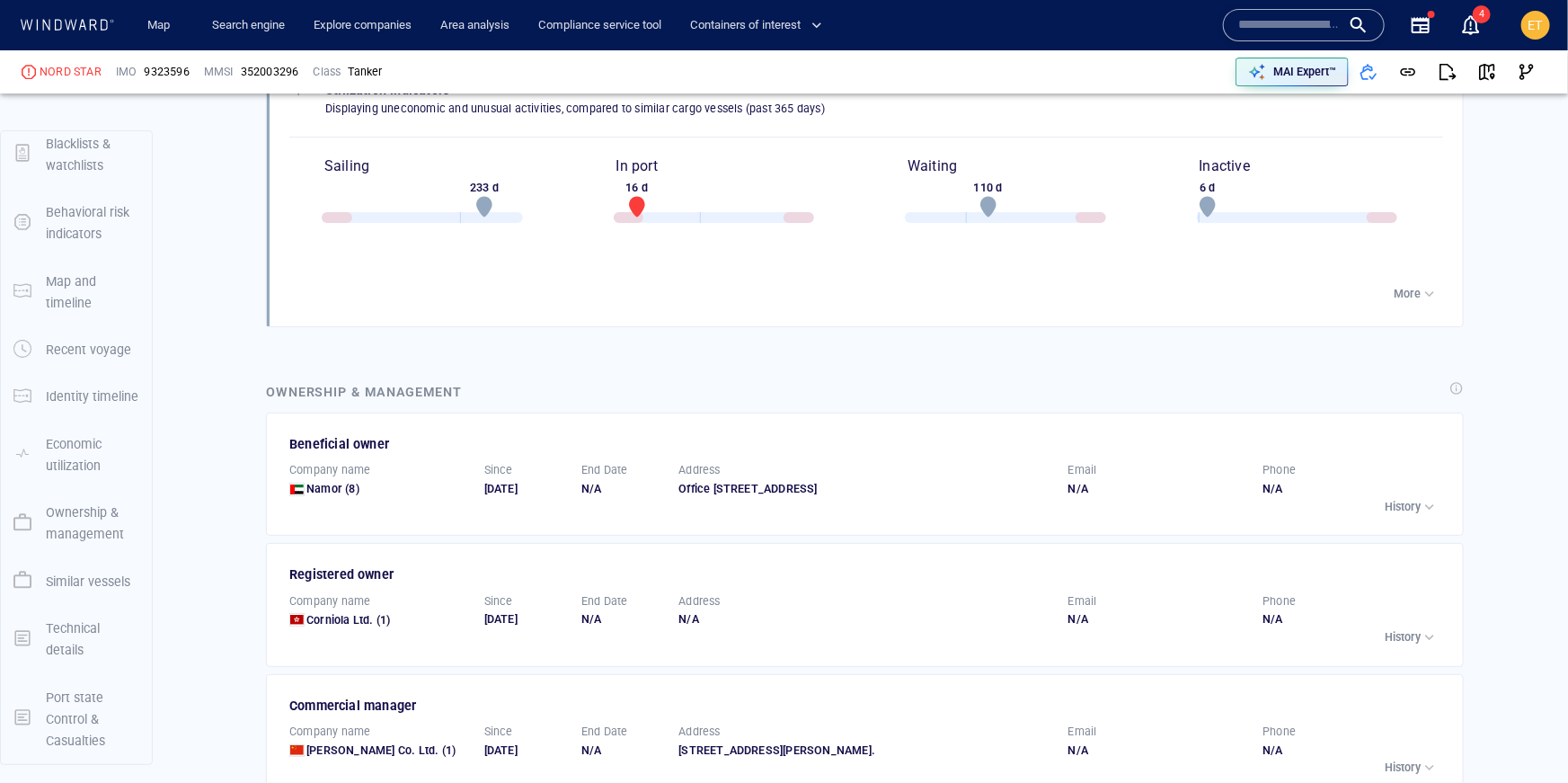
click at [80, 146] on p "Blacklists & watchlists" at bounding box center [93, 154] width 94 height 44
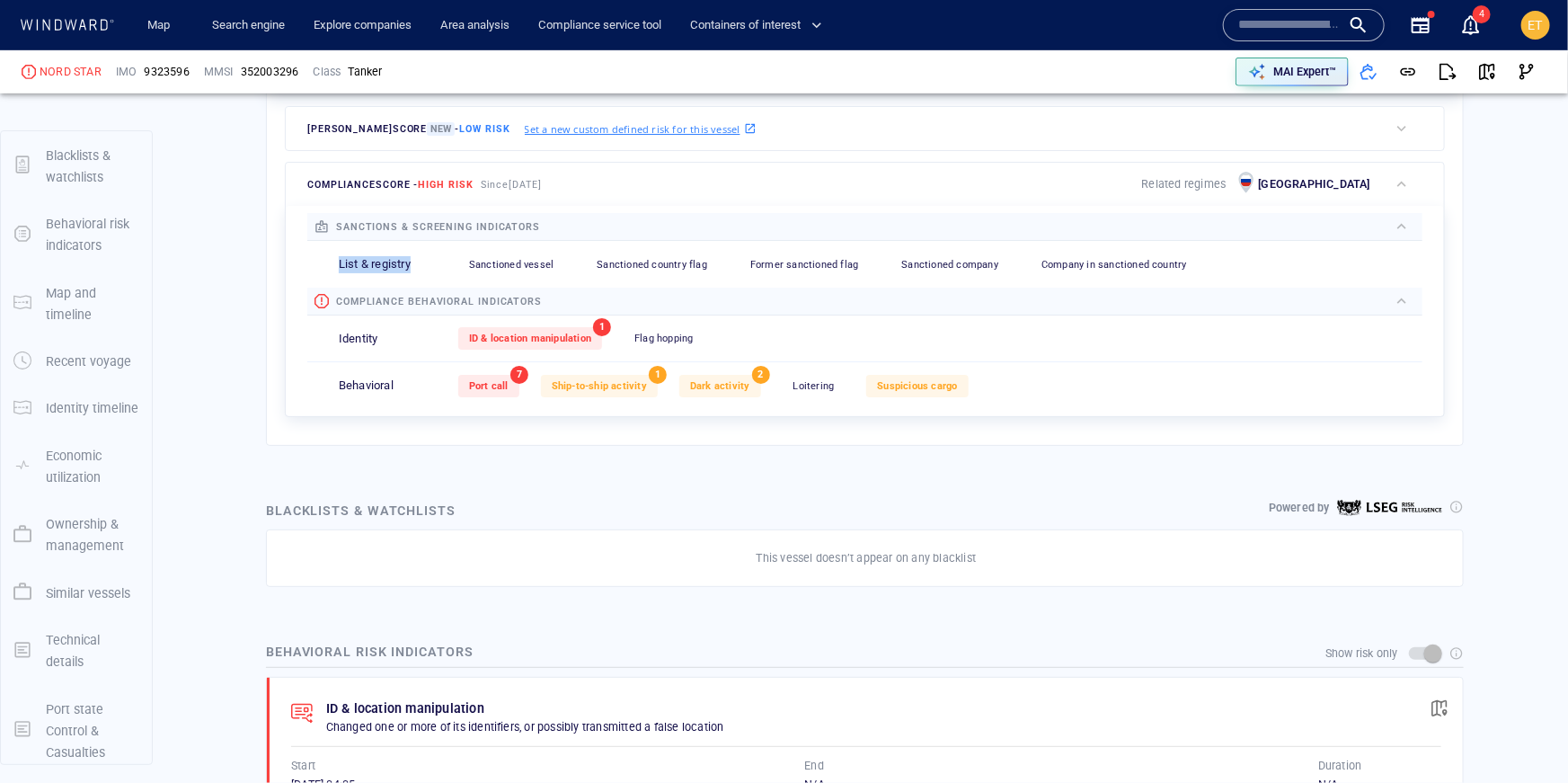
scroll to position [47, 0]
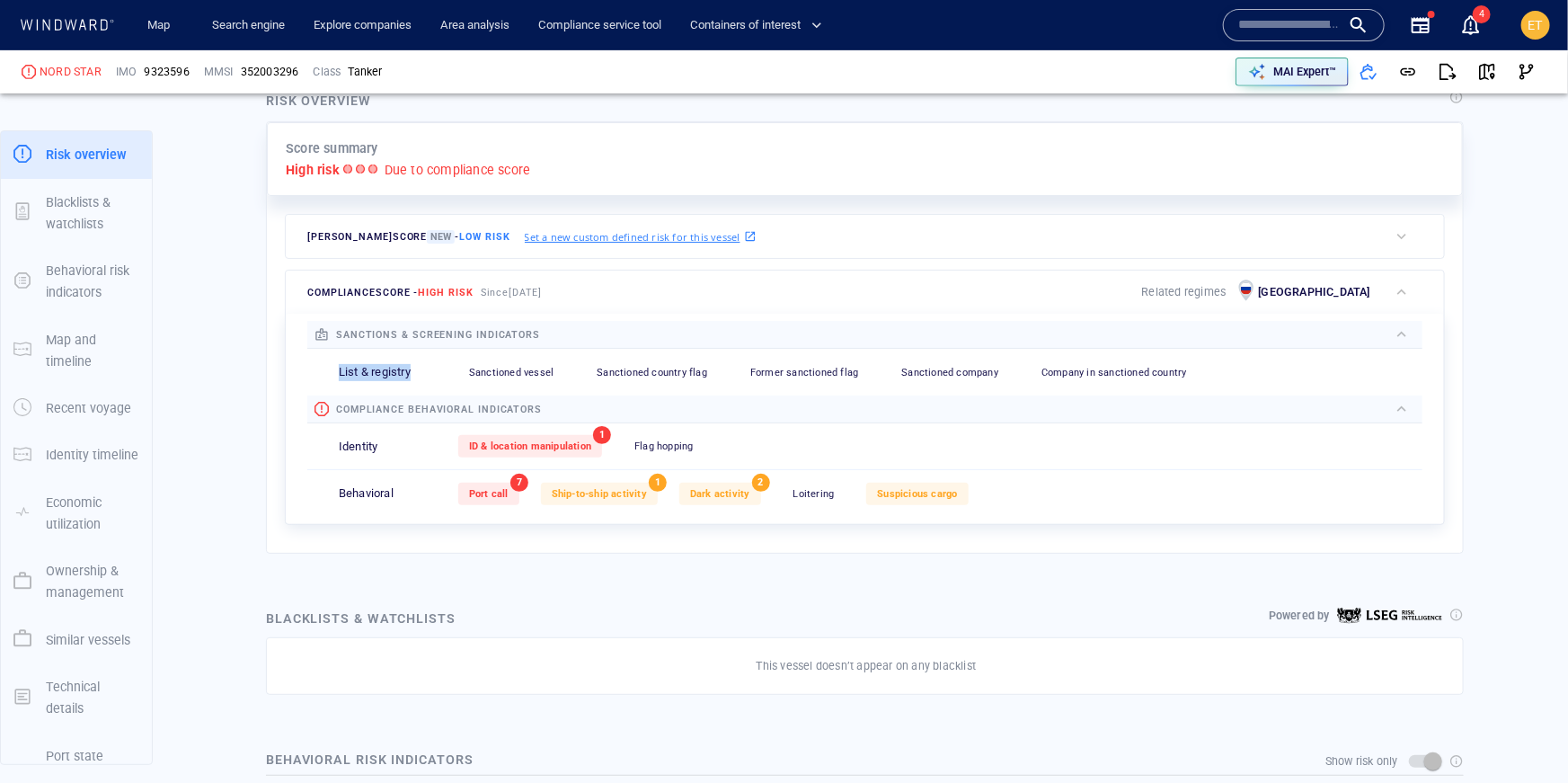
scroll to position [344, 0]
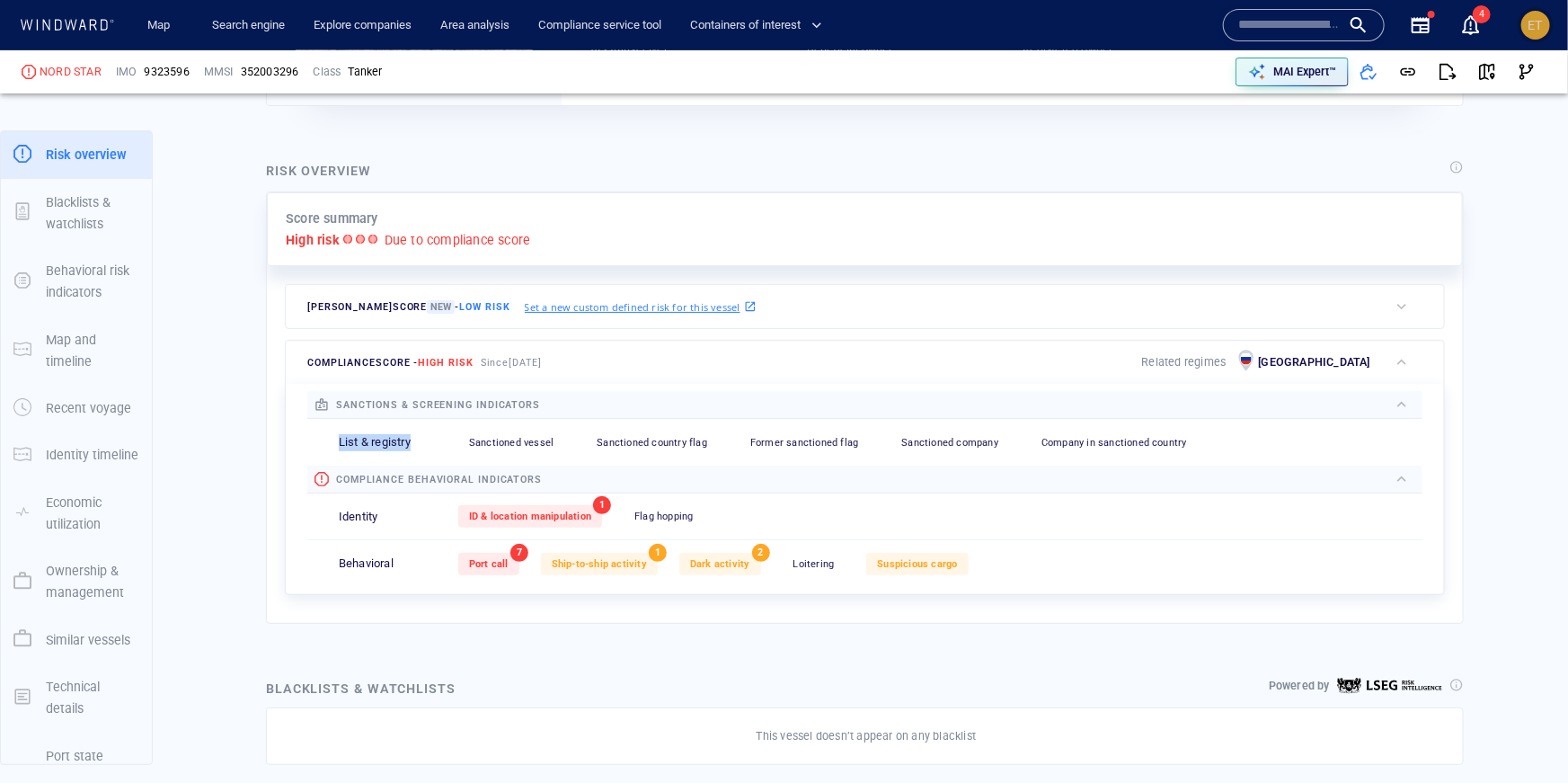
click at [1526, 25] on div "ET" at bounding box center [1535, 25] width 29 height 29
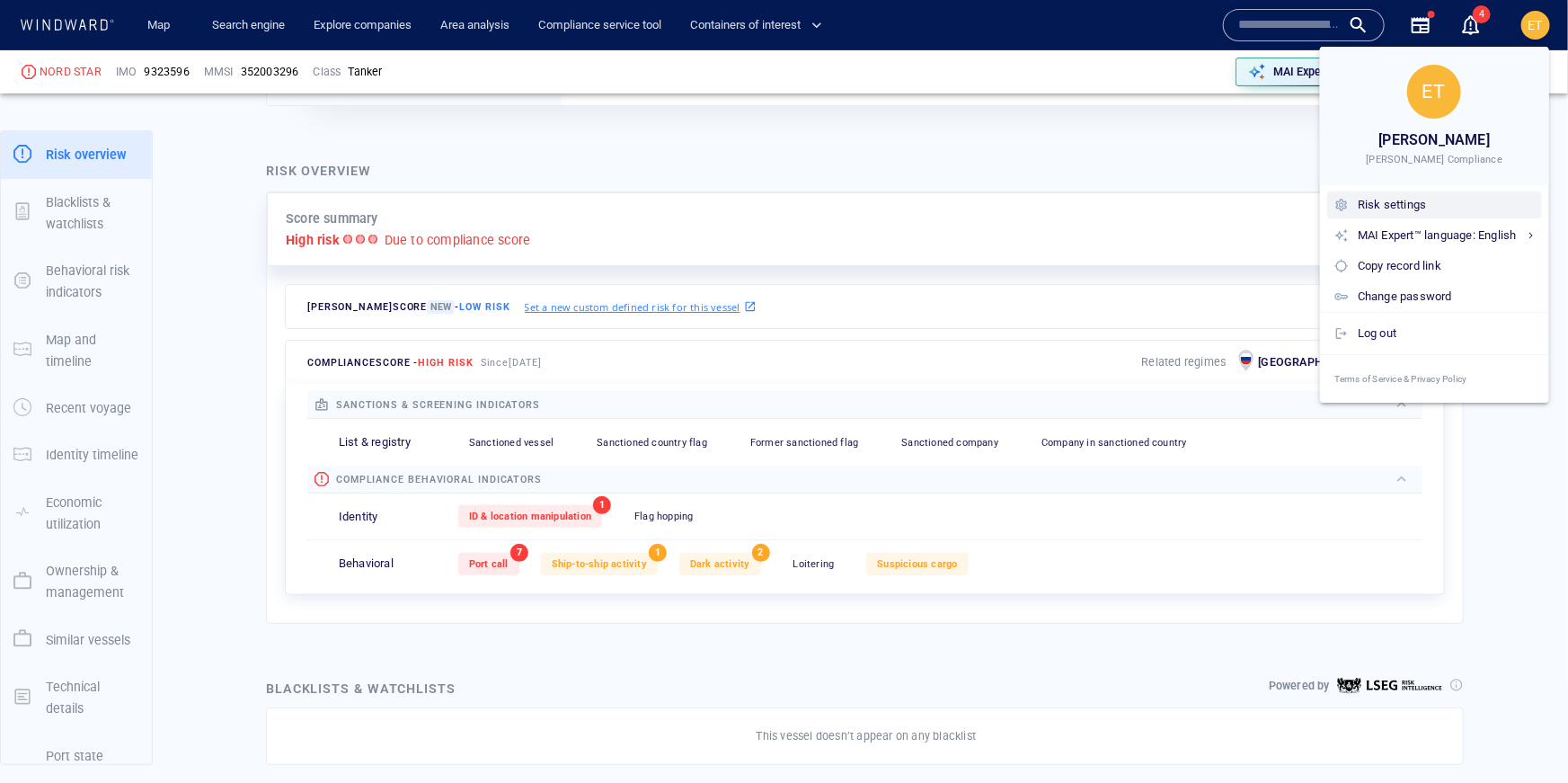
click at [1411, 208] on div "Risk settings" at bounding box center [1446, 205] width 177 height 20
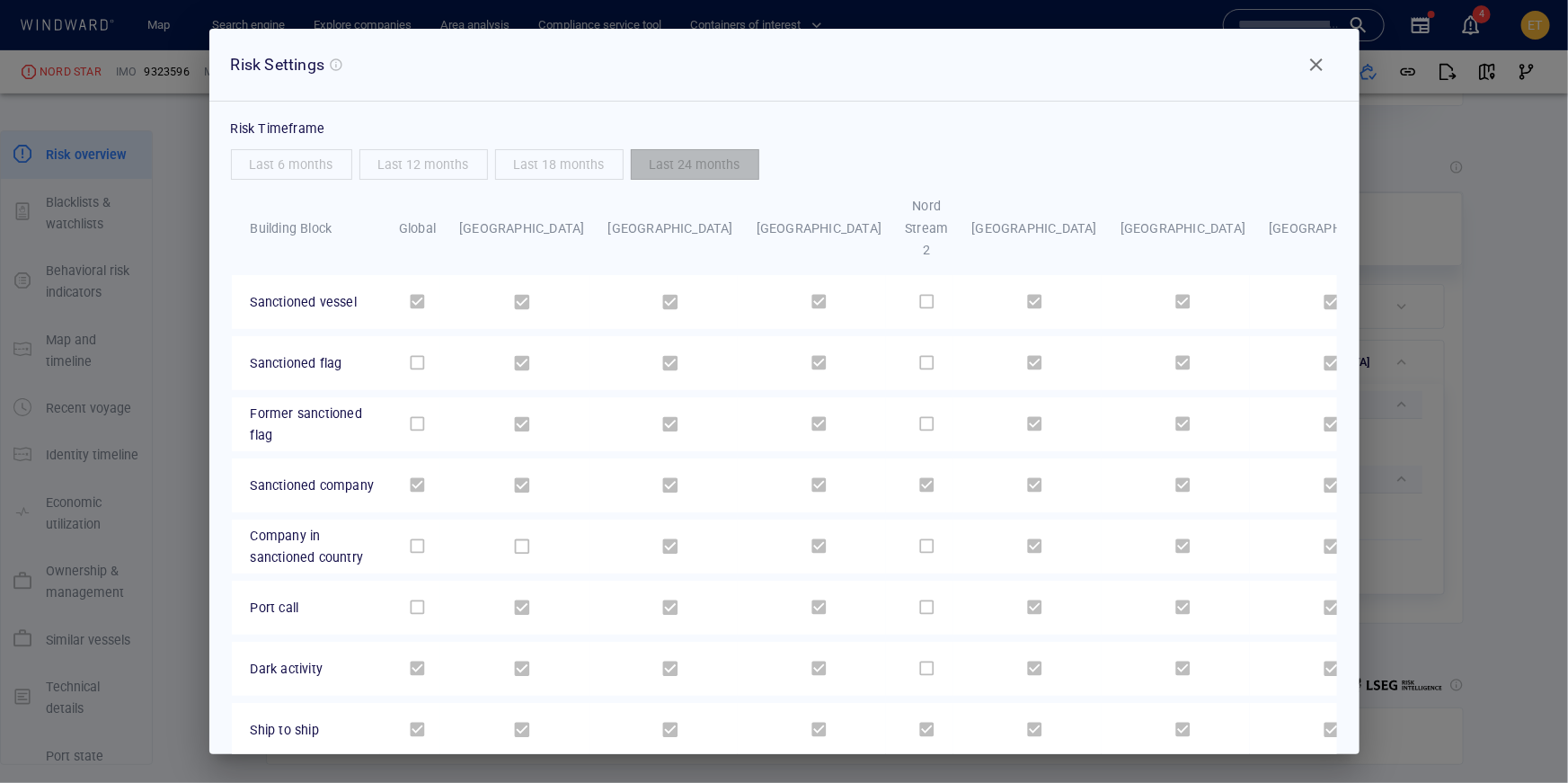
click at [1316, 56] on span "Close" at bounding box center [1316, 65] width 22 height 22
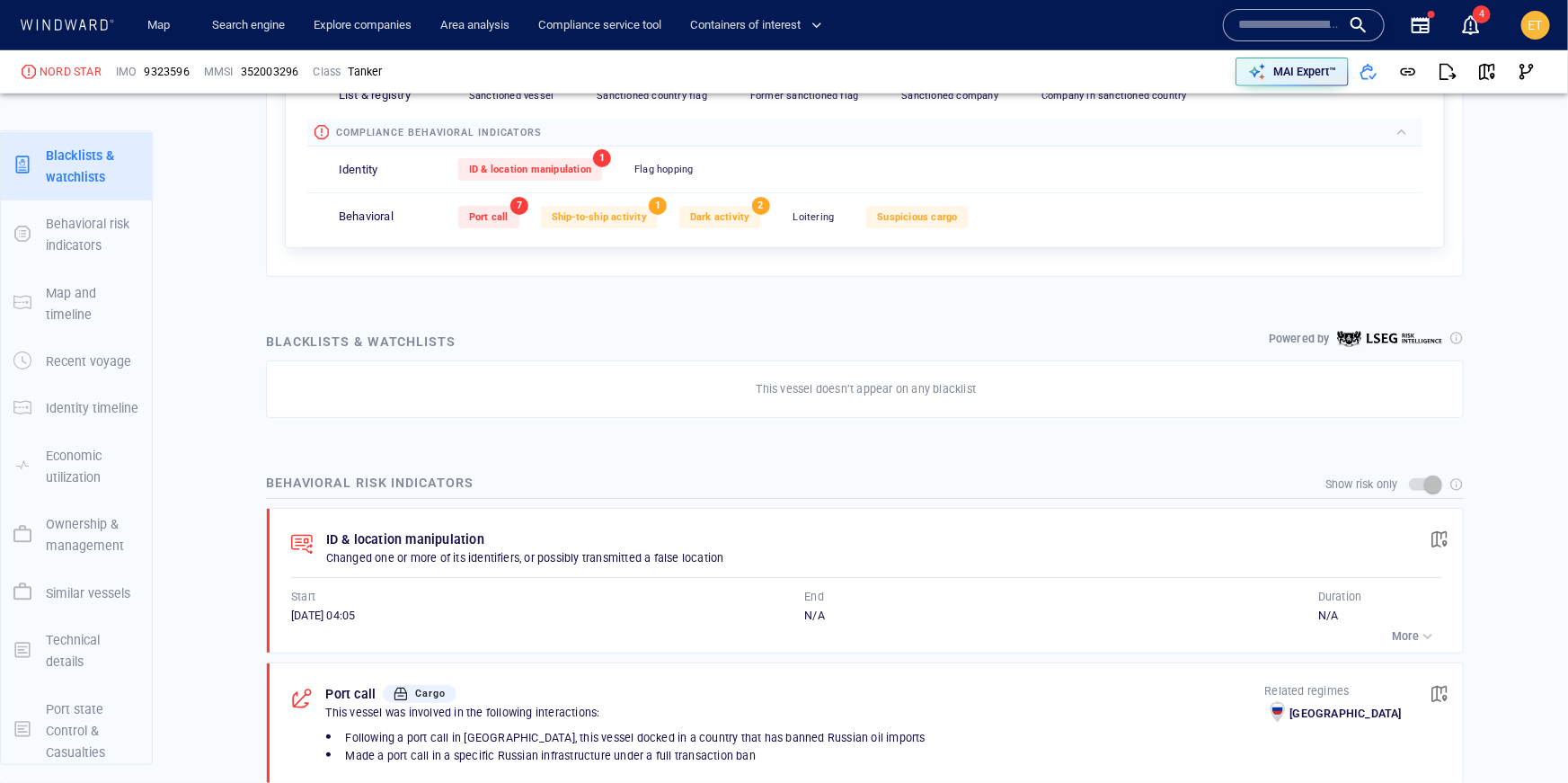
scroll to position [697, 0]
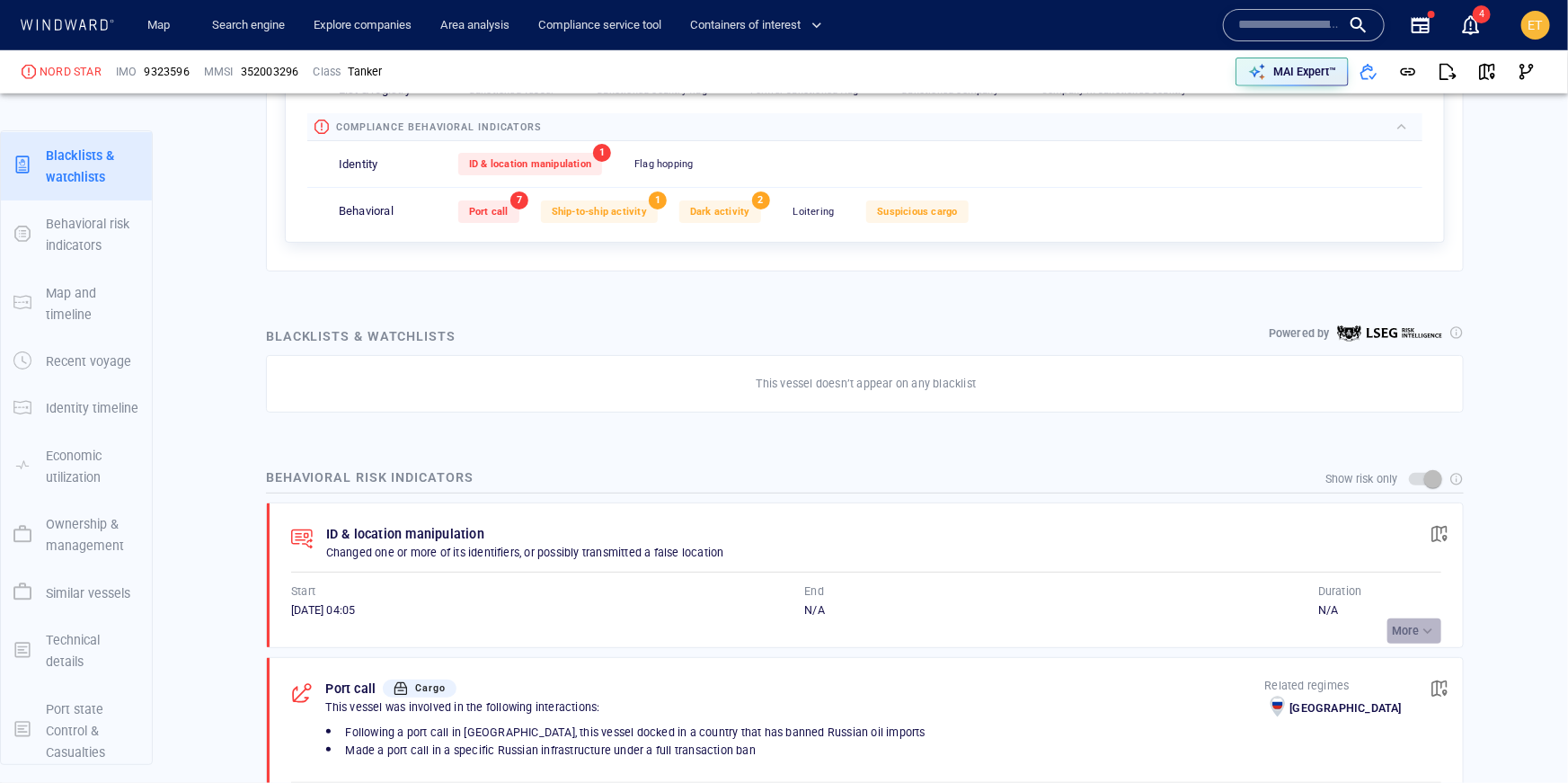
click at [1403, 623] on p "More" at bounding box center [1405, 631] width 27 height 16
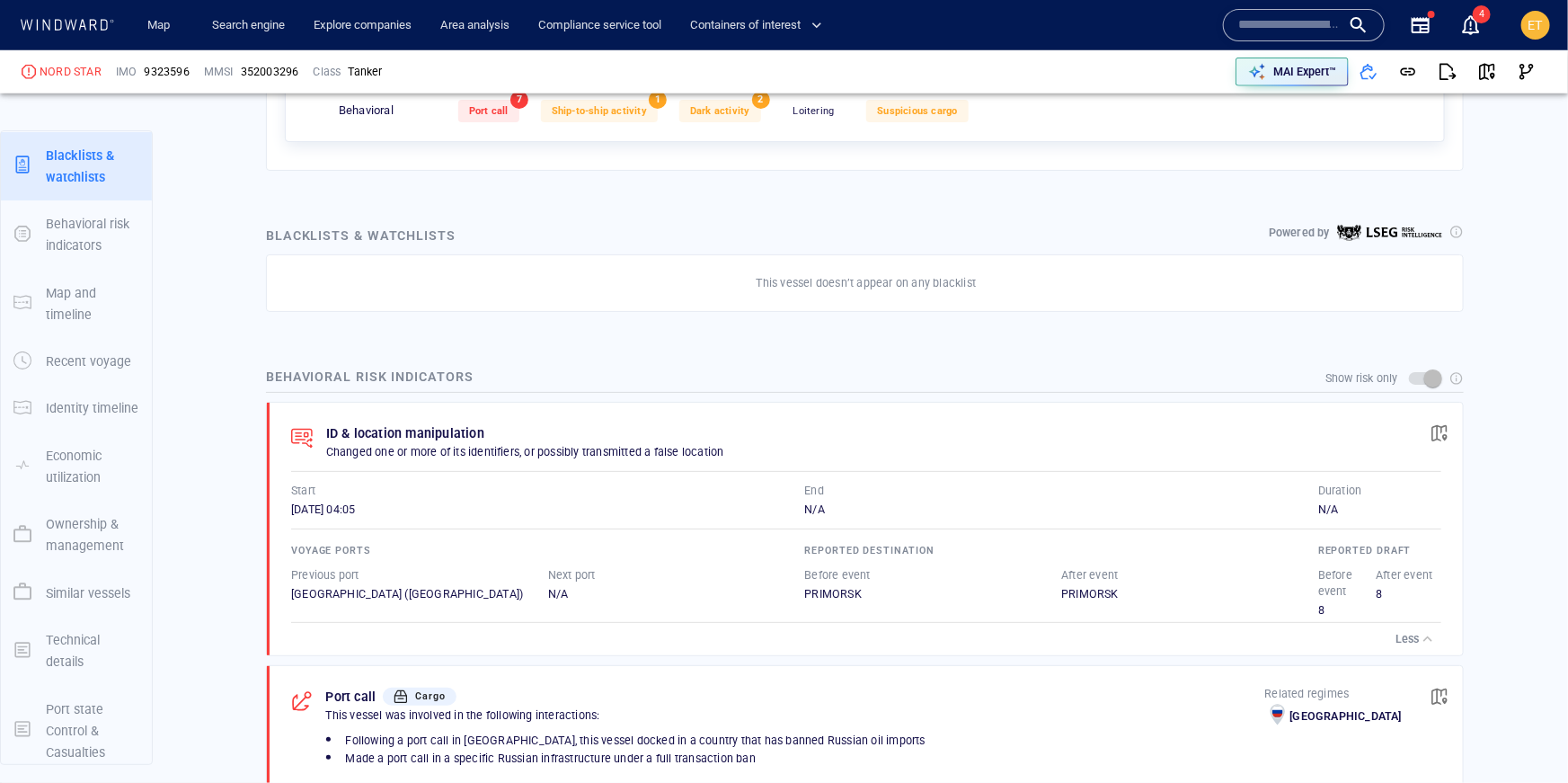
scroll to position [801, 0]
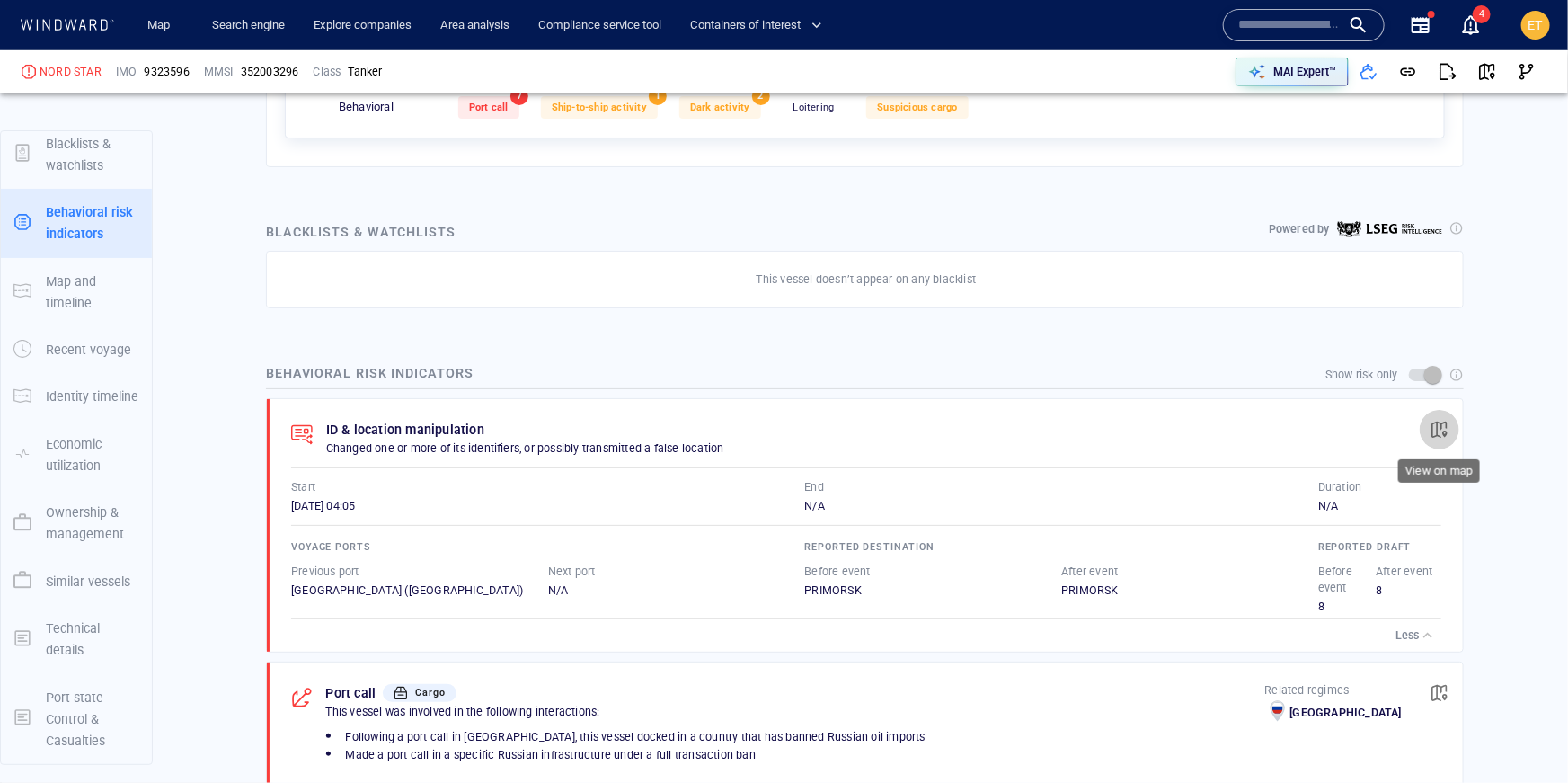
click at [1436, 432] on span "button" at bounding box center [1439, 429] width 18 height 18
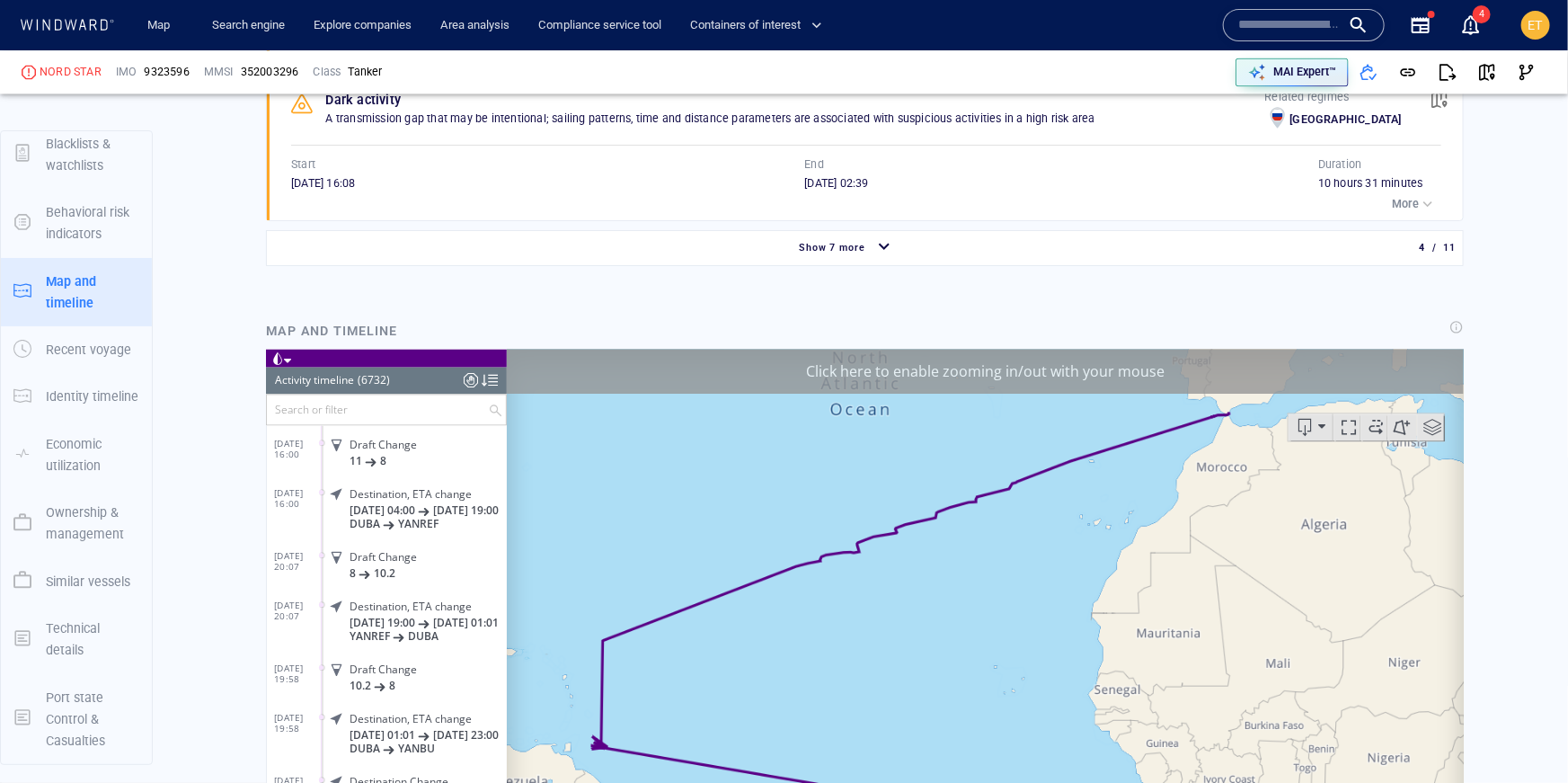
scroll to position [1798, 0]
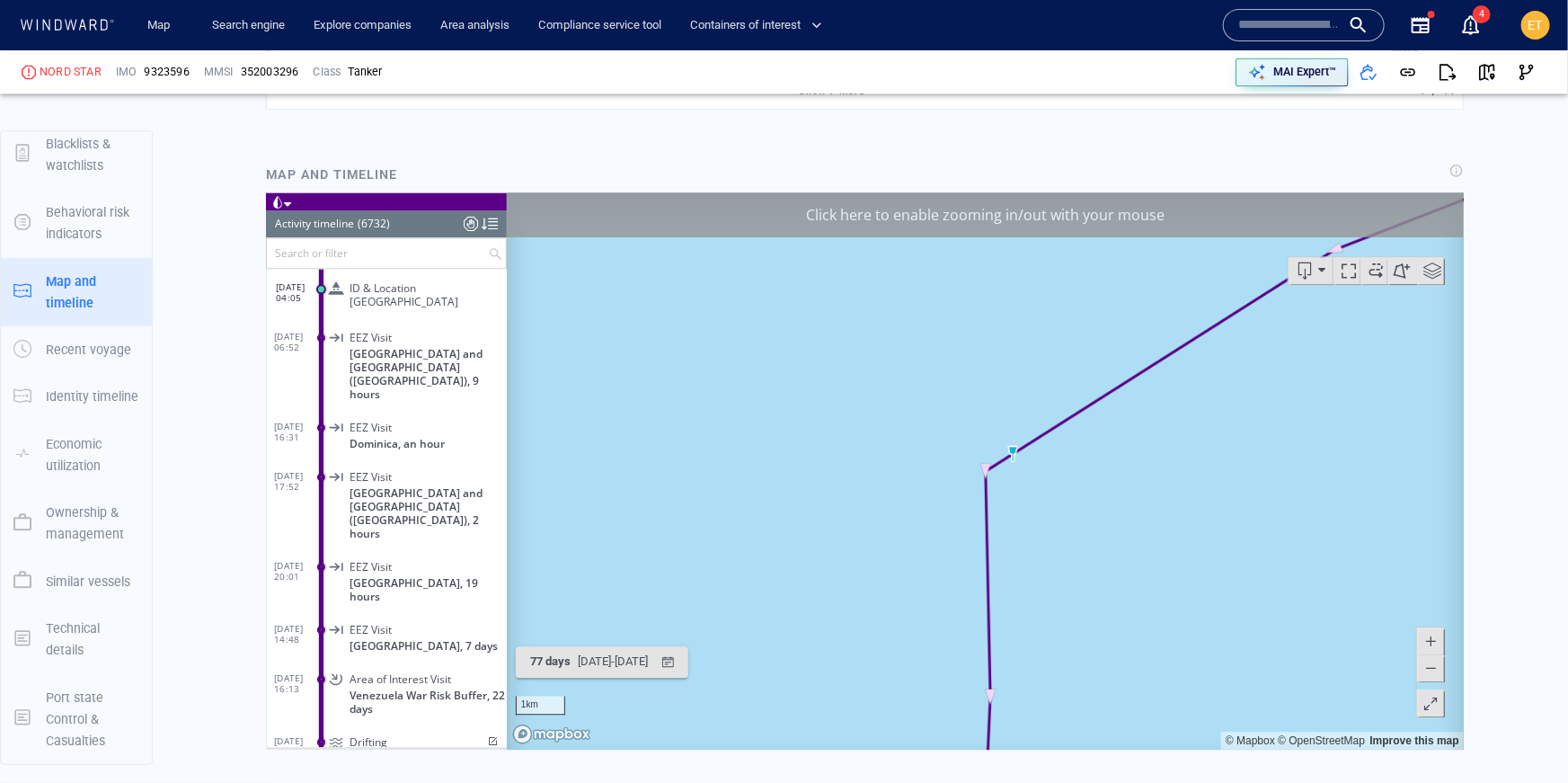
scroll to position [1946, 0]
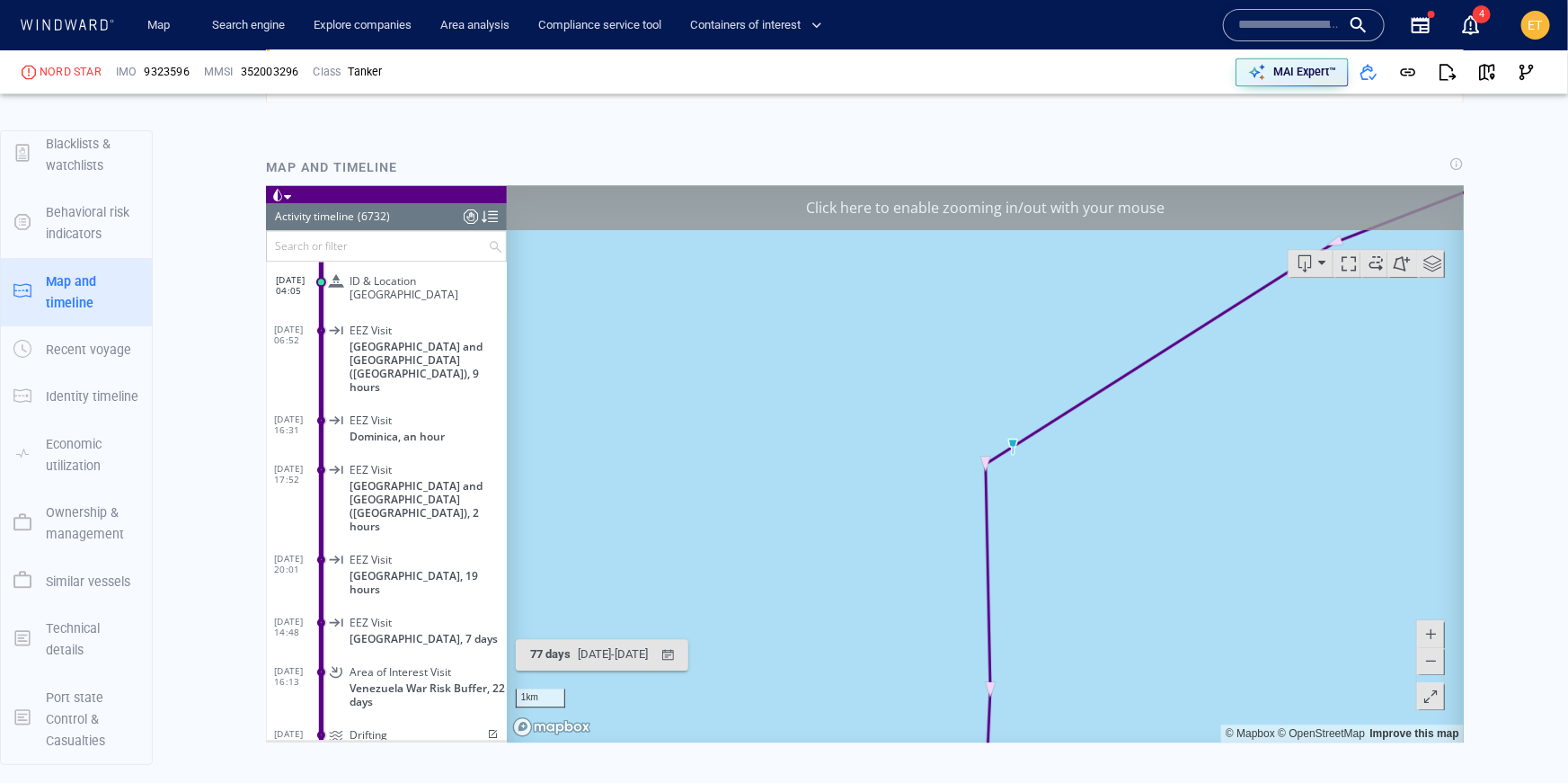
click at [1438, 661] on span at bounding box center [1430, 660] width 18 height 27
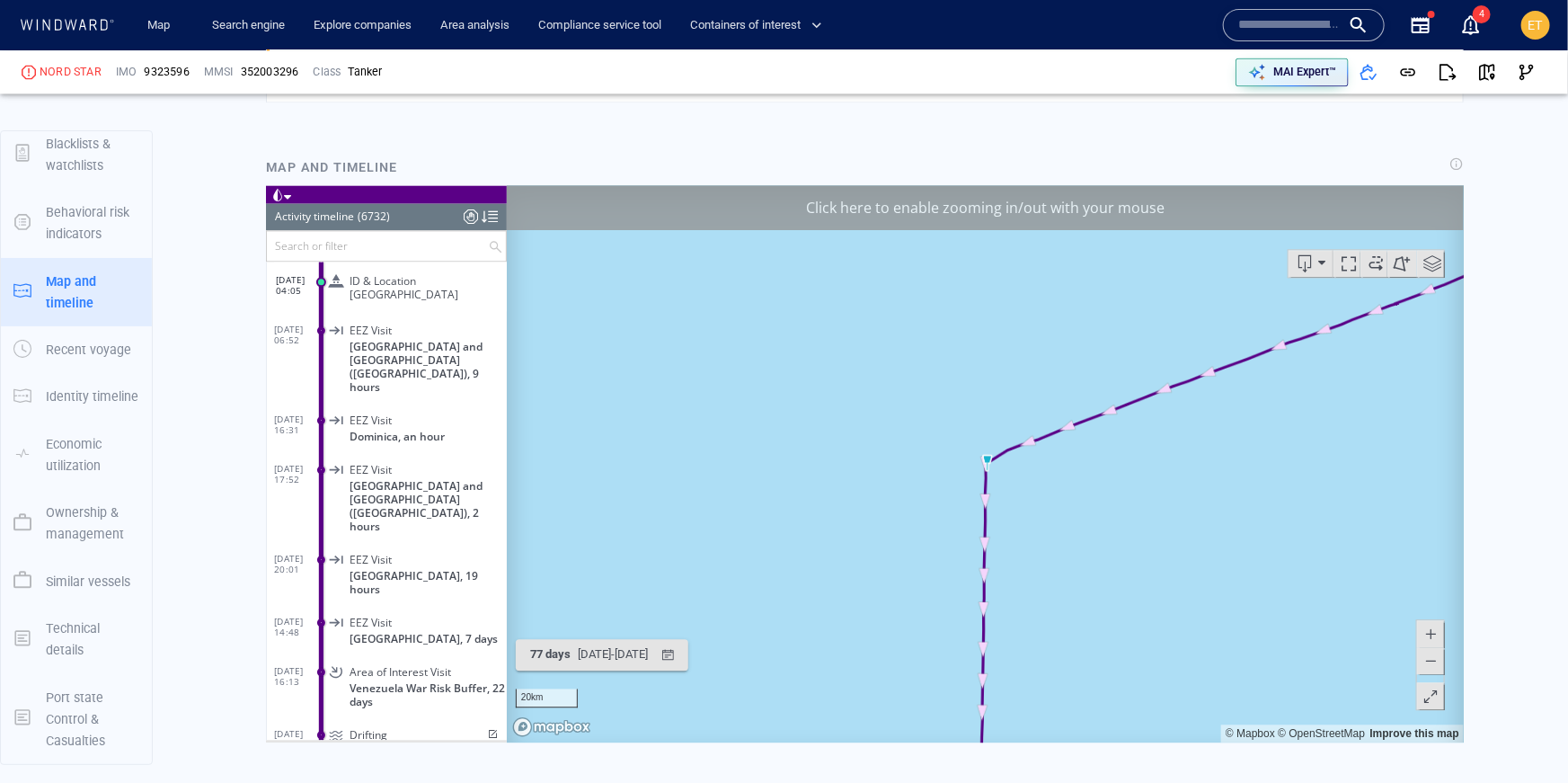
drag, startPoint x: 1338, startPoint y: 529, endPoint x: 1030, endPoint y: 624, distance: 322.3
click at [1030, 624] on canvas "Map" at bounding box center [985, 463] width 958 height 558
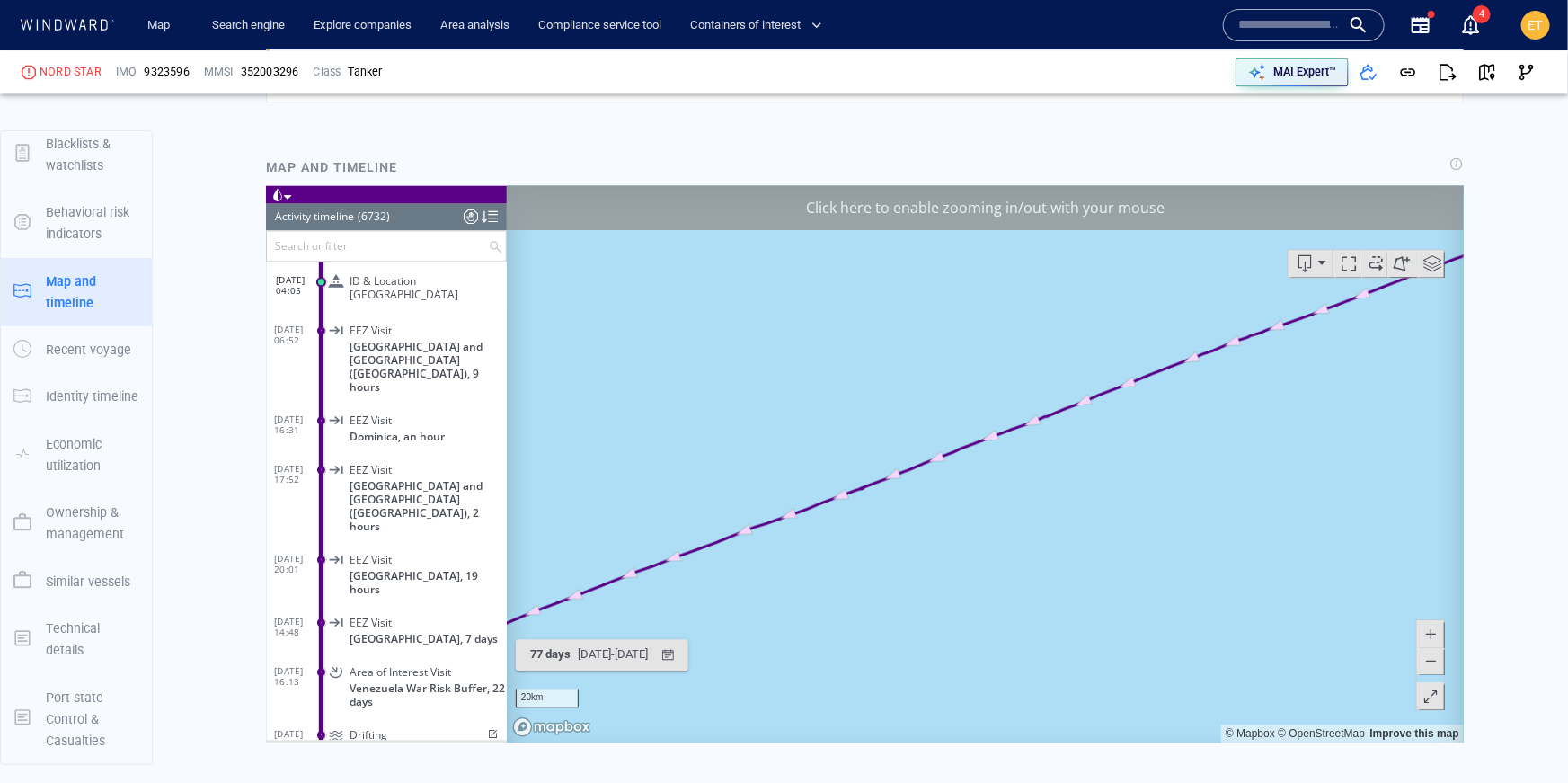
drag, startPoint x: 1029, startPoint y: 550, endPoint x: 848, endPoint y: 622, distance: 194.8
click at [848, 622] on canvas "Map" at bounding box center [985, 463] width 958 height 558
drag, startPoint x: 1075, startPoint y: 492, endPoint x: 802, endPoint y: 580, distance: 286.8
click at [802, 580] on canvas "Map" at bounding box center [985, 463] width 958 height 558
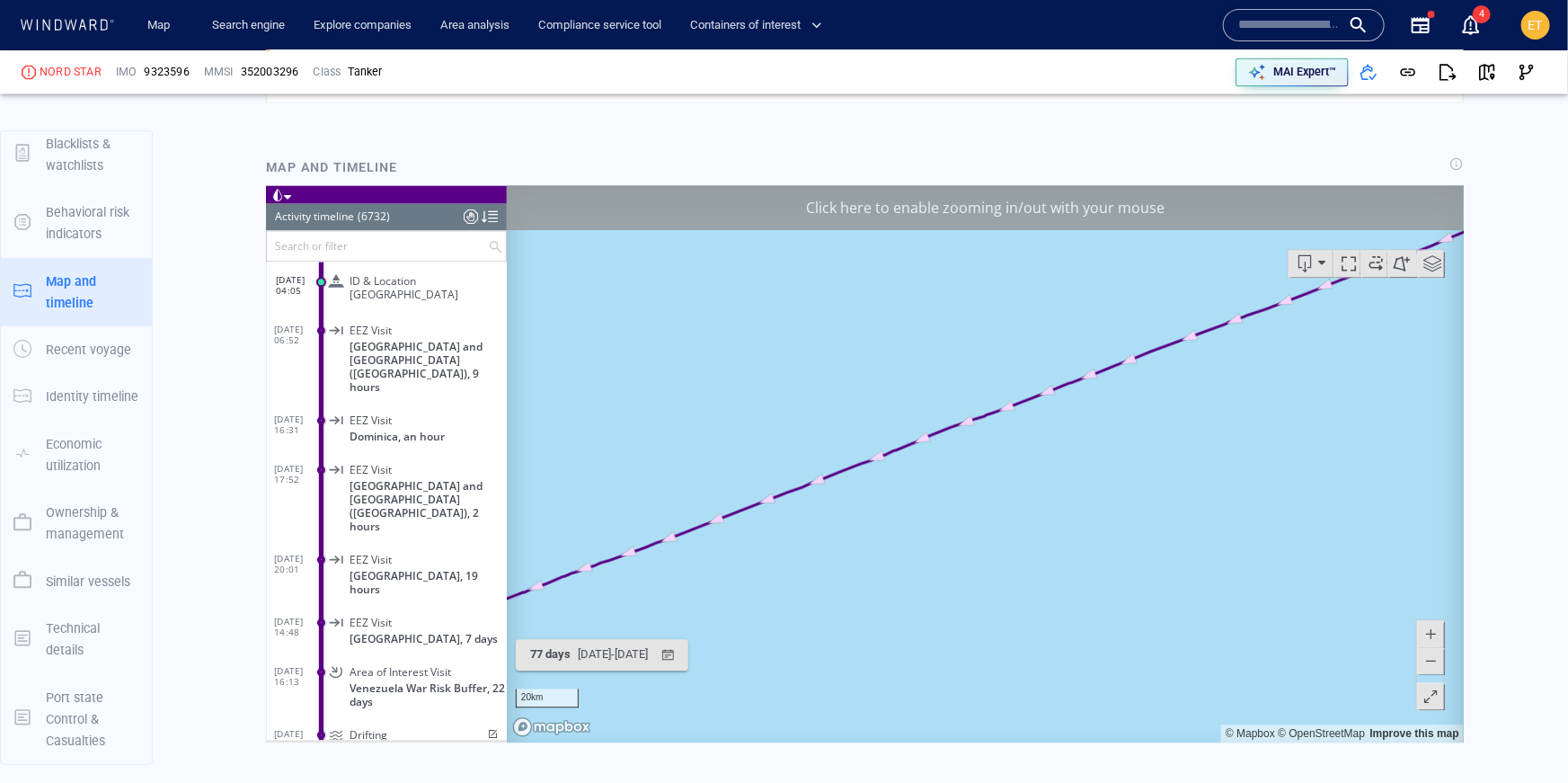
drag, startPoint x: 1190, startPoint y: 481, endPoint x: 976, endPoint y: 560, distance: 228.1
click at [976, 560] on canvas "Map" at bounding box center [985, 463] width 958 height 558
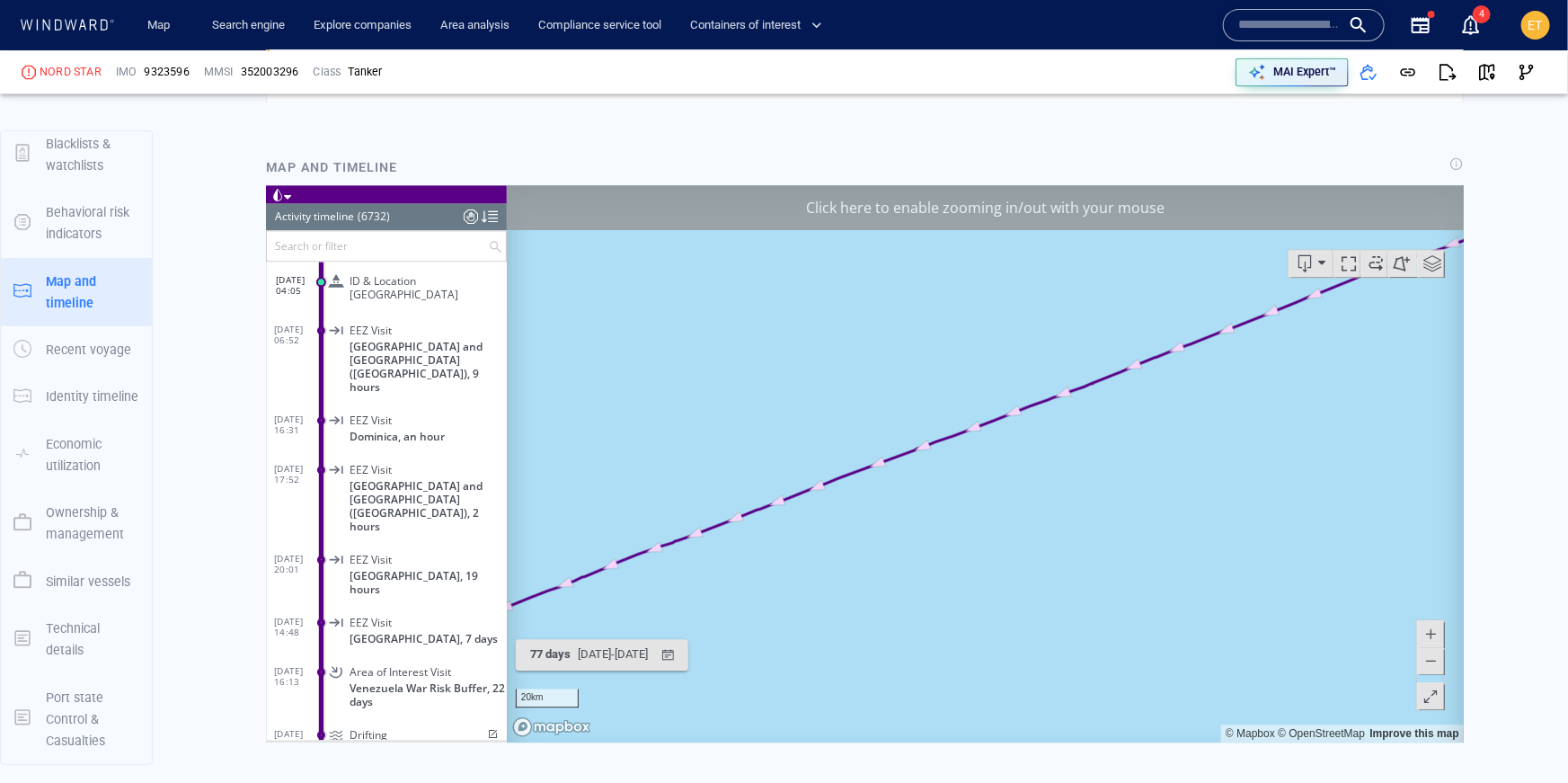
click at [1436, 665] on span at bounding box center [1430, 660] width 18 height 27
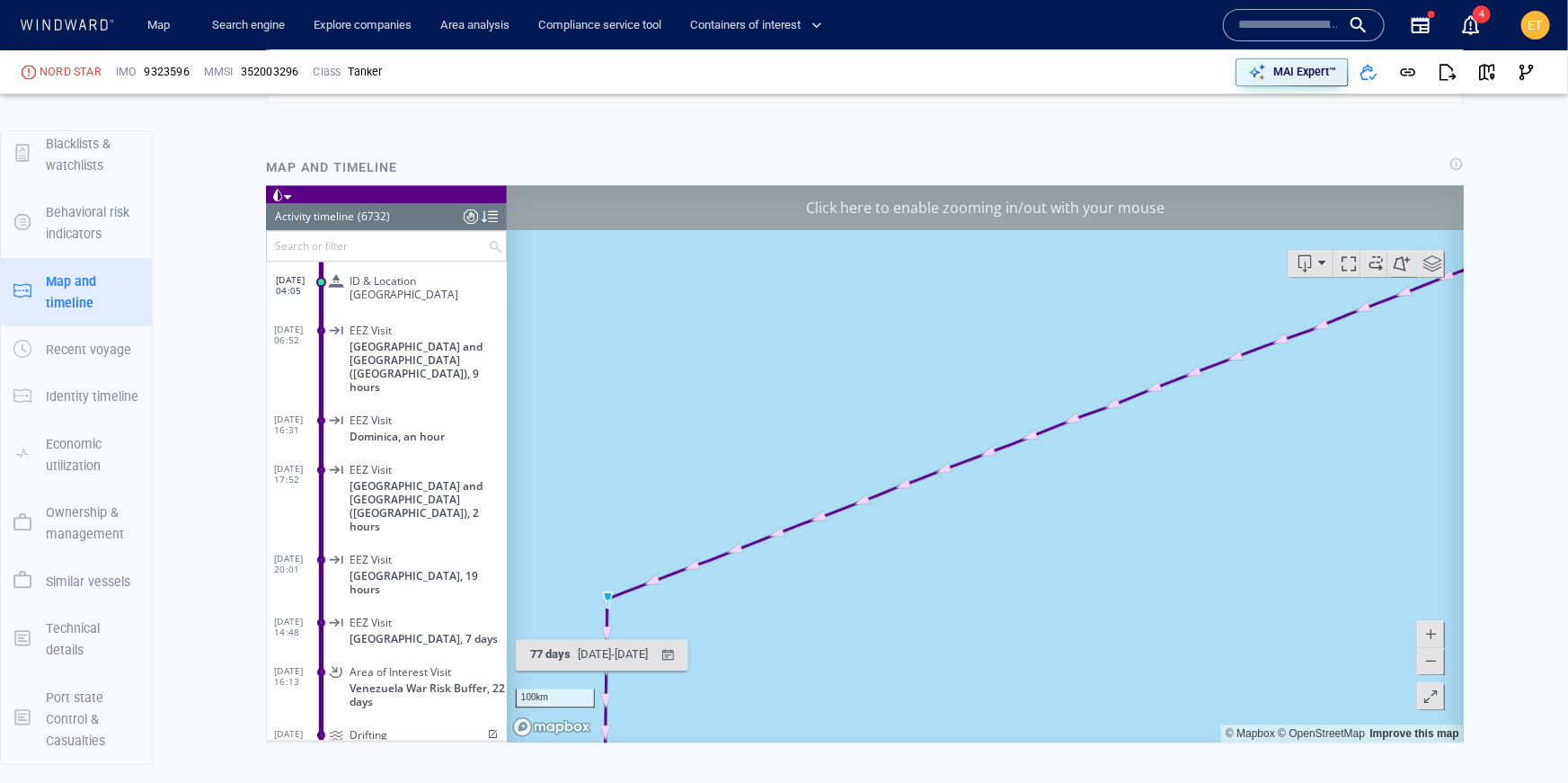
click at [1436, 665] on span at bounding box center [1430, 660] width 18 height 27
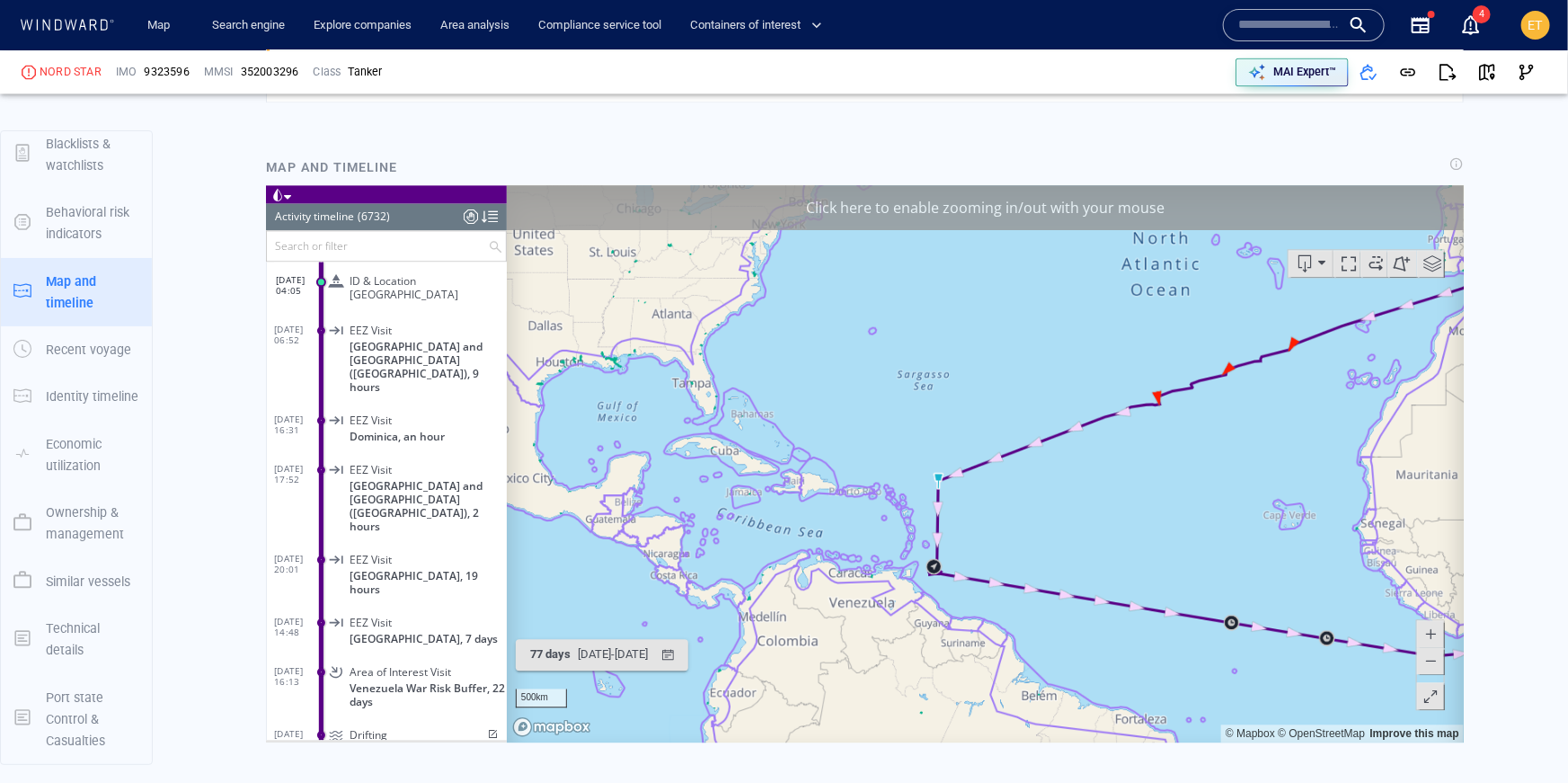
drag, startPoint x: 1244, startPoint y: 484, endPoint x: 1117, endPoint y: 534, distance: 136.5
click at [1117, 534] on canvas "Map" at bounding box center [985, 463] width 958 height 558
click at [1090, 446] on canvas "Map" at bounding box center [985, 463] width 958 height 558
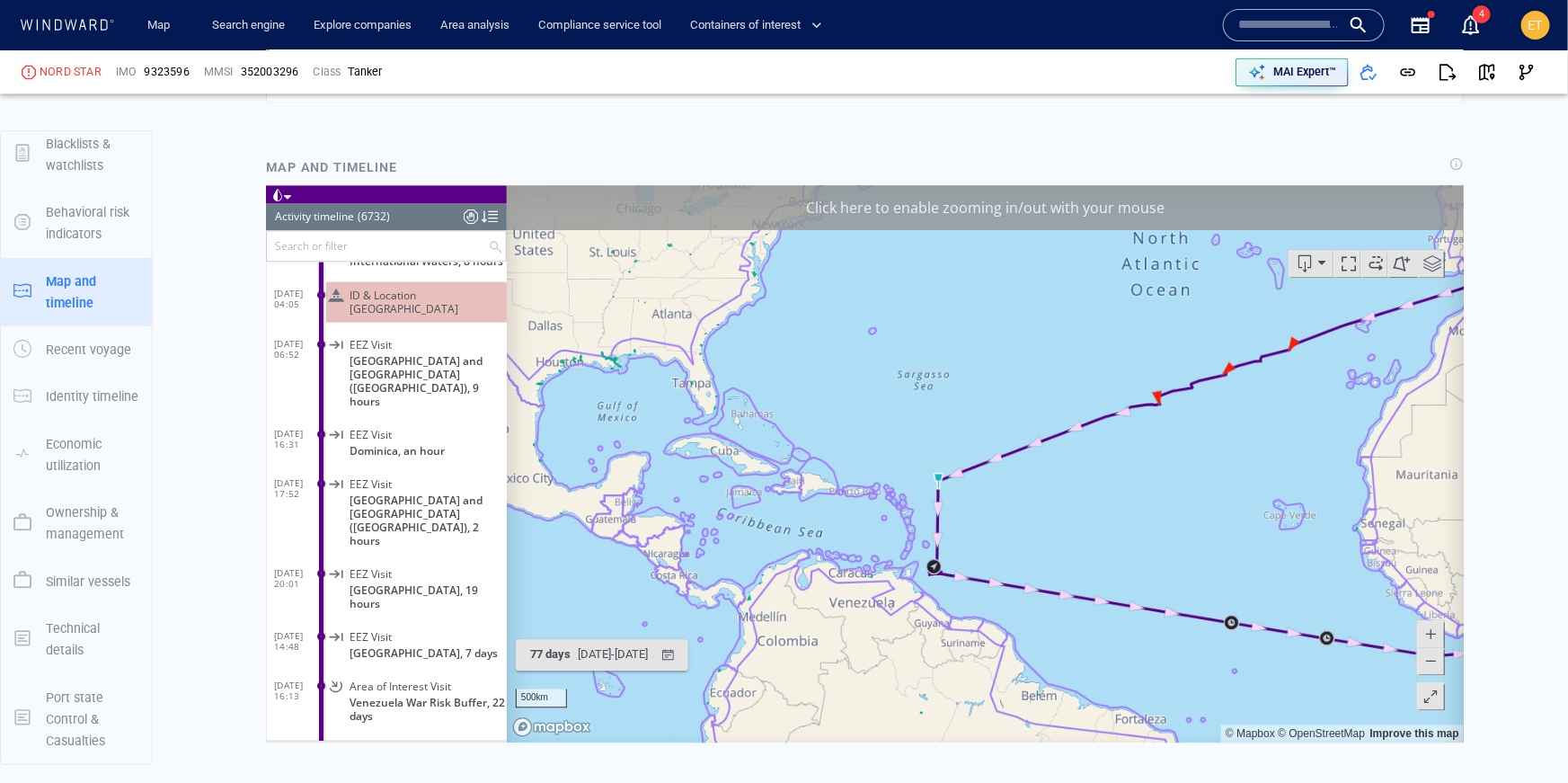
scroll to position [322096, 0]
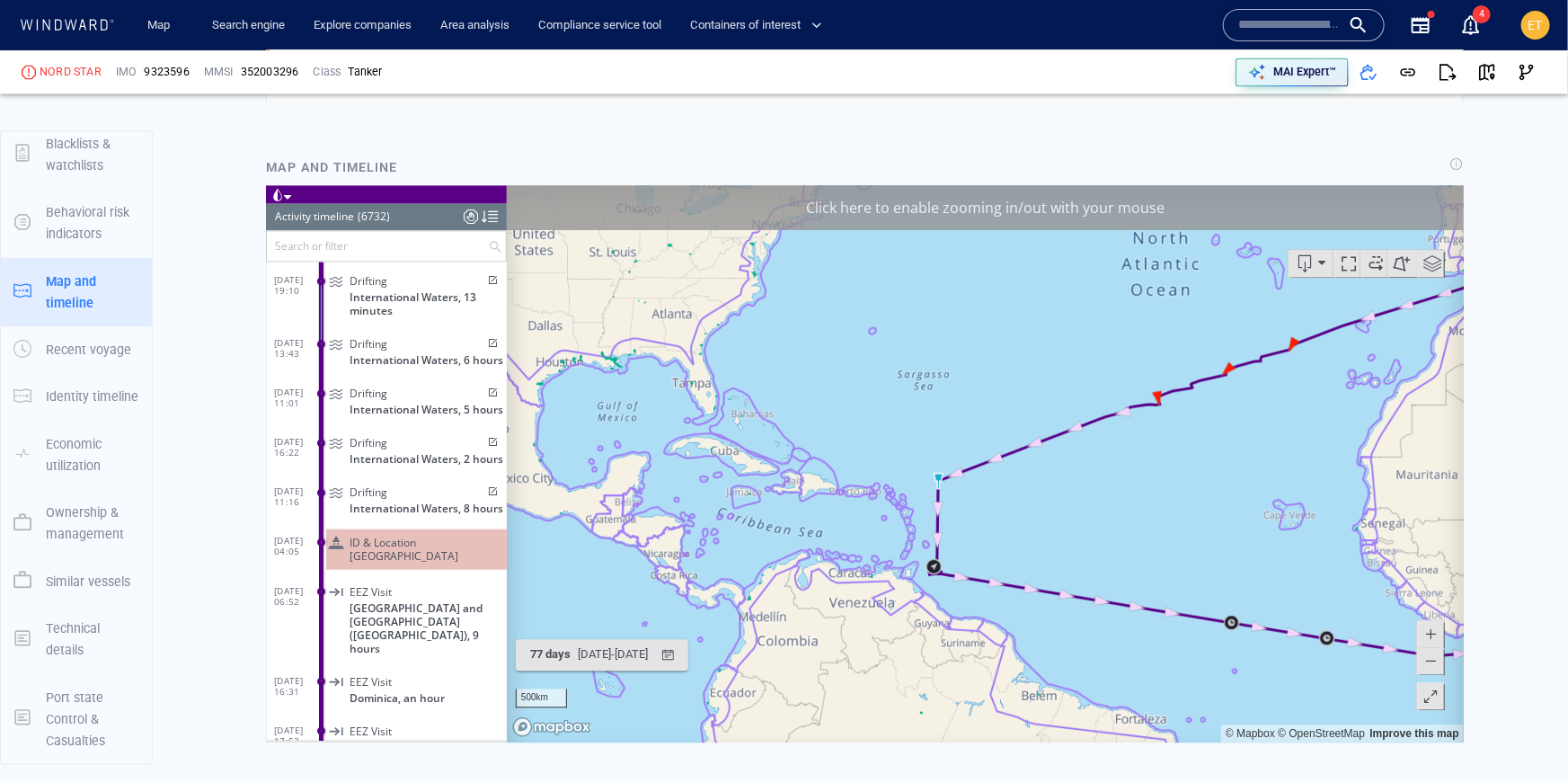
click at [1090, 446] on canvas "Map" at bounding box center [985, 463] width 958 height 558
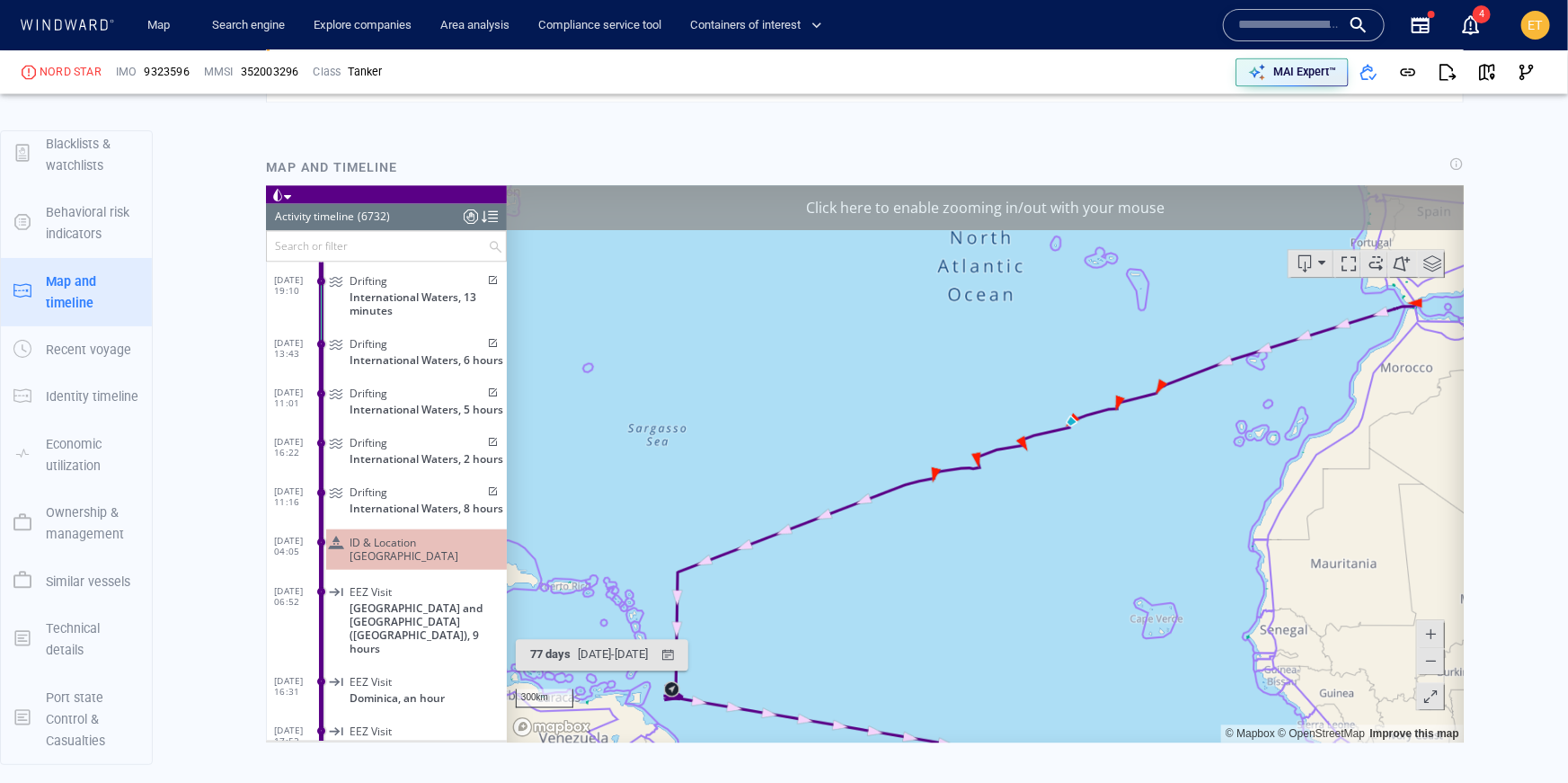
click at [1074, 441] on canvas "Map" at bounding box center [985, 463] width 958 height 558
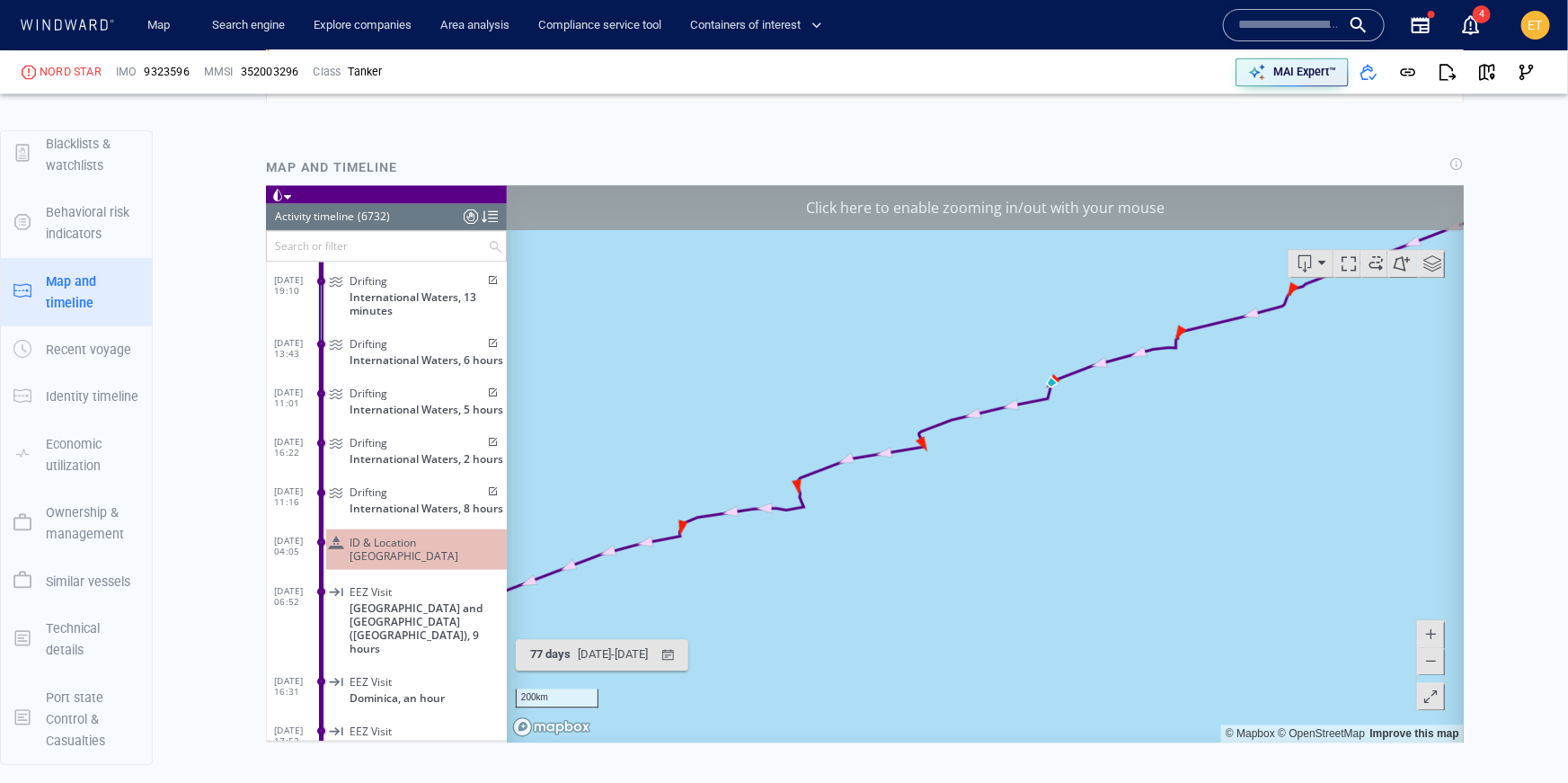
drag, startPoint x: 985, startPoint y: 470, endPoint x: 1033, endPoint y: 488, distance: 51.3
click at [1033, 488] on canvas "Map" at bounding box center [985, 463] width 958 height 558
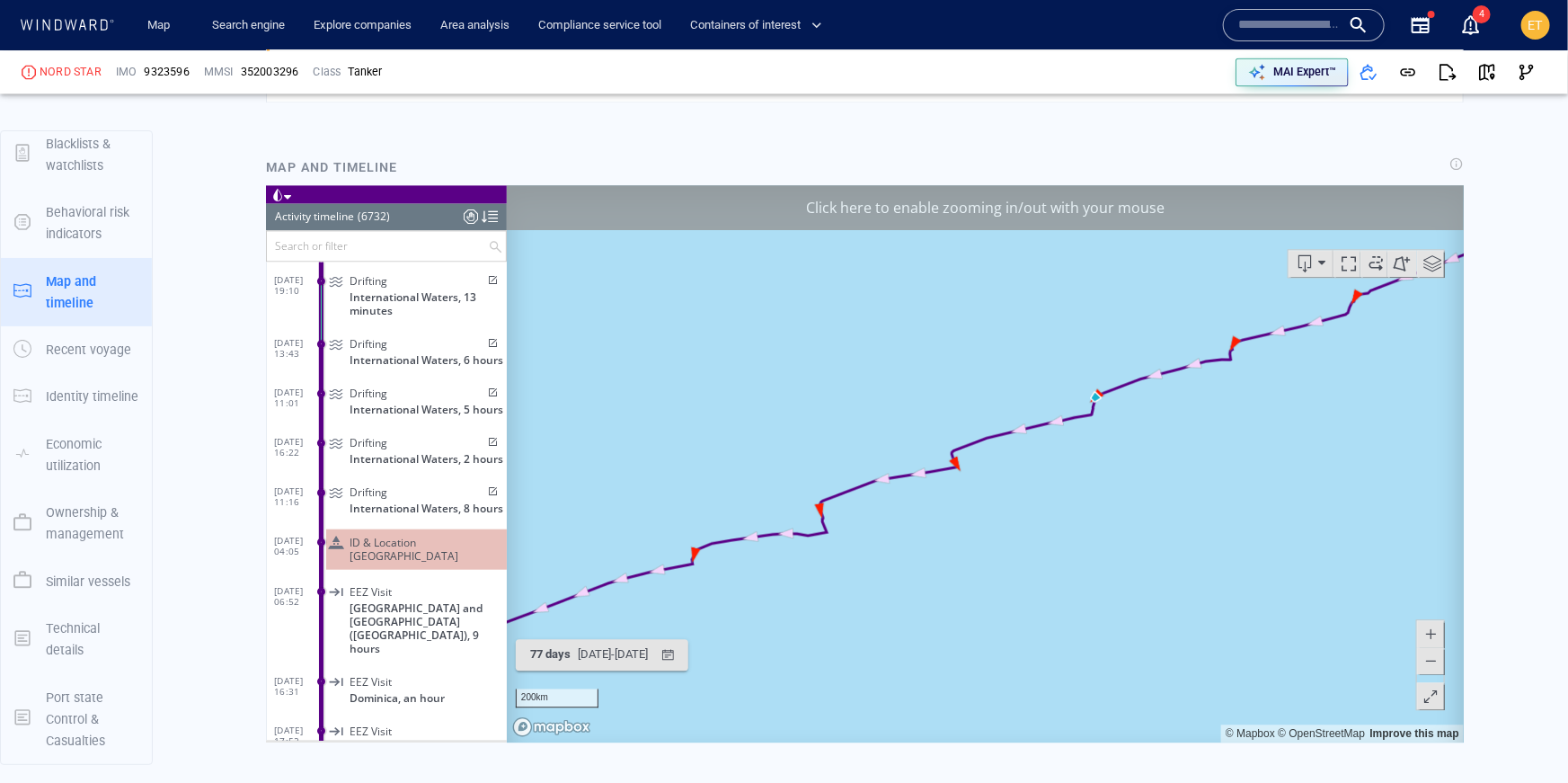
click at [1043, 497] on canvas "Map" at bounding box center [985, 463] width 958 height 558
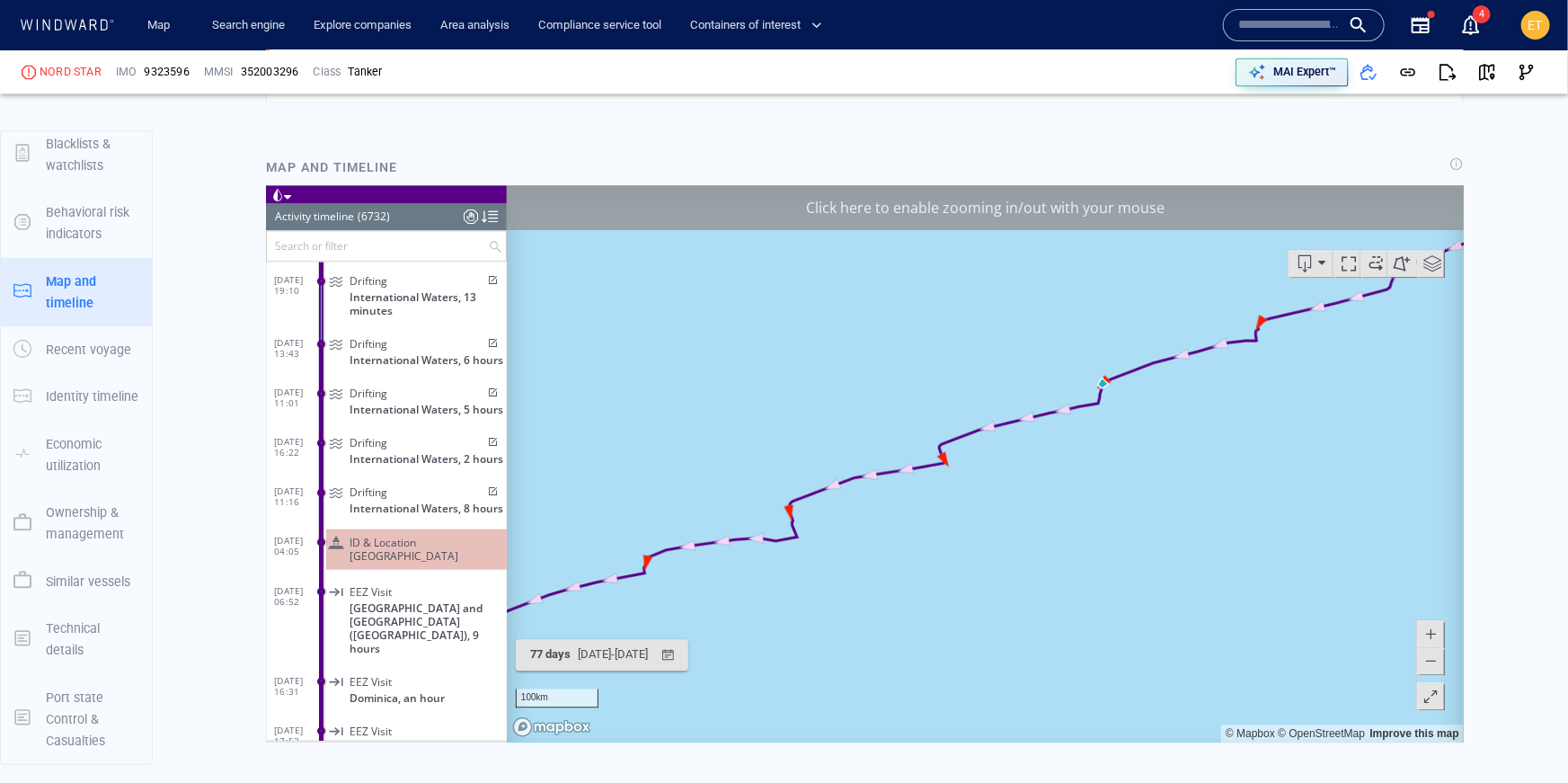
drag, startPoint x: 972, startPoint y: 505, endPoint x: 1030, endPoint y: 540, distance: 67.7
click at [1030, 540] on canvas "Map" at bounding box center [985, 463] width 958 height 558
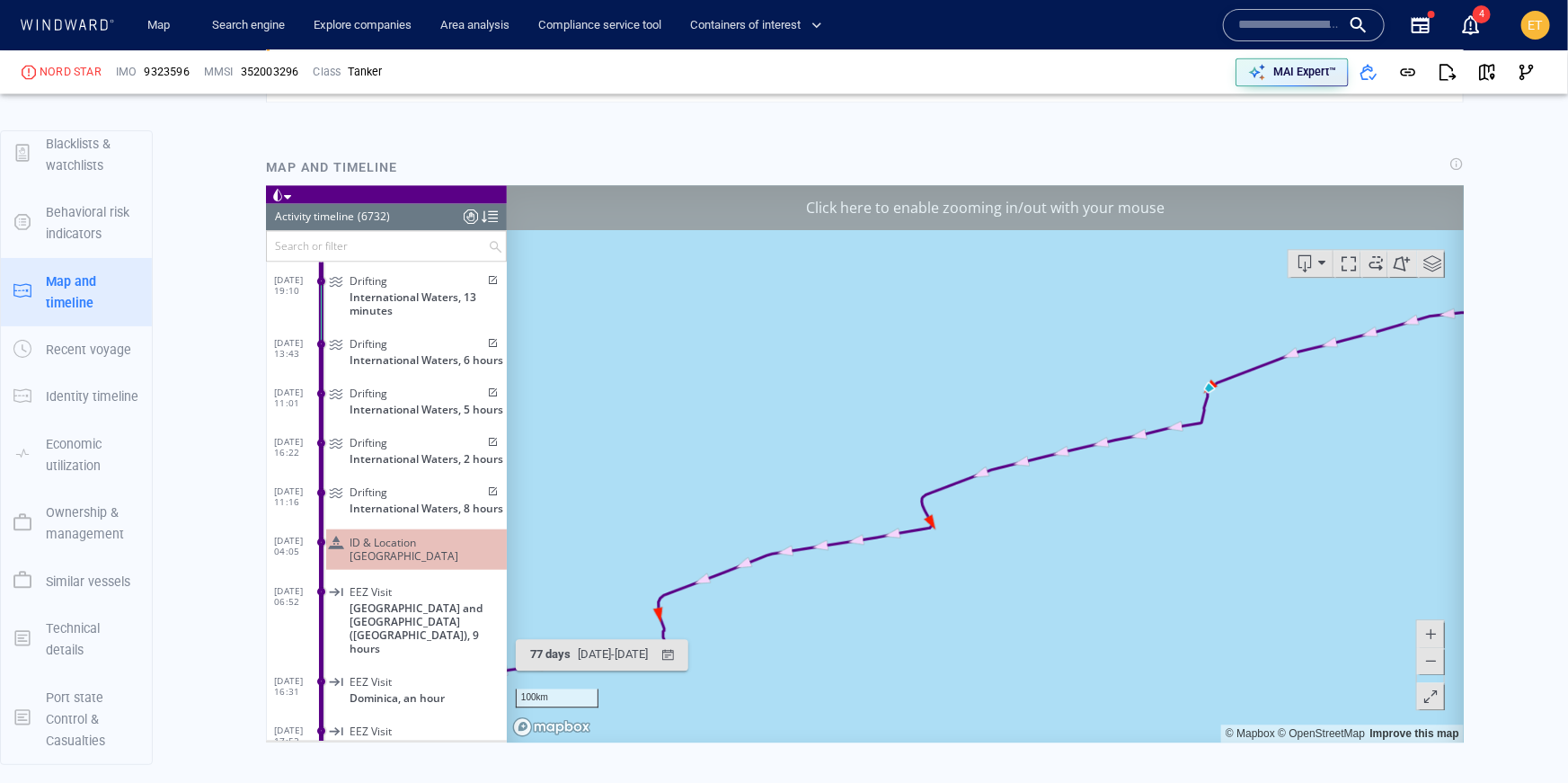
drag, startPoint x: 953, startPoint y: 446, endPoint x: 985, endPoint y: 459, distance: 34.5
click at [985, 459] on canvas "Map" at bounding box center [985, 463] width 958 height 558
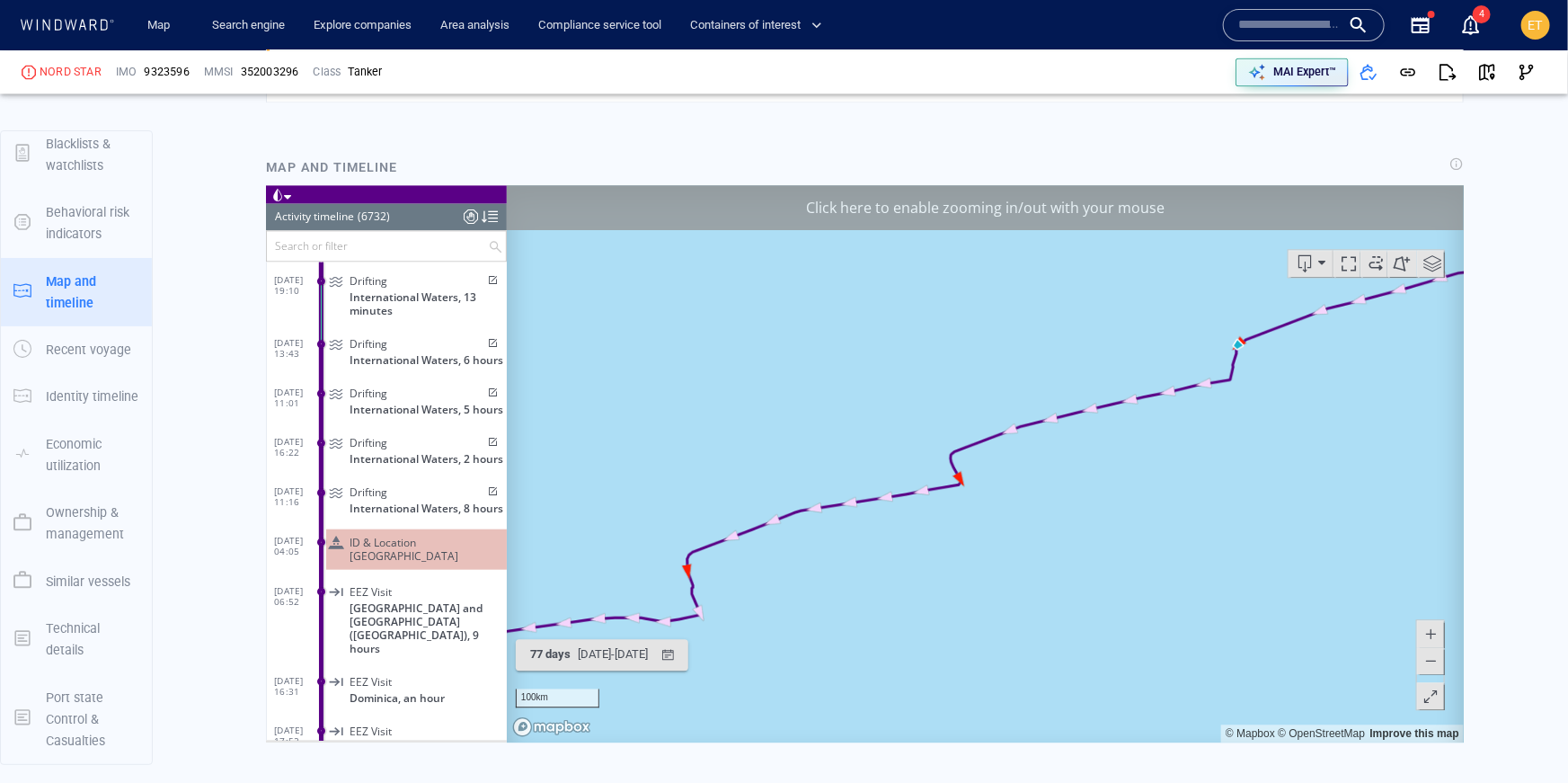
drag, startPoint x: 897, startPoint y: 530, endPoint x: 923, endPoint y: 538, distance: 27.2
click at [923, 538] on canvas "Map" at bounding box center [985, 463] width 958 height 558
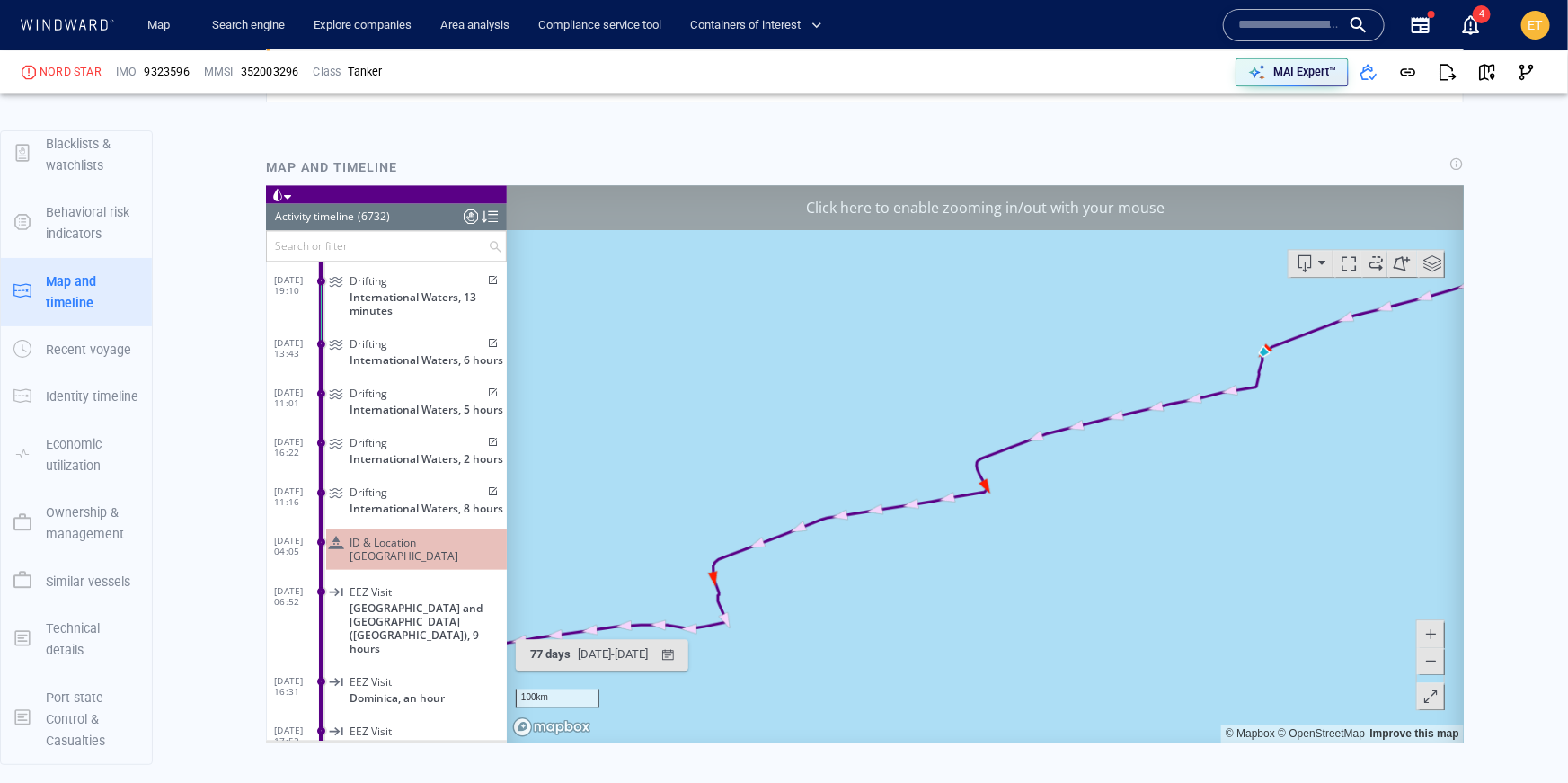
drag, startPoint x: 948, startPoint y: 542, endPoint x: 897, endPoint y: 560, distance: 54.1
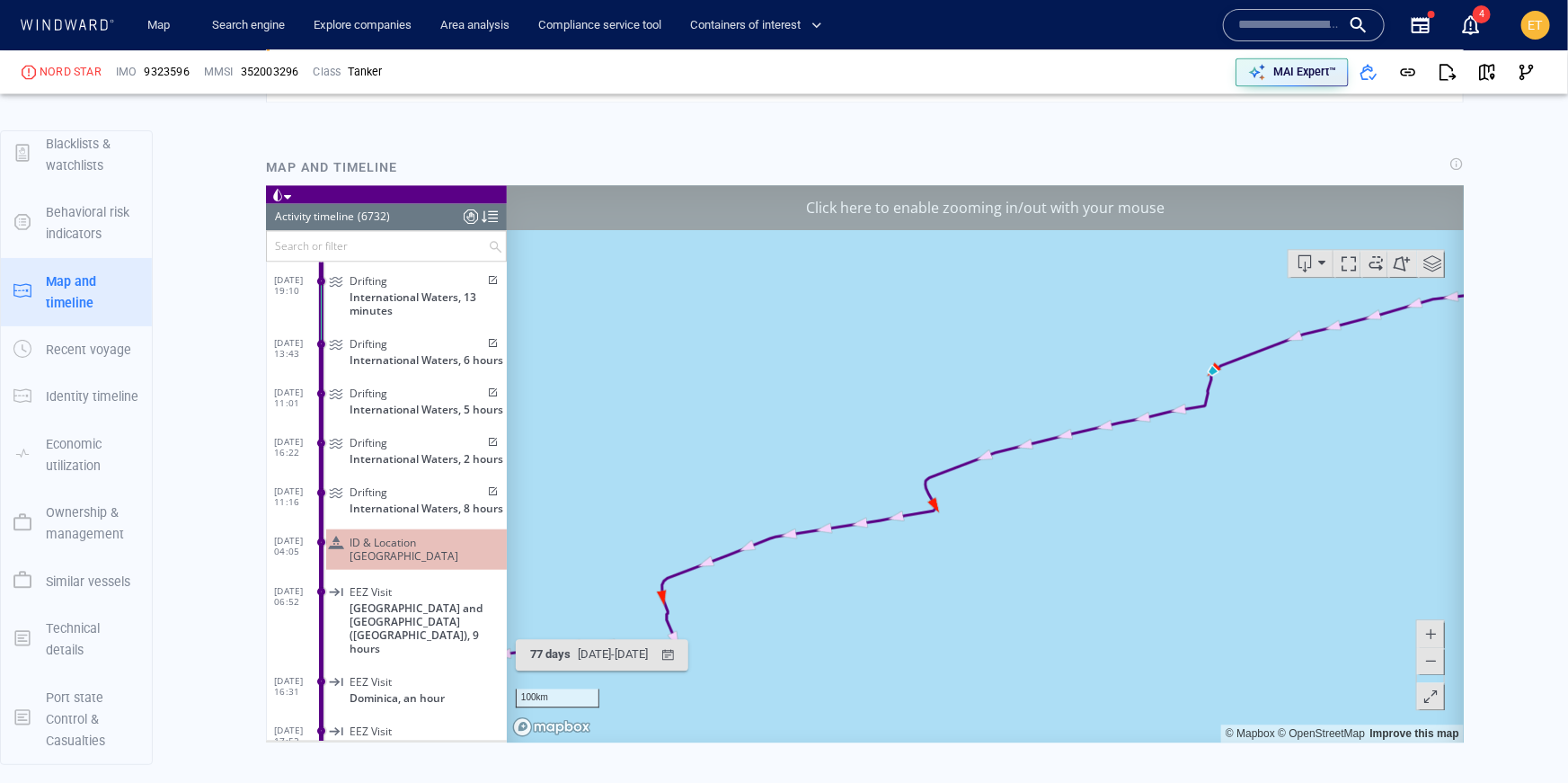
click at [897, 560] on canvas "Map" at bounding box center [985, 463] width 958 height 558
click at [964, 493] on canvas "Map" at bounding box center [985, 463] width 958 height 558
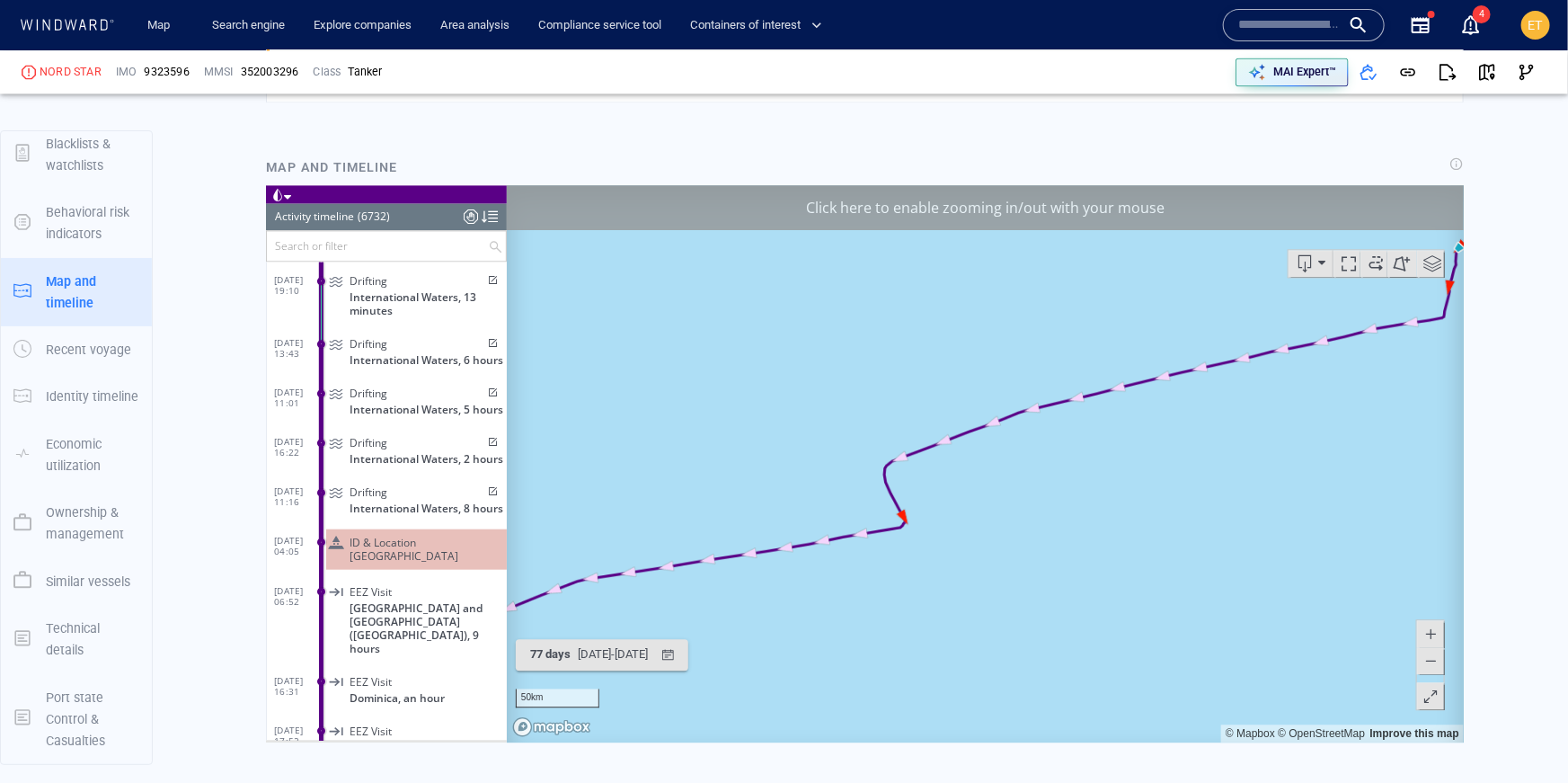
click at [964, 493] on canvas "Map" at bounding box center [985, 463] width 958 height 558
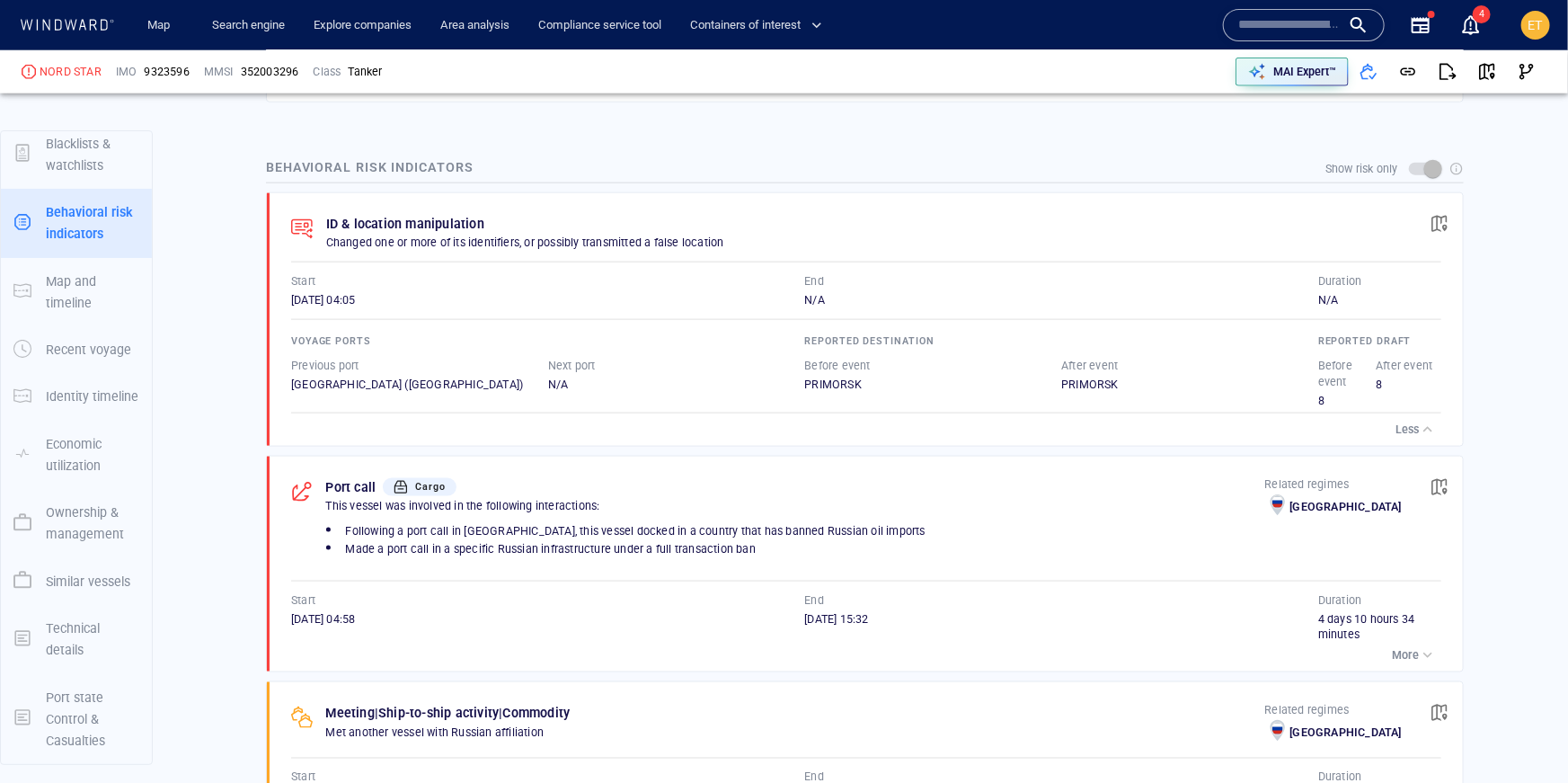
scroll to position [1310, 0]
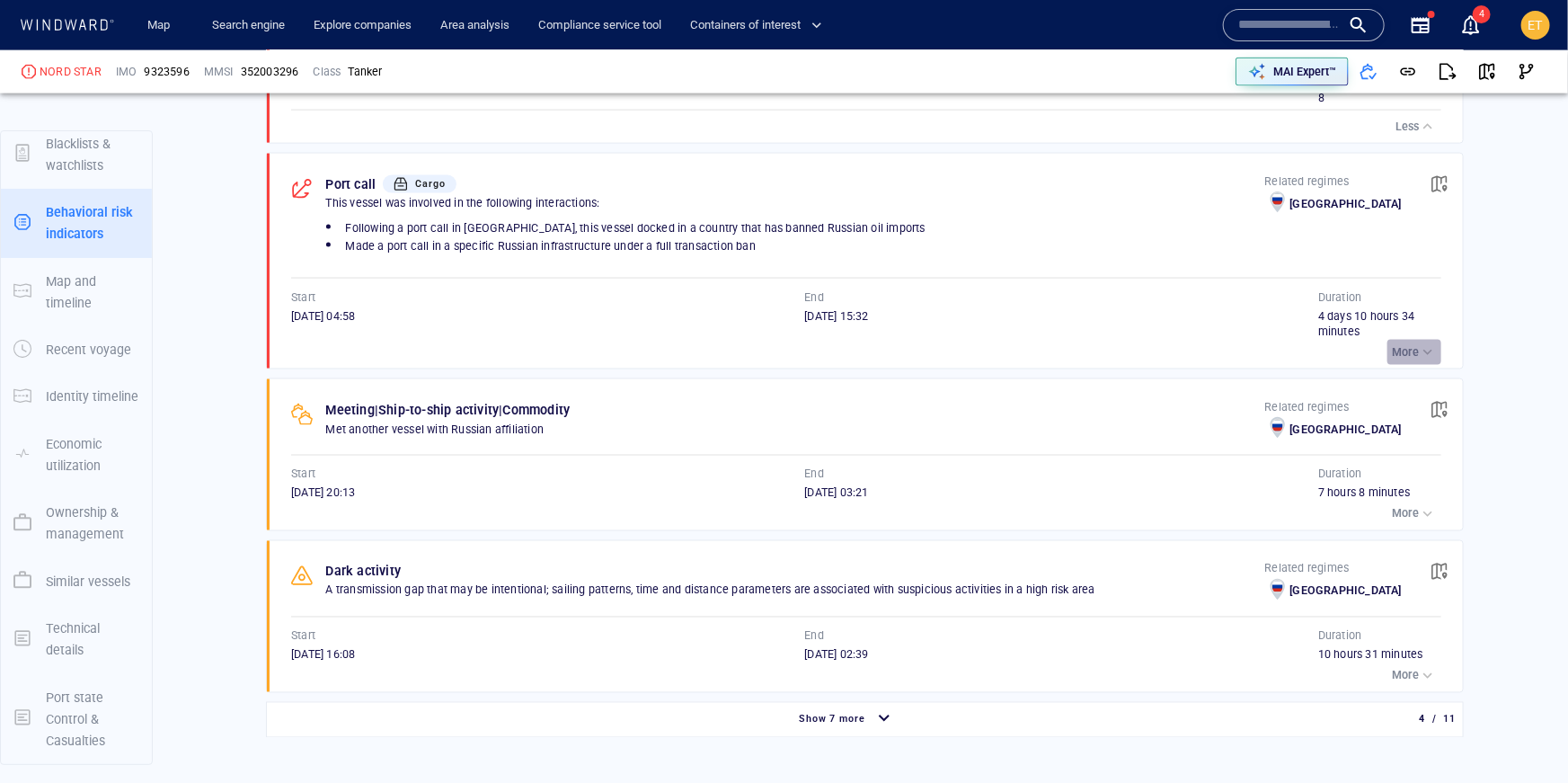
click at [1401, 348] on p "More" at bounding box center [1405, 352] width 27 height 16
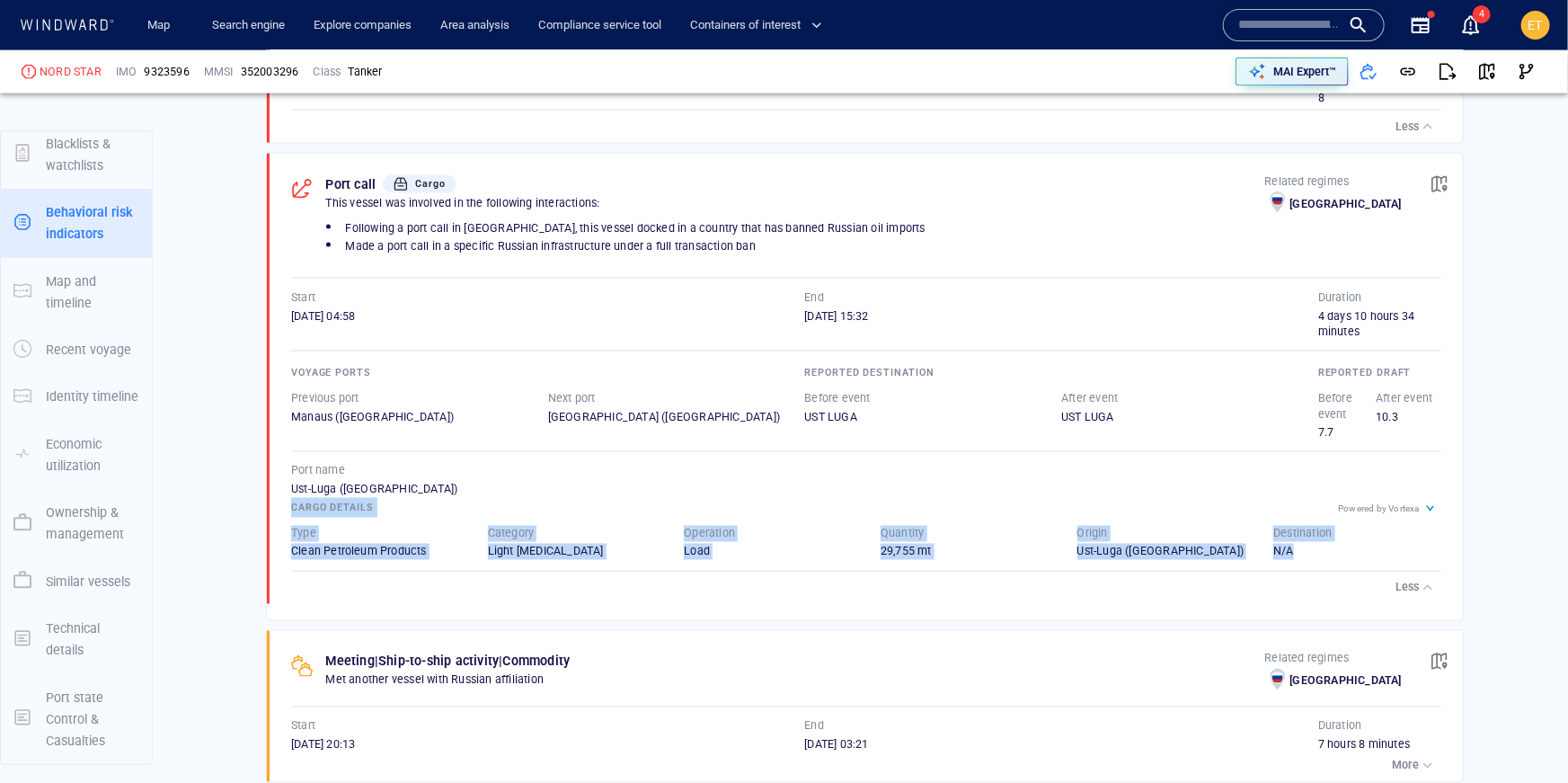
drag, startPoint x: 1369, startPoint y: 547, endPoint x: 292, endPoint y: 503, distance: 1077.9
click at [292, 508] on div "Type Clean Petroleum Products Category Light Naphtha Operation Load Quantity 29…" at bounding box center [866, 544] width 1187 height 71
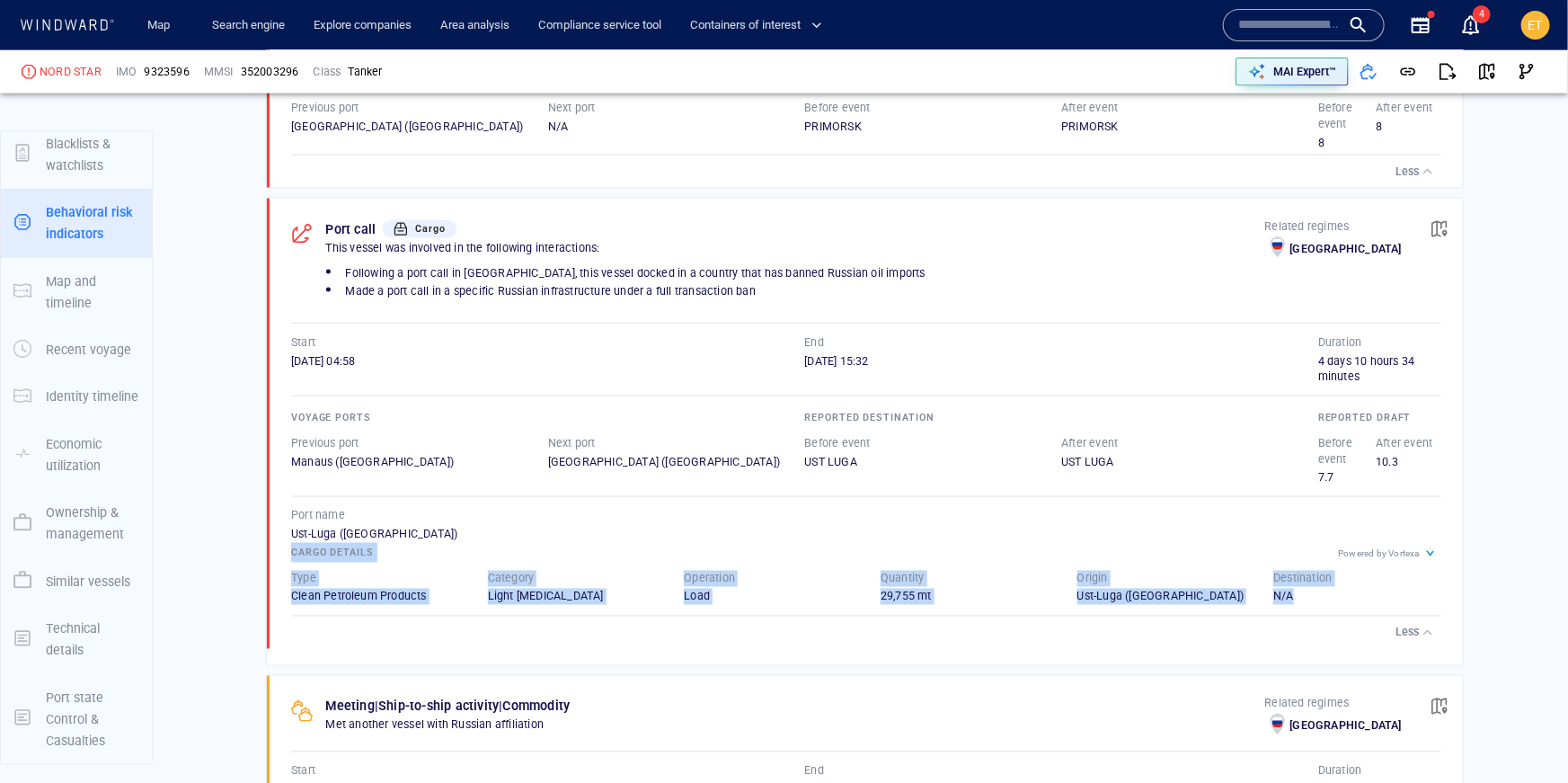
scroll to position [1268, 0]
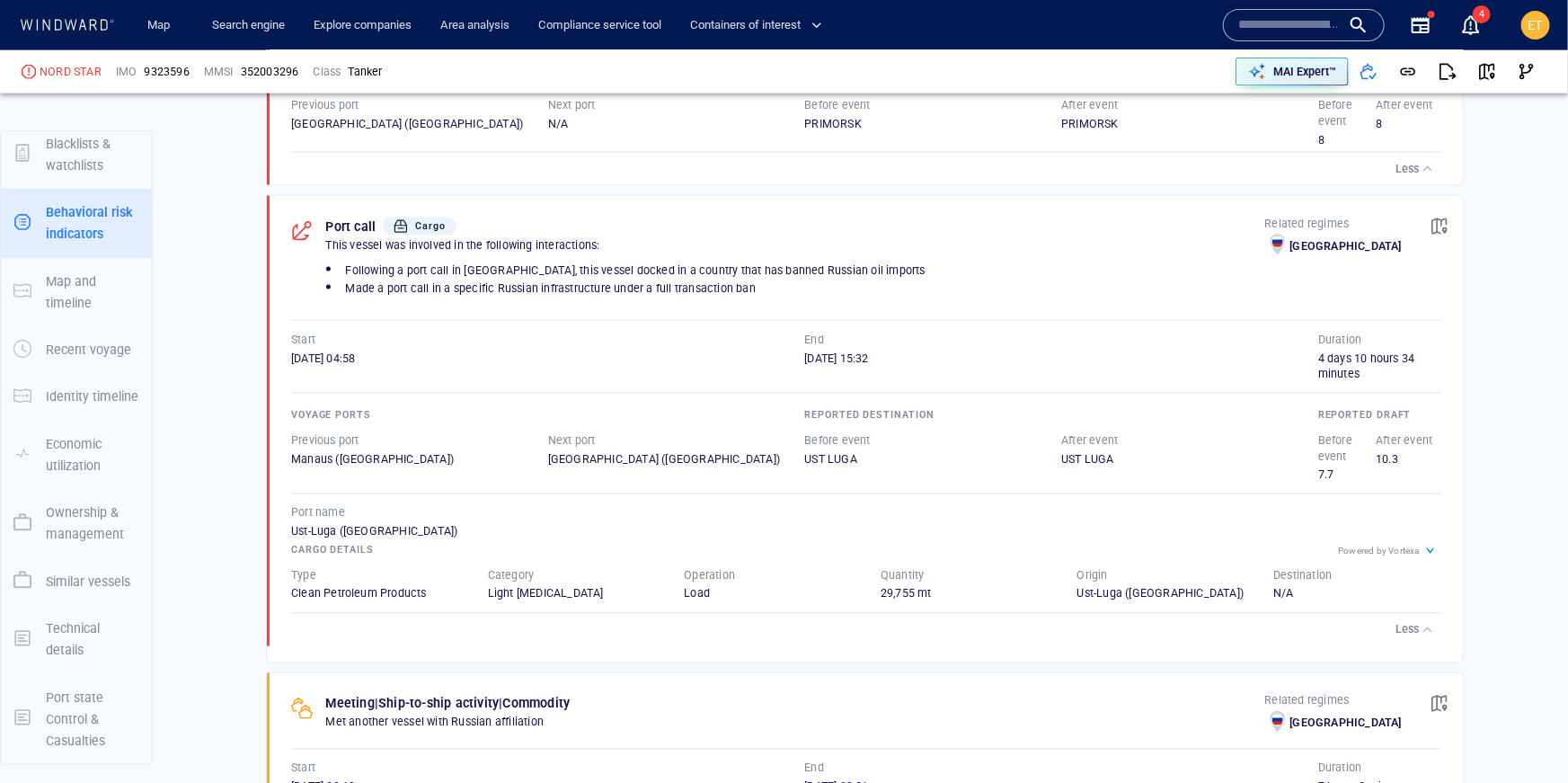
click at [1154, 353] on div "14/03/2025 15:32" at bounding box center [1062, 358] width 514 height 16
click at [1446, 224] on span "button" at bounding box center [1439, 226] width 18 height 18
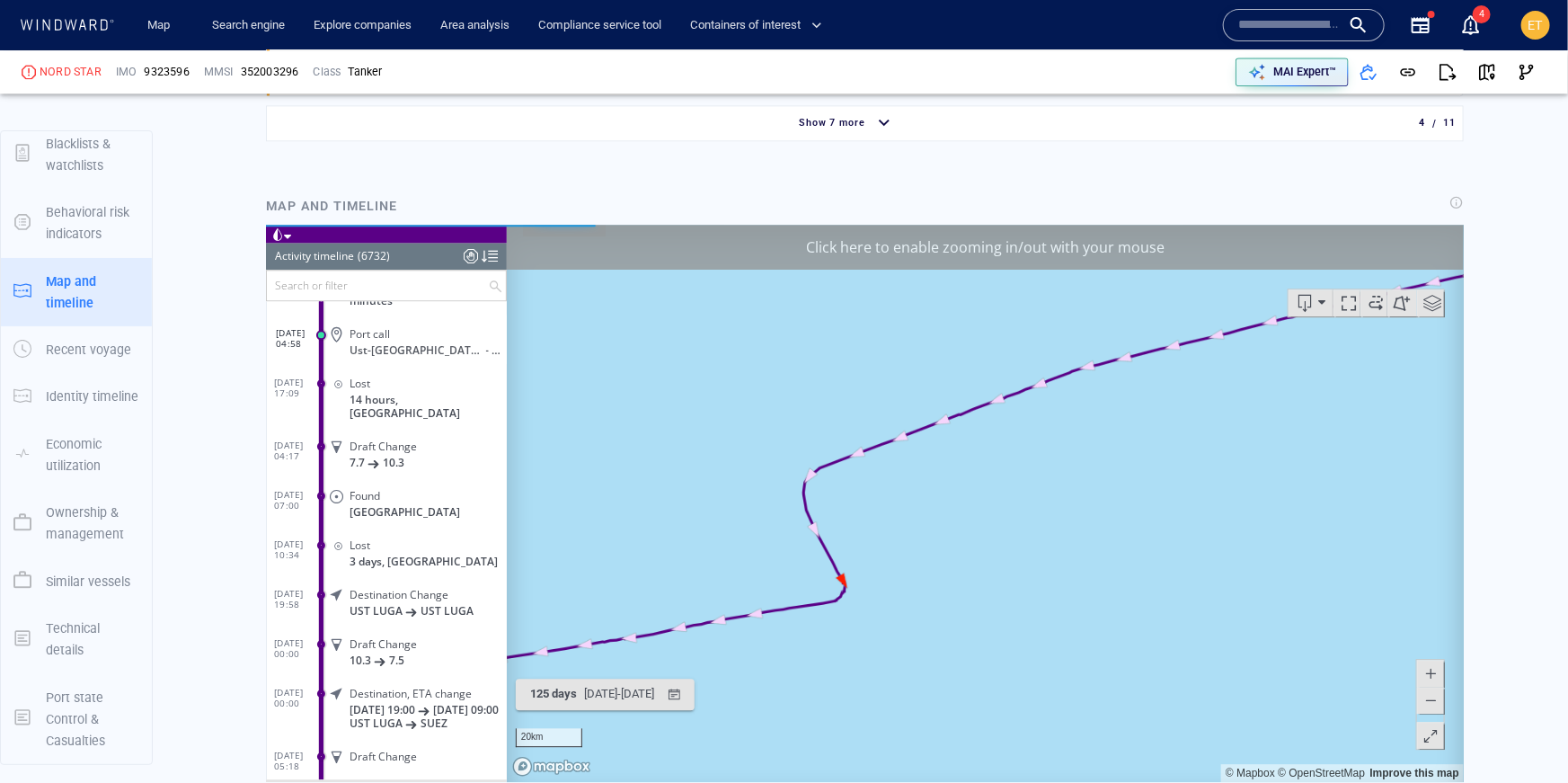
scroll to position [2157, 0]
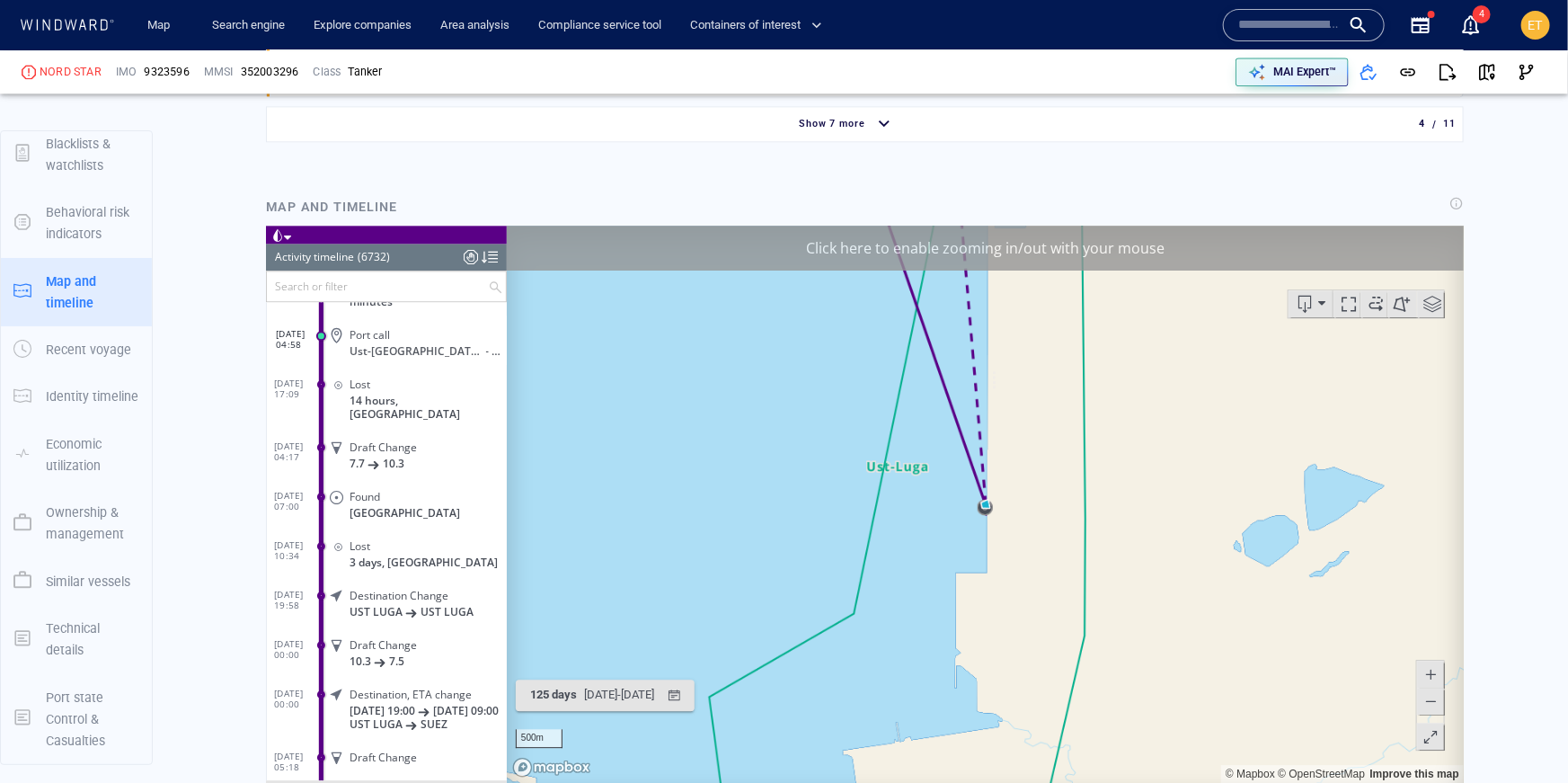
click at [1431, 704] on span at bounding box center [1430, 700] width 18 height 27
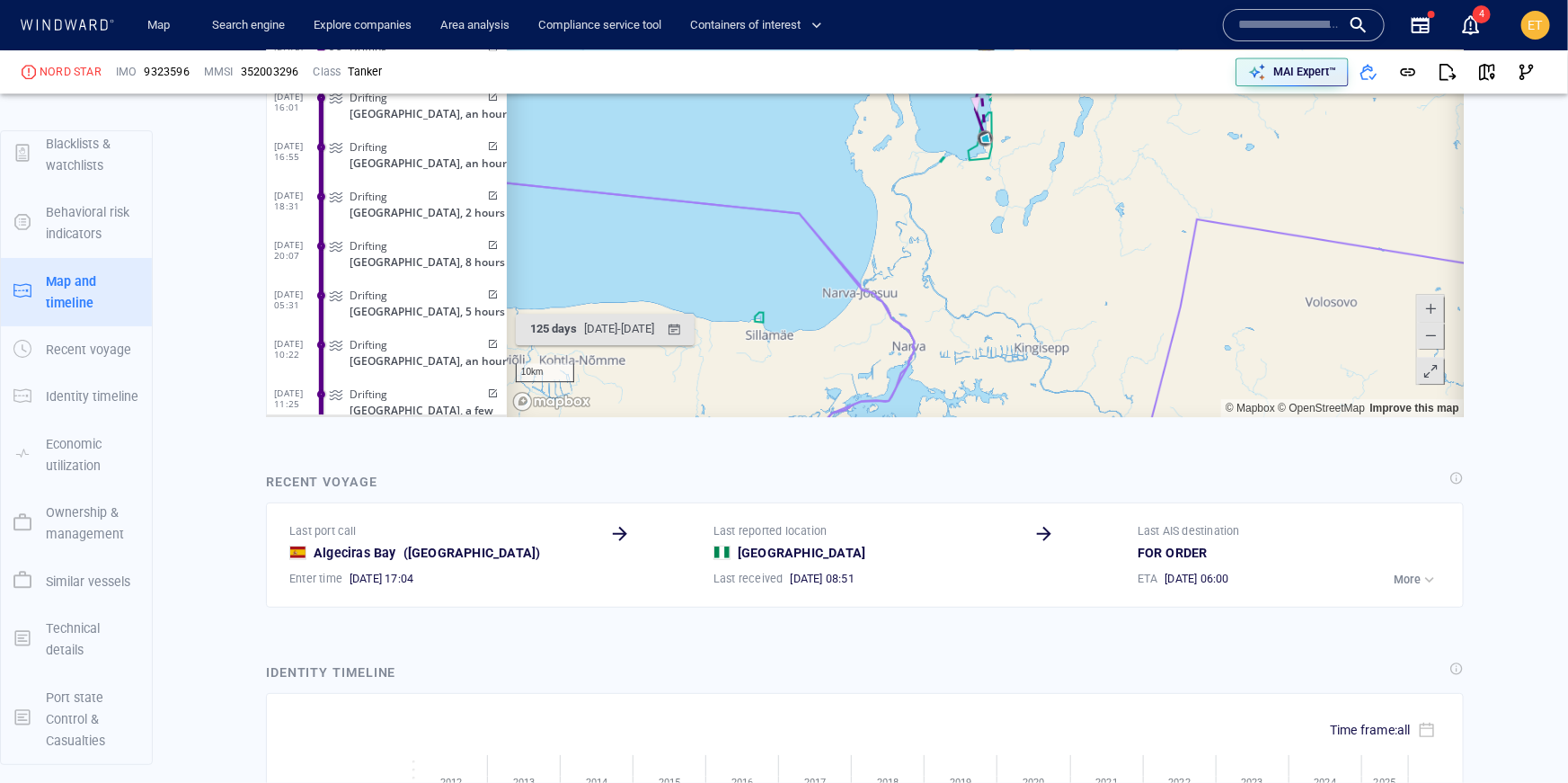
scroll to position [2529, 0]
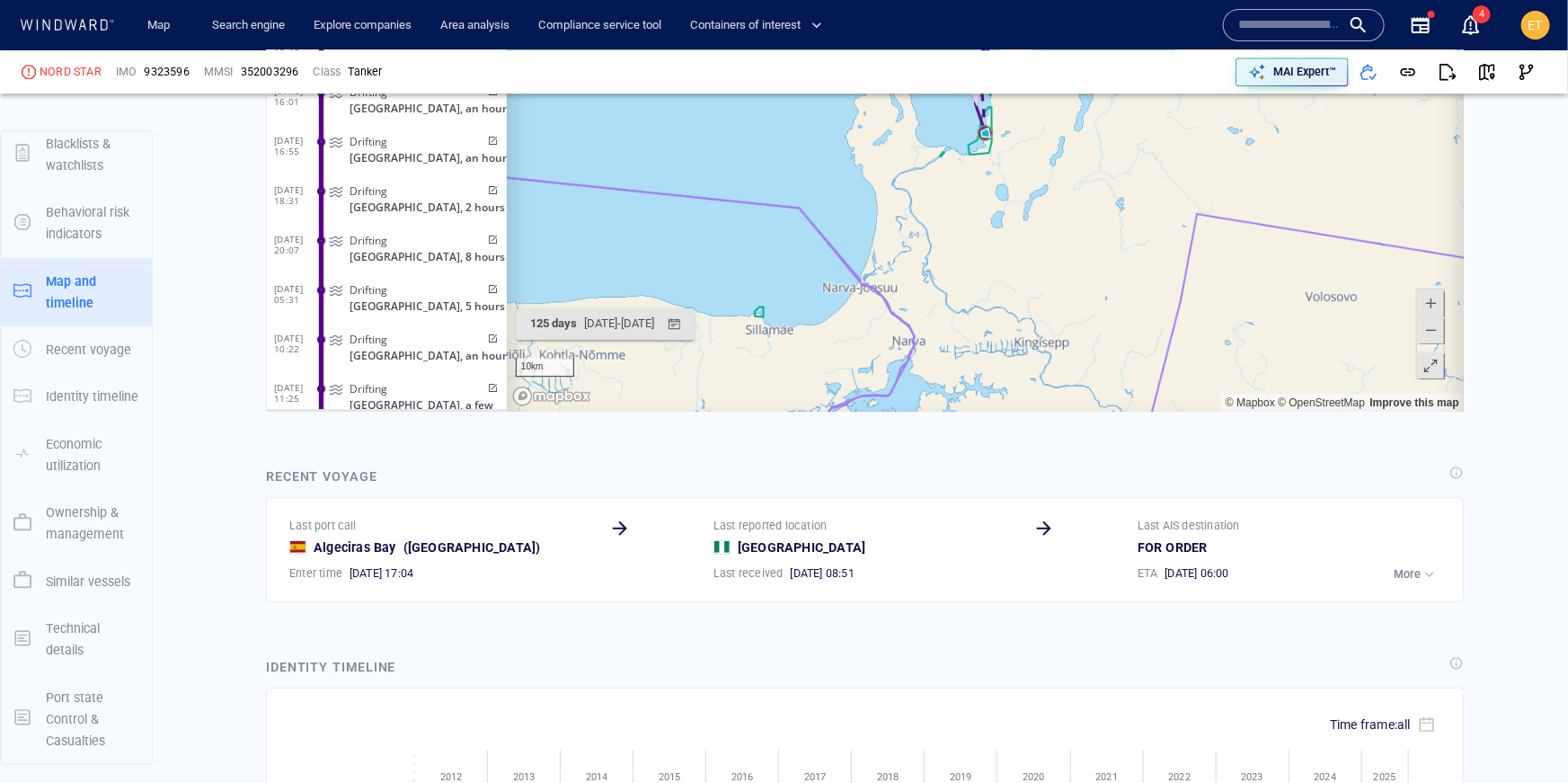
drag, startPoint x: 976, startPoint y: 228, endPoint x: 942, endPoint y: 351, distance: 127.6
click at [942, 351] on canvas "Map" at bounding box center [985, 133] width 958 height 558
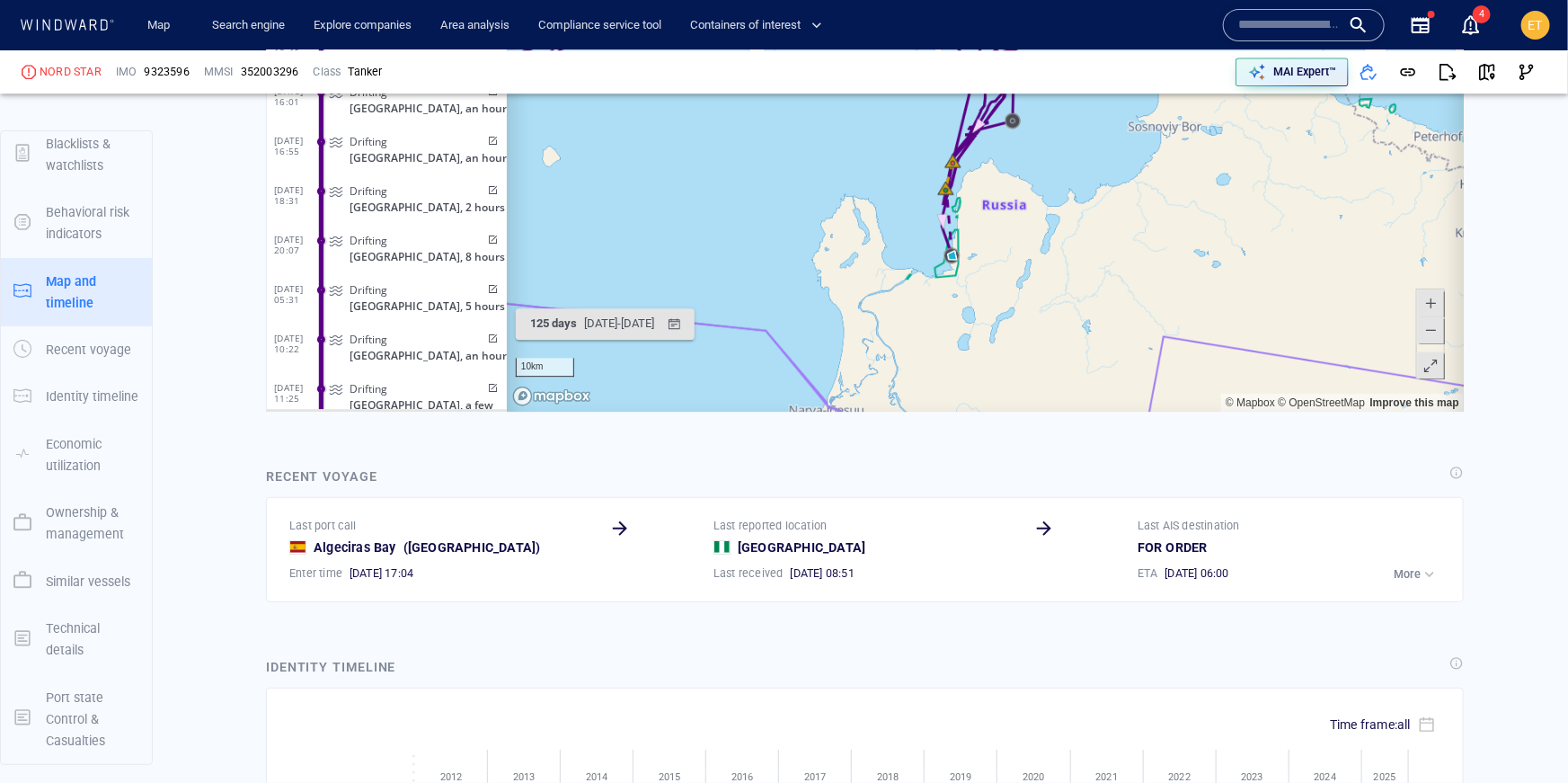
click at [978, 271] on canvas "Map" at bounding box center [985, 133] width 958 height 558
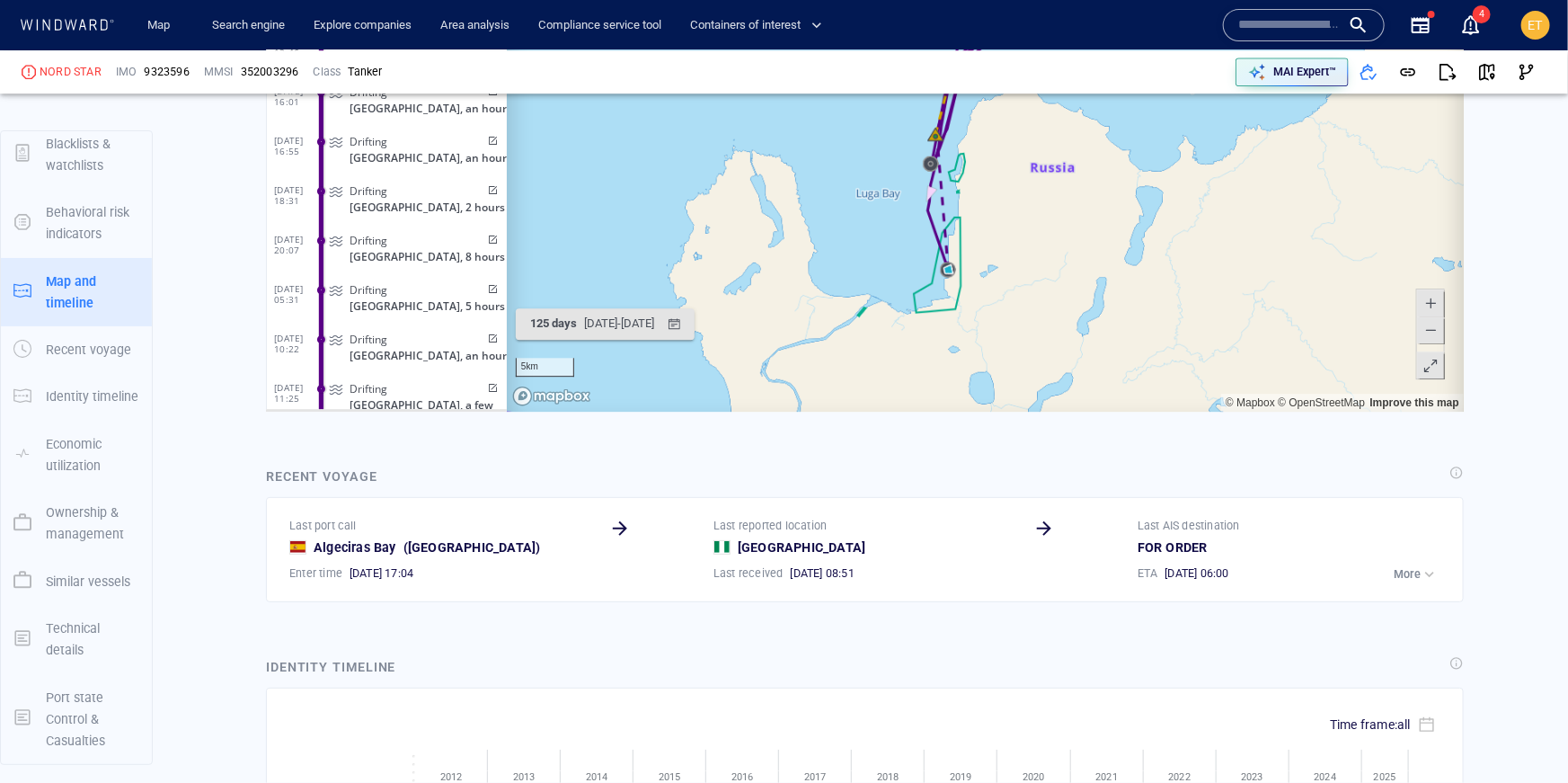
drag, startPoint x: 971, startPoint y: 265, endPoint x: 998, endPoint y: 315, distance: 56.8
click at [998, 315] on canvas "Map" at bounding box center [985, 133] width 958 height 558
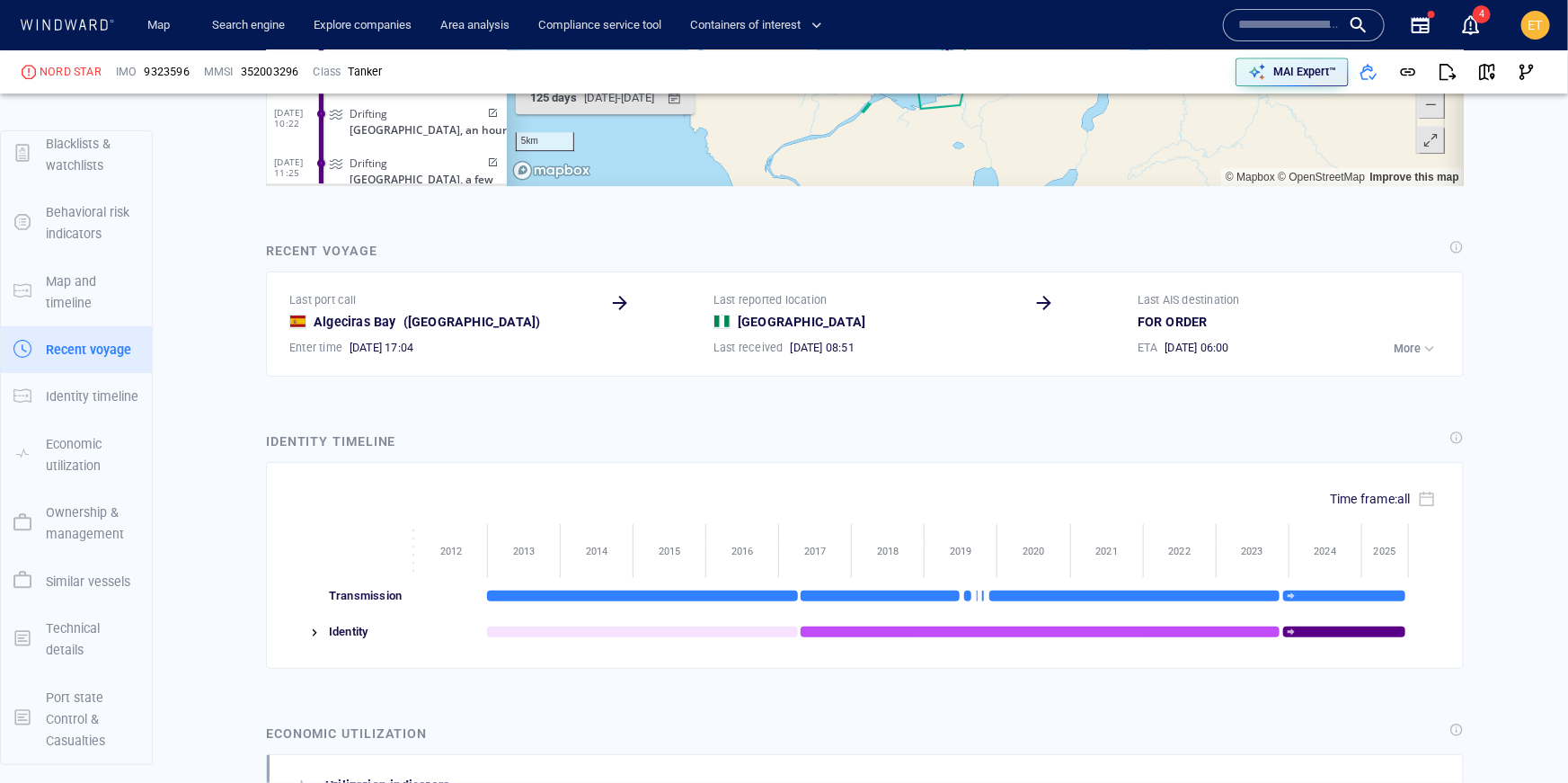
scroll to position [2756, 0]
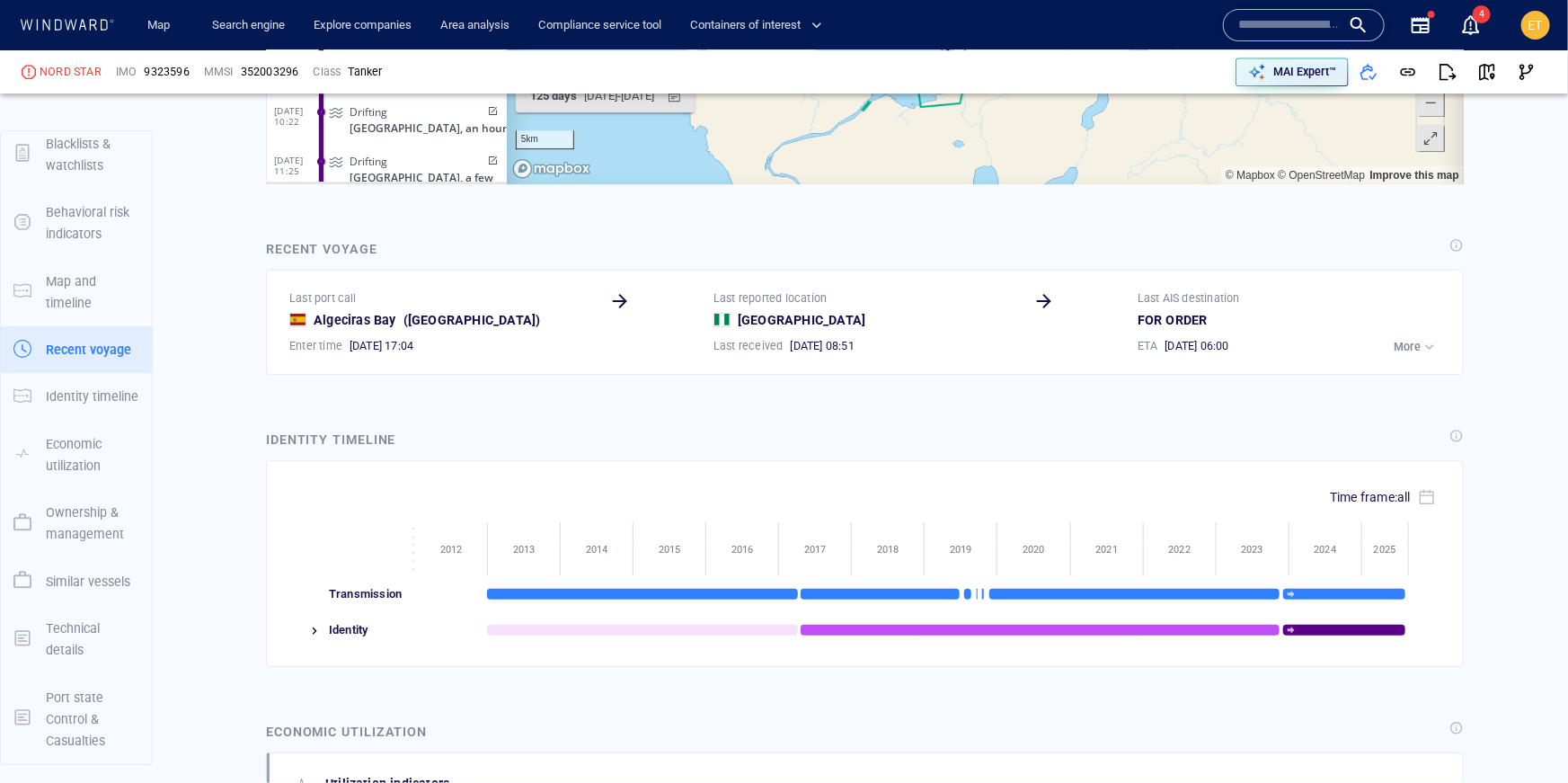
click at [324, 631] on div "Identity" at bounding box center [369, 631] width 92 height 36
click at [309, 629] on img at bounding box center [314, 631] width 14 height 14
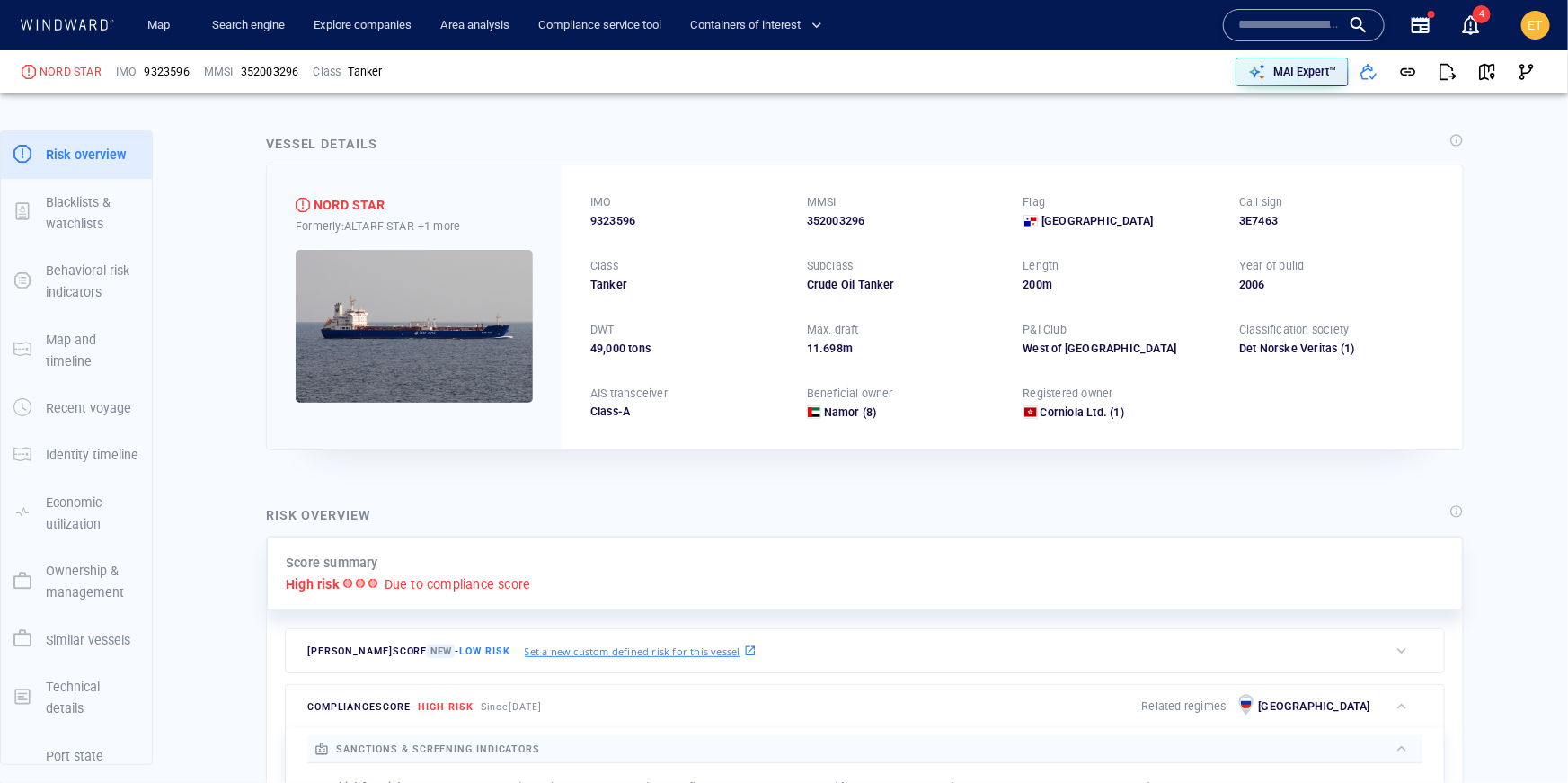
scroll to position [0, 0]
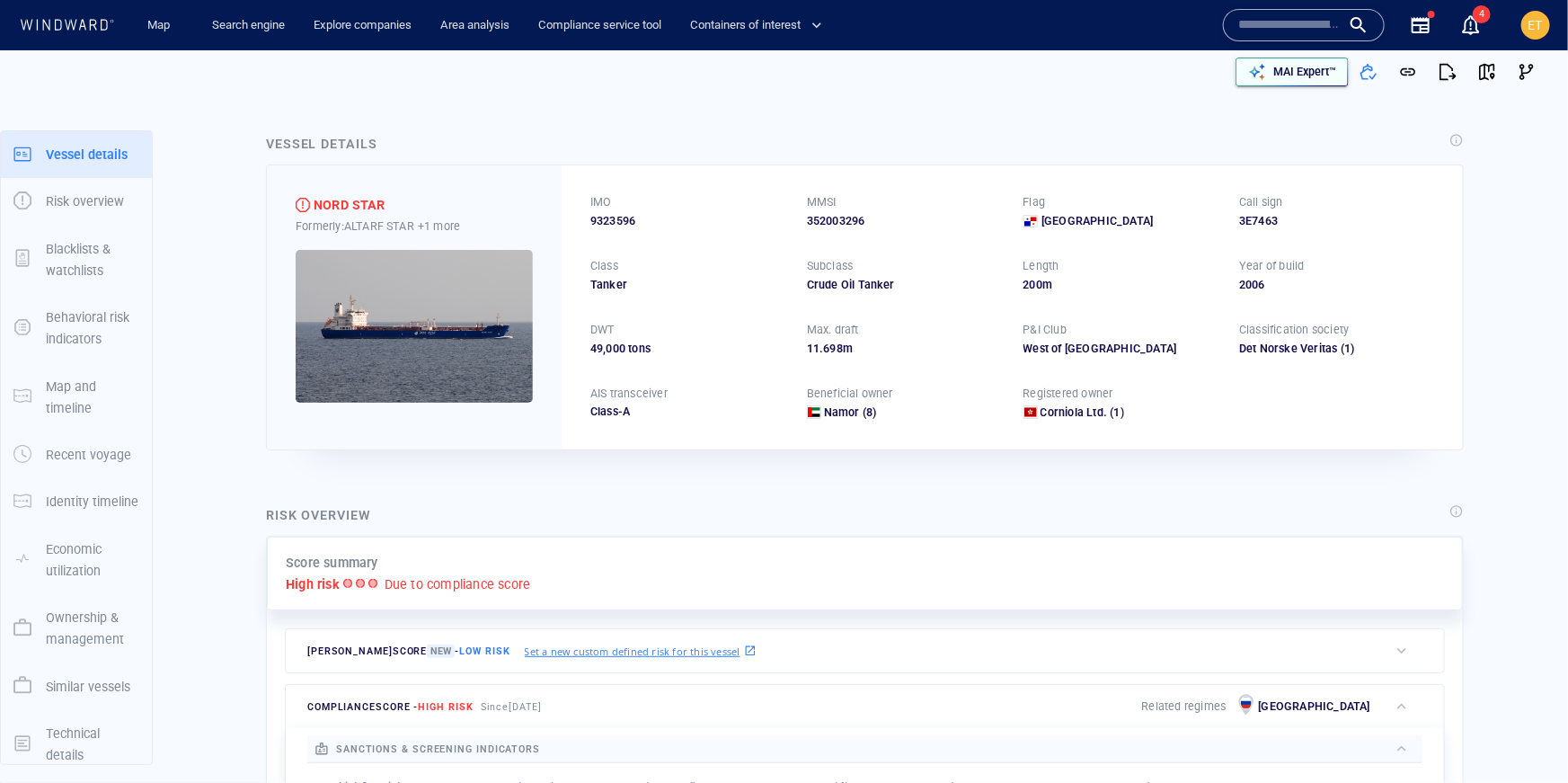
click at [1309, 72] on p "MAI Expert™" at bounding box center [1304, 71] width 63 height 16
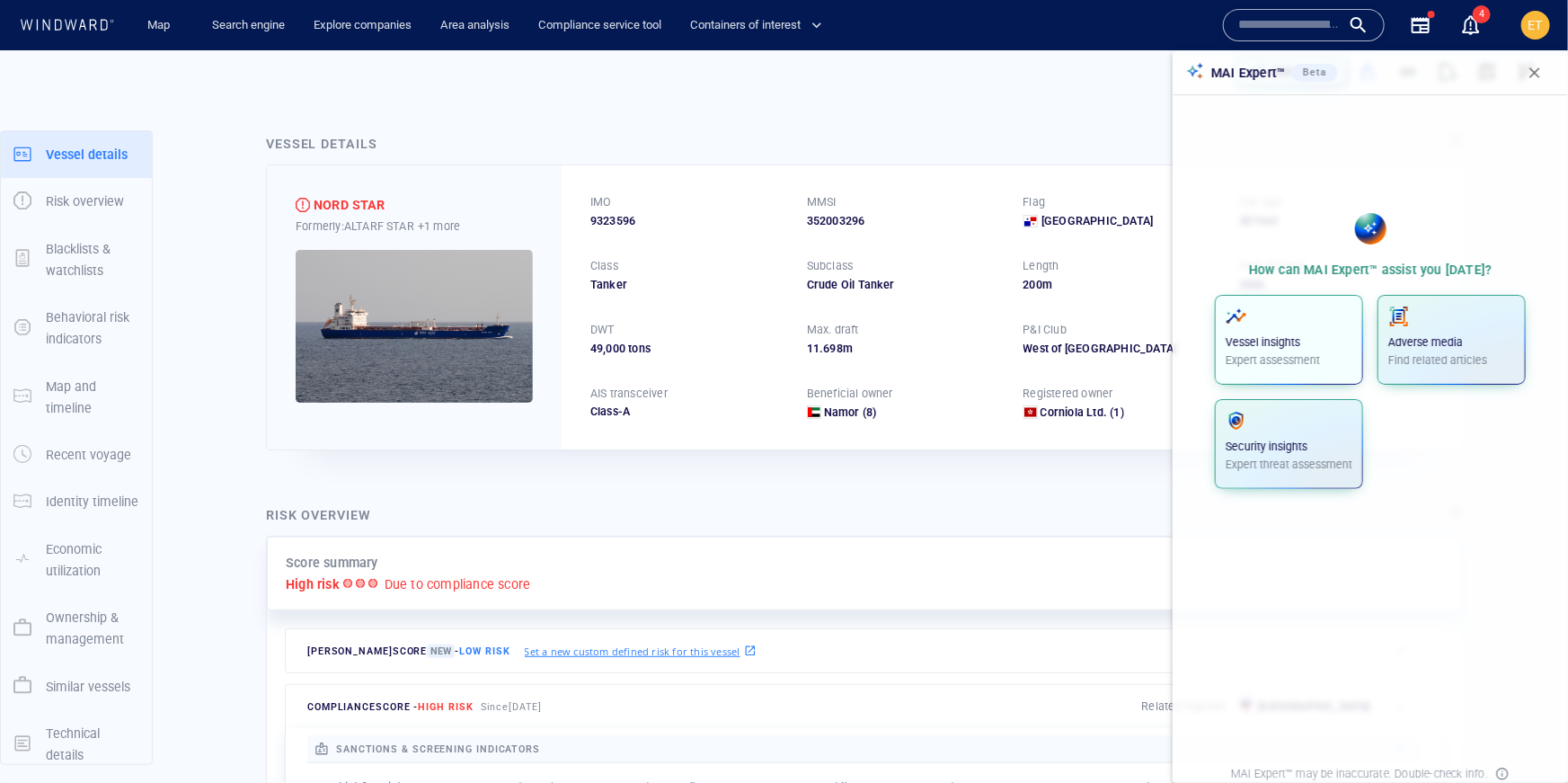
click at [1269, 350] on div "Vessel insights Expert assessment" at bounding box center [1289, 337] width 127 height 63
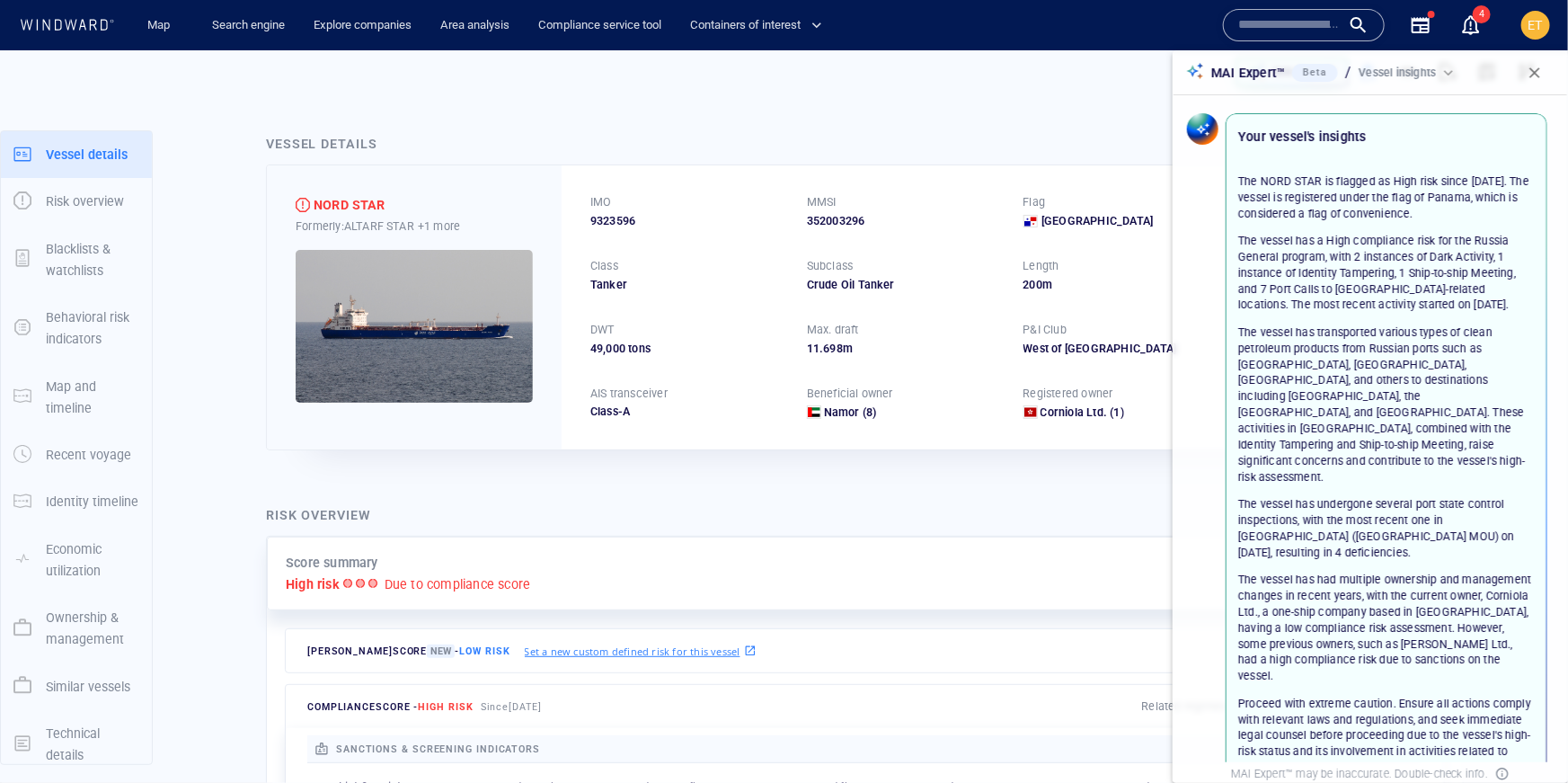
scroll to position [143, 0]
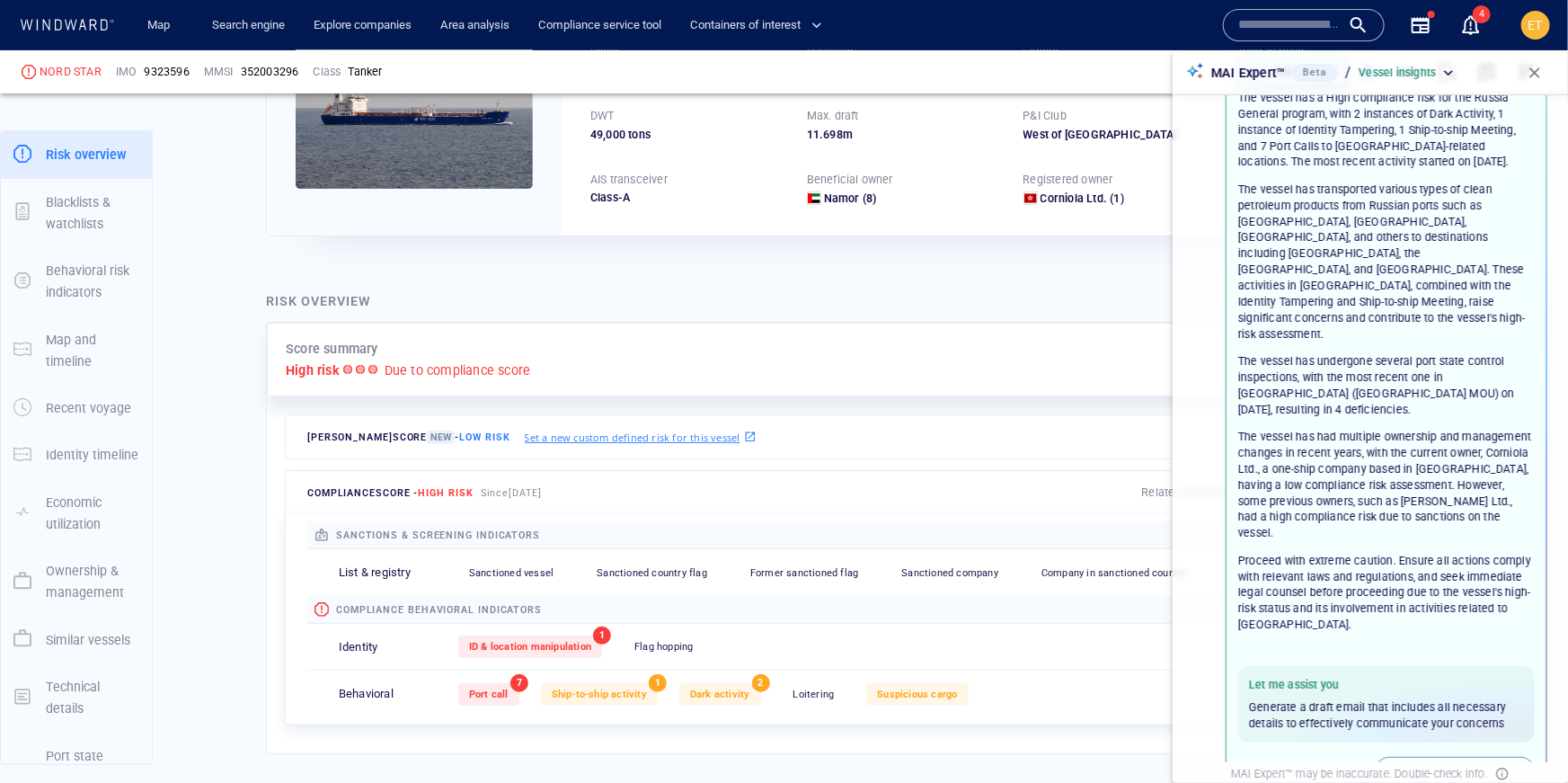
scroll to position [307, 0]
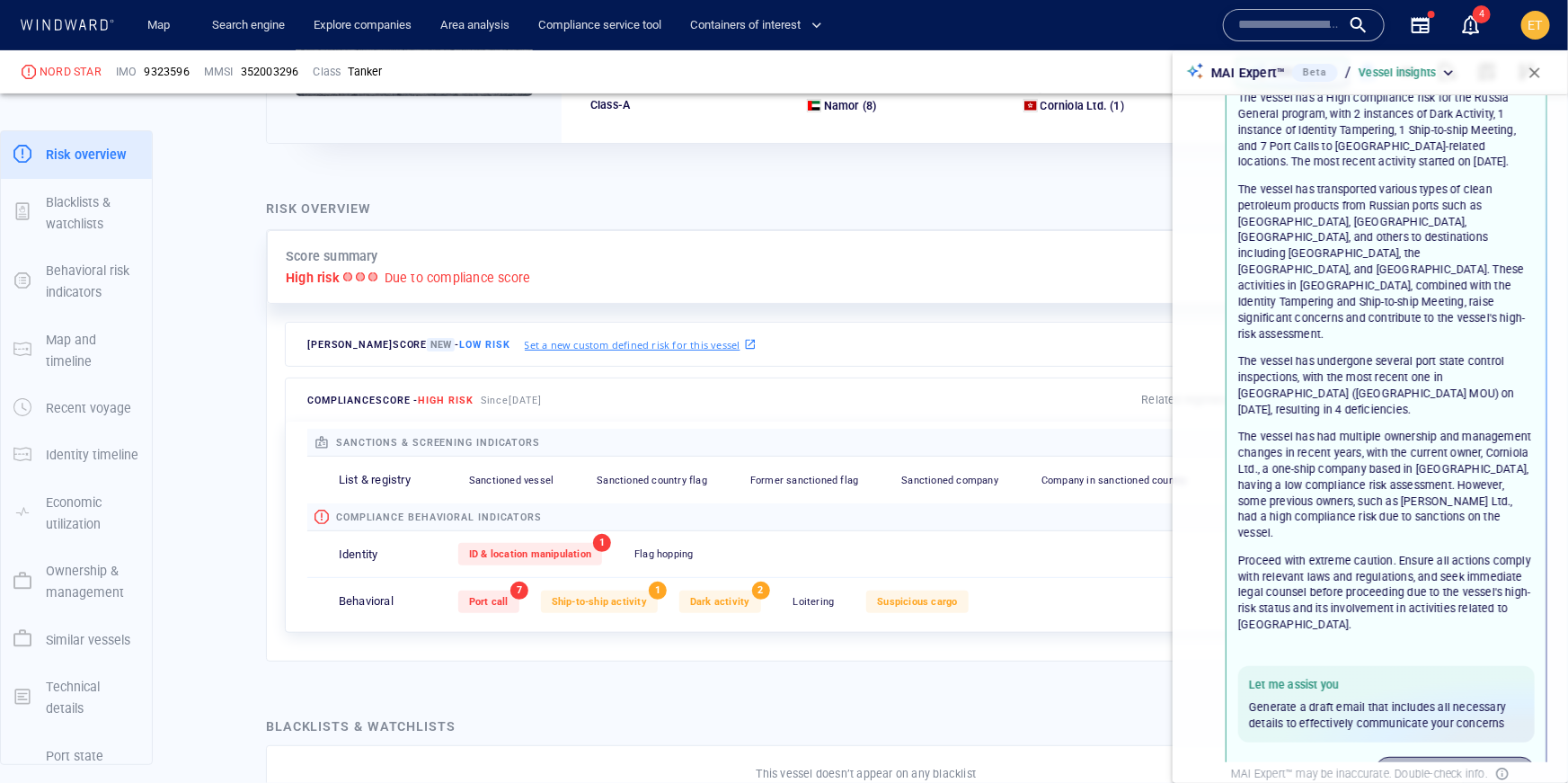
click at [1447, 762] on p "Create inquiry email" at bounding box center [1466, 770] width 100 height 16
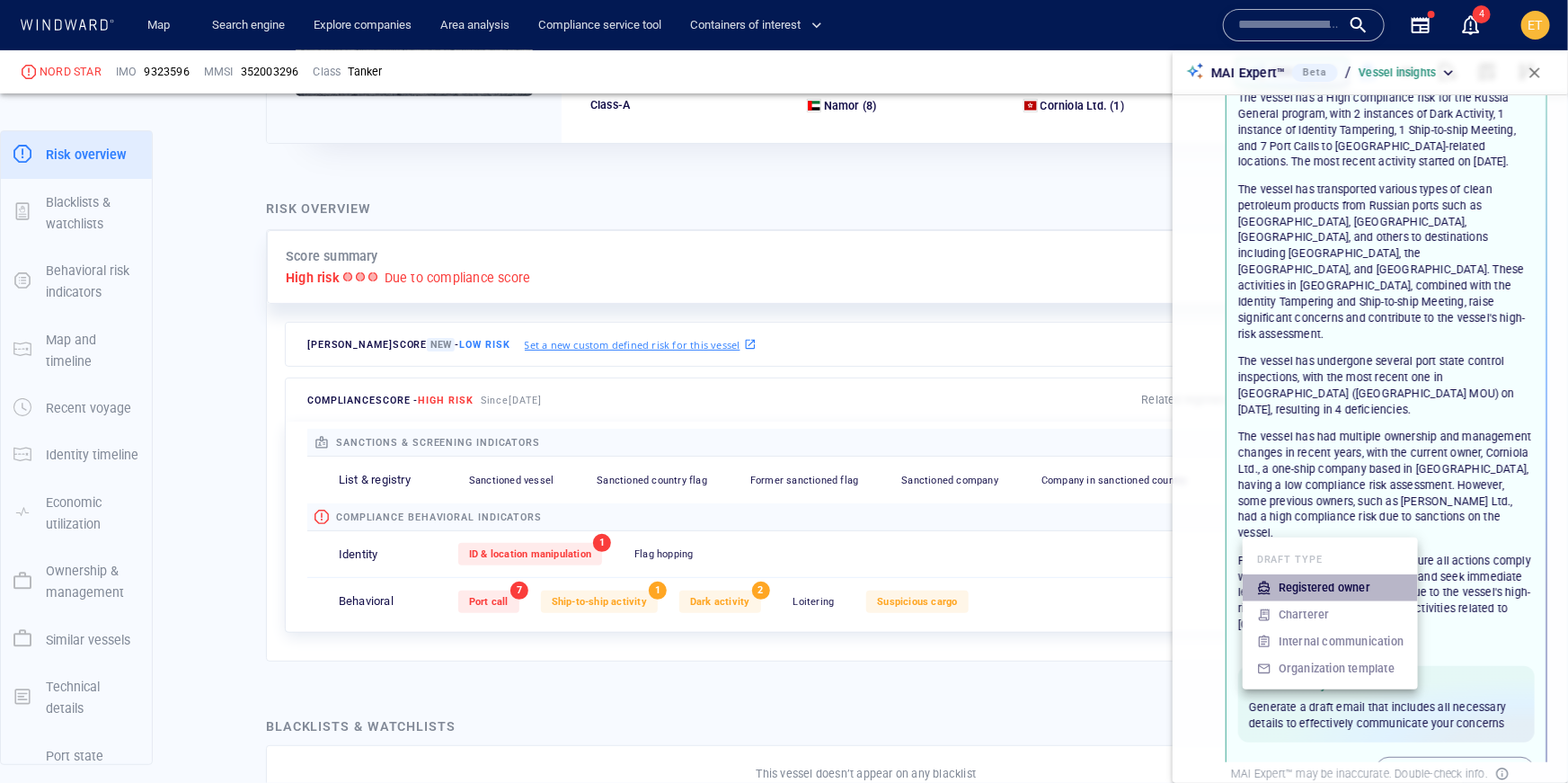
click at [1330, 590] on p "Registered owner" at bounding box center [1325, 587] width 92 height 16
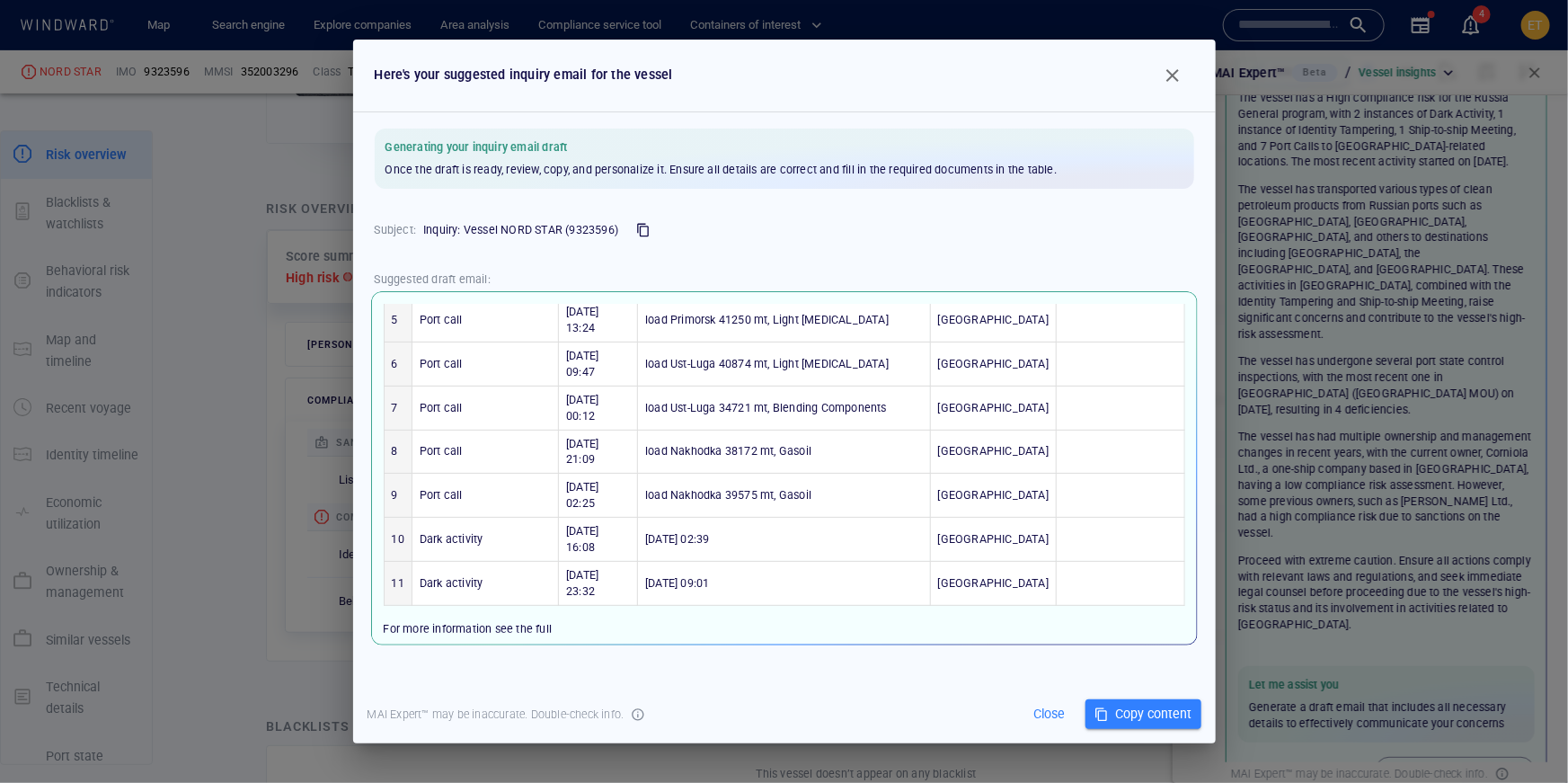
scroll to position [322, 0]
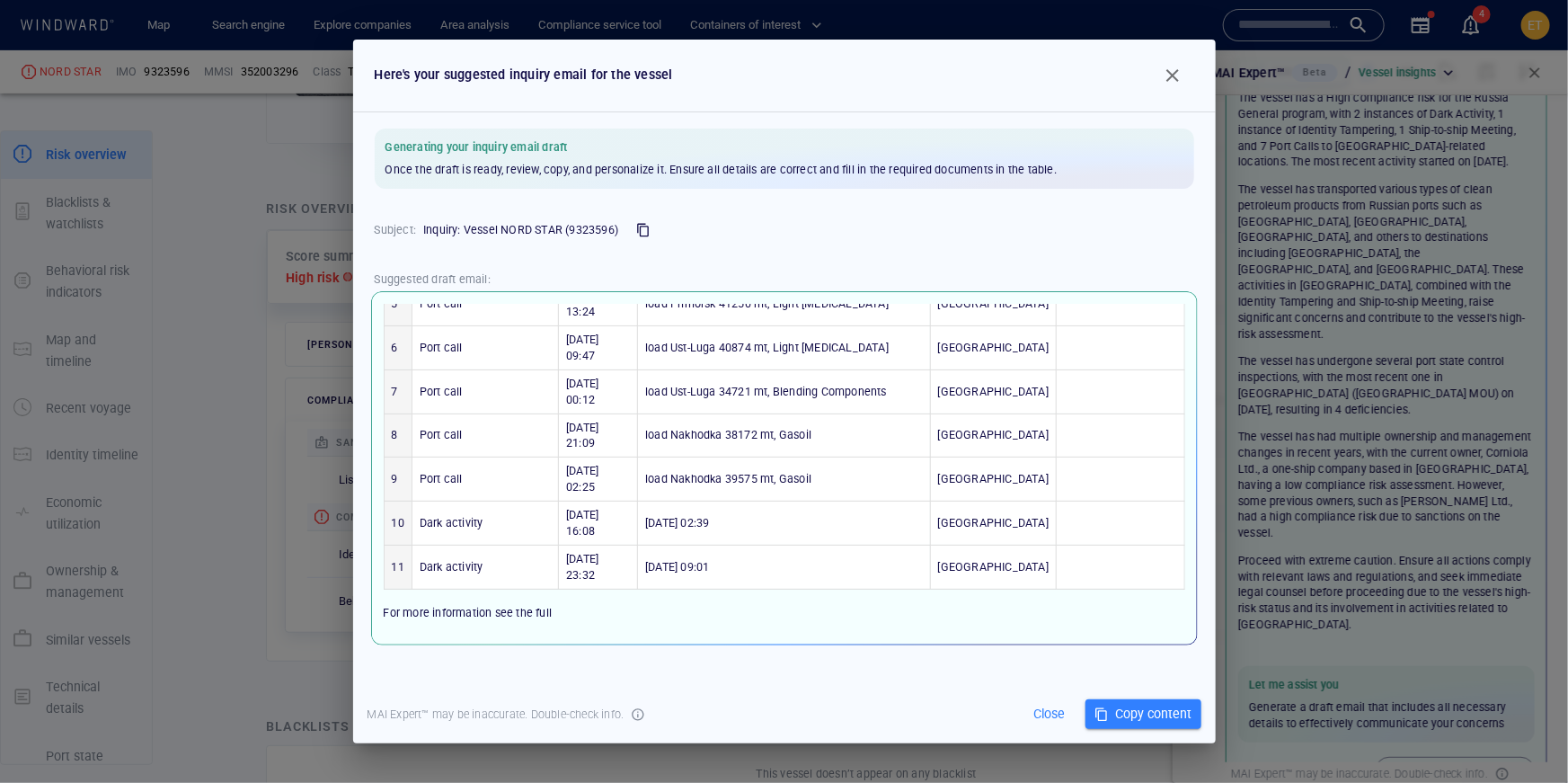
click at [489, 637] on span "NORD STAR vessel profile" at bounding box center [451, 645] width 135 height 16
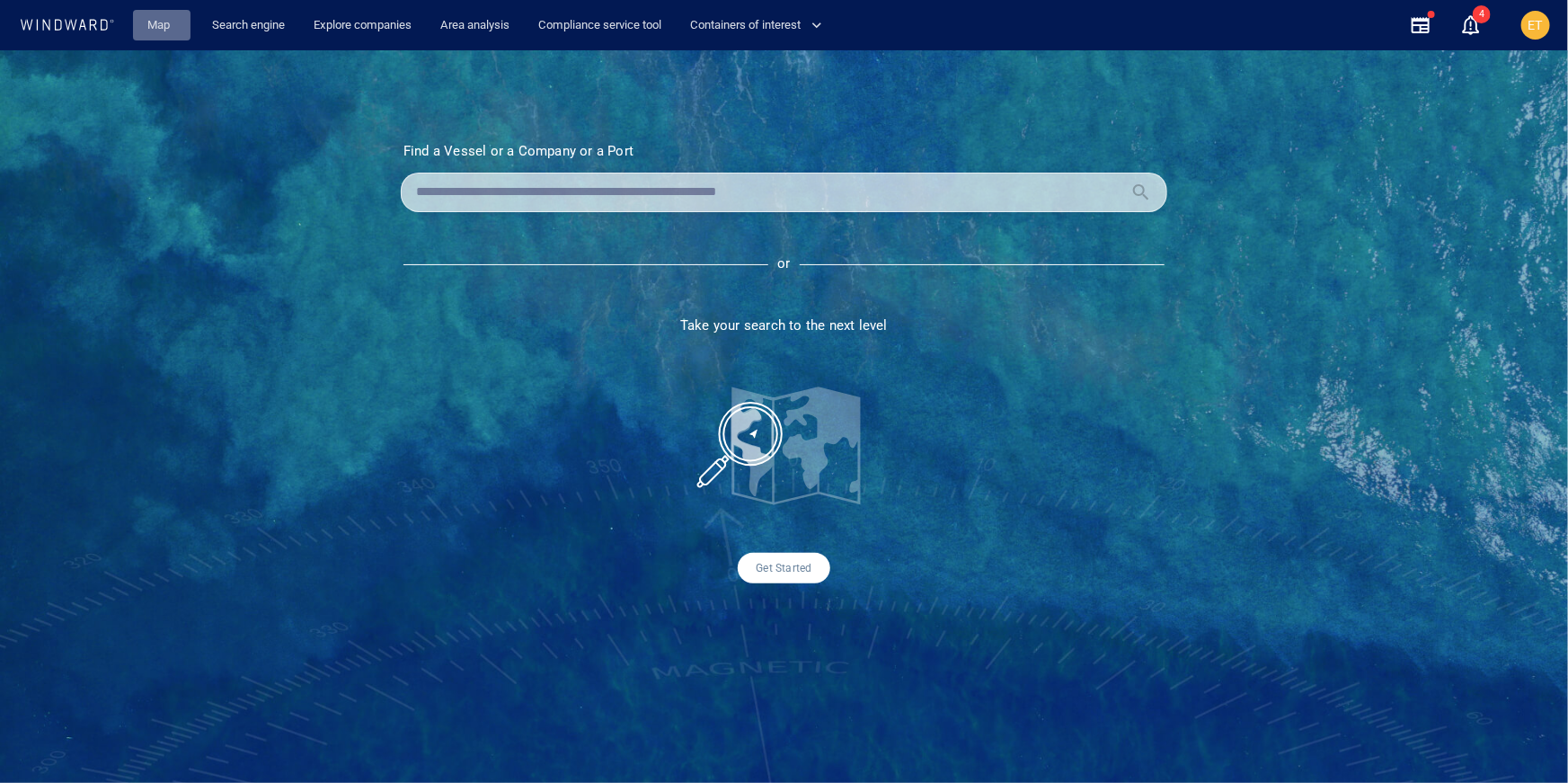
click at [155, 21] on link "Map" at bounding box center [162, 26] width 43 height 32
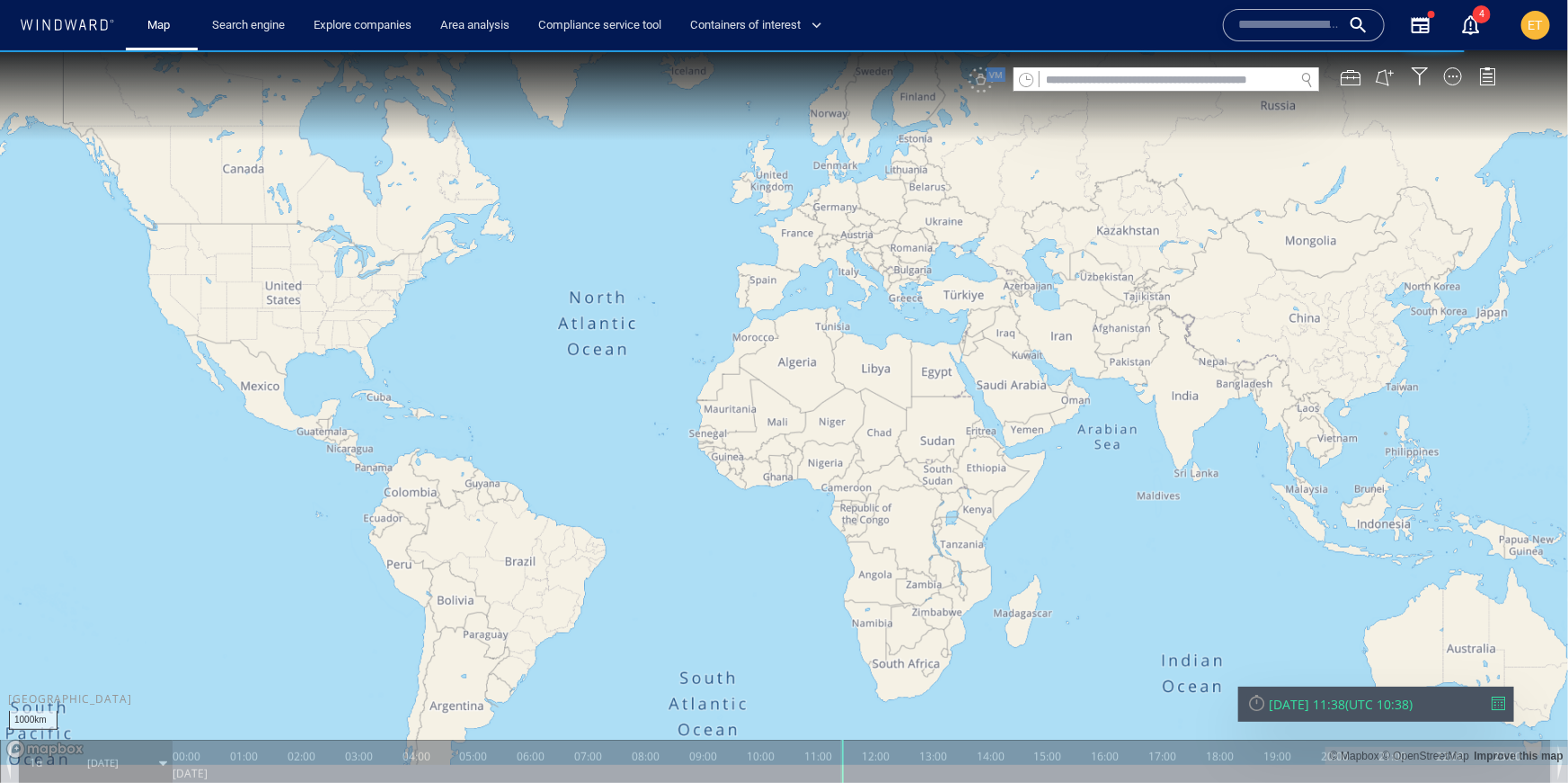
click at [1079, 81] on input "text" at bounding box center [1167, 80] width 254 height 24
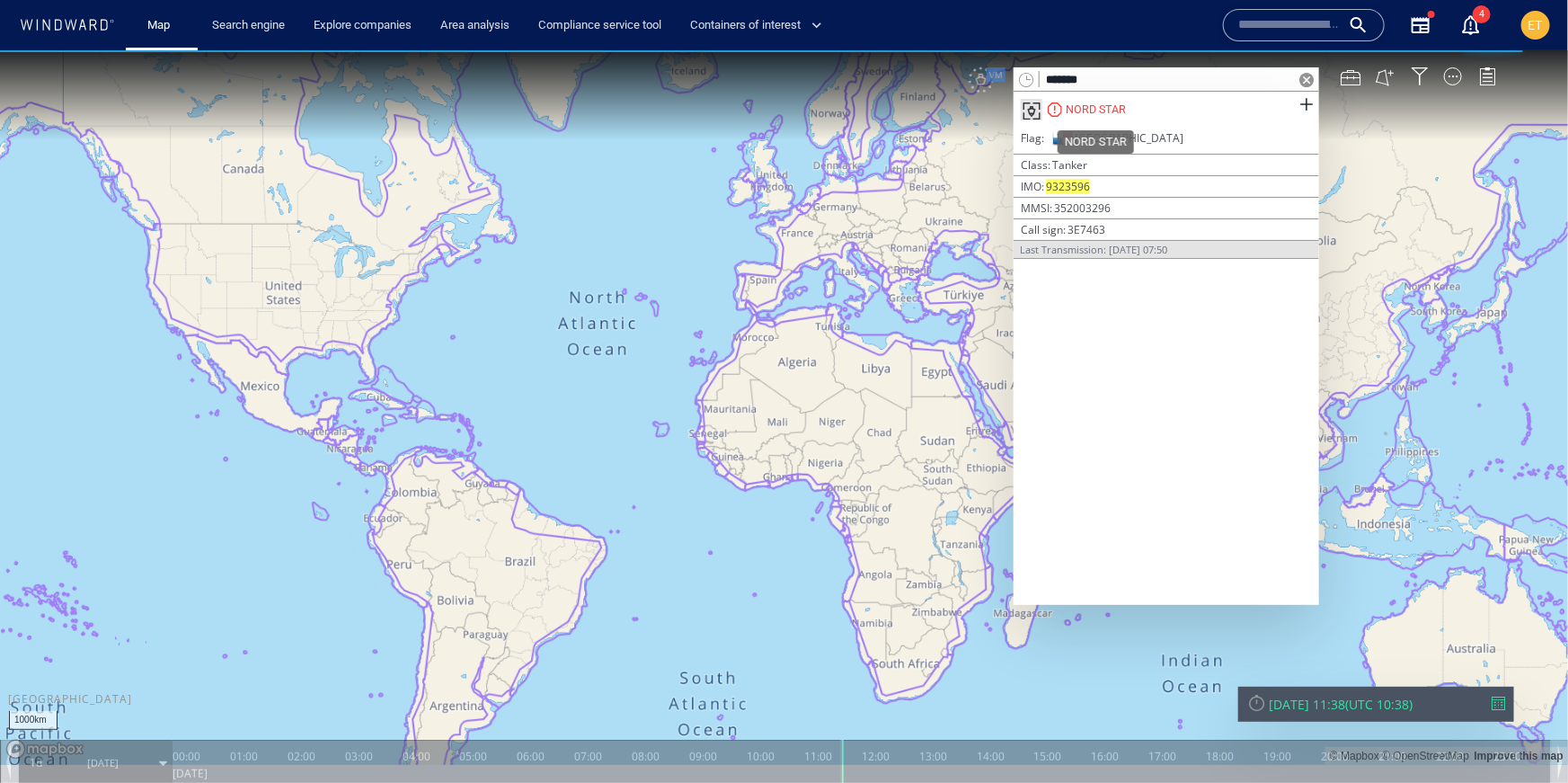
type input "*******"
click at [1120, 109] on div "NORD STAR" at bounding box center [1096, 109] width 60 height 16
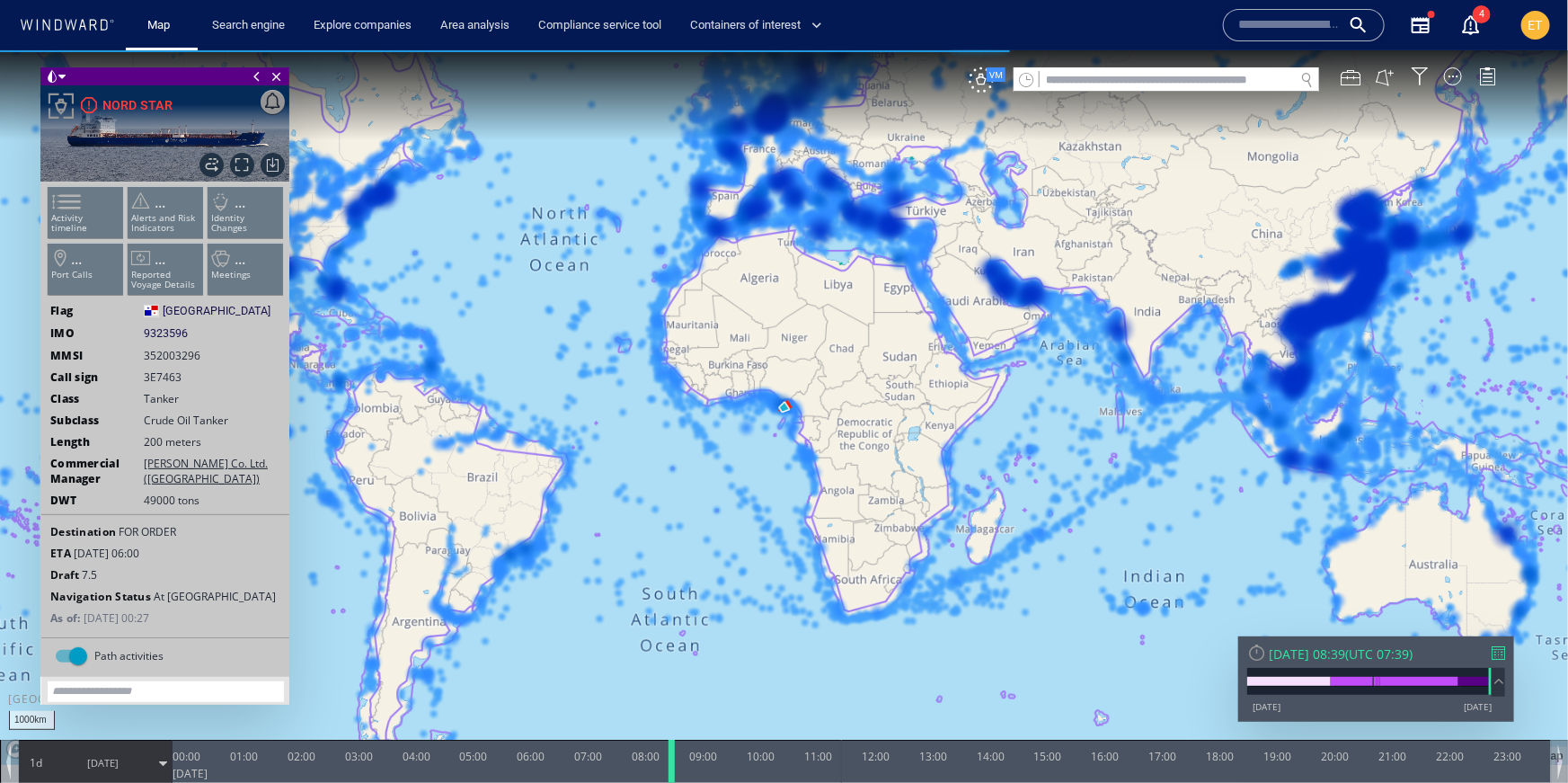
drag, startPoint x: 843, startPoint y: 756, endPoint x: 672, endPoint y: 761, distance: 171.1
click at [672, 761] on div at bounding box center [674, 761] width 18 height 43
